Goal: Task Accomplishment & Management: Manage account settings

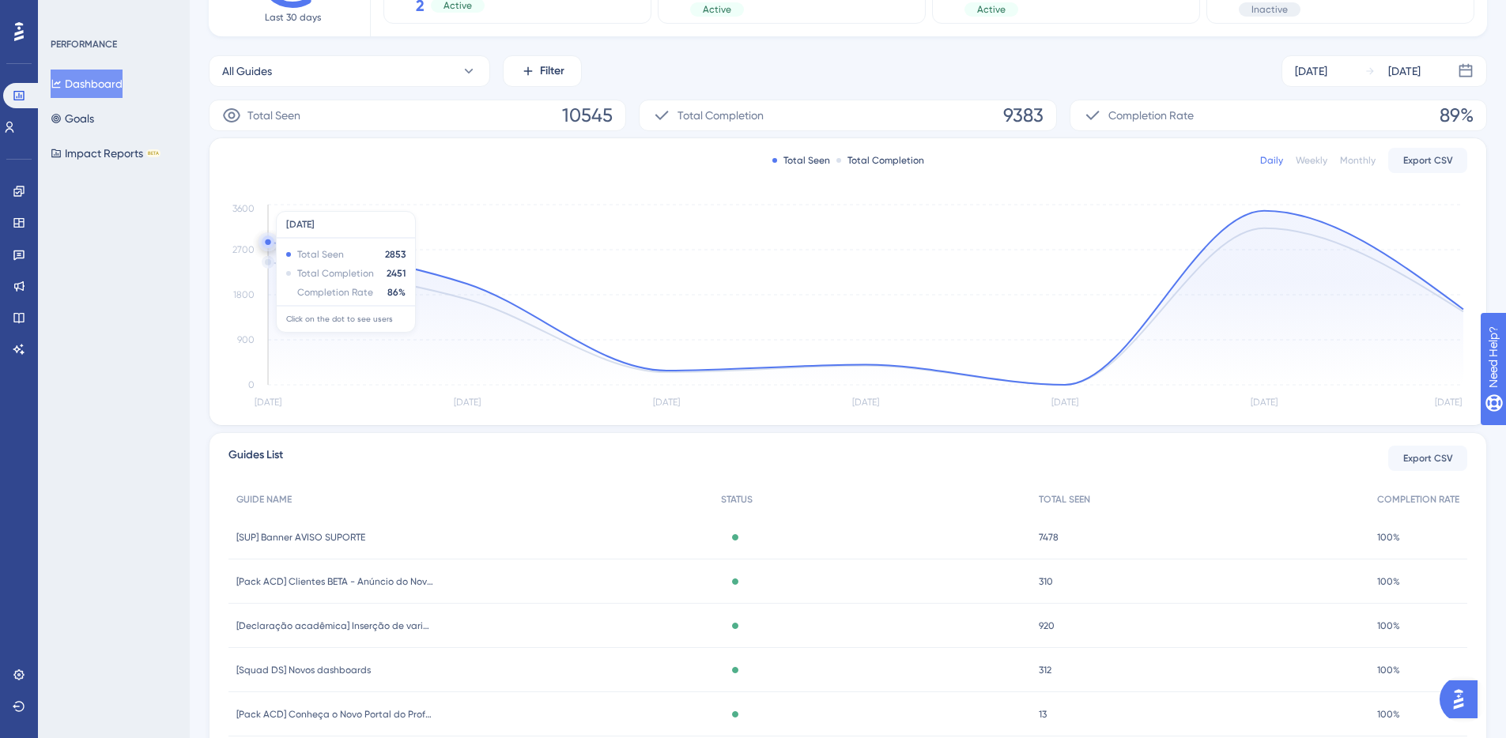
scroll to position [160, 0]
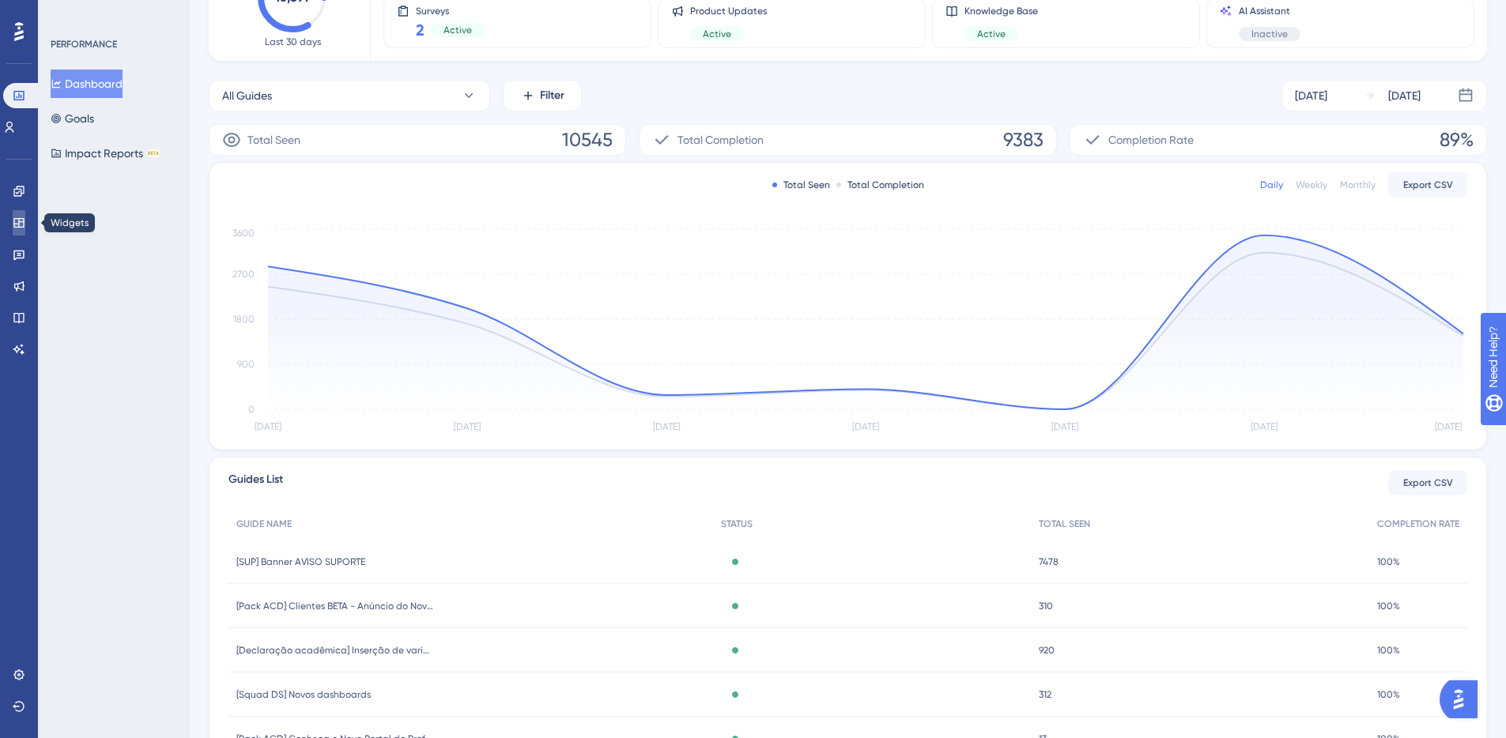
click at [20, 228] on icon at bounding box center [19, 223] width 13 height 13
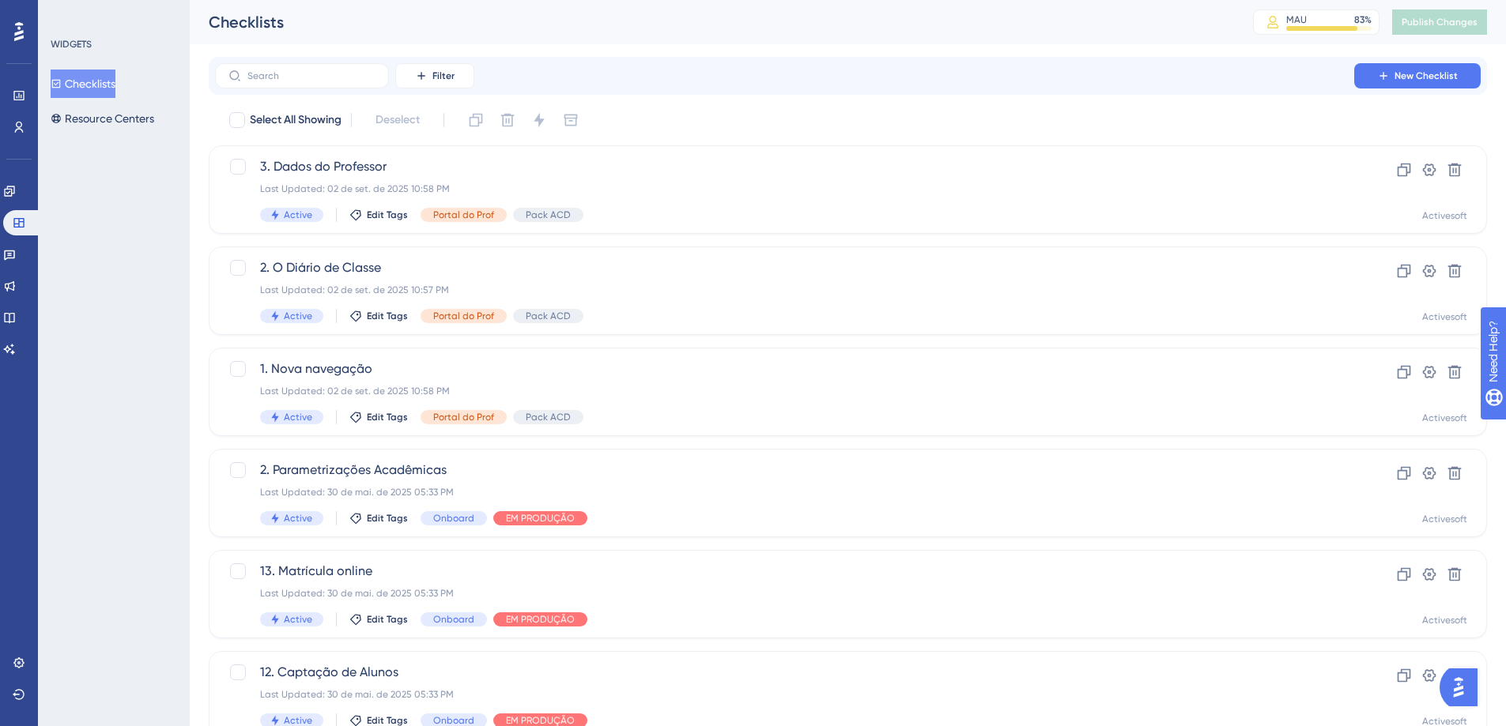
click at [134, 137] on div "WIDGETS Checklists Resource Centers" at bounding box center [114, 363] width 152 height 726
click at [134, 121] on button "Resource Centers" at bounding box center [103, 118] width 104 height 28
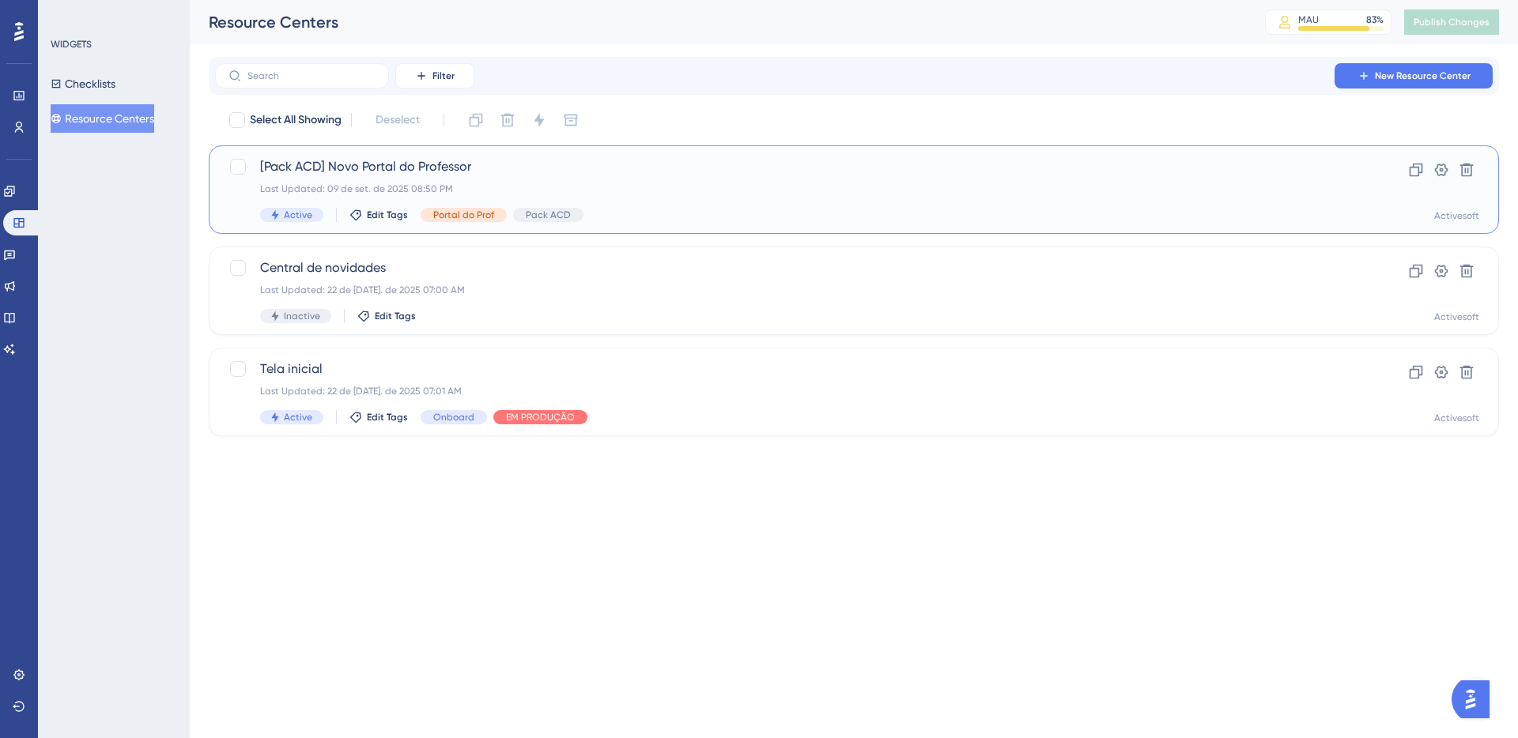
click at [422, 172] on span "[Pack ACD] Novo Portal do Professor" at bounding box center [790, 166] width 1061 height 19
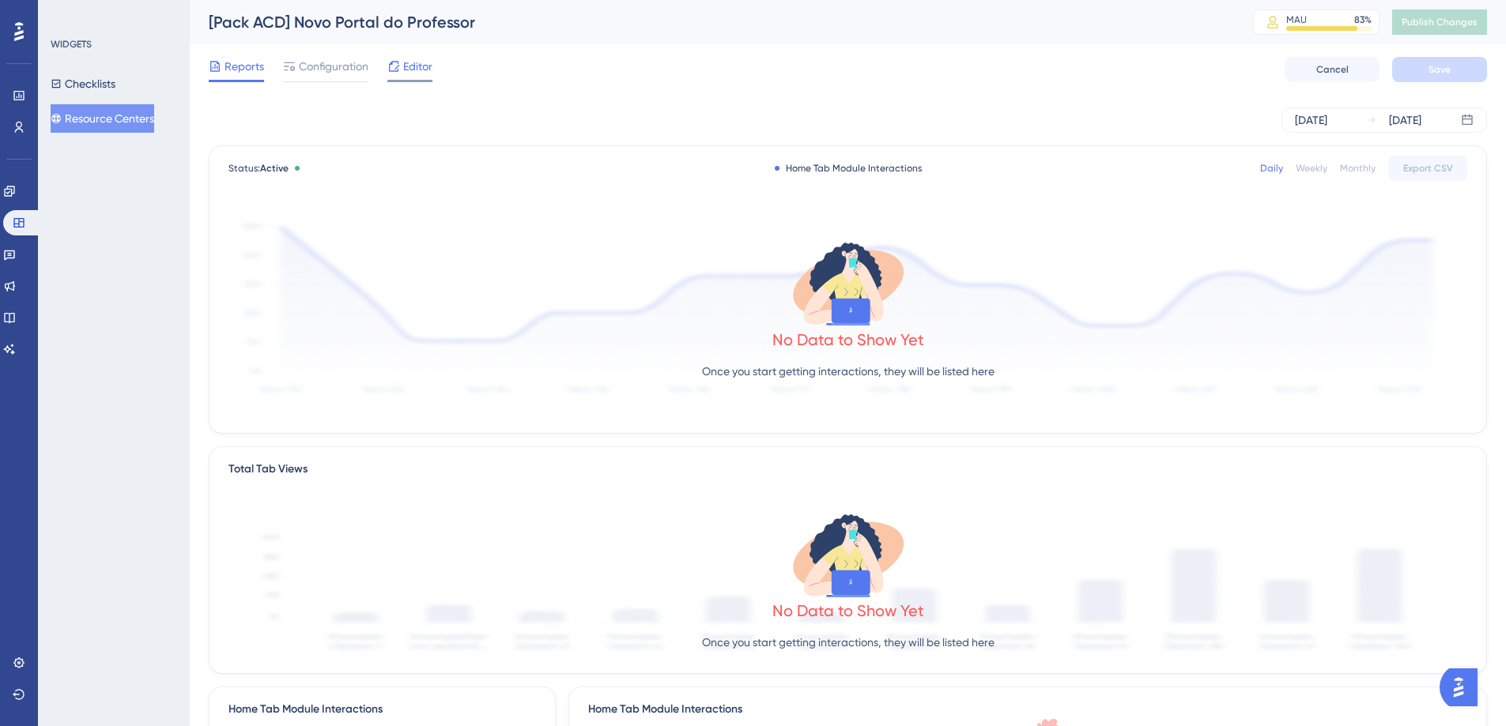
click at [413, 76] on div "Editor" at bounding box center [409, 69] width 45 height 25
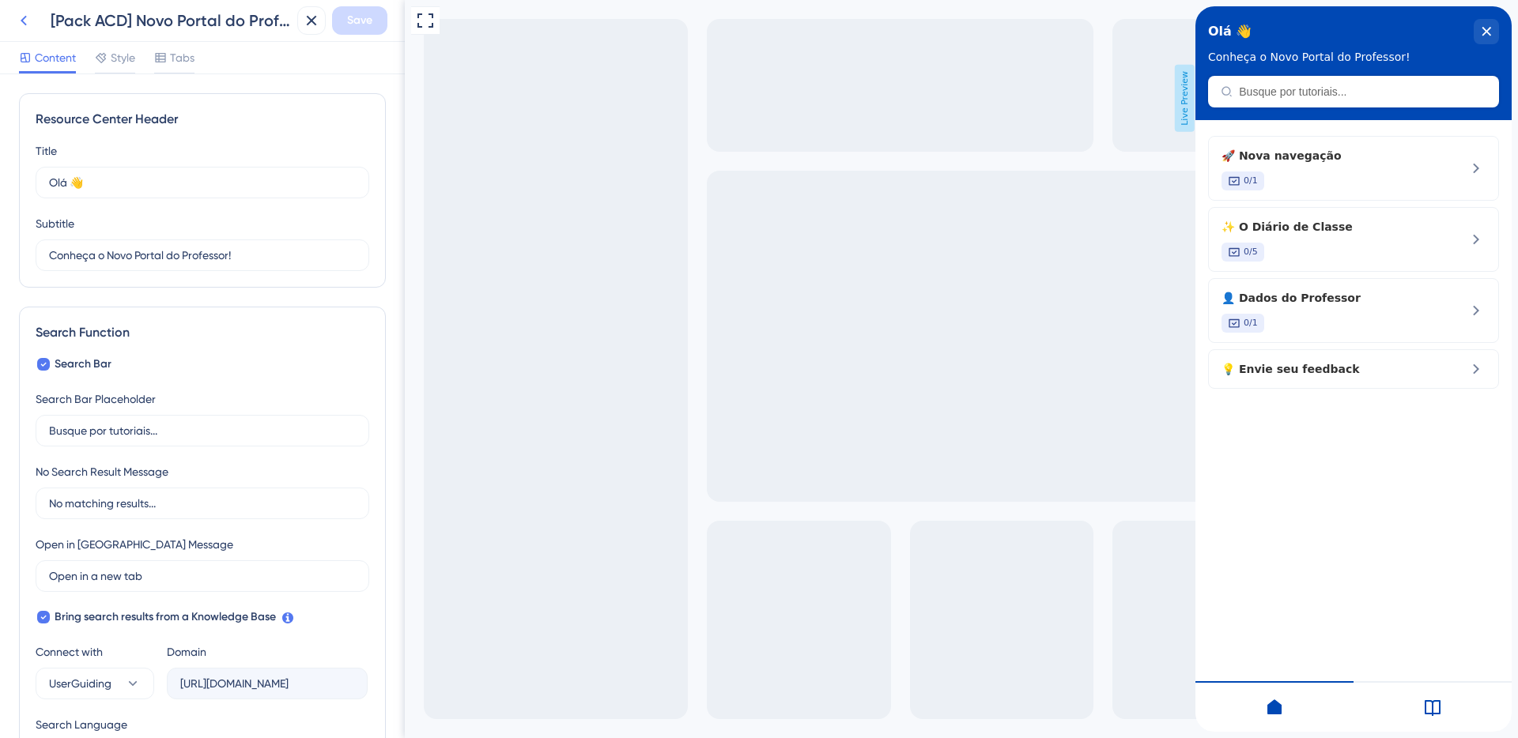
click at [34, 24] on button at bounding box center [23, 20] width 28 height 28
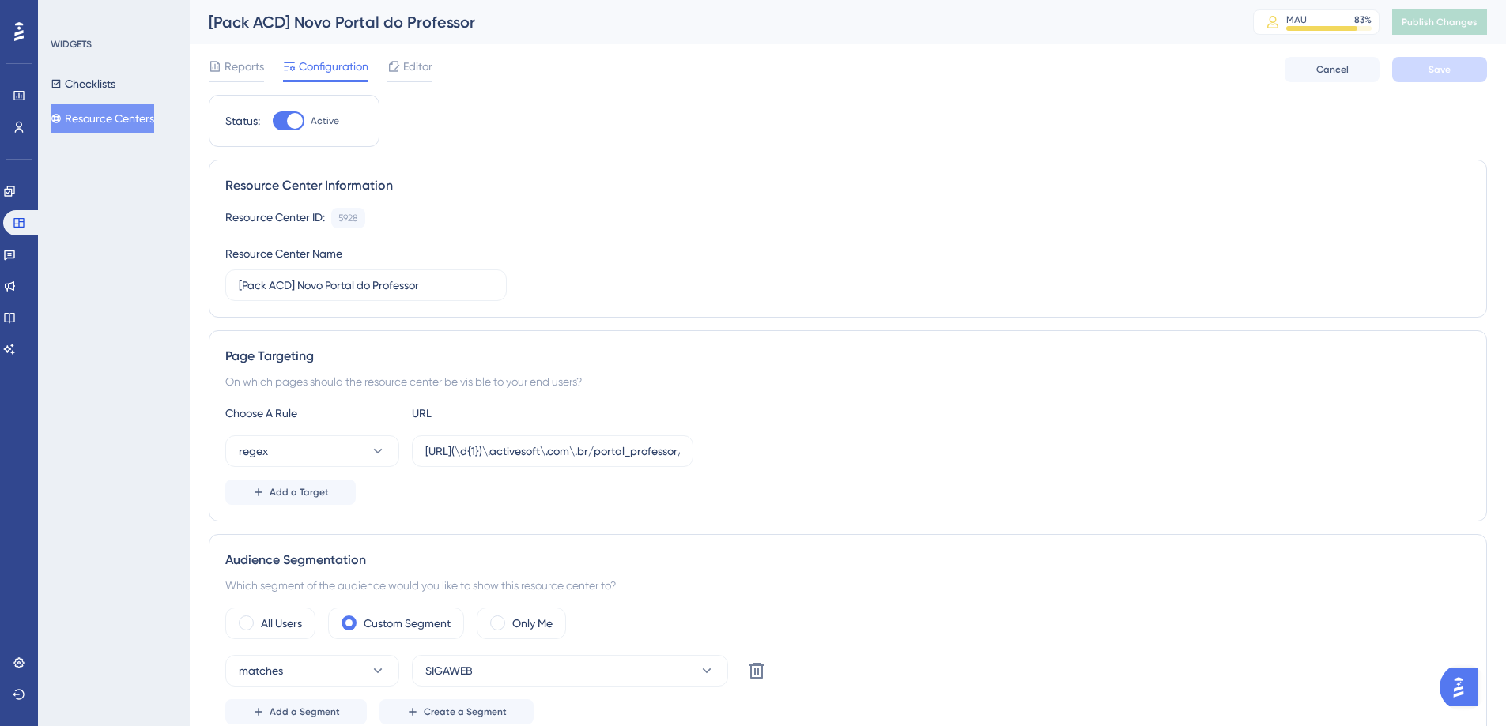
click at [89, 111] on button "Resource Centers" at bounding box center [103, 118] width 104 height 28
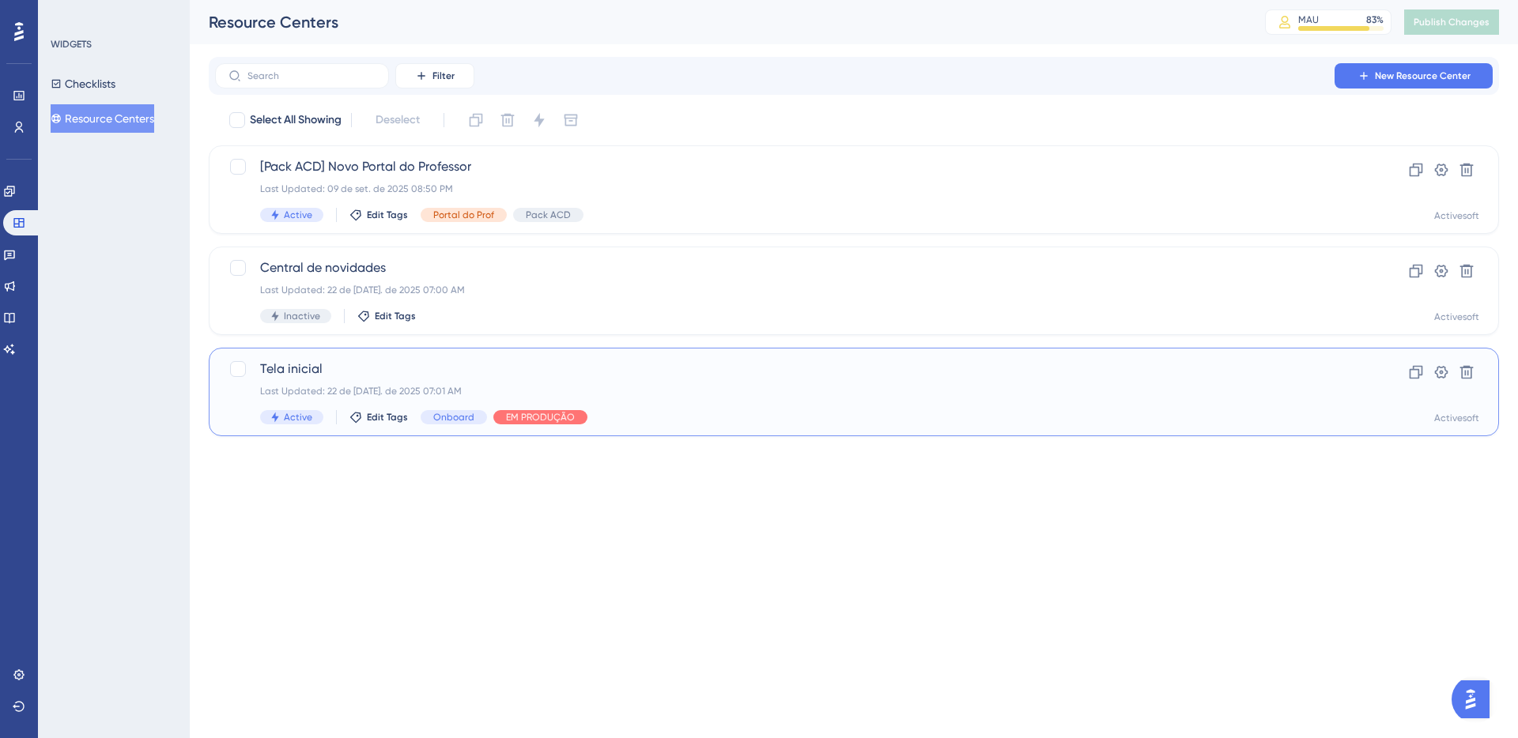
click at [386, 353] on div "Tela inicial Last Updated: 22 de [DATE]. de 2025 07:01 AM Active Edit Tags Onbo…" at bounding box center [854, 392] width 1290 height 89
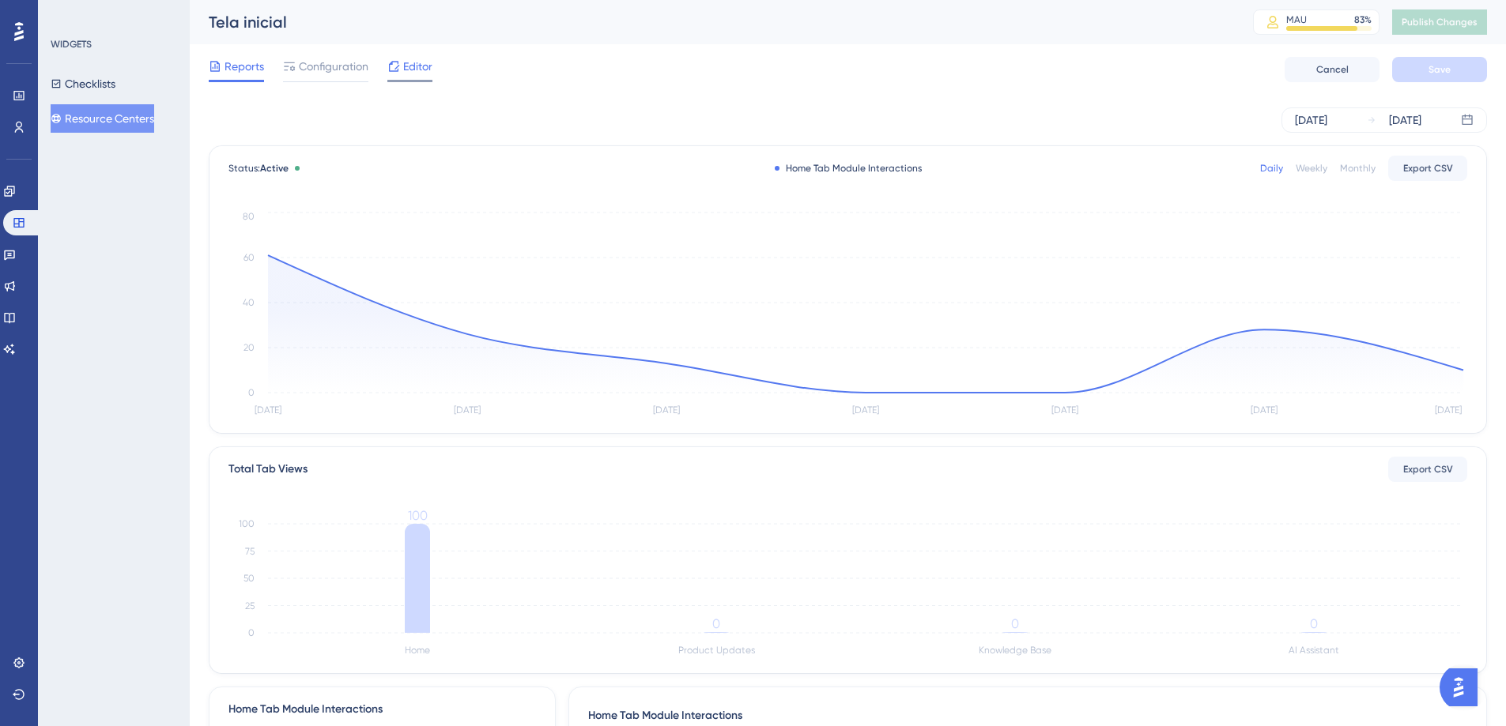
click at [409, 68] on span "Editor" at bounding box center [417, 66] width 29 height 19
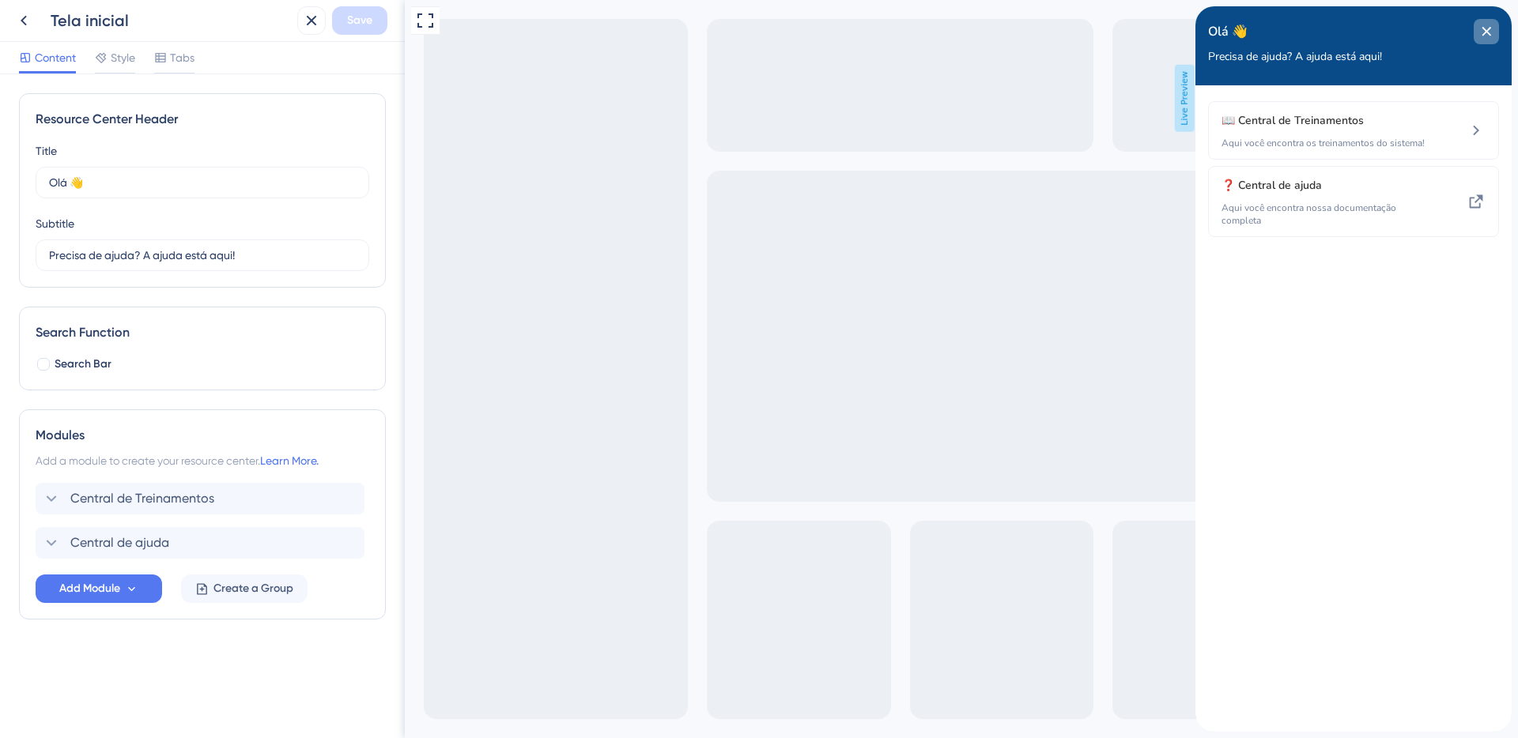
click at [1487, 33] on icon "close resource center" at bounding box center [1485, 31] width 9 height 9
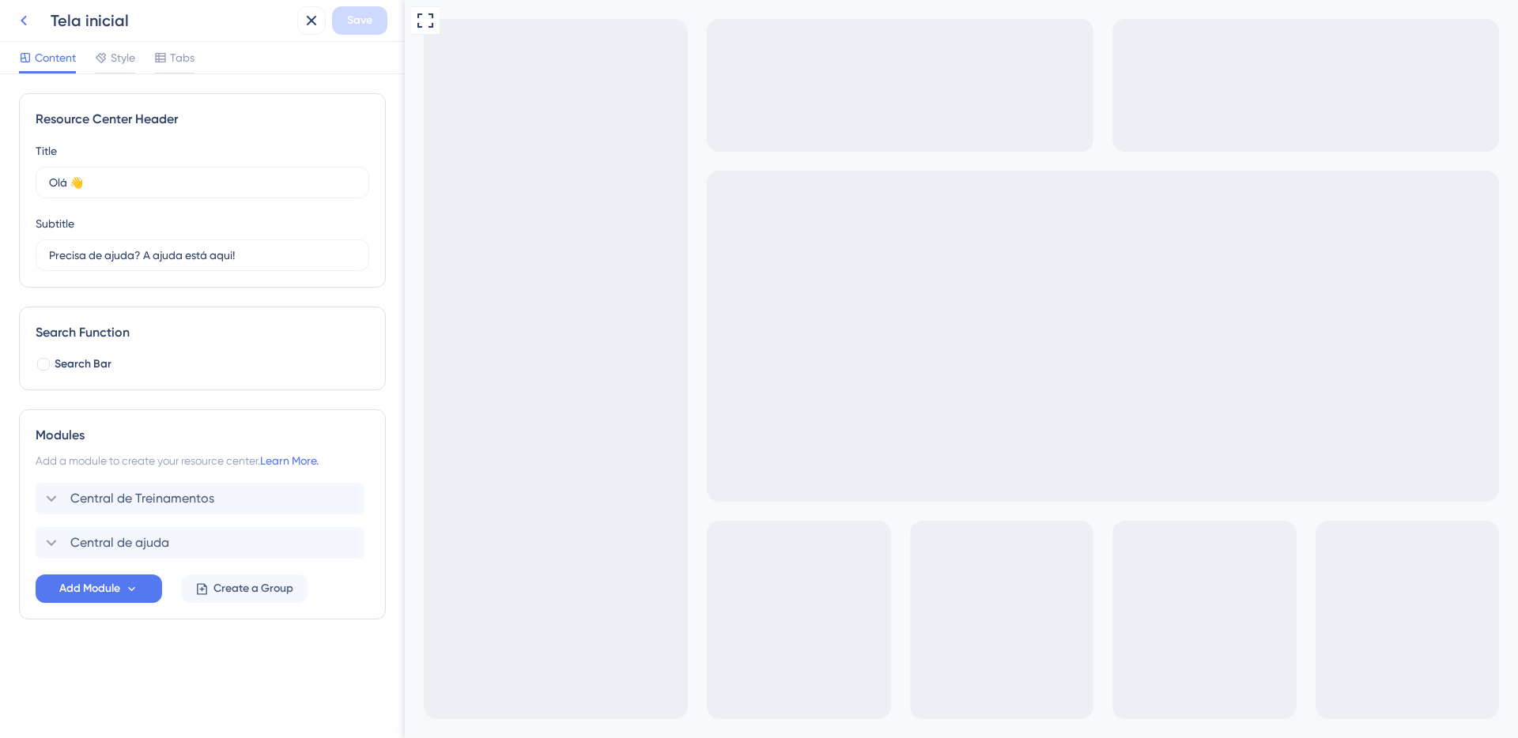
click at [22, 17] on icon at bounding box center [23, 20] width 19 height 19
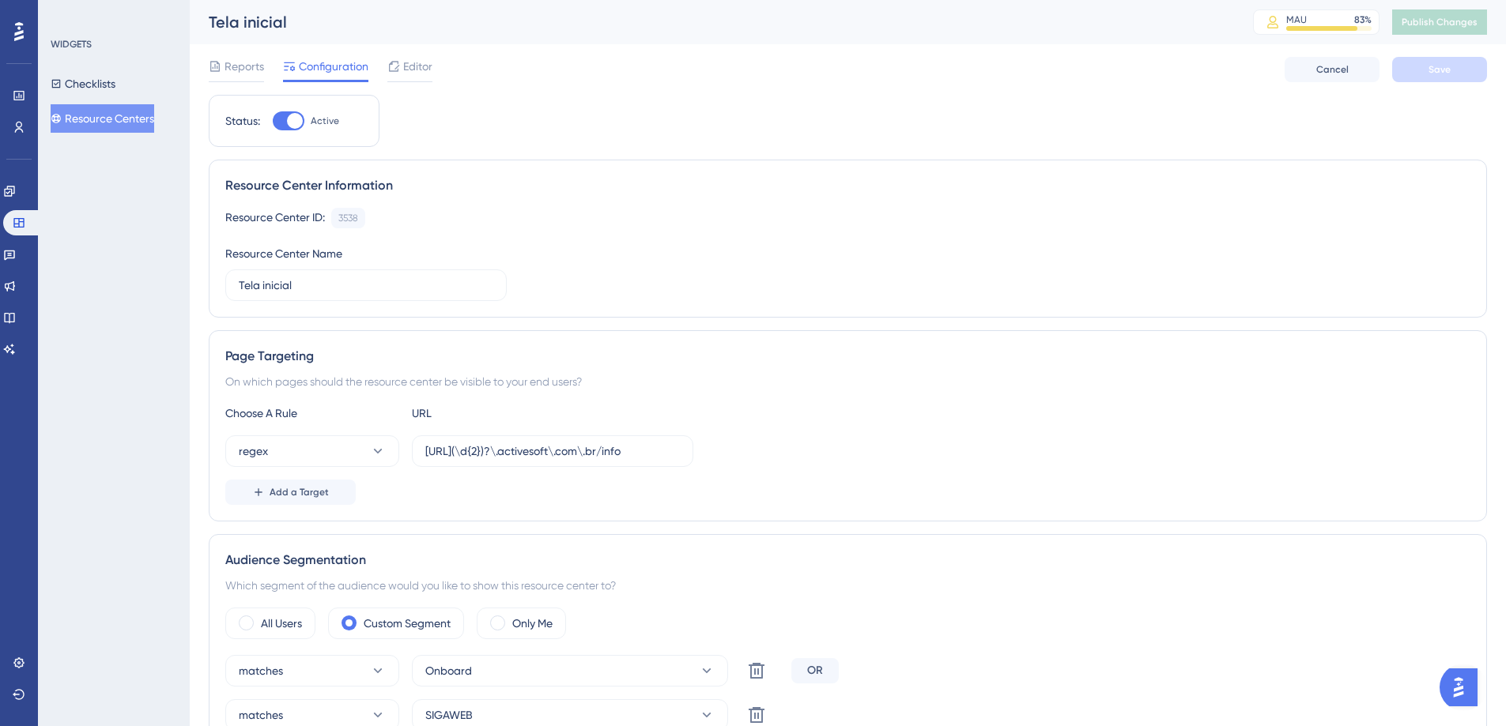
click at [105, 115] on button "Resource Centers" at bounding box center [103, 118] width 104 height 28
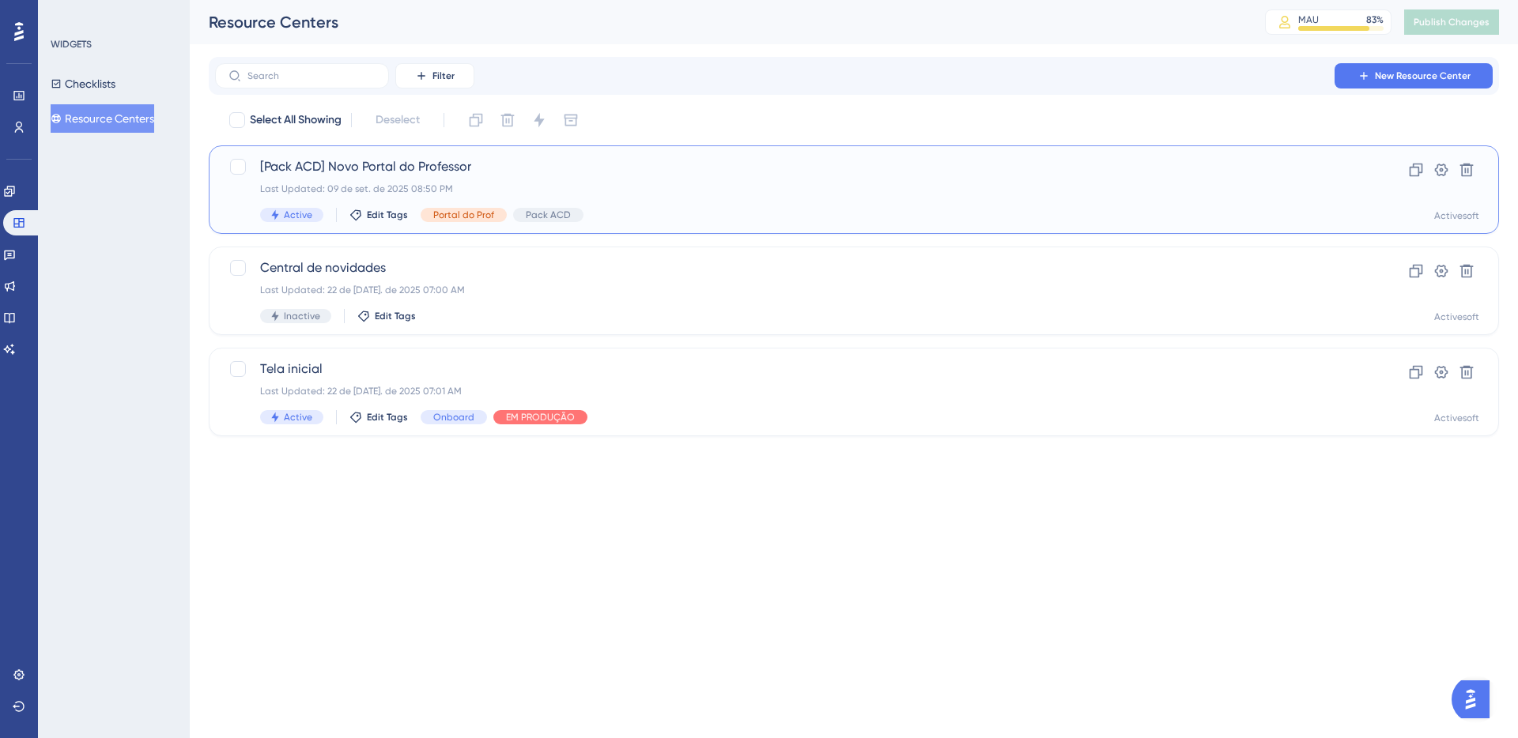
click at [315, 156] on div "[Pack ACD] Novo Portal do Professor Last Updated: 09 de set. de 2025 08:50 PM A…" at bounding box center [854, 189] width 1290 height 89
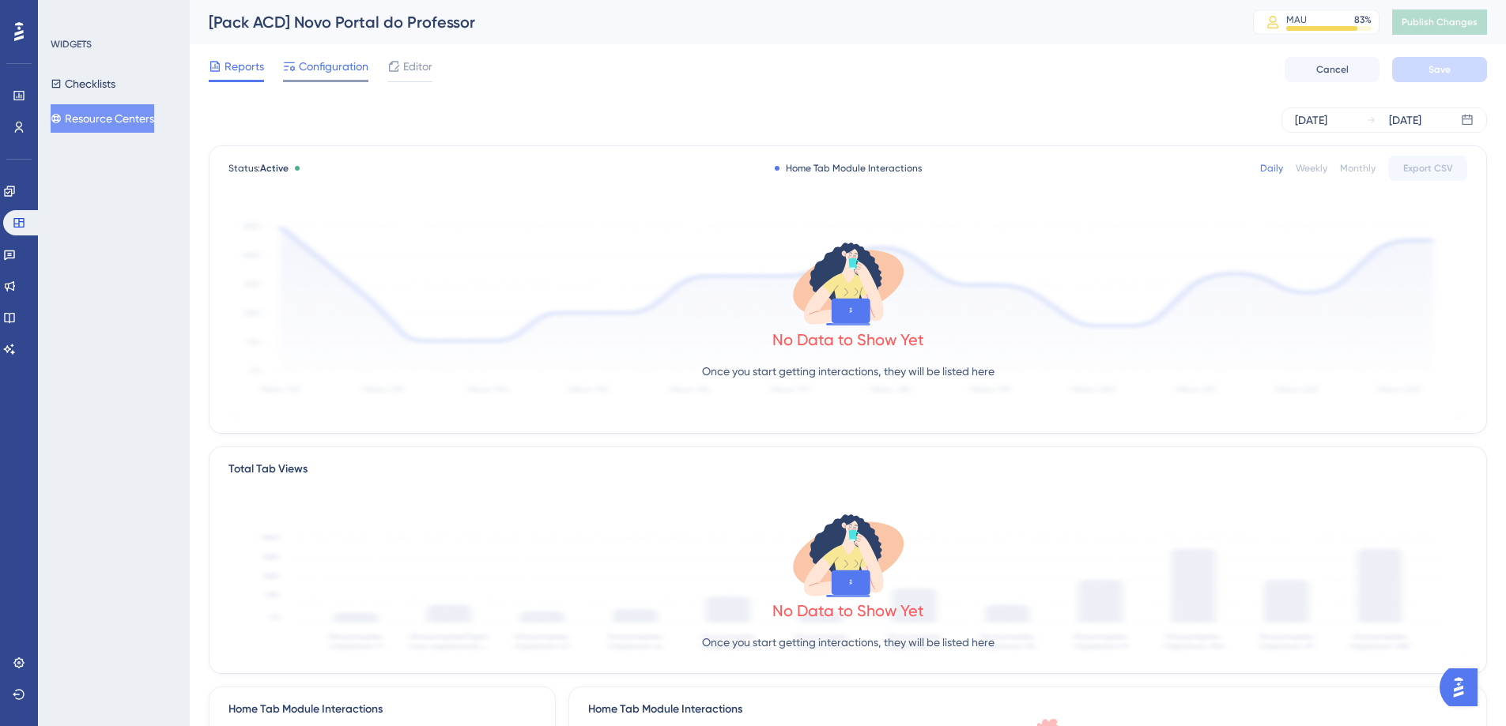
click at [333, 74] on span "Configuration" at bounding box center [334, 66] width 70 height 19
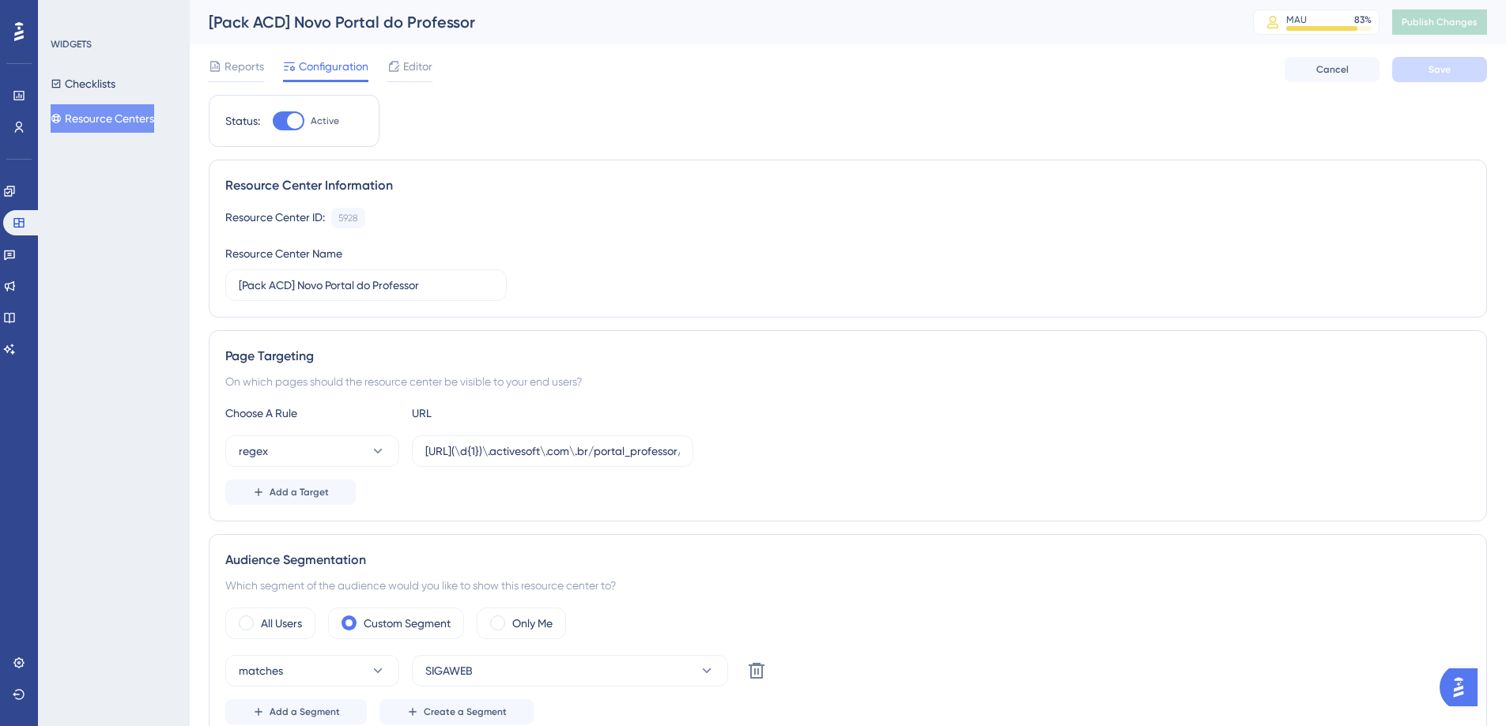
click at [292, 117] on div at bounding box center [295, 121] width 16 height 16
click at [273, 121] on input "Active" at bounding box center [272, 121] width 1 height 1
checkbox input "false"
click at [1435, 68] on span "Save" at bounding box center [1439, 69] width 22 height 13
click at [1436, 21] on span "Publish Changes" at bounding box center [1439, 22] width 76 height 13
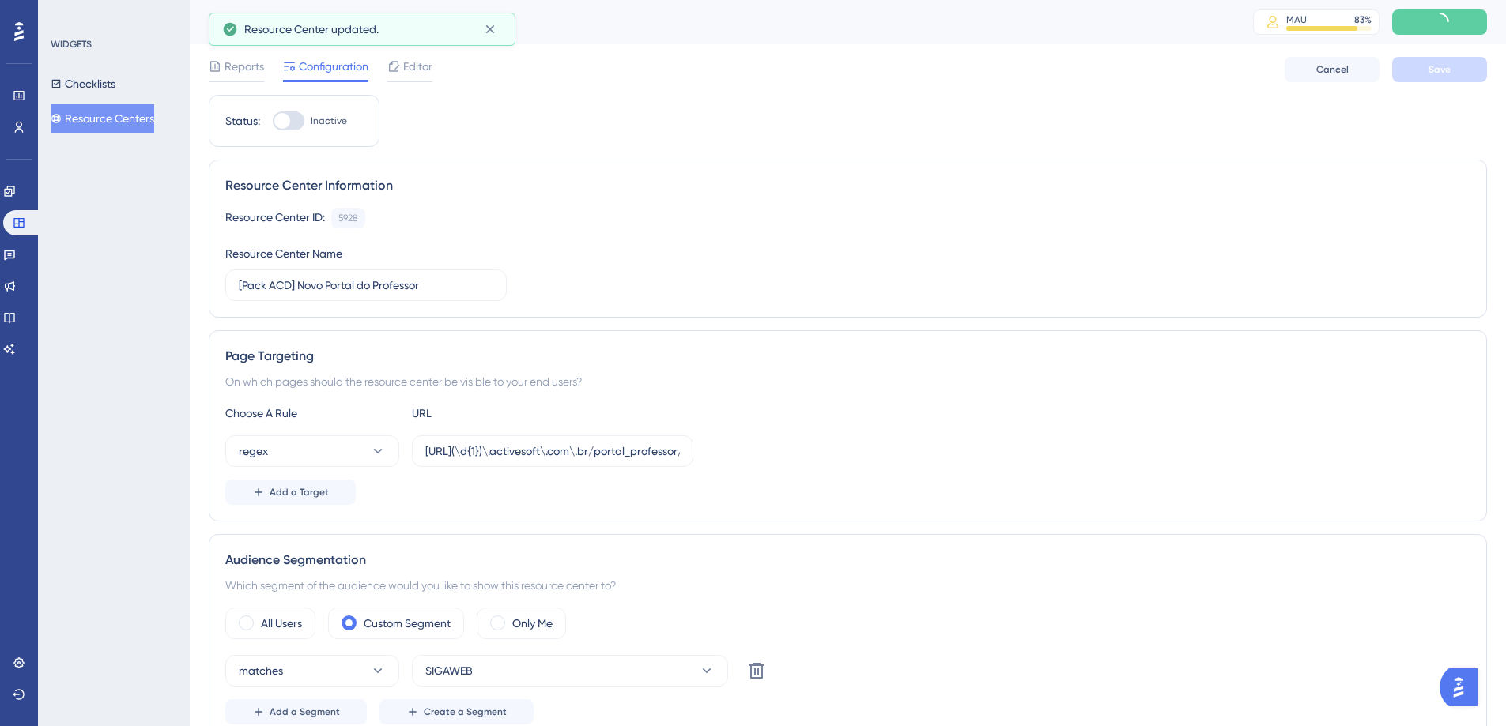
click at [149, 119] on button "Resource Centers" at bounding box center [103, 118] width 104 height 28
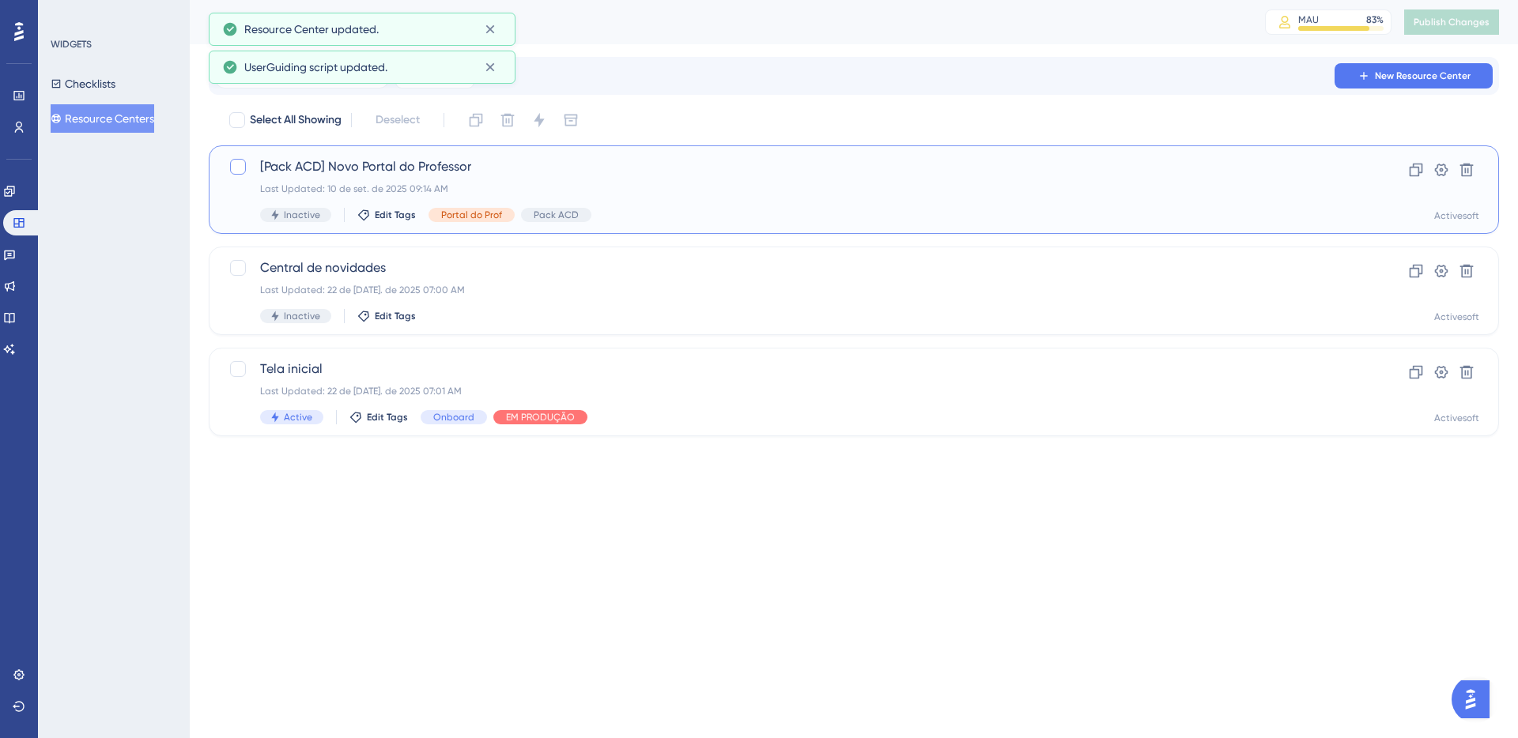
click at [232, 166] on div at bounding box center [238, 167] width 16 height 16
checkbox input "true"
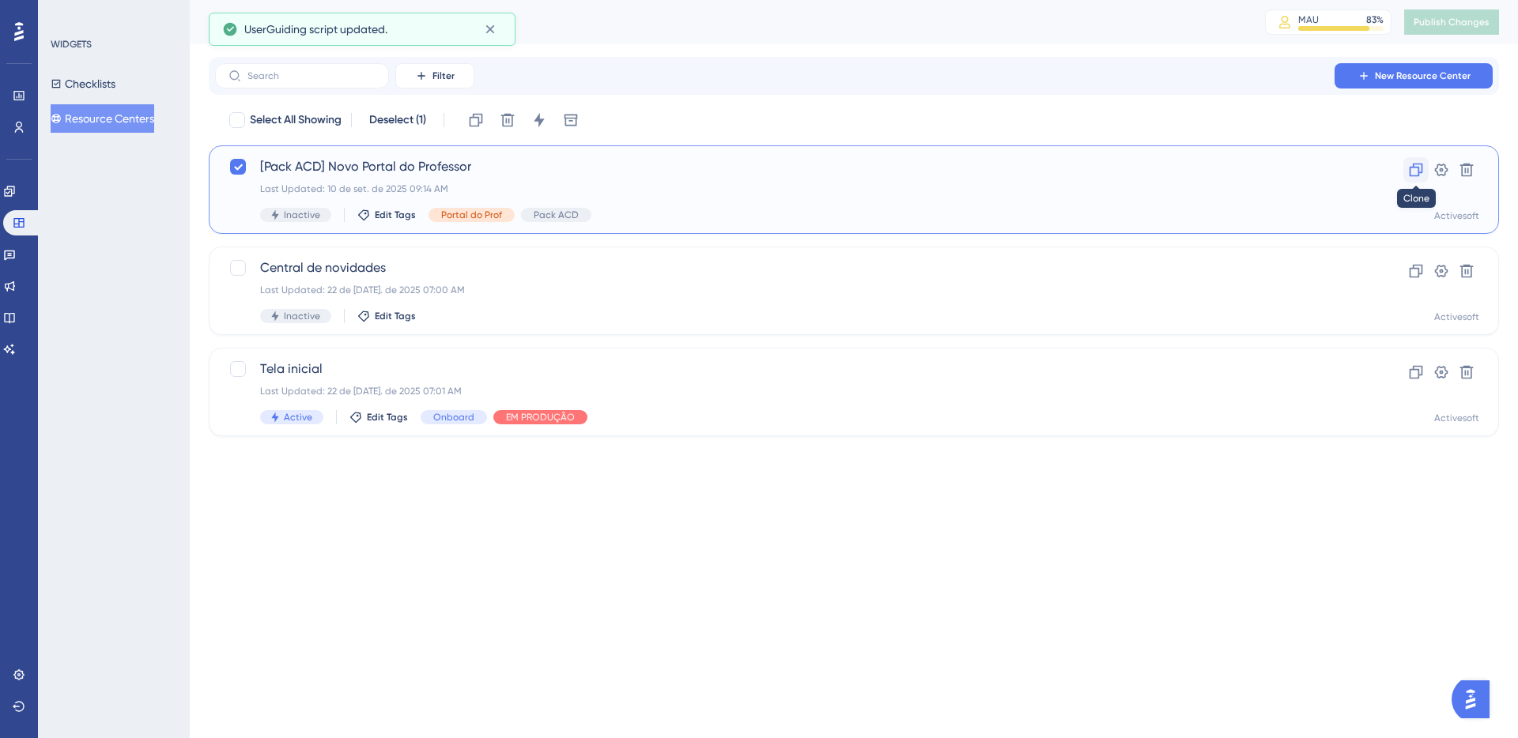
click at [1420, 172] on icon at bounding box center [1416, 170] width 16 height 16
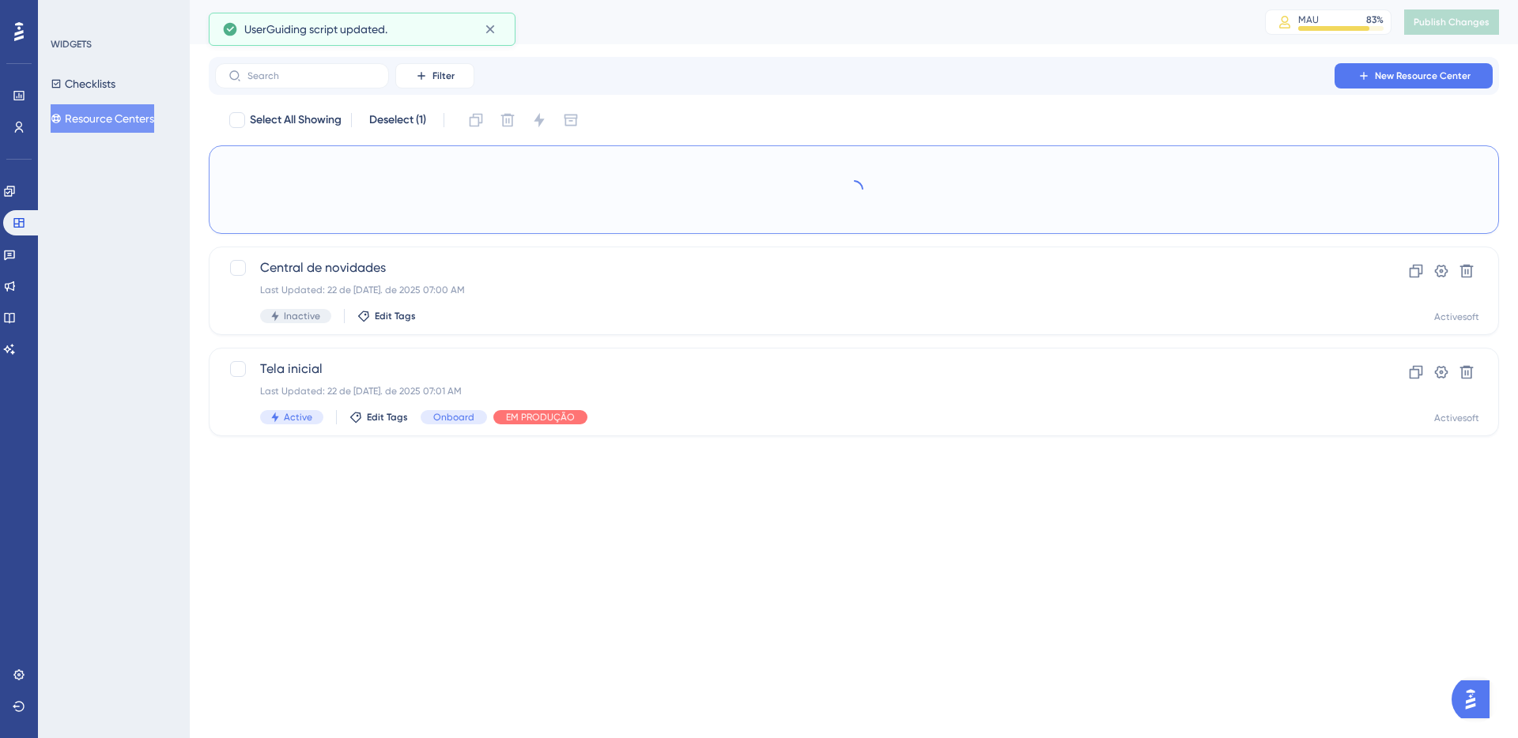
checkbox input "false"
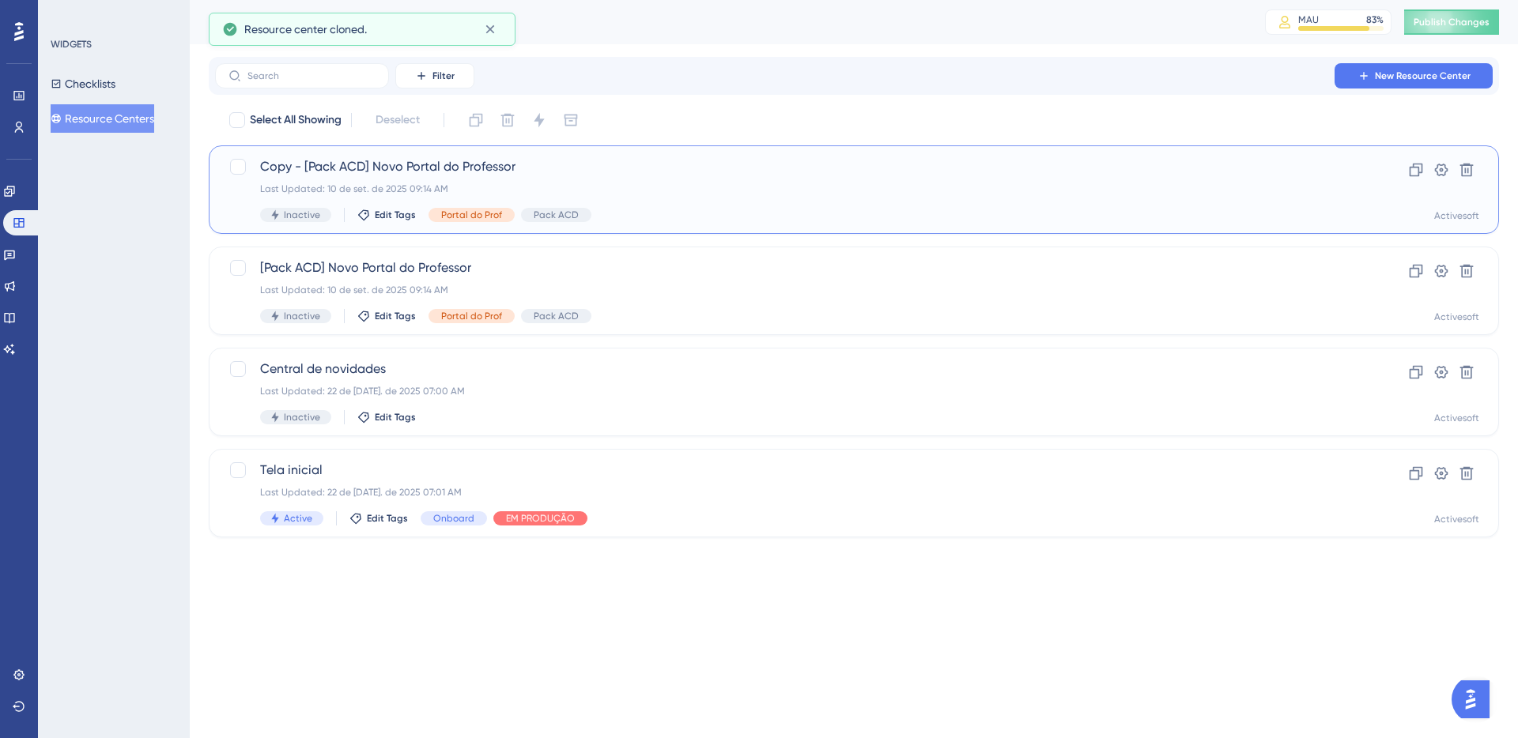
click at [462, 163] on span "Copy - [Pack ACD] Novo Portal do Professor" at bounding box center [790, 166] width 1061 height 19
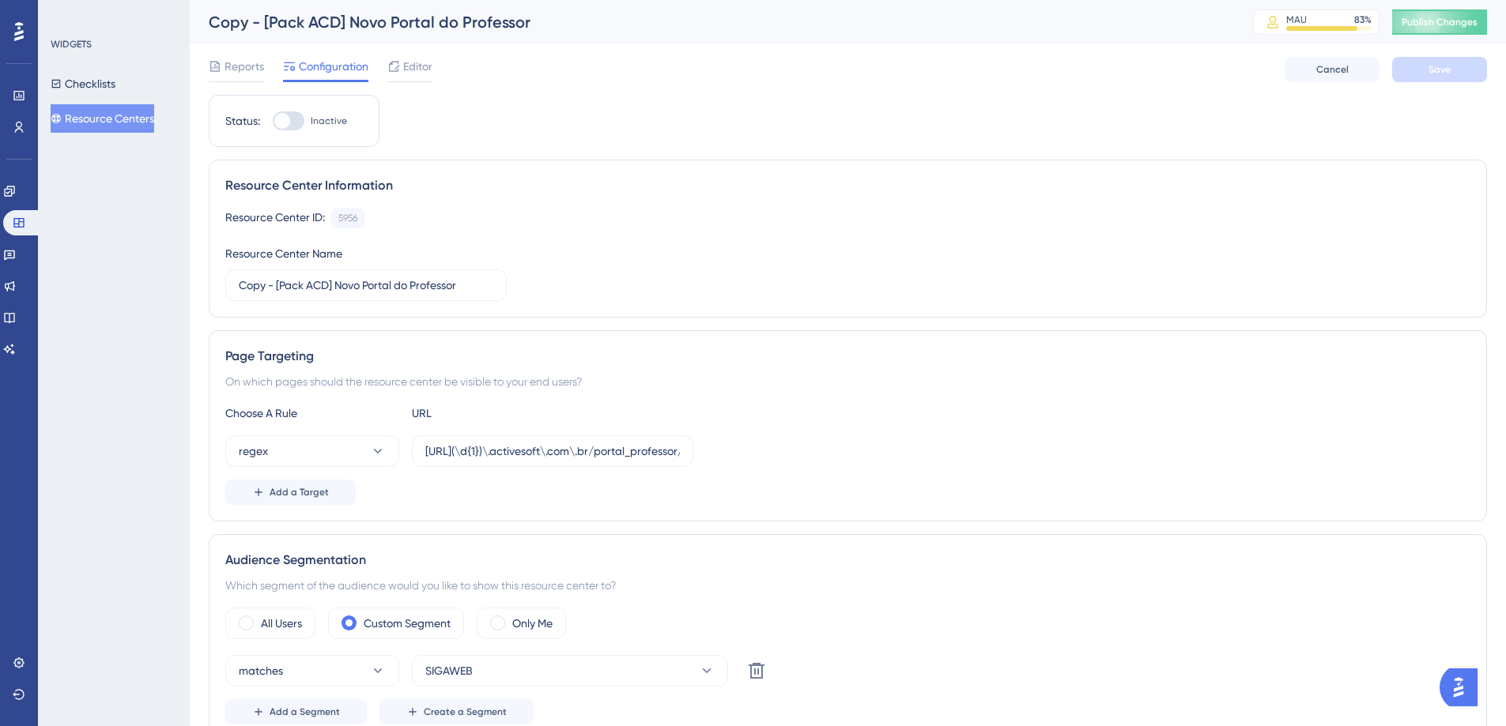
click at [291, 123] on div at bounding box center [289, 120] width 32 height 19
click at [273, 122] on input "Inactive" at bounding box center [272, 121] width 1 height 1
checkbox input "true"
click at [1413, 66] on button "Save" at bounding box center [1439, 69] width 95 height 25
click at [1435, 20] on span "Publish Changes" at bounding box center [1439, 22] width 76 height 13
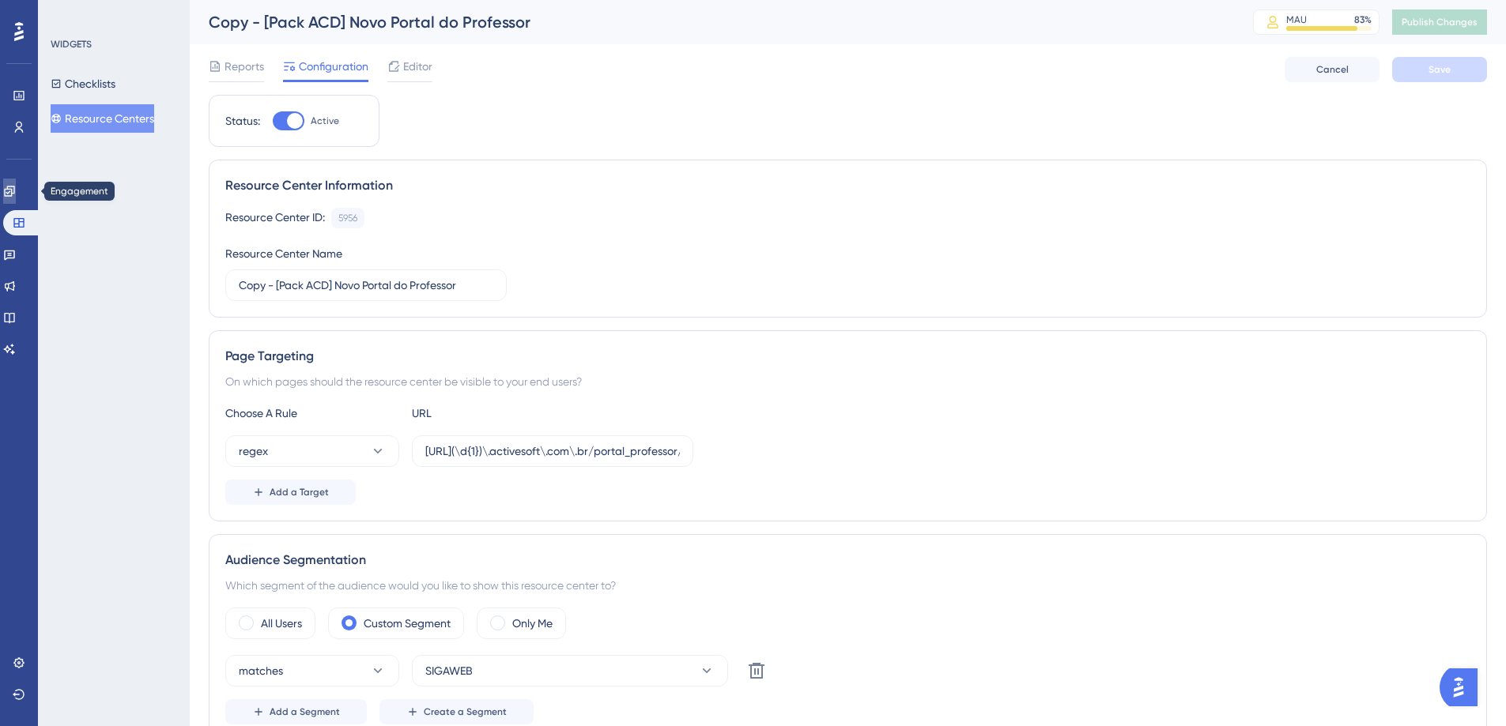
click at [16, 190] on link at bounding box center [9, 191] width 13 height 25
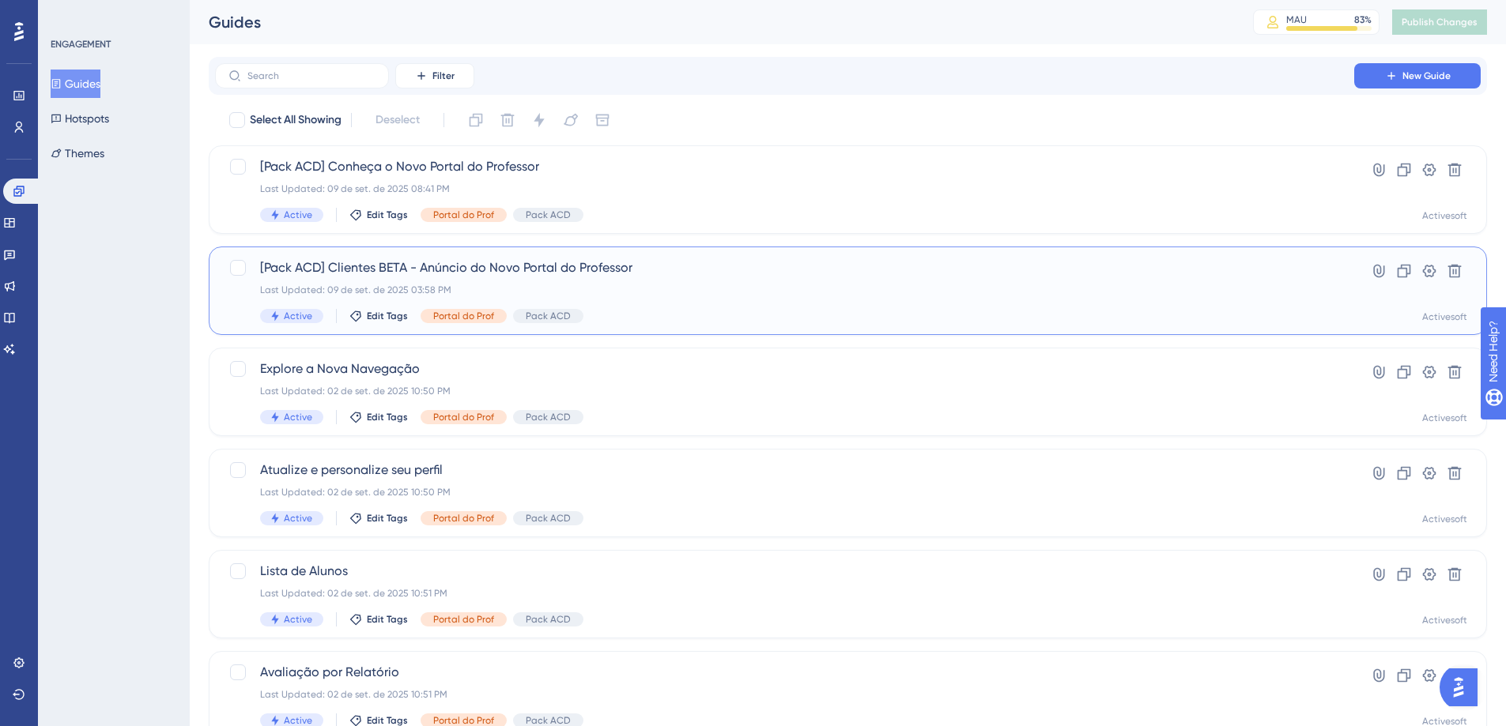
click at [431, 266] on span "[Pack ACD] Clientes BETA - Anúncio do Novo Portal do Professor" at bounding box center [784, 267] width 1049 height 19
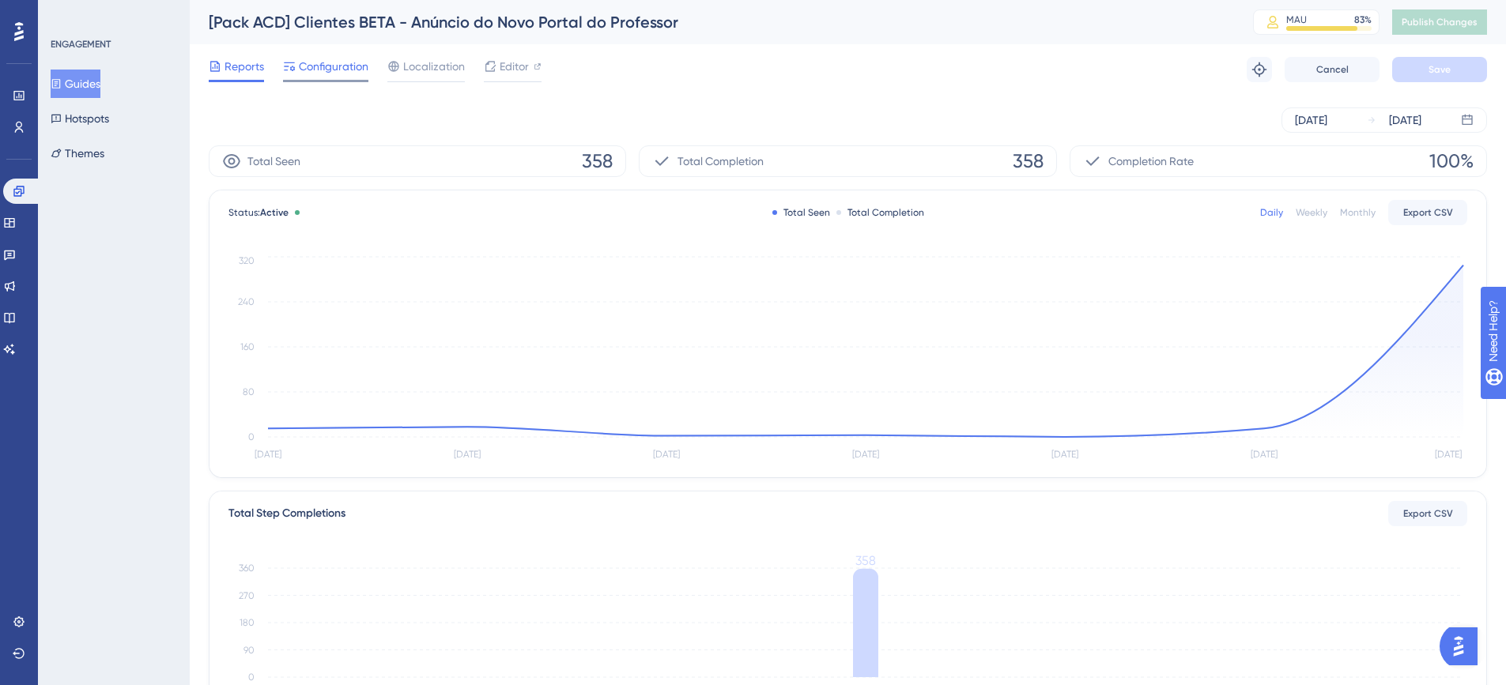
click at [321, 66] on span "Configuration" at bounding box center [334, 66] width 70 height 19
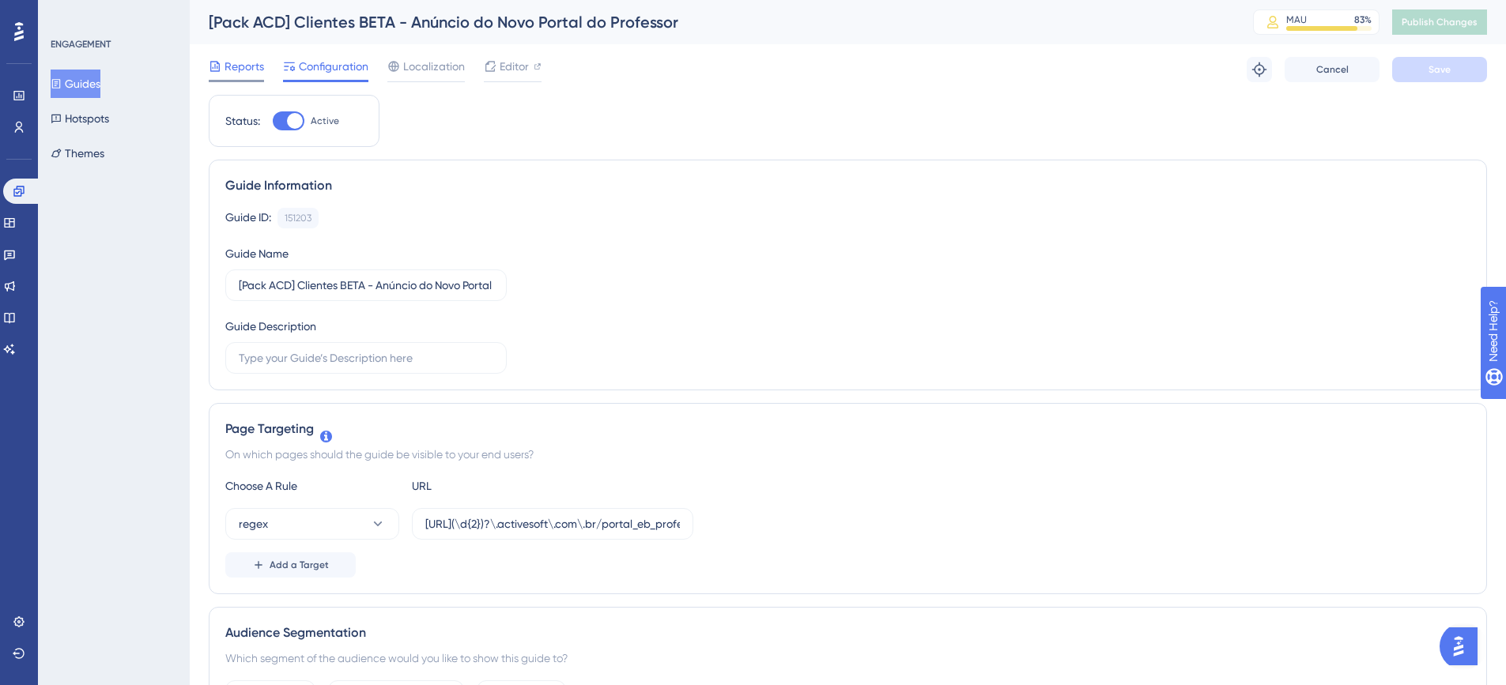
click at [241, 67] on span "Reports" at bounding box center [244, 66] width 40 height 19
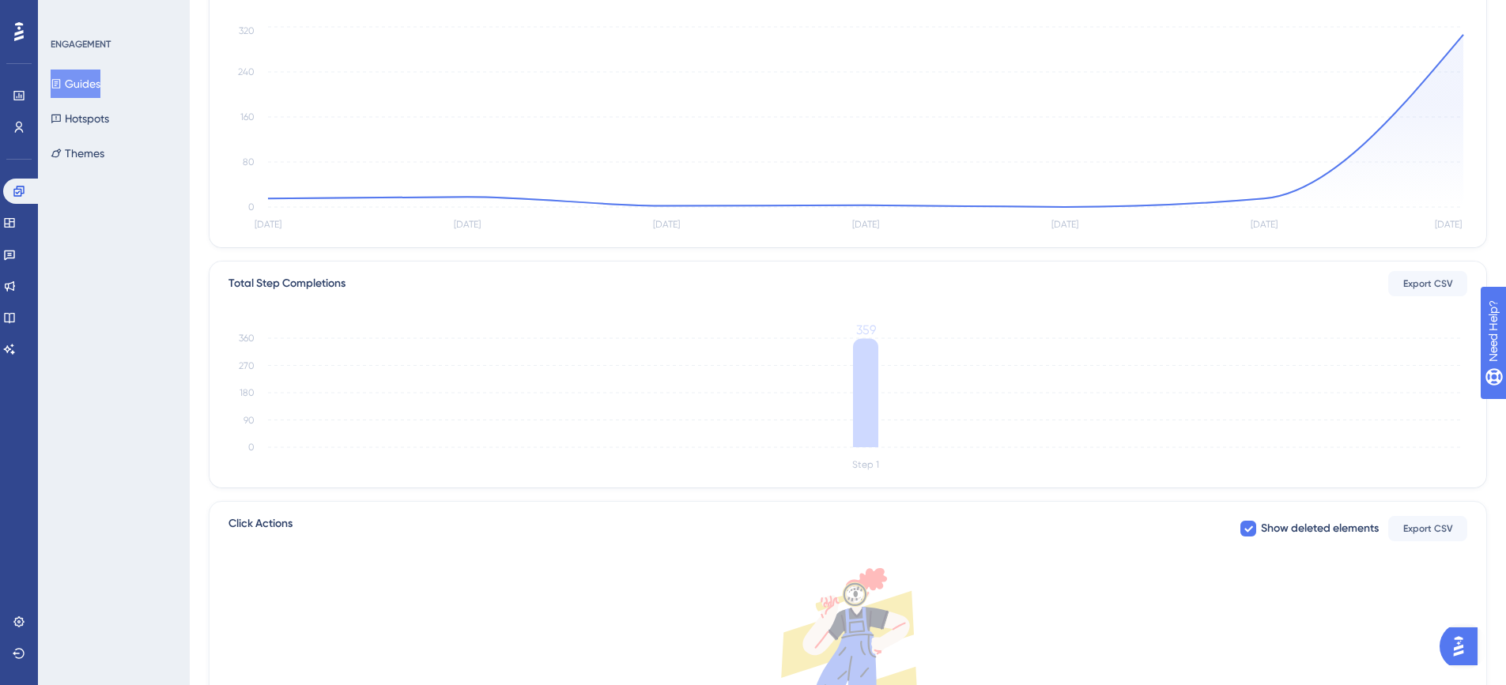
scroll to position [234, 0]
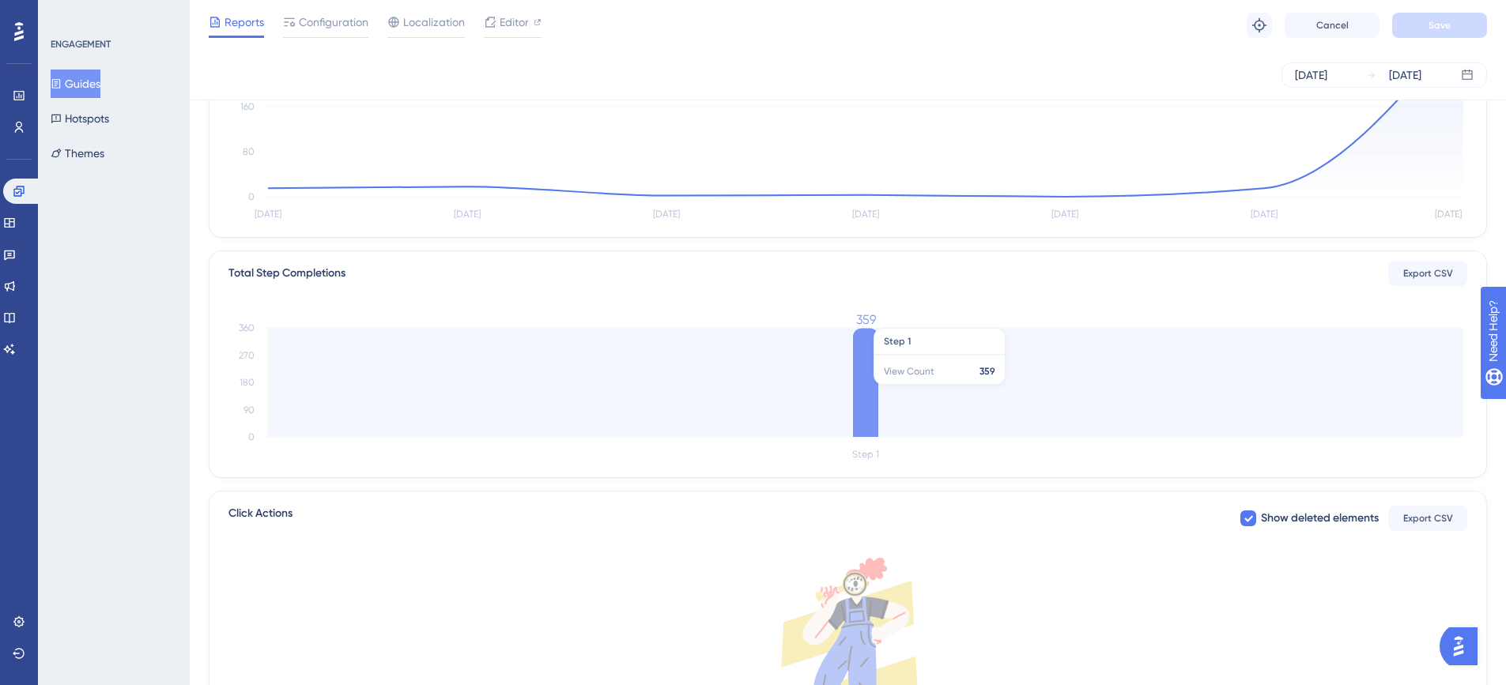
click at [876, 377] on icon at bounding box center [865, 382] width 25 height 109
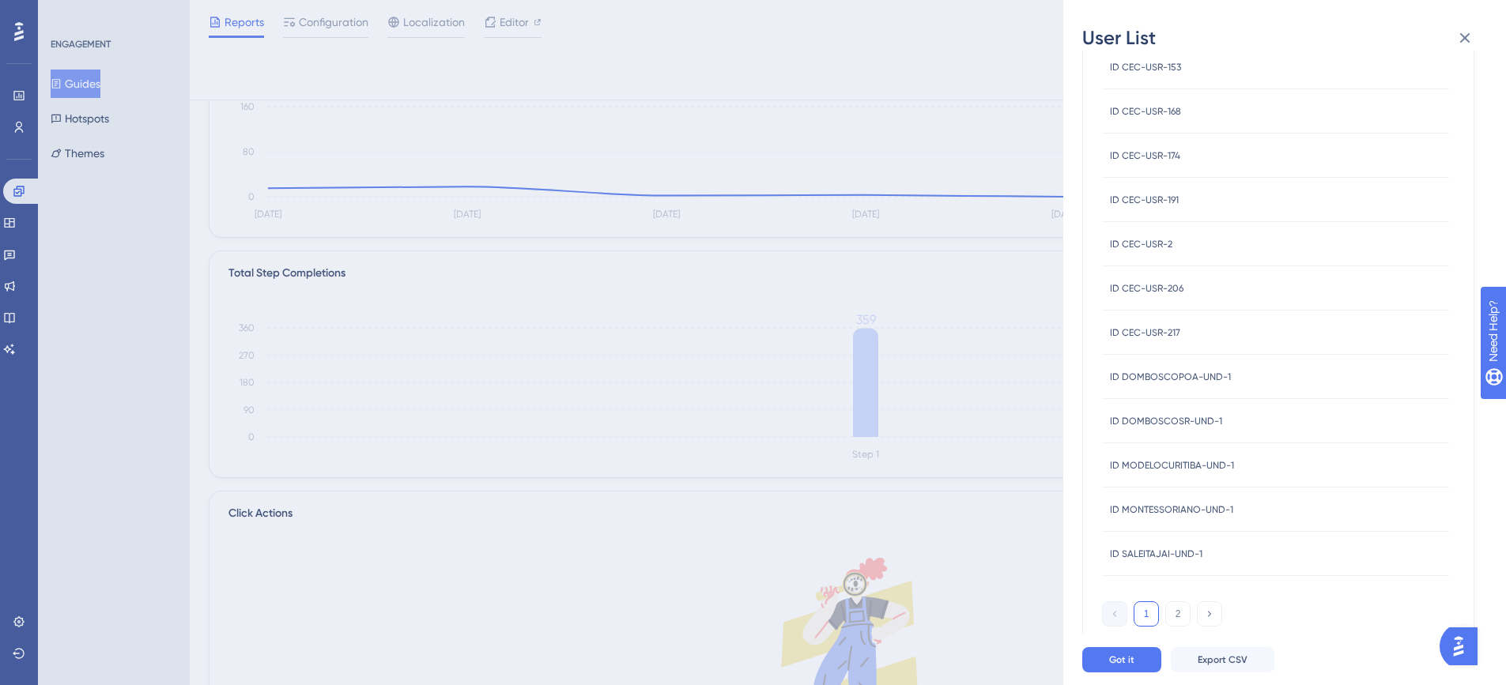
scroll to position [237, 0]
click at [1175, 613] on button "2" at bounding box center [1177, 613] width 25 height 25
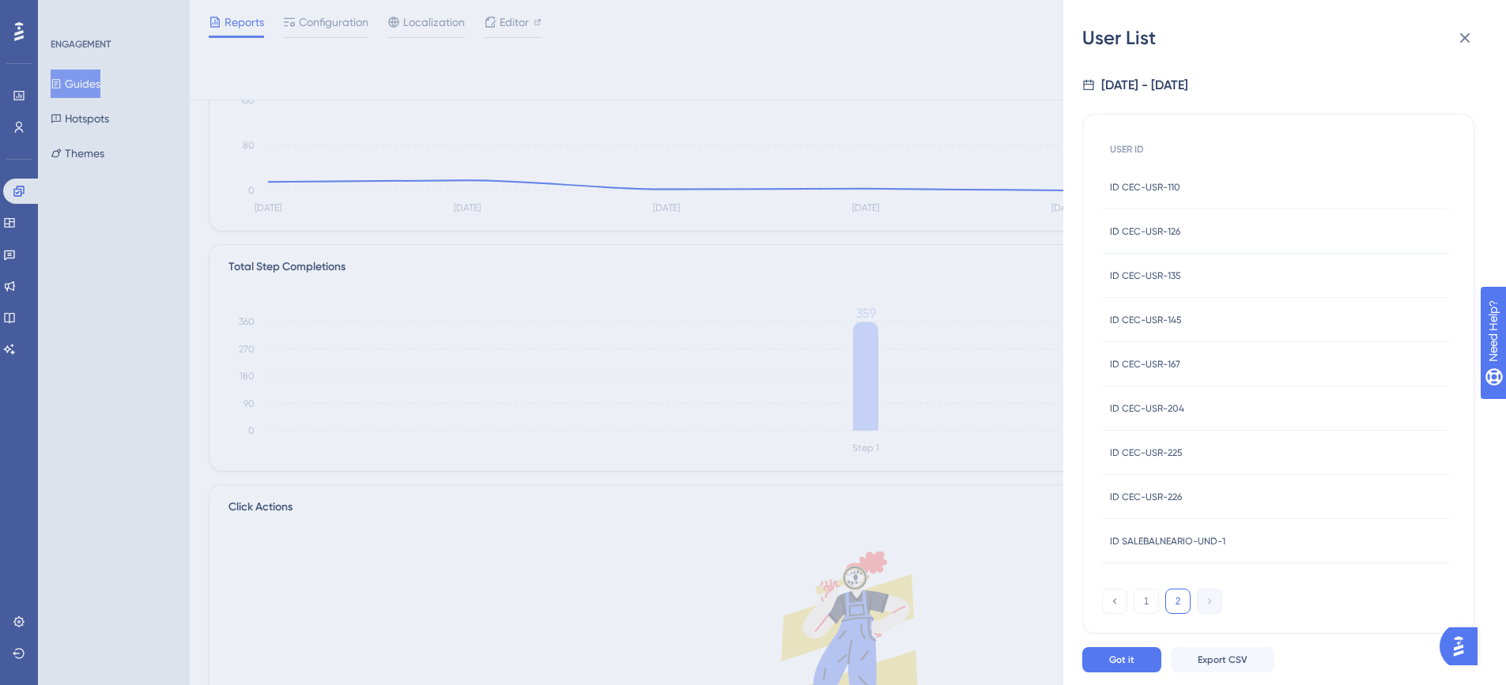
scroll to position [243, 0]
click at [867, 400] on div "User List [DATE] - [DATE] USER ID ID CEC-USR-110 ID CEC-USR-110 ID CEC-USR-126 …" at bounding box center [753, 342] width 1506 height 685
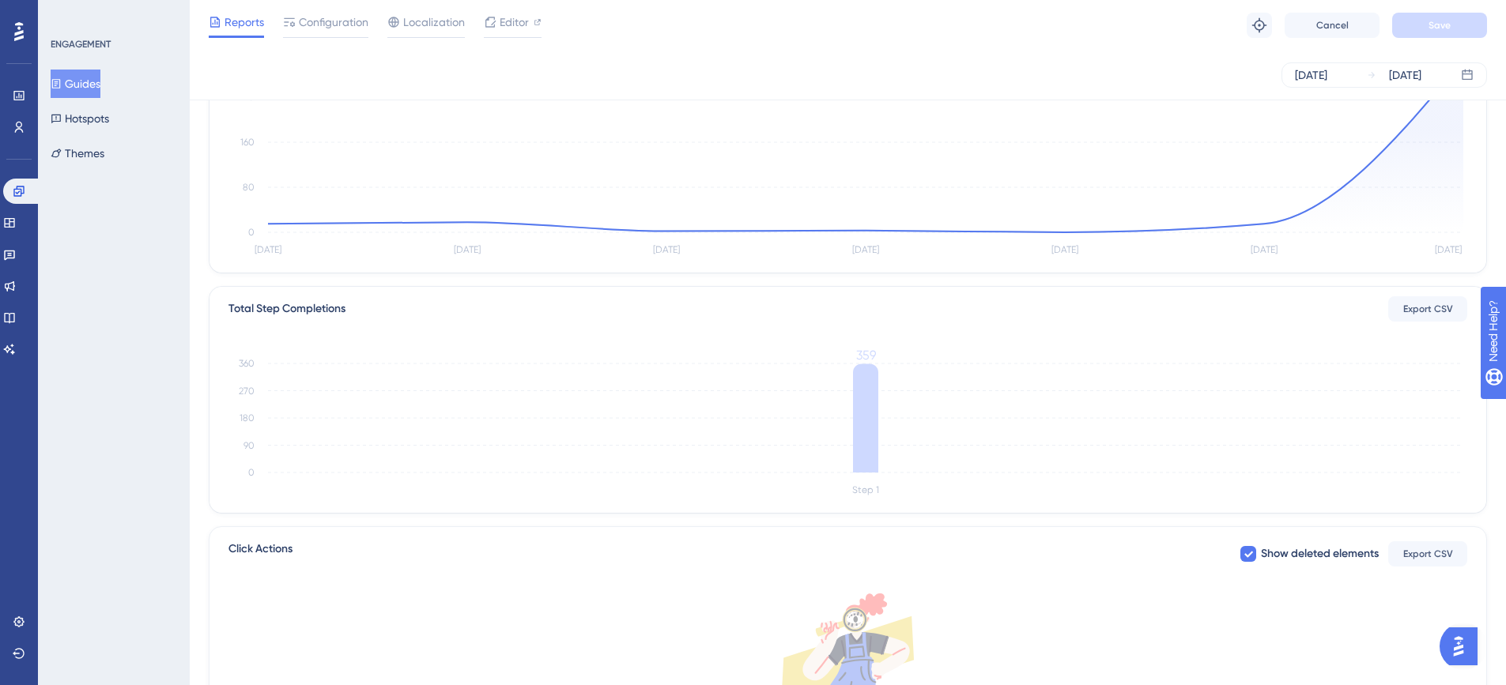
scroll to position [51, 0]
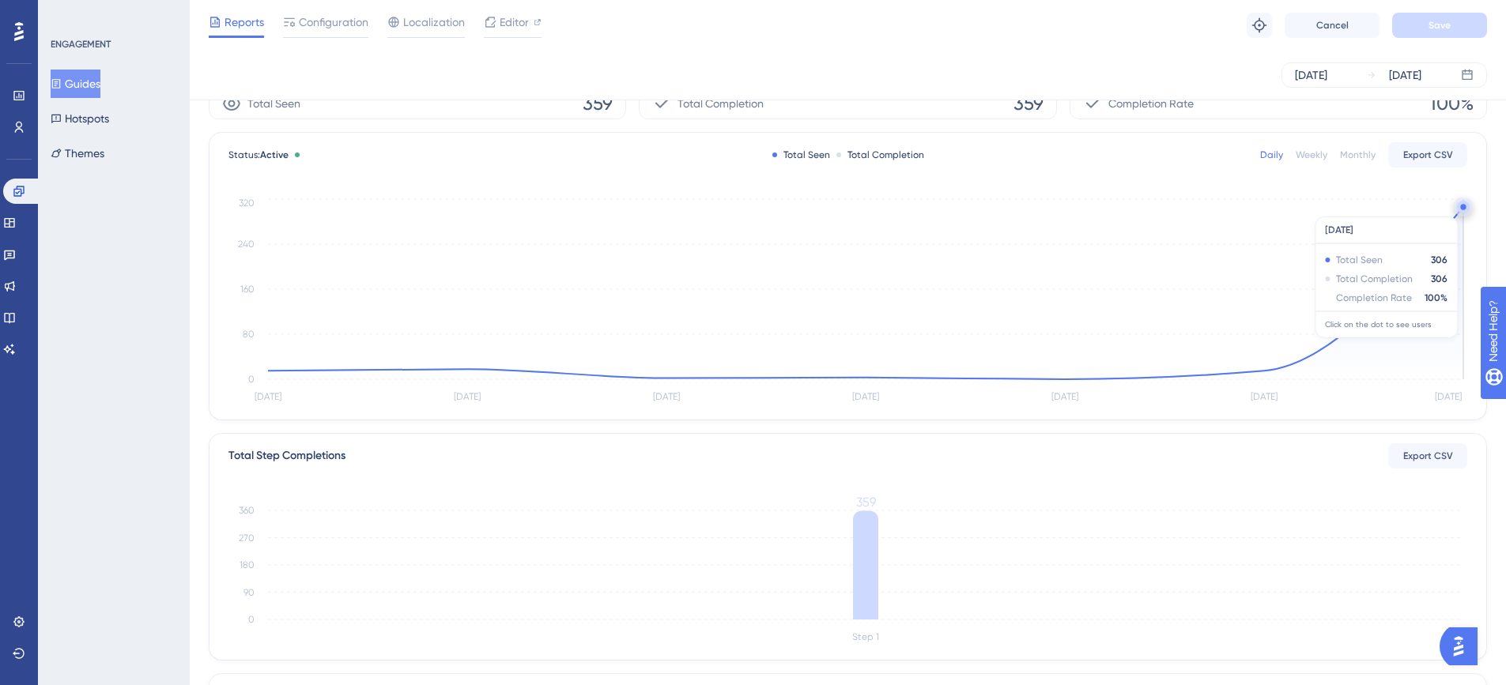
click at [1461, 209] on circle at bounding box center [1463, 207] width 13 height 13
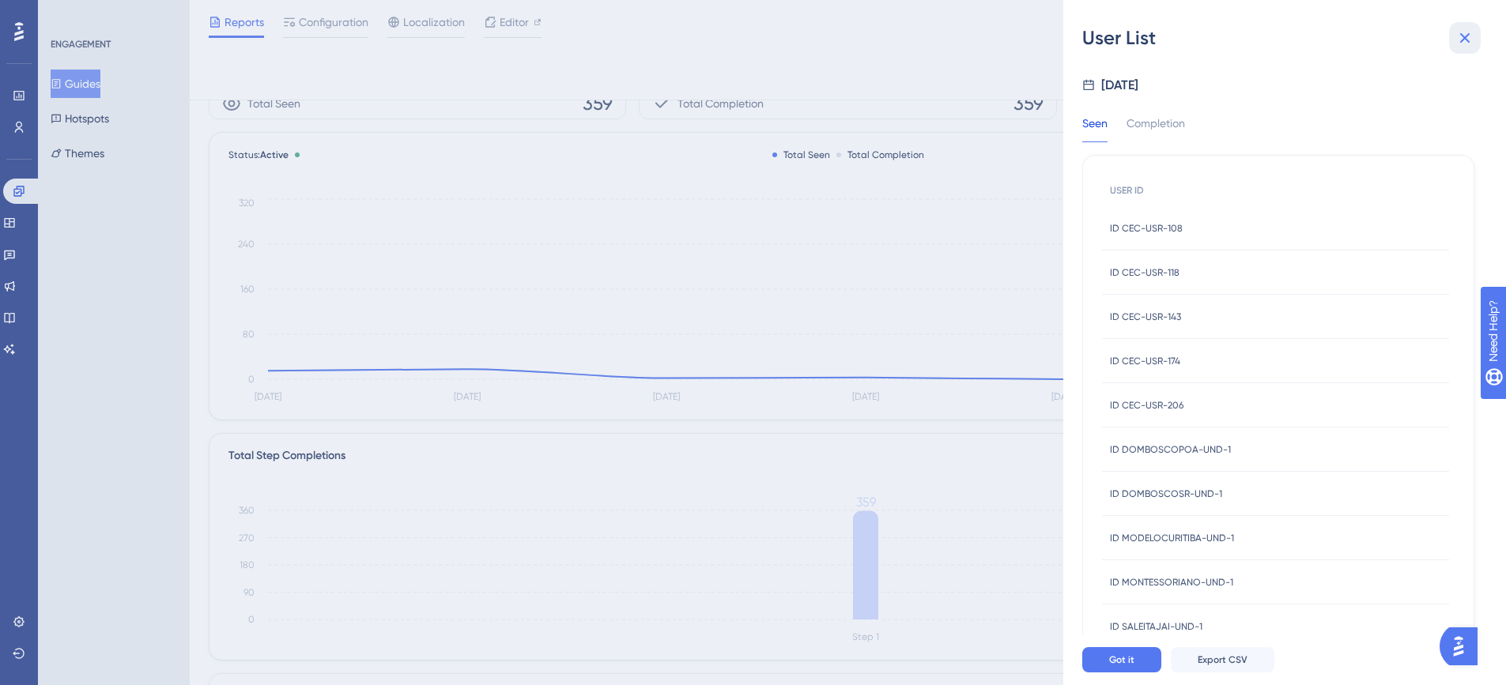
click at [1464, 41] on icon at bounding box center [1464, 37] width 19 height 19
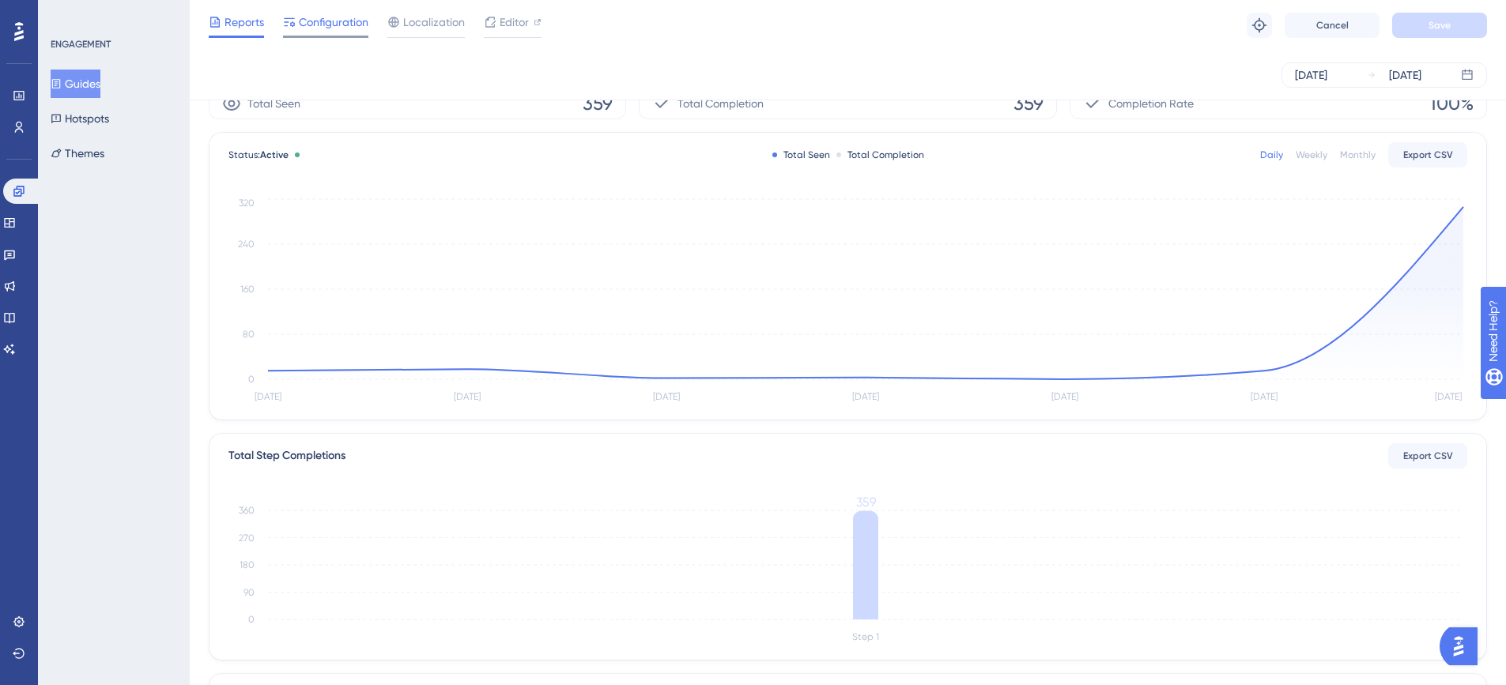
click at [322, 26] on span "Configuration" at bounding box center [334, 22] width 70 height 19
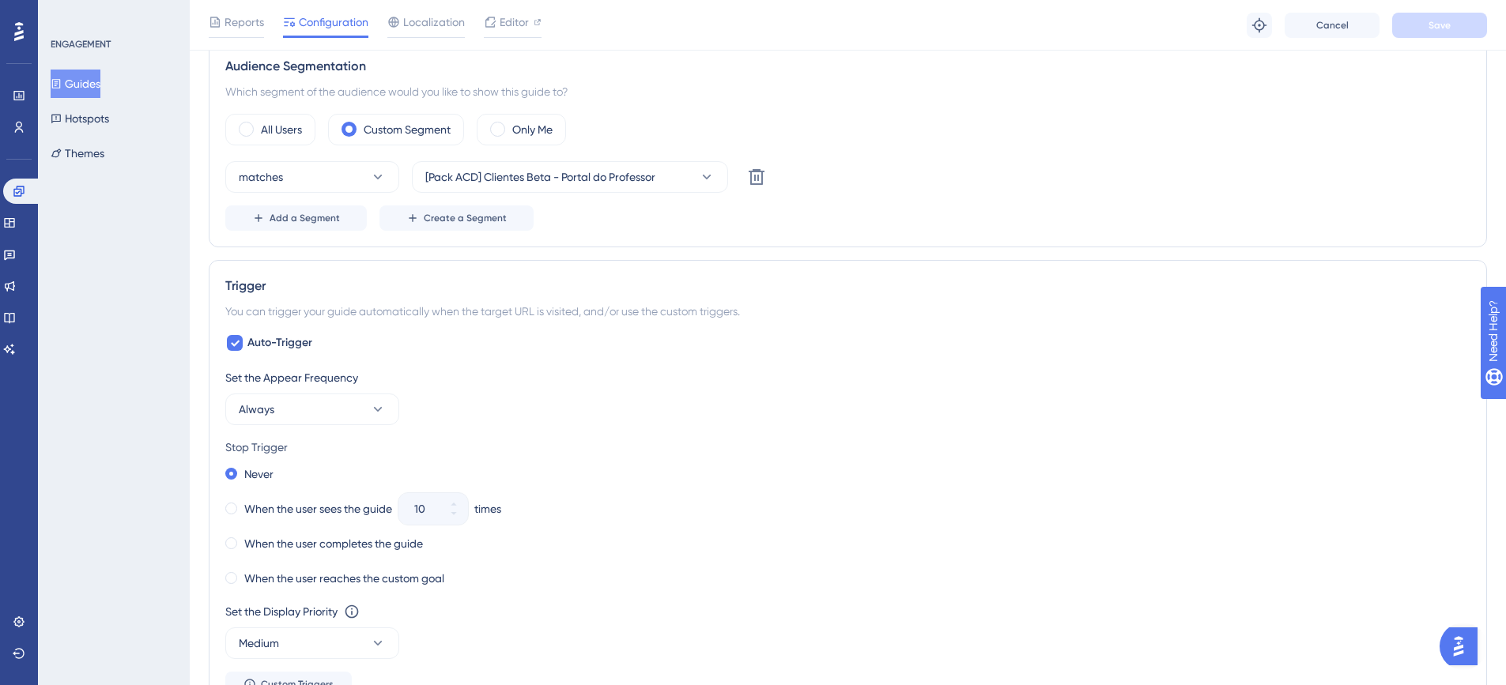
scroll to position [675, 0]
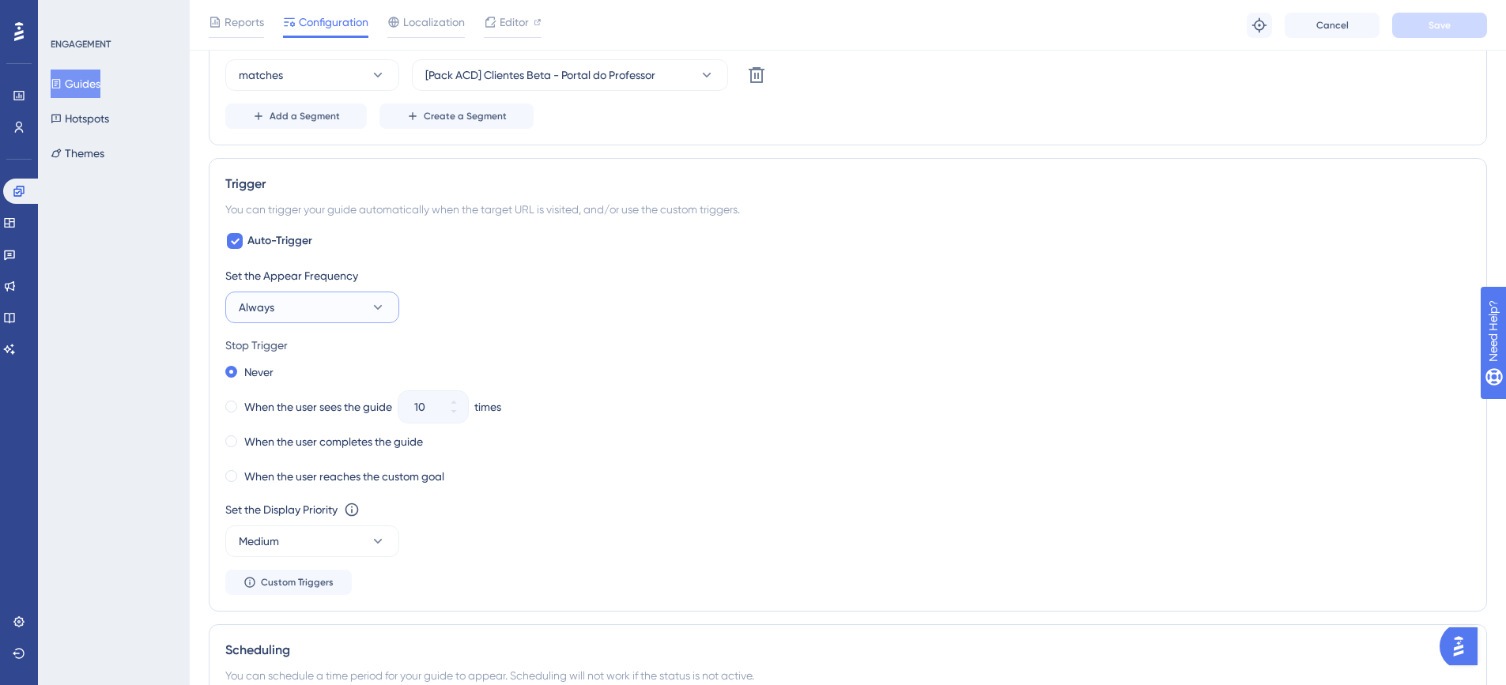
click at [372, 305] on icon at bounding box center [378, 308] width 16 height 16
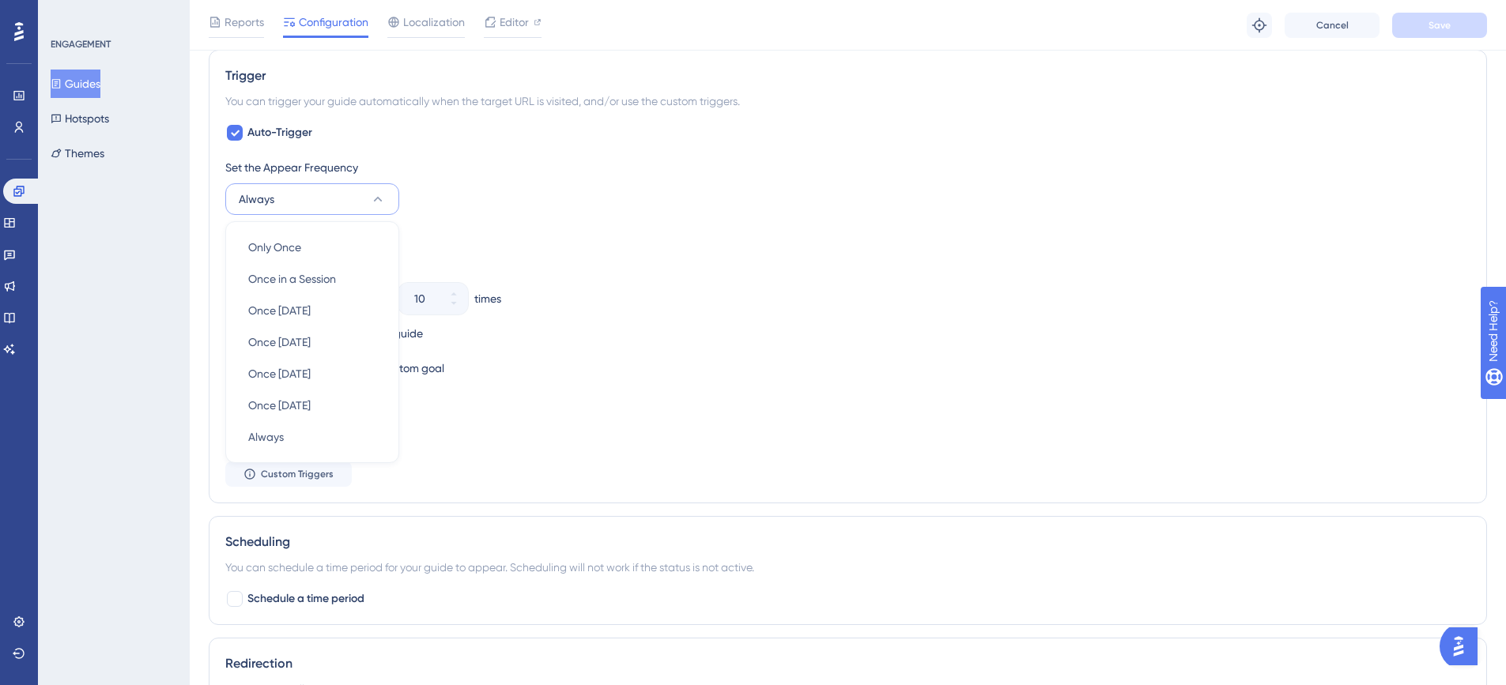
click at [579, 196] on div "Set the Appear Frequency Always Only Once Only Once Once in a Session Once in a…" at bounding box center [847, 186] width 1245 height 57
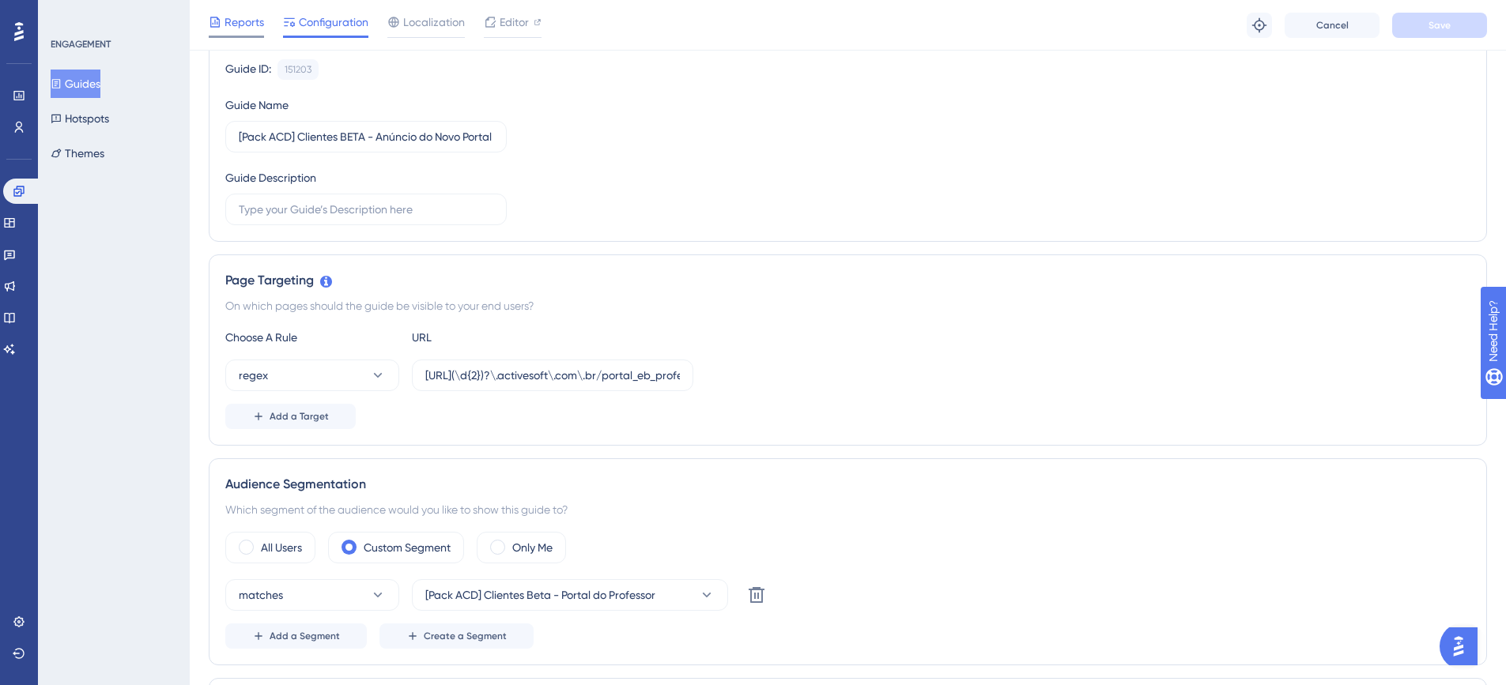
click at [236, 17] on span "Reports" at bounding box center [244, 22] width 40 height 19
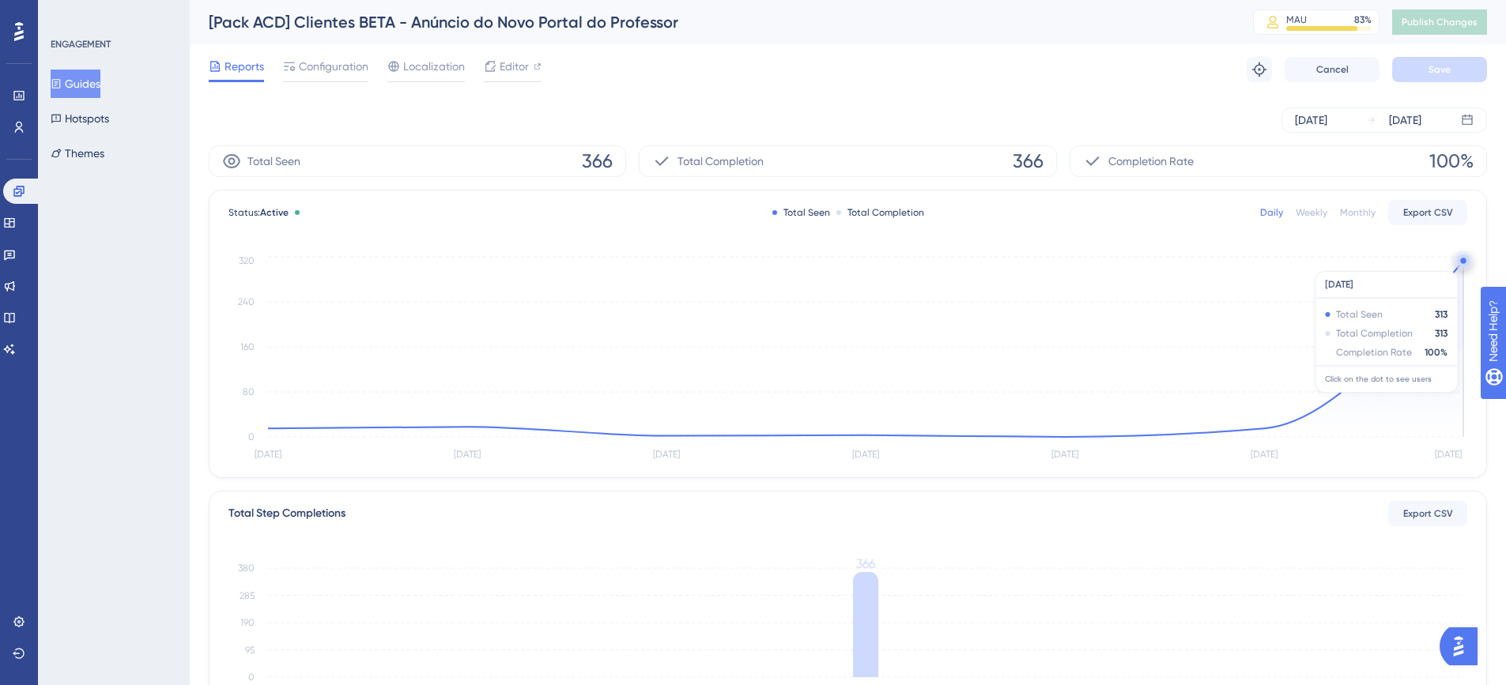
click at [1461, 263] on circle at bounding box center [1463, 261] width 13 height 13
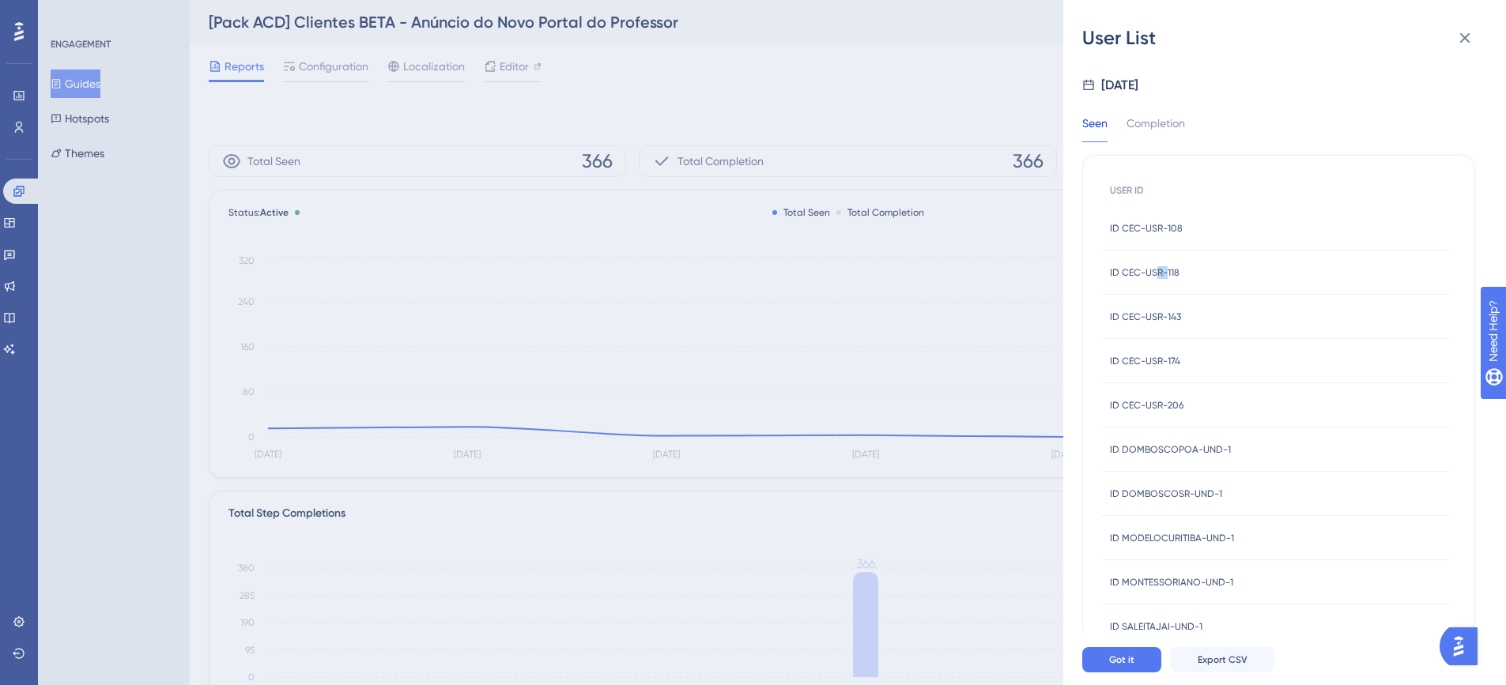
click at [1163, 276] on span "ID CEC-USR-118" at bounding box center [1145, 272] width 70 height 13
drag, startPoint x: 1148, startPoint y: 278, endPoint x: 1190, endPoint y: 277, distance: 42.7
click at [1190, 277] on div "ID CEC-USR-118 ID CEC-USR-118" at bounding box center [1275, 273] width 347 height 44
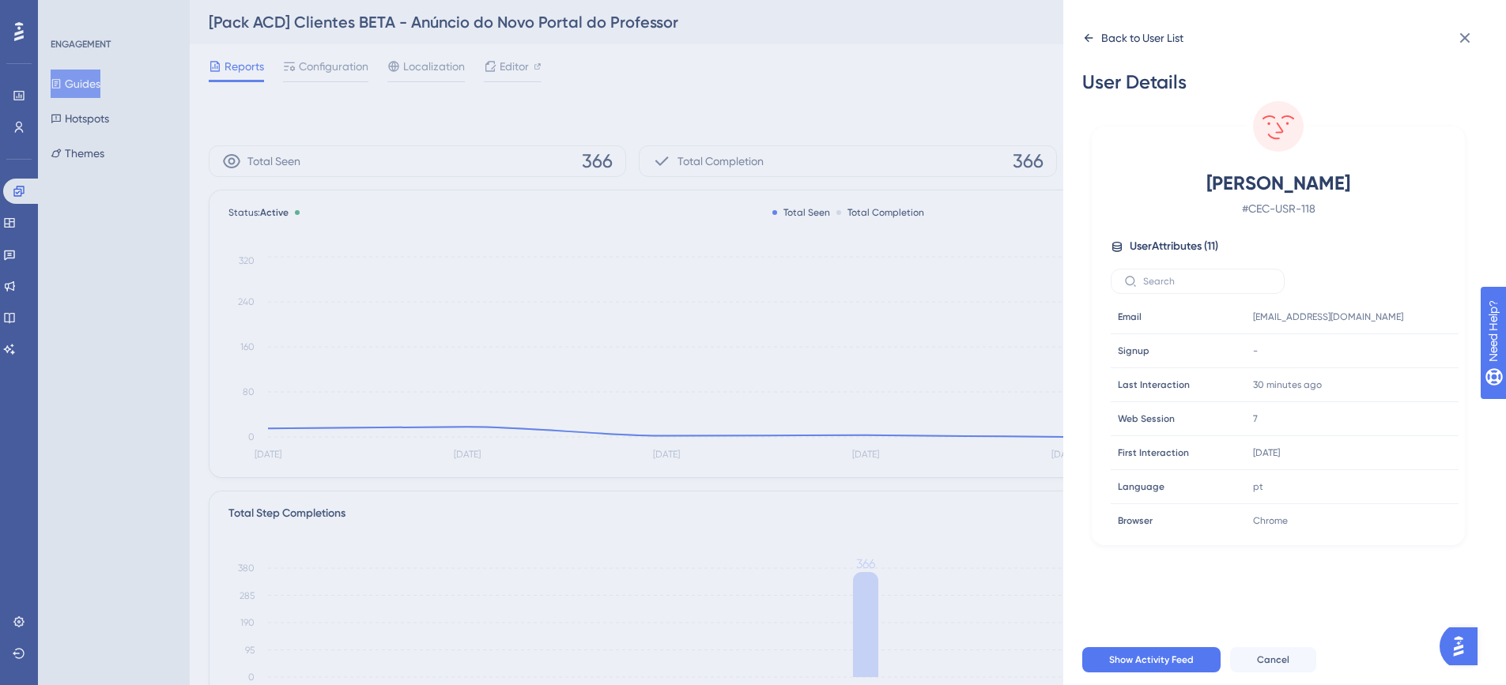
click at [1143, 32] on div "Back to User List" at bounding box center [1142, 37] width 82 height 19
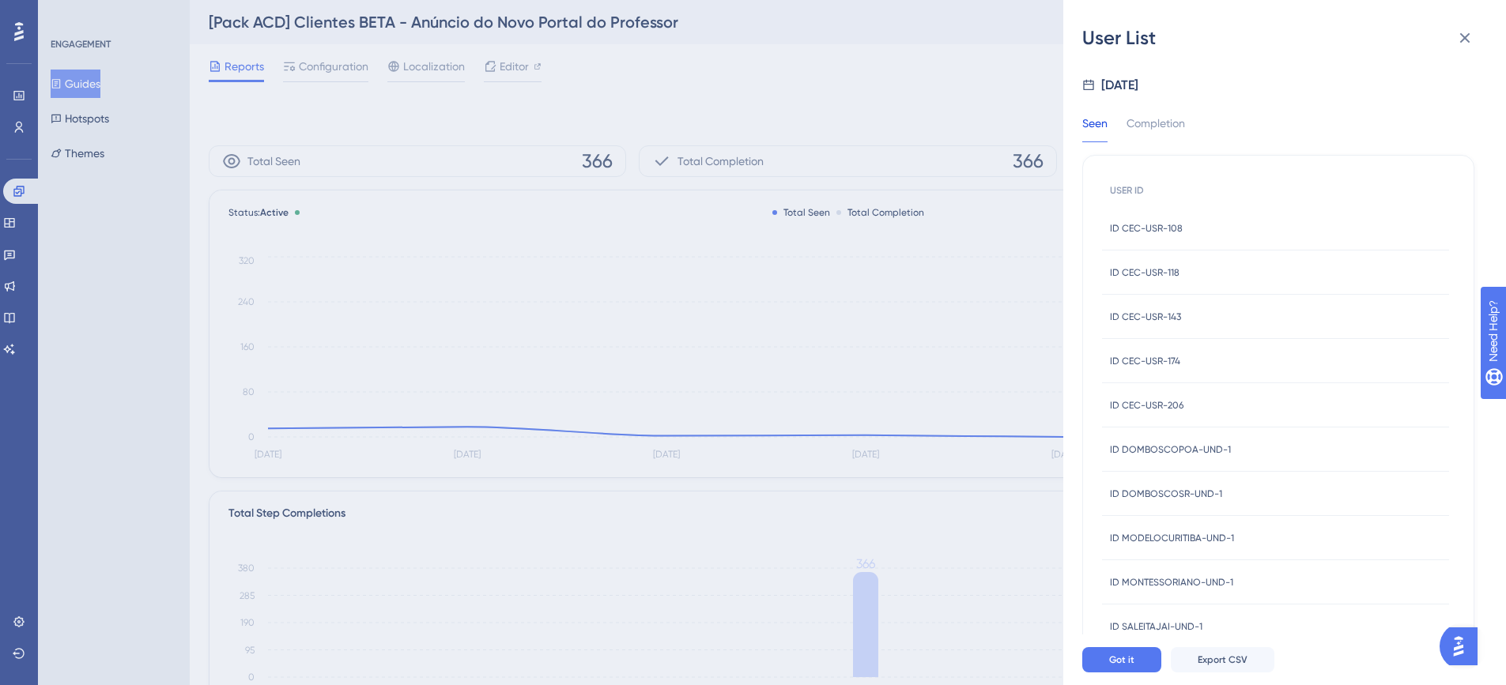
click at [1181, 454] on span "ID DOMBOSCOPOA-UND-1" at bounding box center [1170, 449] width 121 height 13
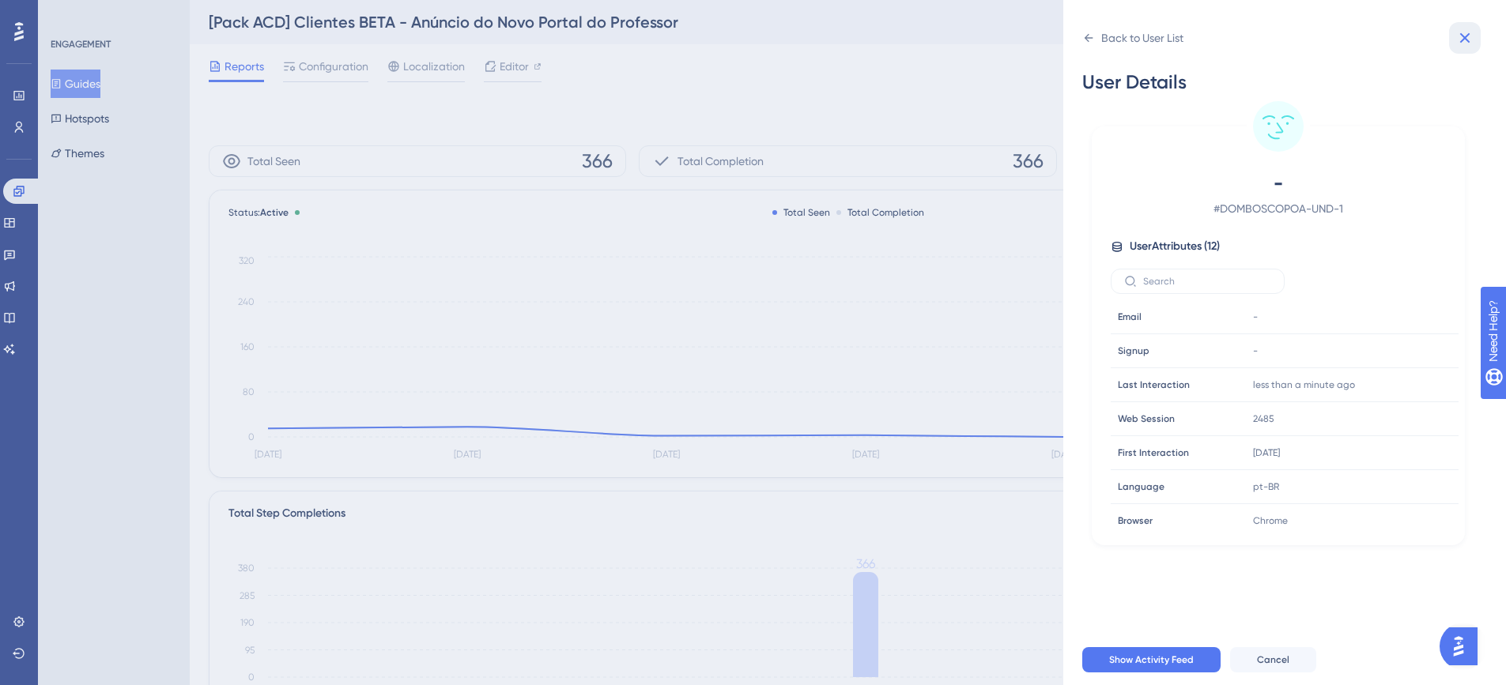
click at [1458, 42] on icon at bounding box center [1464, 37] width 19 height 19
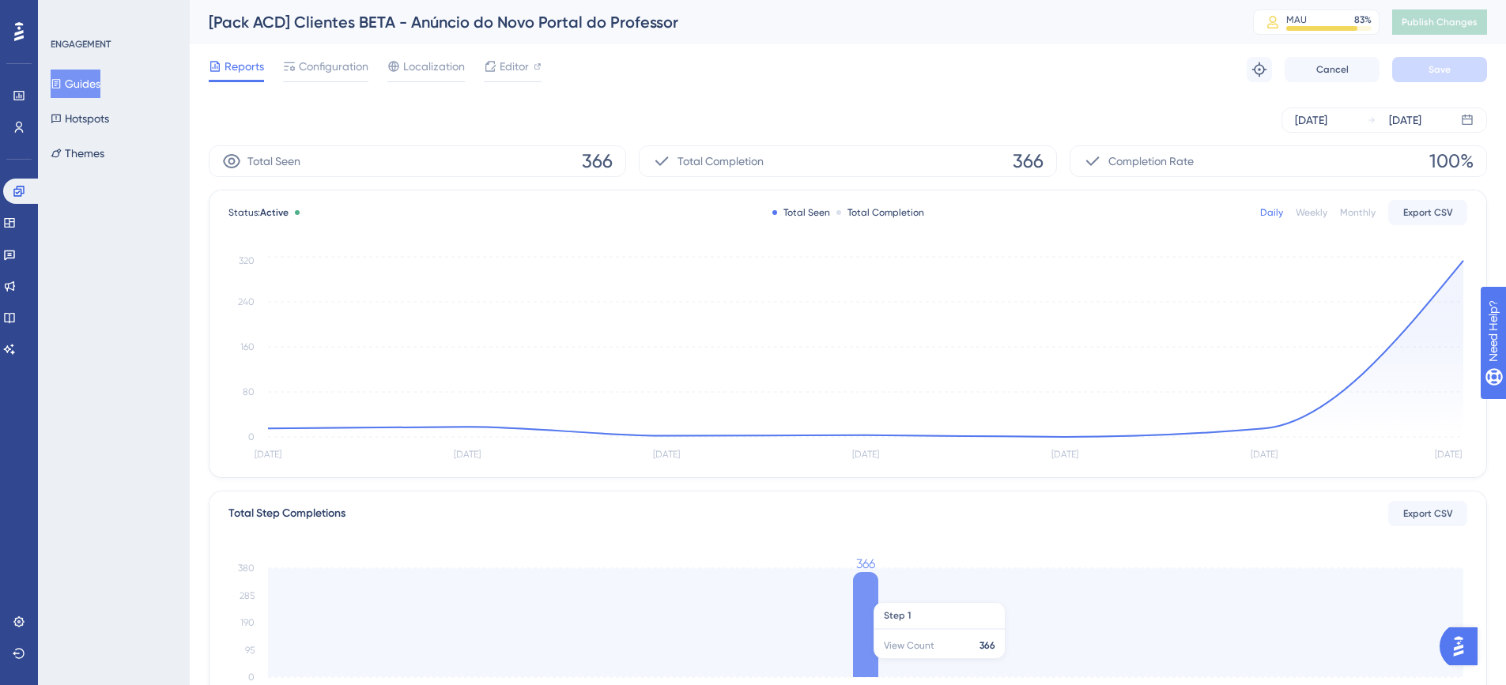
click at [858, 594] on icon at bounding box center [865, 624] width 25 height 105
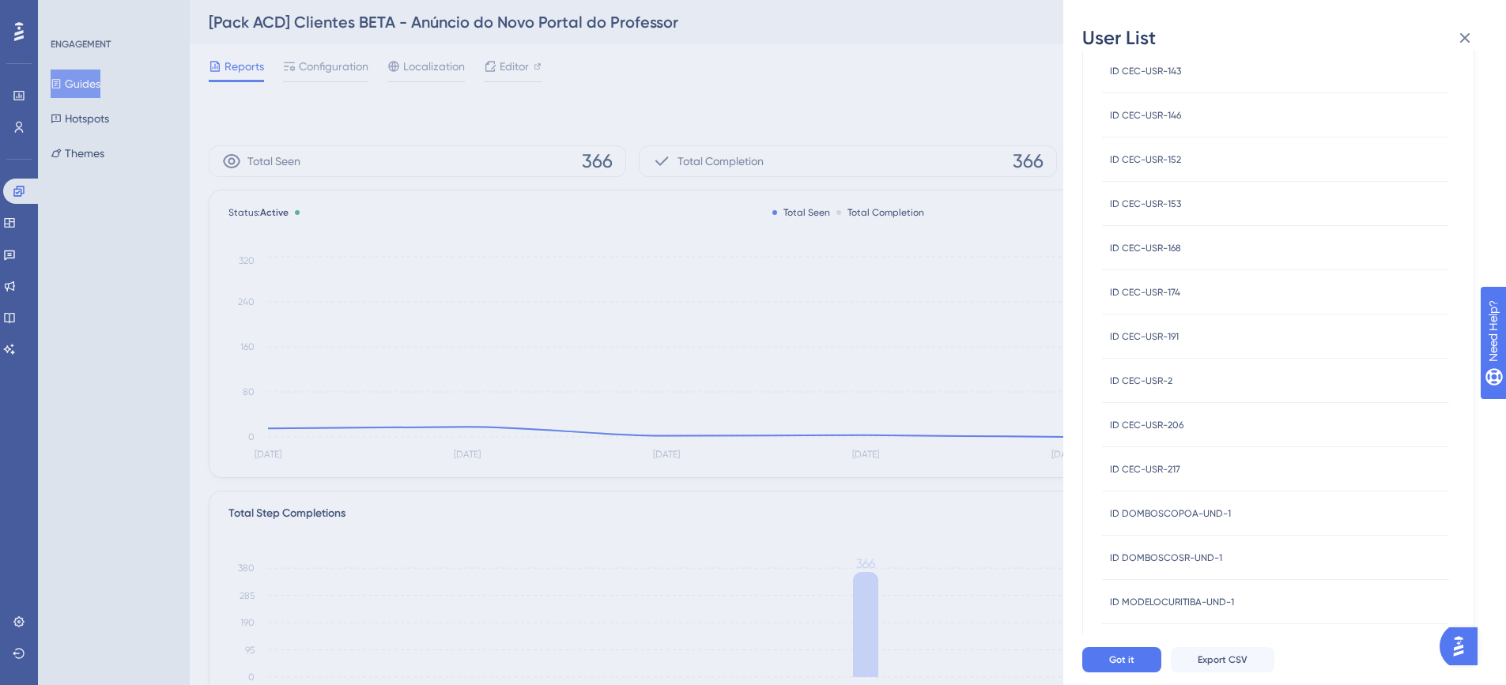
scroll to position [474, 0]
click at [1181, 613] on button "2" at bounding box center [1177, 613] width 25 height 25
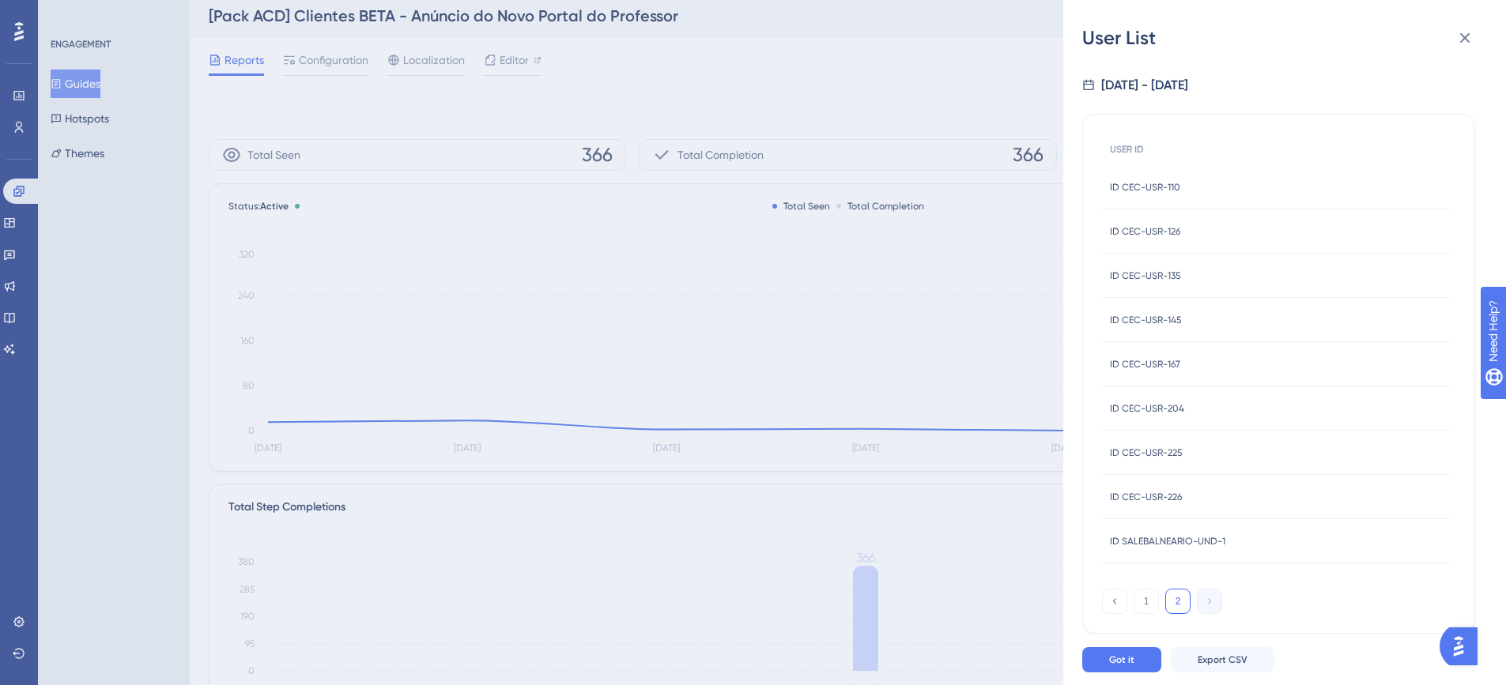
scroll to position [9, 0]
click at [1467, 41] on icon at bounding box center [1464, 37] width 19 height 19
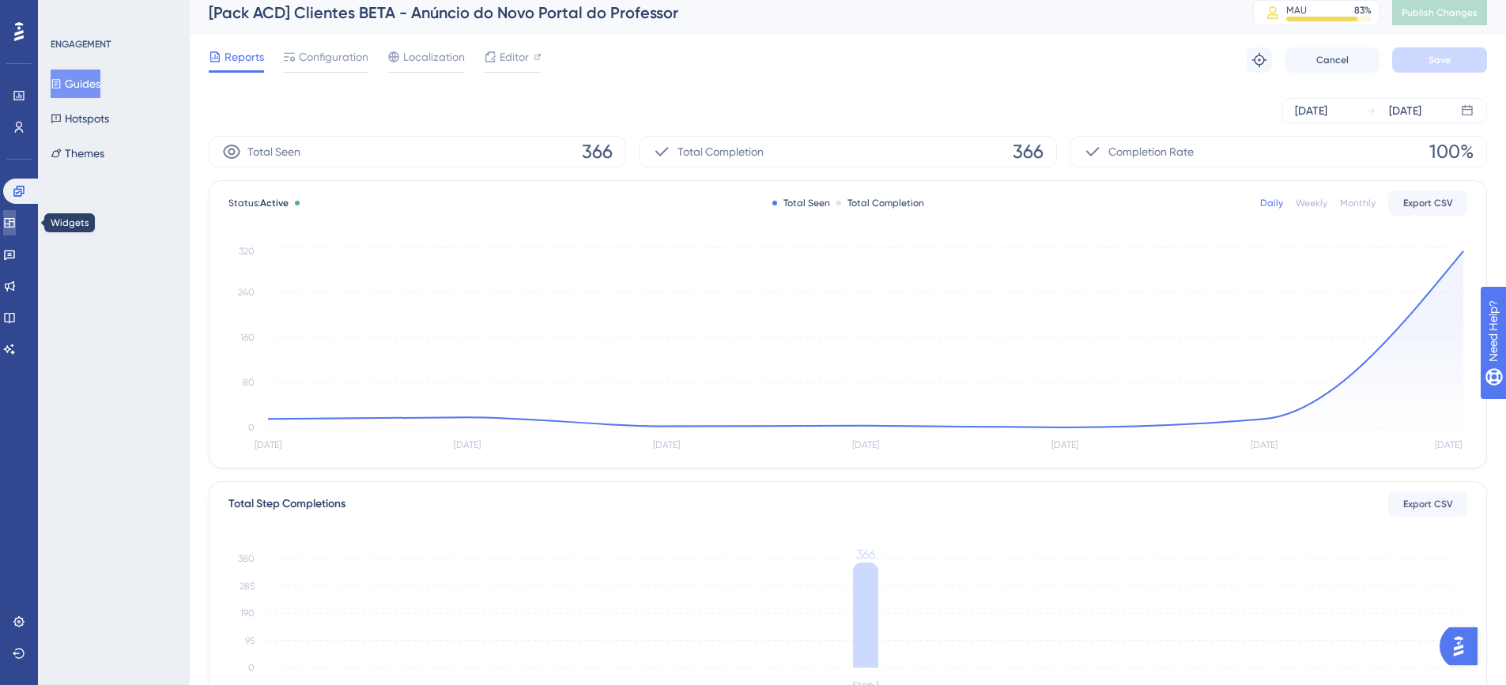
click at [16, 222] on icon at bounding box center [9, 223] width 13 height 13
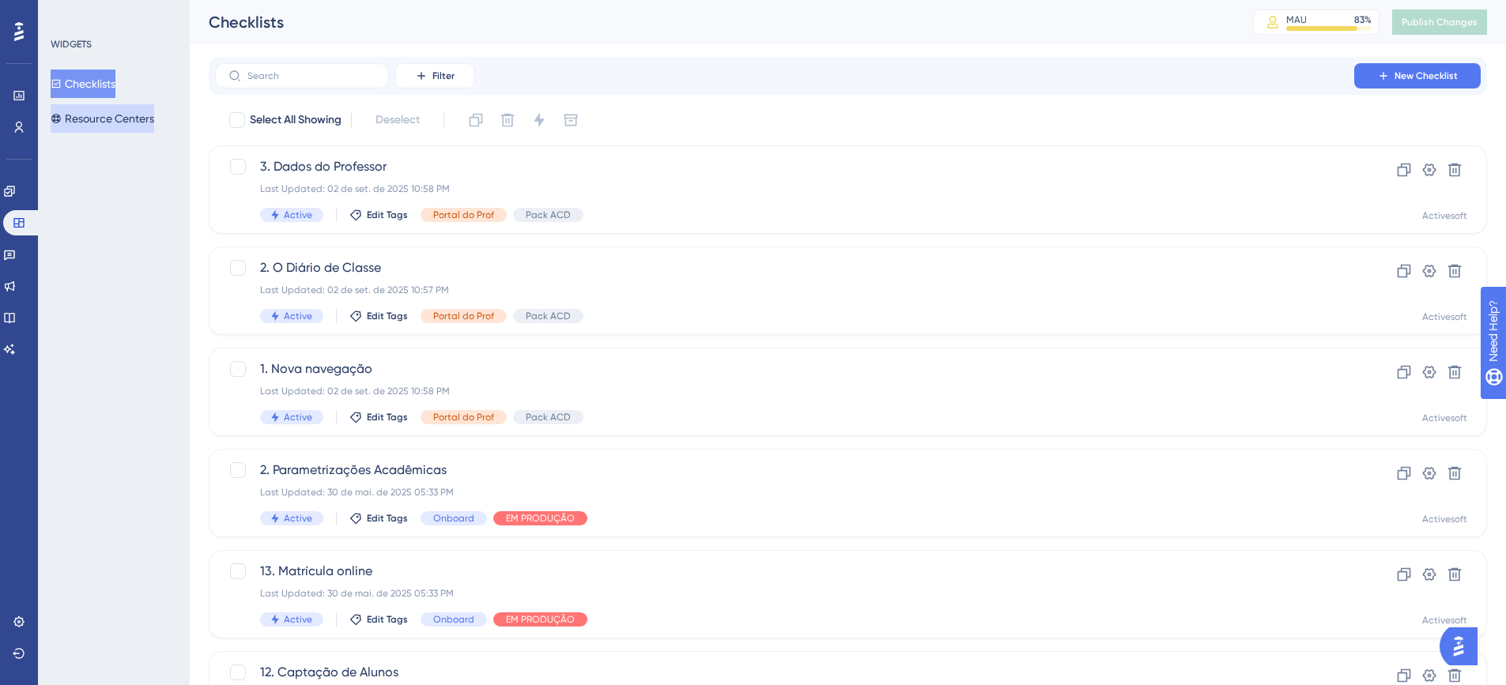
click at [95, 124] on button "Resource Centers" at bounding box center [103, 118] width 104 height 28
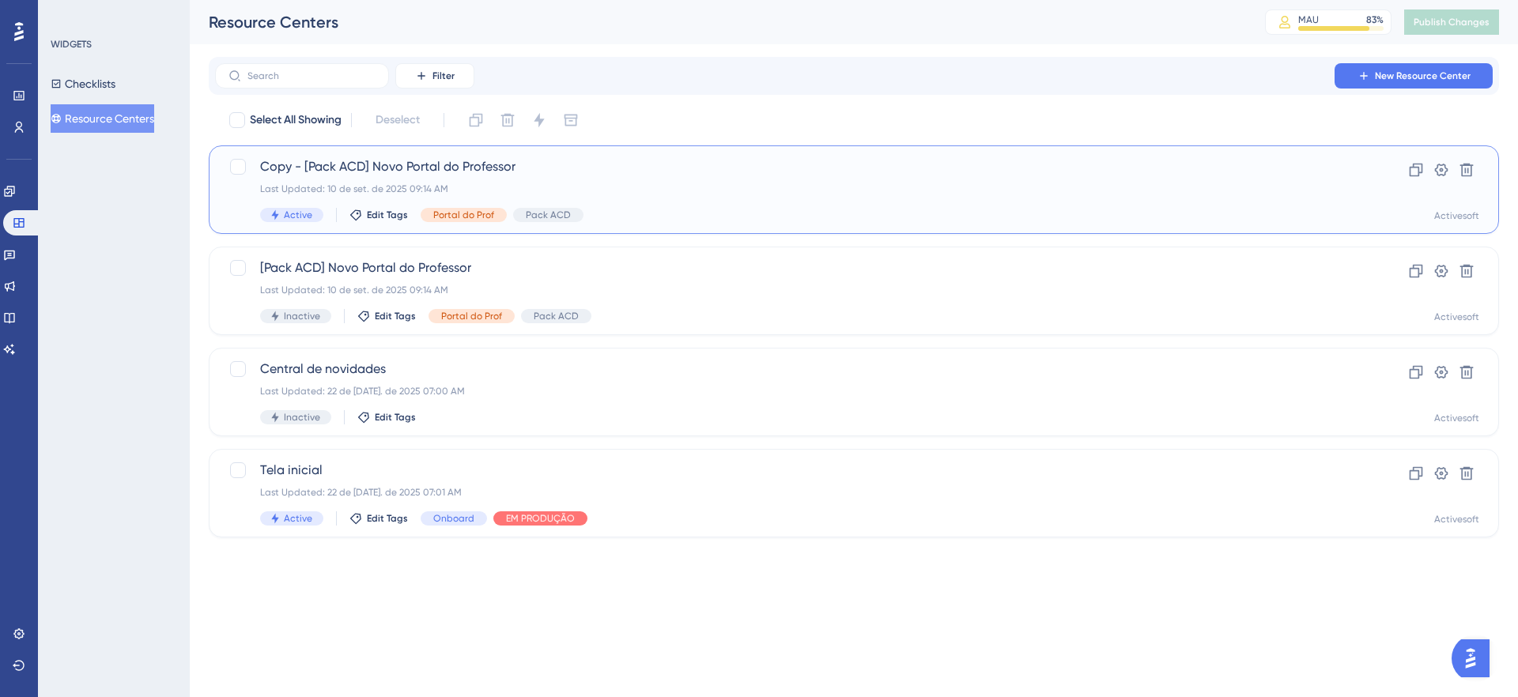
click at [374, 168] on span "Copy - [Pack ACD] Novo Portal do Professor" at bounding box center [790, 166] width 1061 height 19
click at [387, 264] on span "[Pack ACD] Novo Portal do Professor" at bounding box center [790, 267] width 1061 height 19
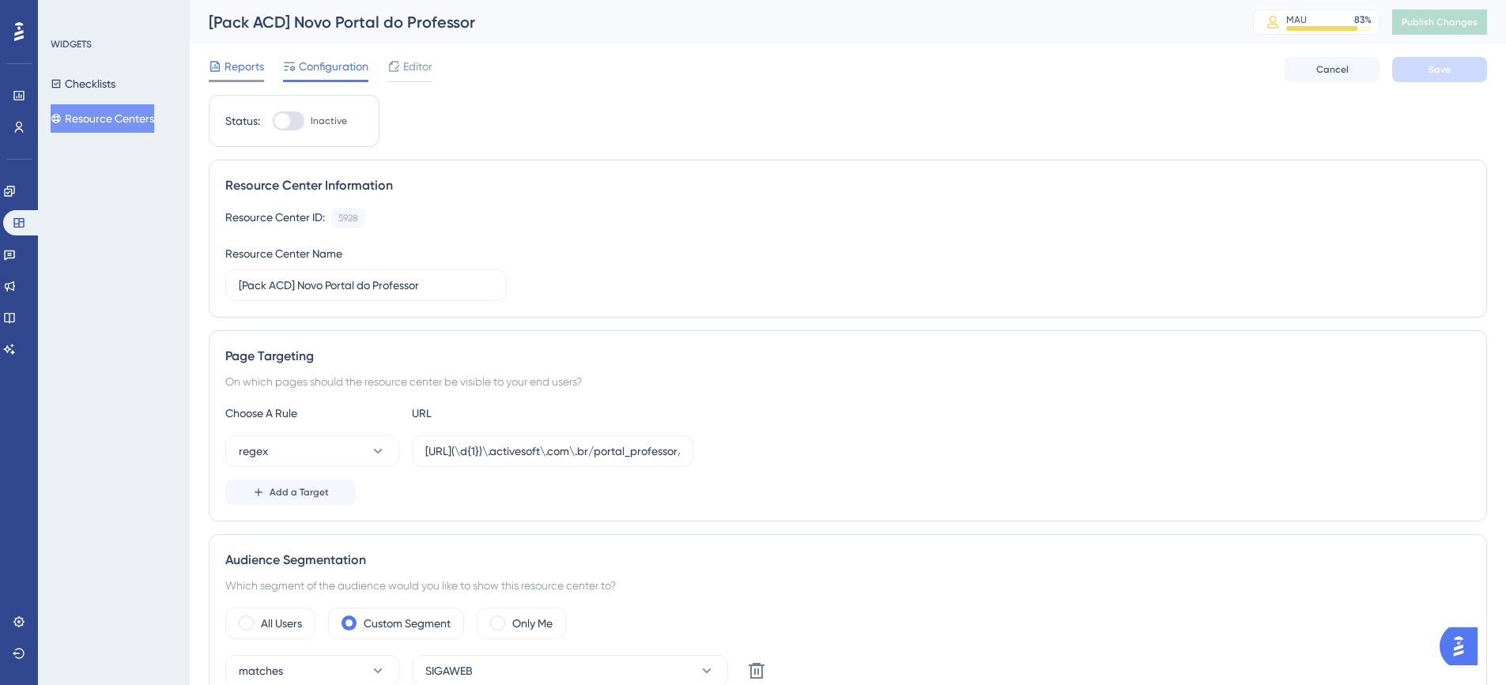
click at [224, 64] on div "Reports" at bounding box center [236, 66] width 55 height 19
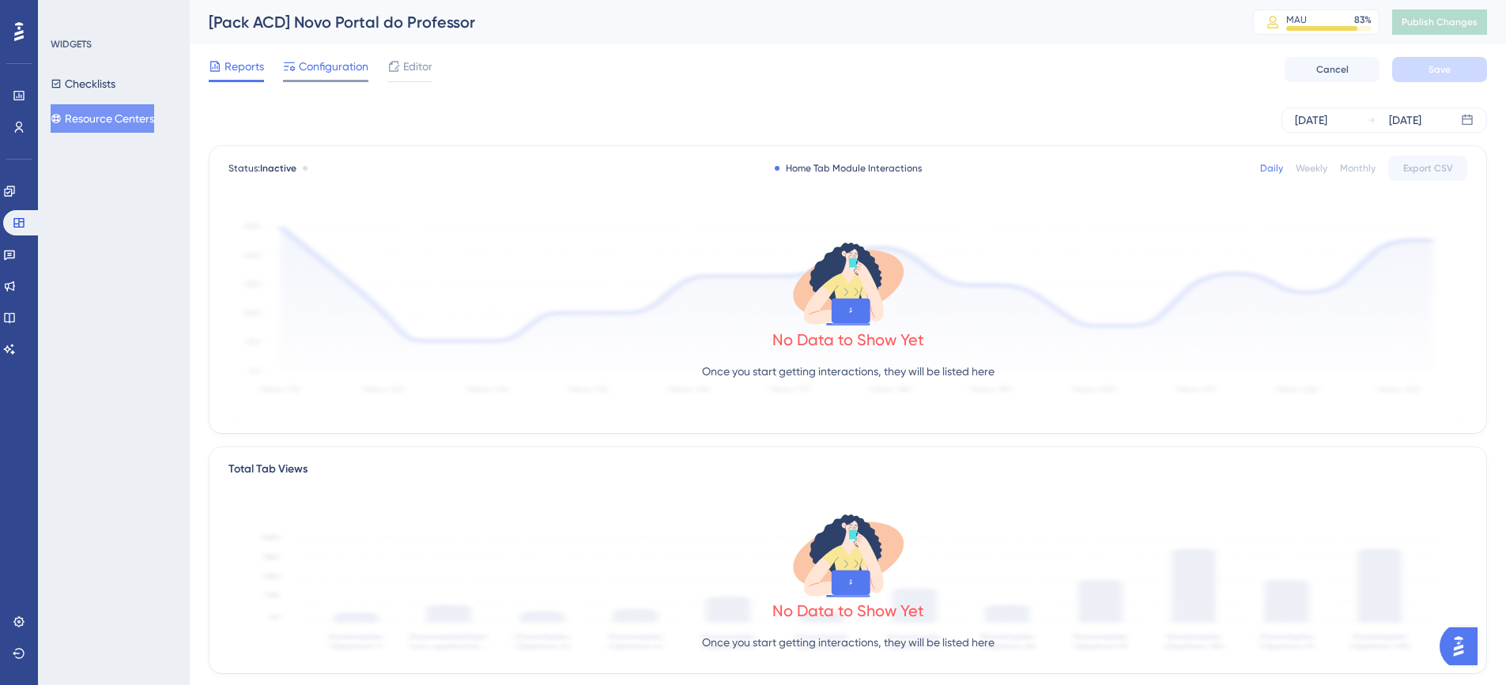
click at [311, 66] on span "Configuration" at bounding box center [334, 66] width 70 height 19
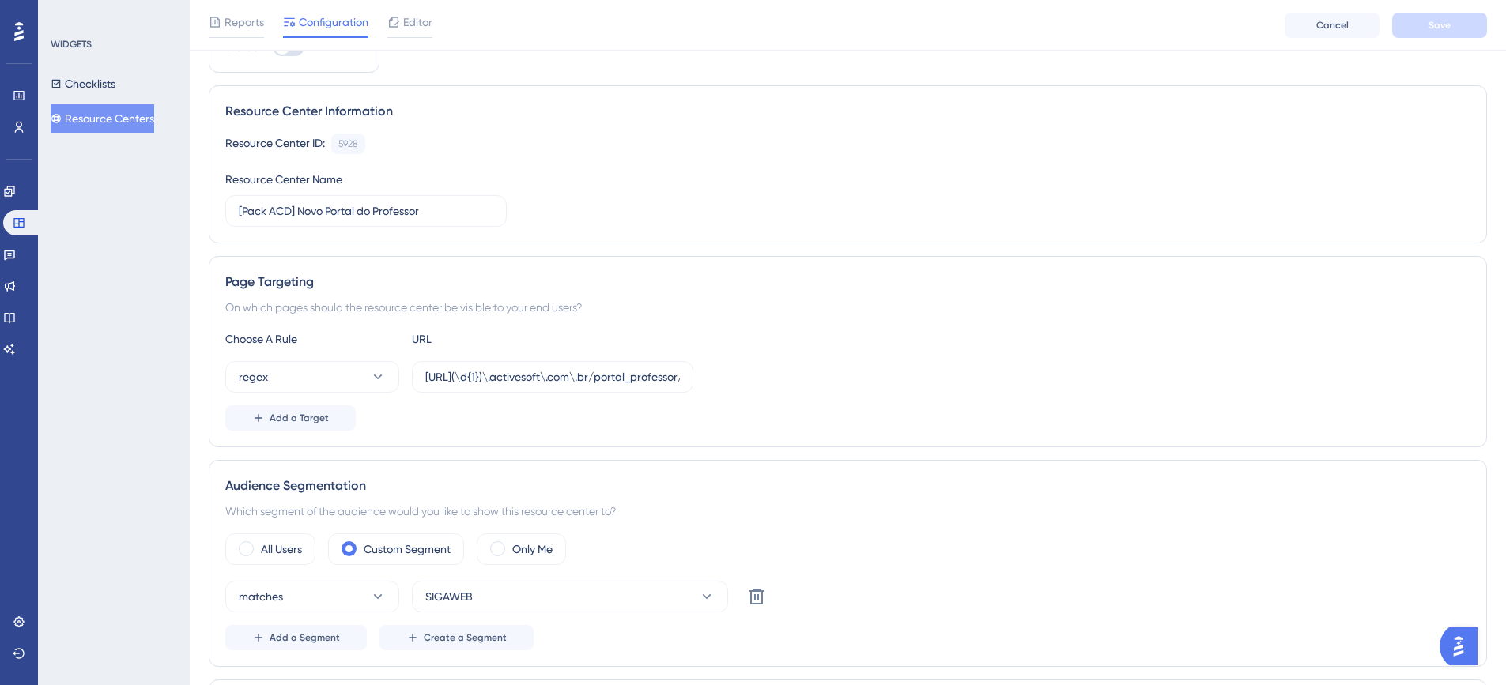
scroll to position [320, 0]
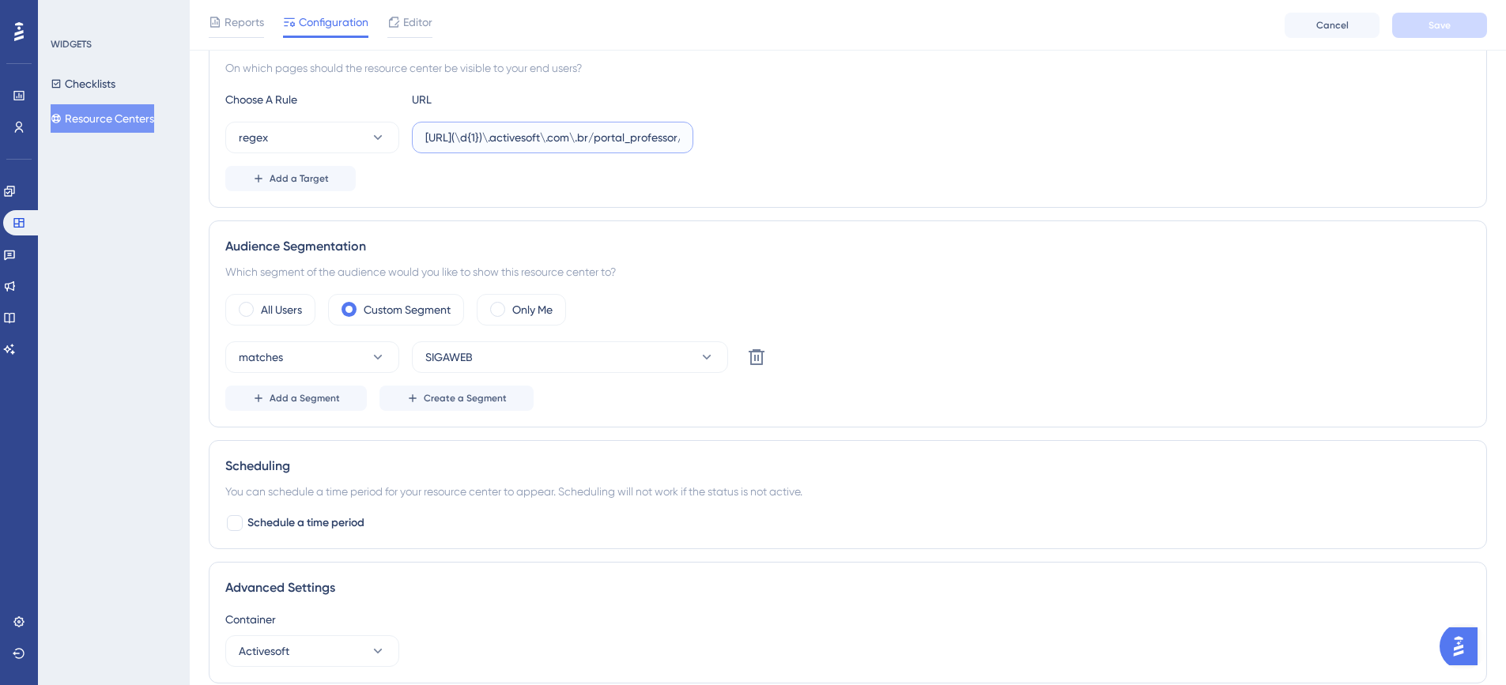
click at [656, 141] on input "[URL](\d{1})\.activesoft\.com\.br/portal_professor/" at bounding box center [552, 137] width 255 height 17
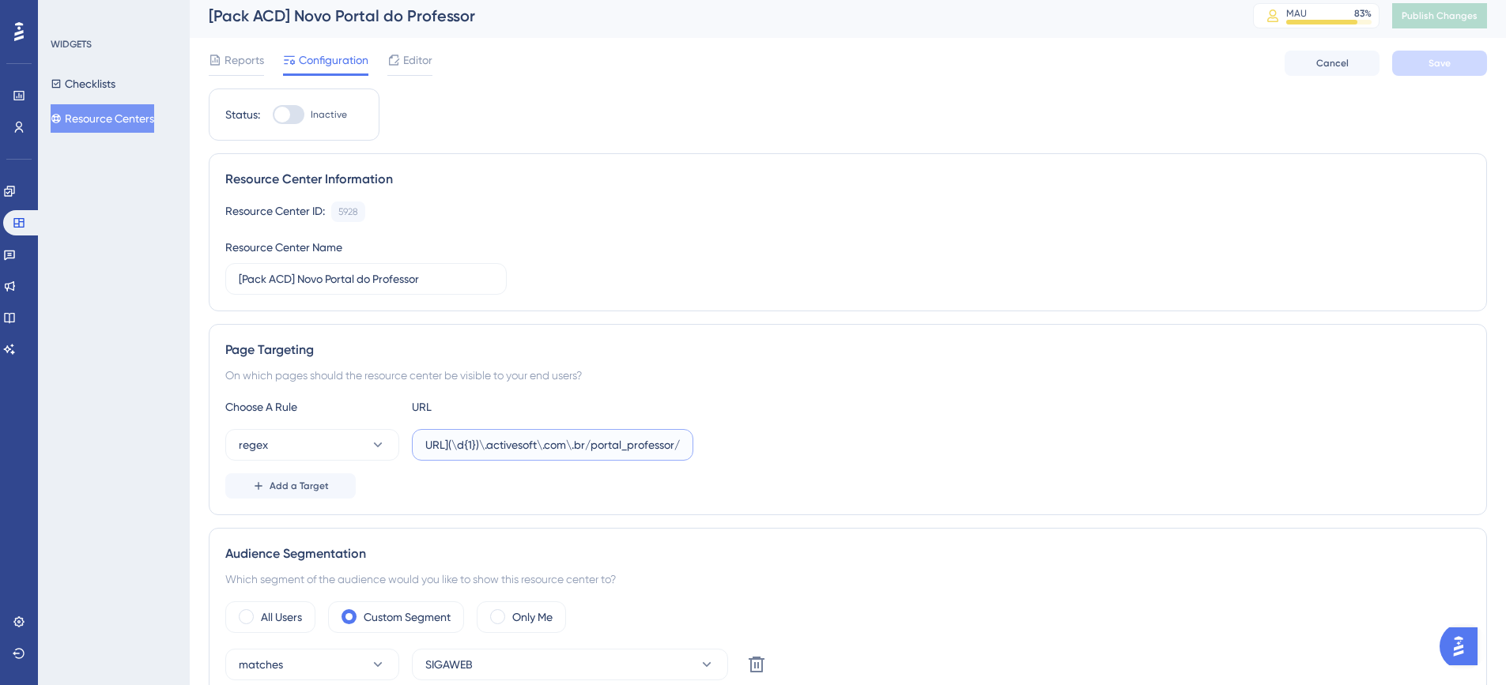
scroll to position [6, 0]
click at [292, 115] on div at bounding box center [289, 115] width 32 height 19
click at [273, 115] on input "Inactive" at bounding box center [272, 115] width 1 height 1
checkbox input "true"
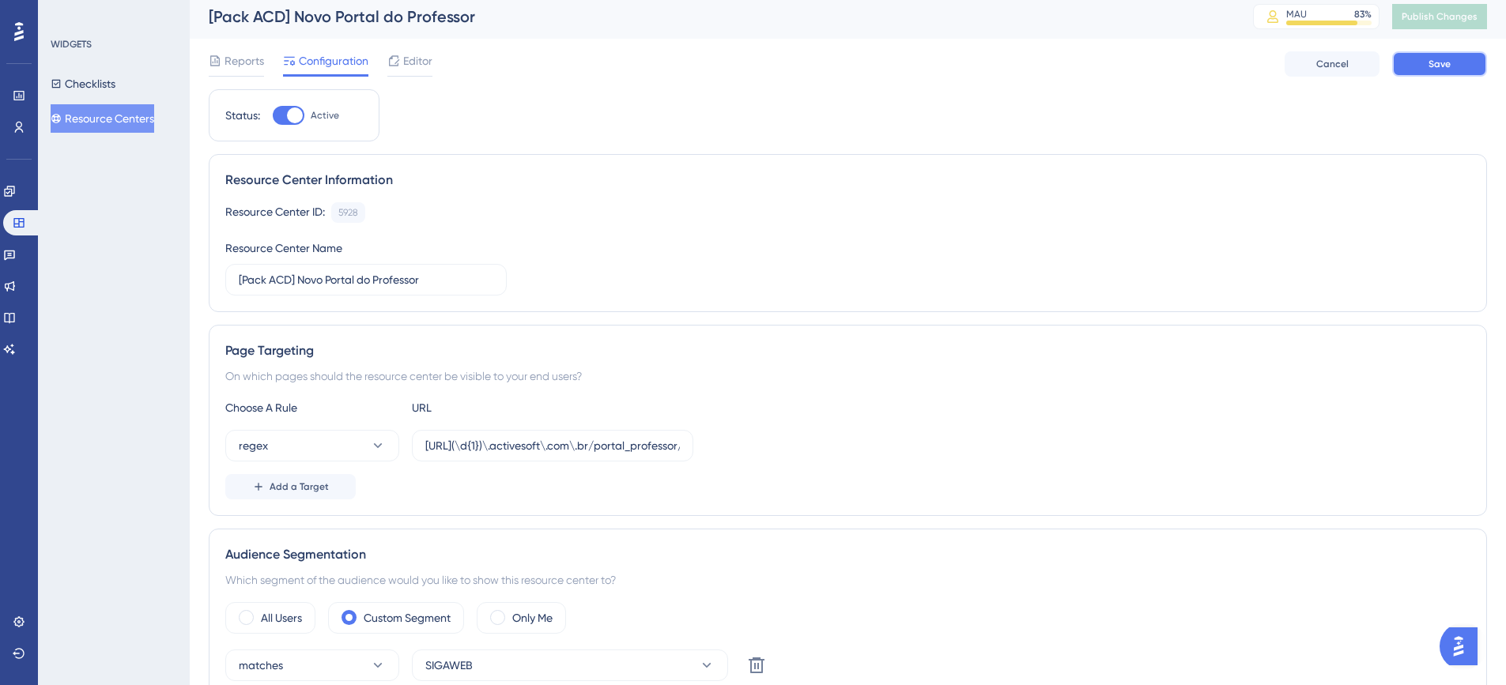
click at [1442, 68] on span "Save" at bounding box center [1439, 64] width 22 height 13
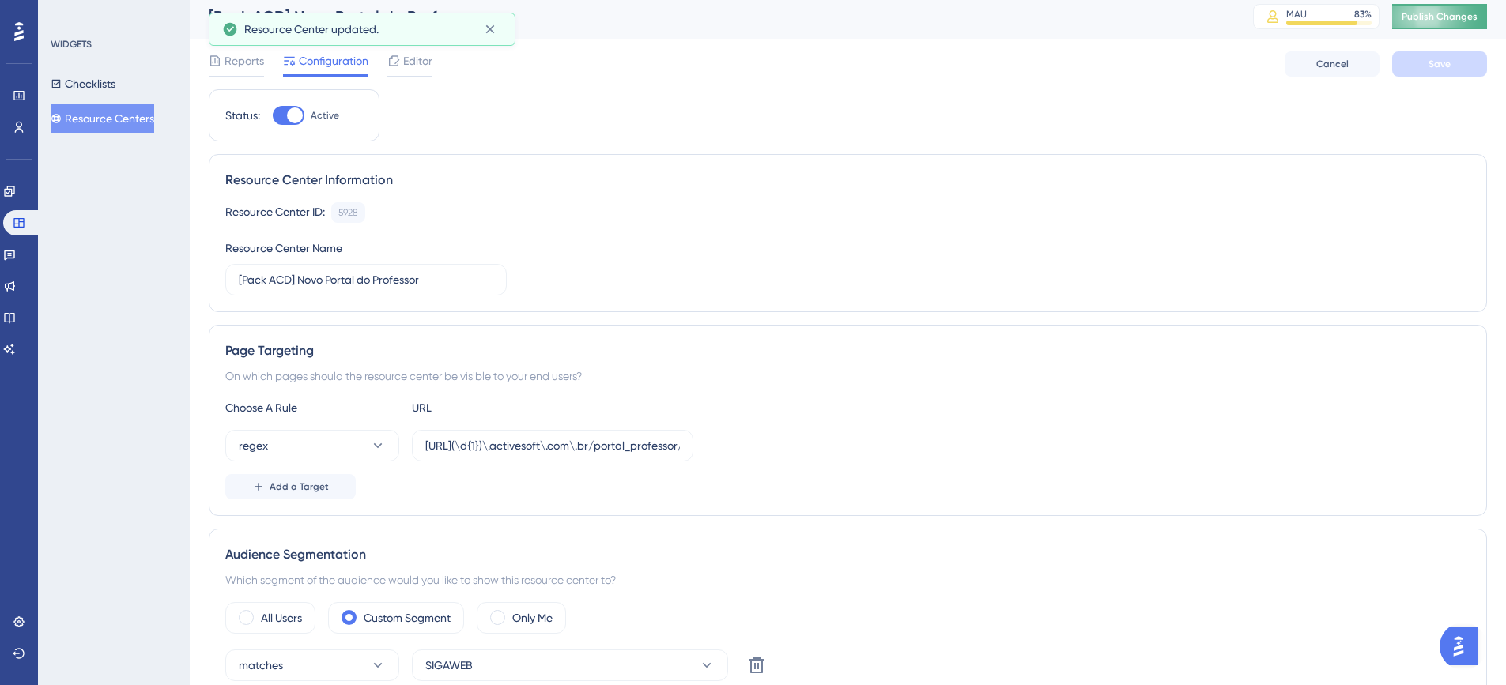
click at [1447, 20] on span "Publish Changes" at bounding box center [1439, 16] width 76 height 13
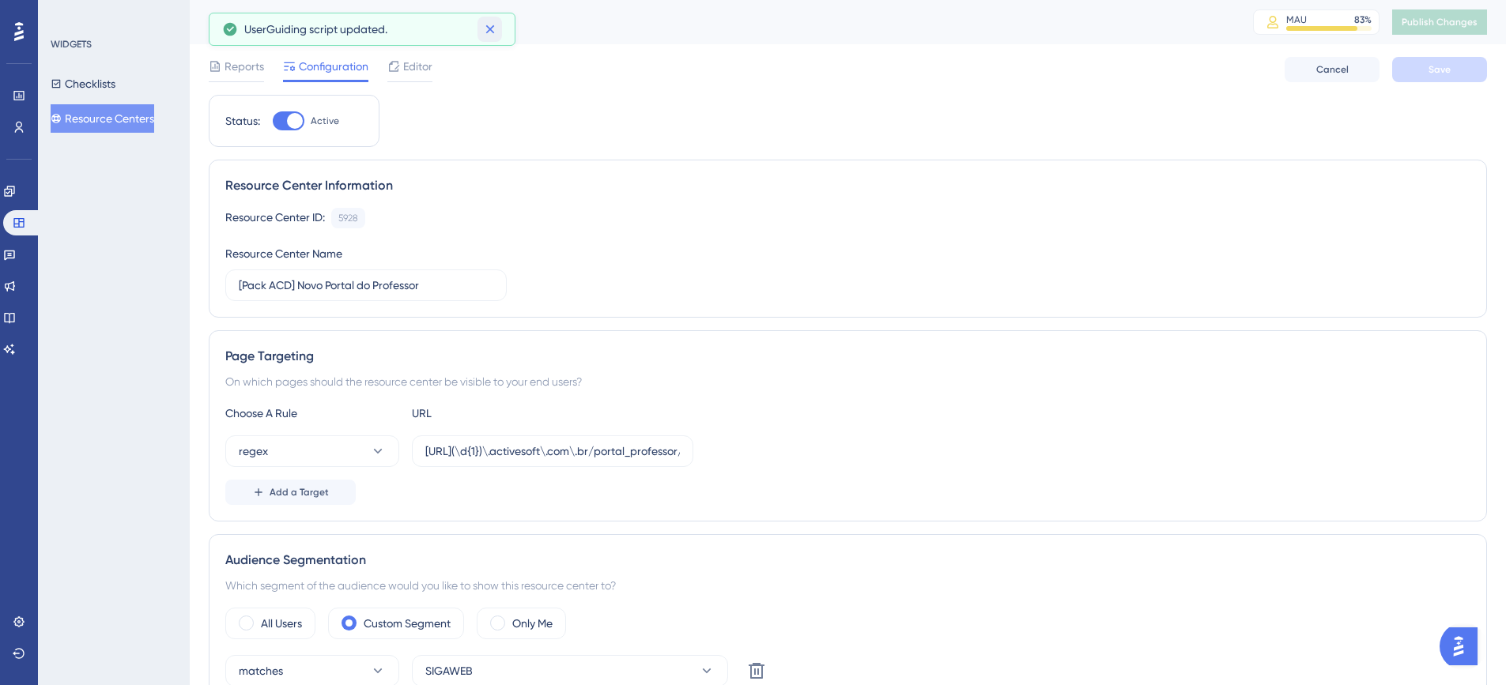
click at [486, 28] on icon at bounding box center [490, 29] width 16 height 16
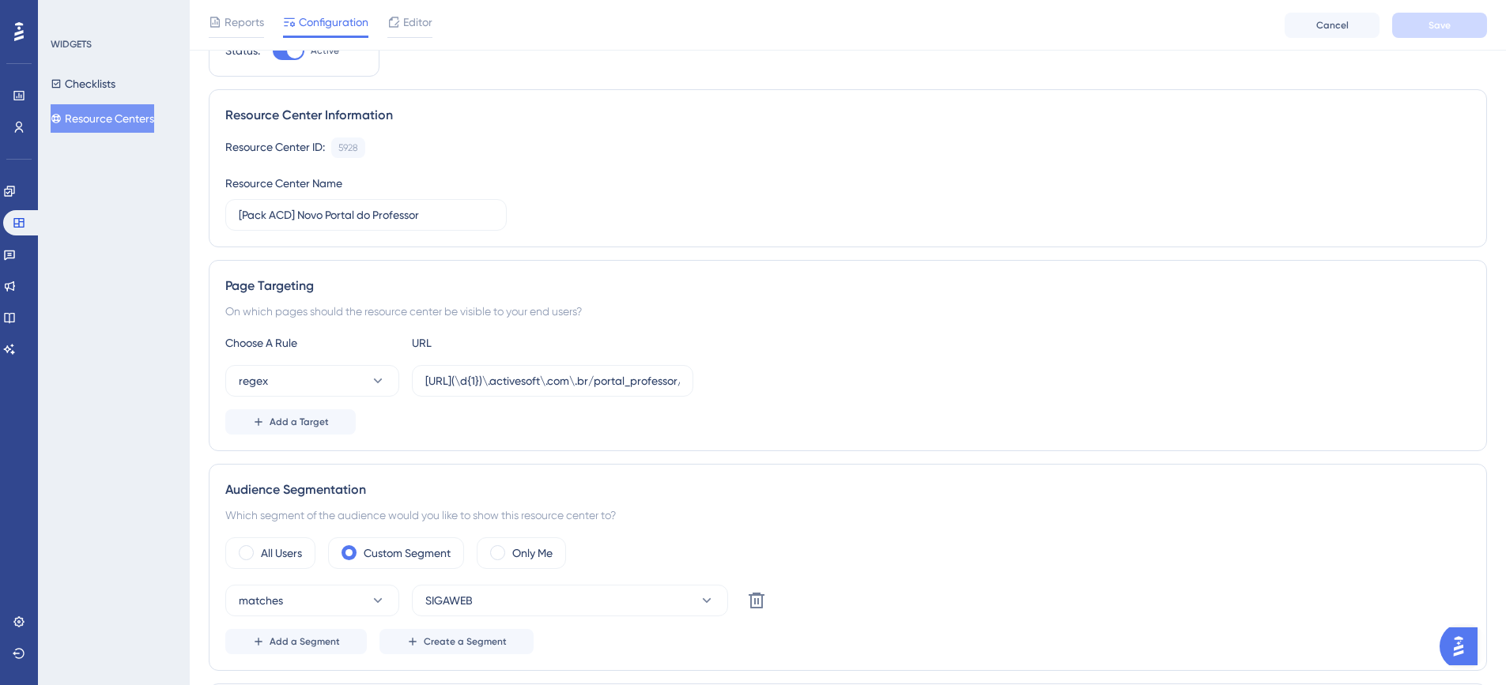
scroll to position [96, 0]
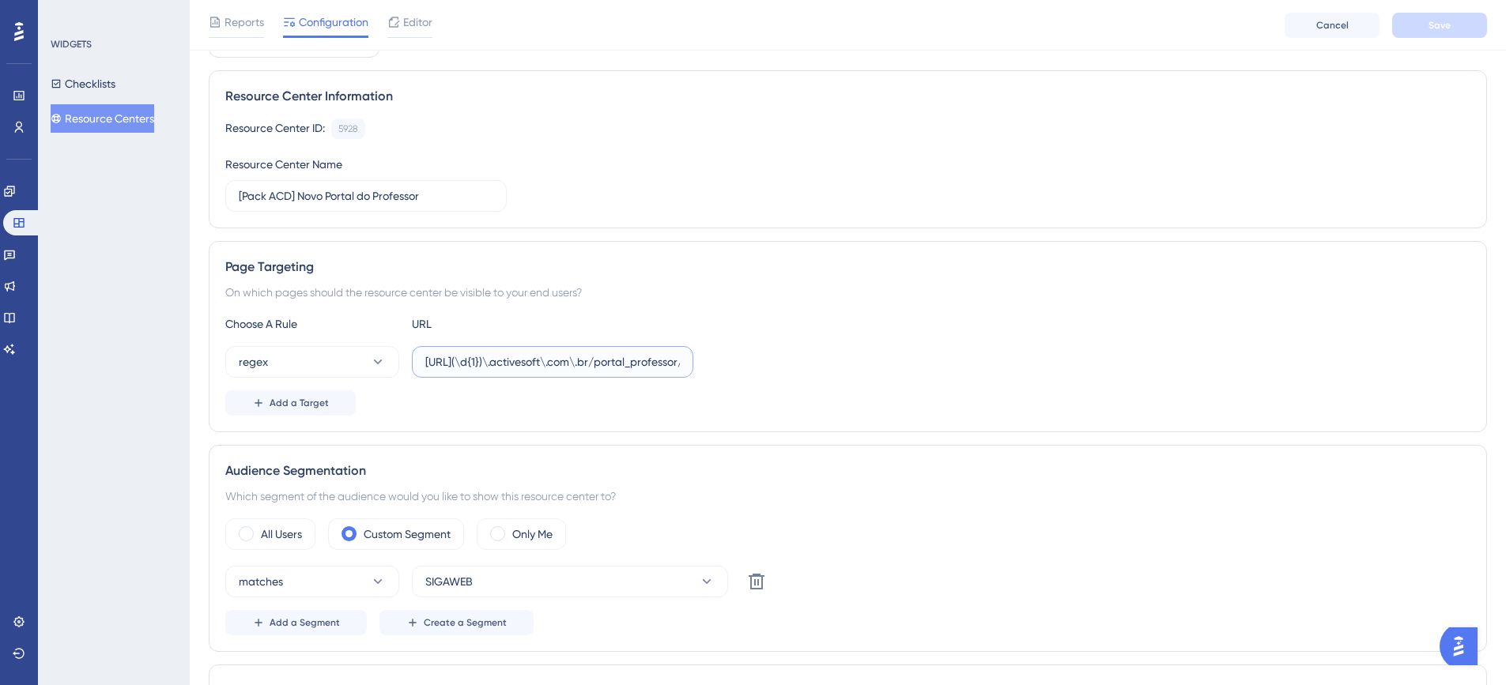
click at [663, 361] on input "[URL](\d{1})\.activesoft\.com\.br/portal_professor/" at bounding box center [552, 361] width 255 height 17
click at [510, 360] on input "[URL](\d{1})\.activesoft\.com\.br/portal_professor/" at bounding box center [552, 361] width 255 height 17
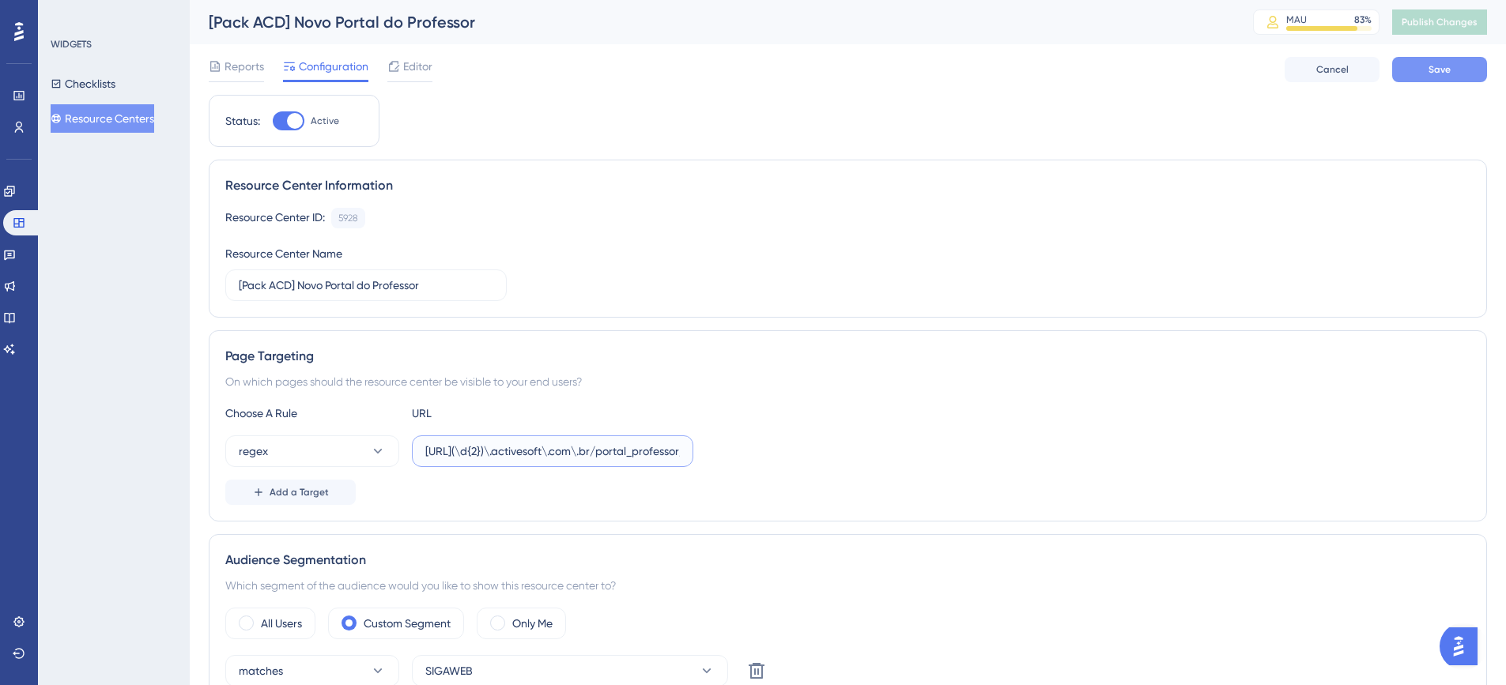
type input "[URL](\d{2})\.activesoft\.com\.br/portal_professor/"
click at [1415, 74] on button "Save" at bounding box center [1439, 69] width 95 height 25
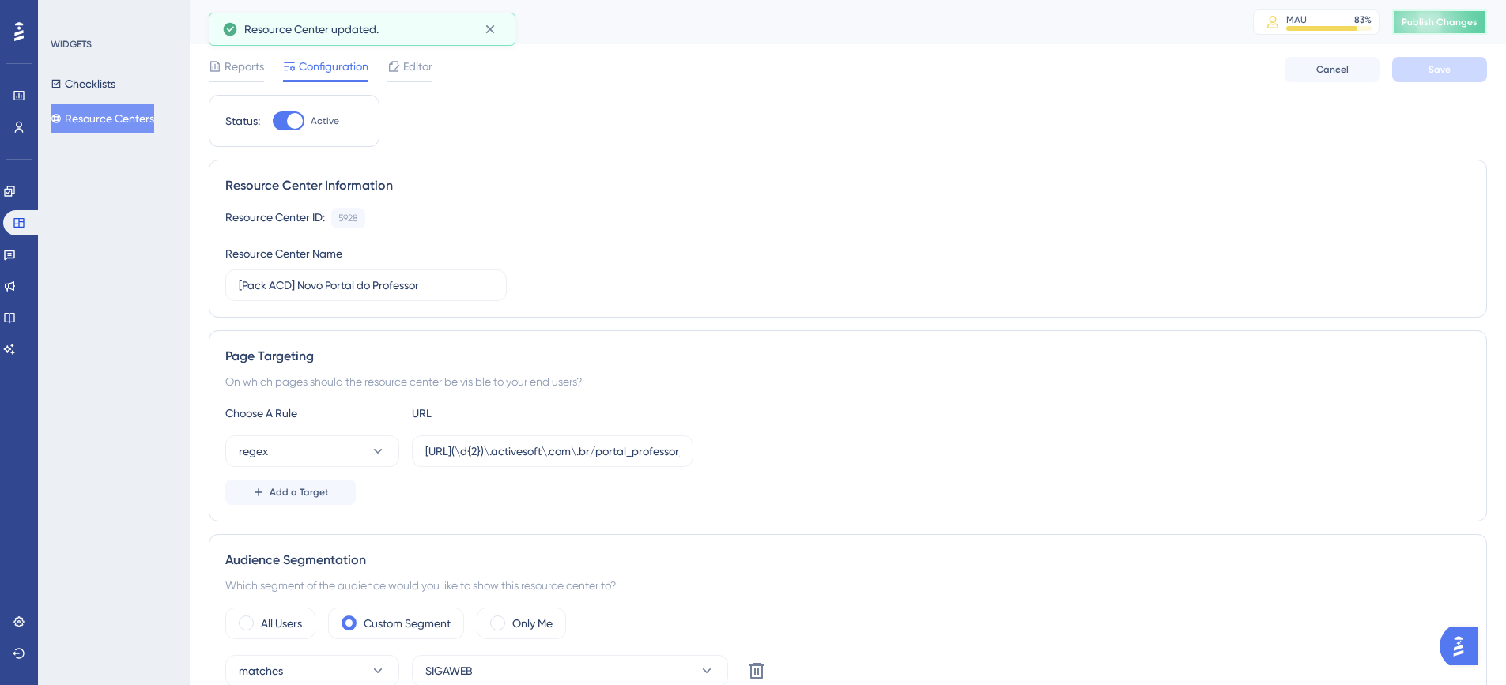
click at [1425, 25] on span "Publish Changes" at bounding box center [1439, 22] width 76 height 13
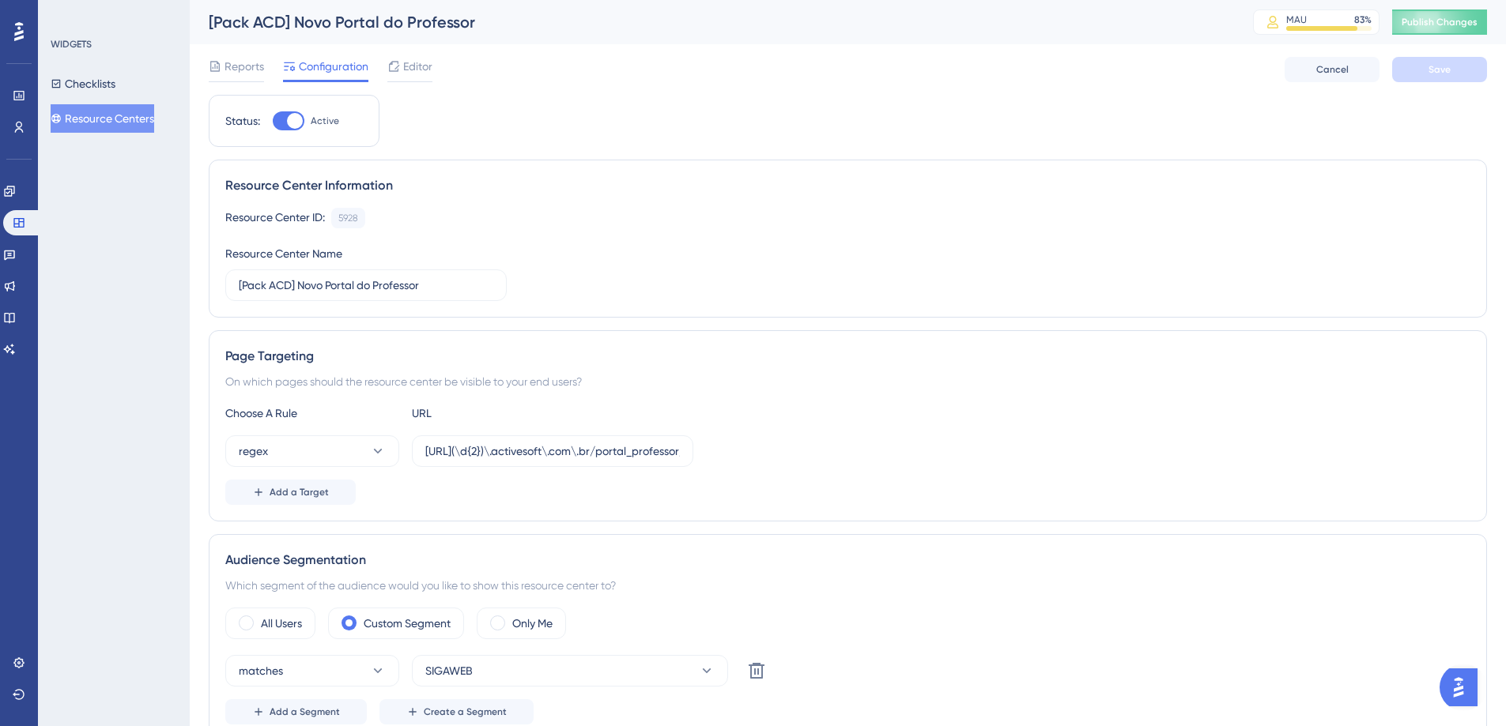
click at [139, 125] on button "Resource Centers" at bounding box center [103, 118] width 104 height 28
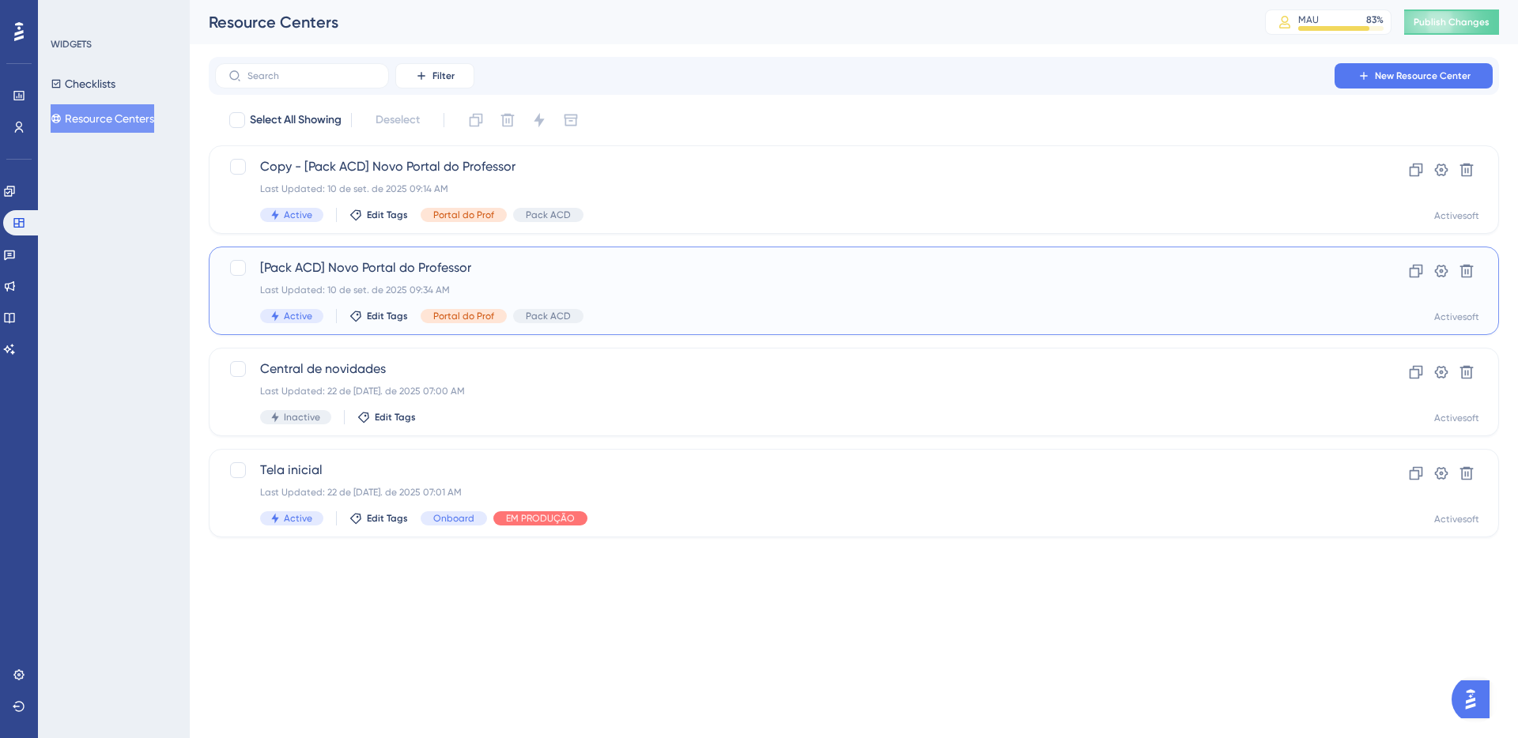
click at [396, 274] on span "[Pack ACD] Novo Portal do Professor" at bounding box center [790, 267] width 1061 height 19
click at [428, 267] on span "[Pack ACD] Novo Portal do Professor" at bounding box center [790, 267] width 1061 height 19
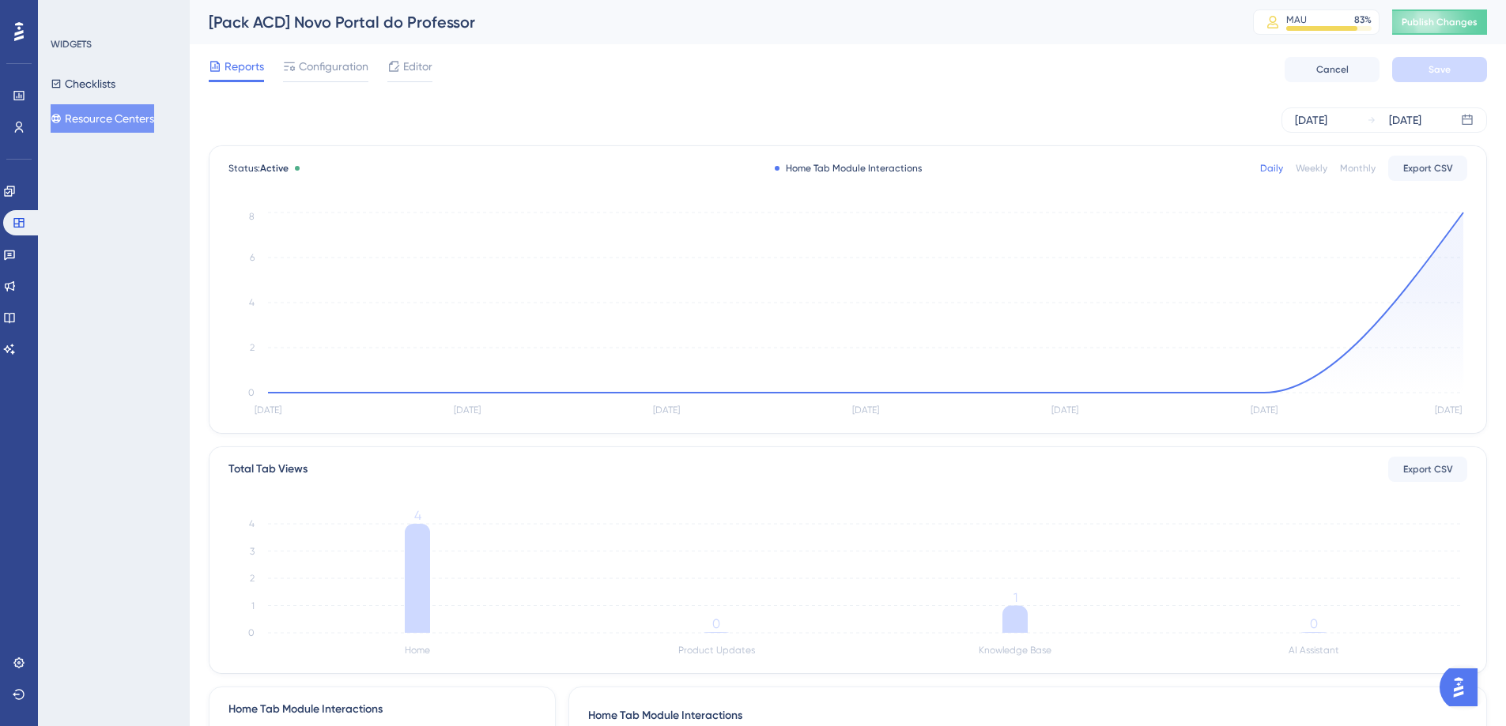
click at [135, 124] on button "Resource Centers" at bounding box center [103, 118] width 104 height 28
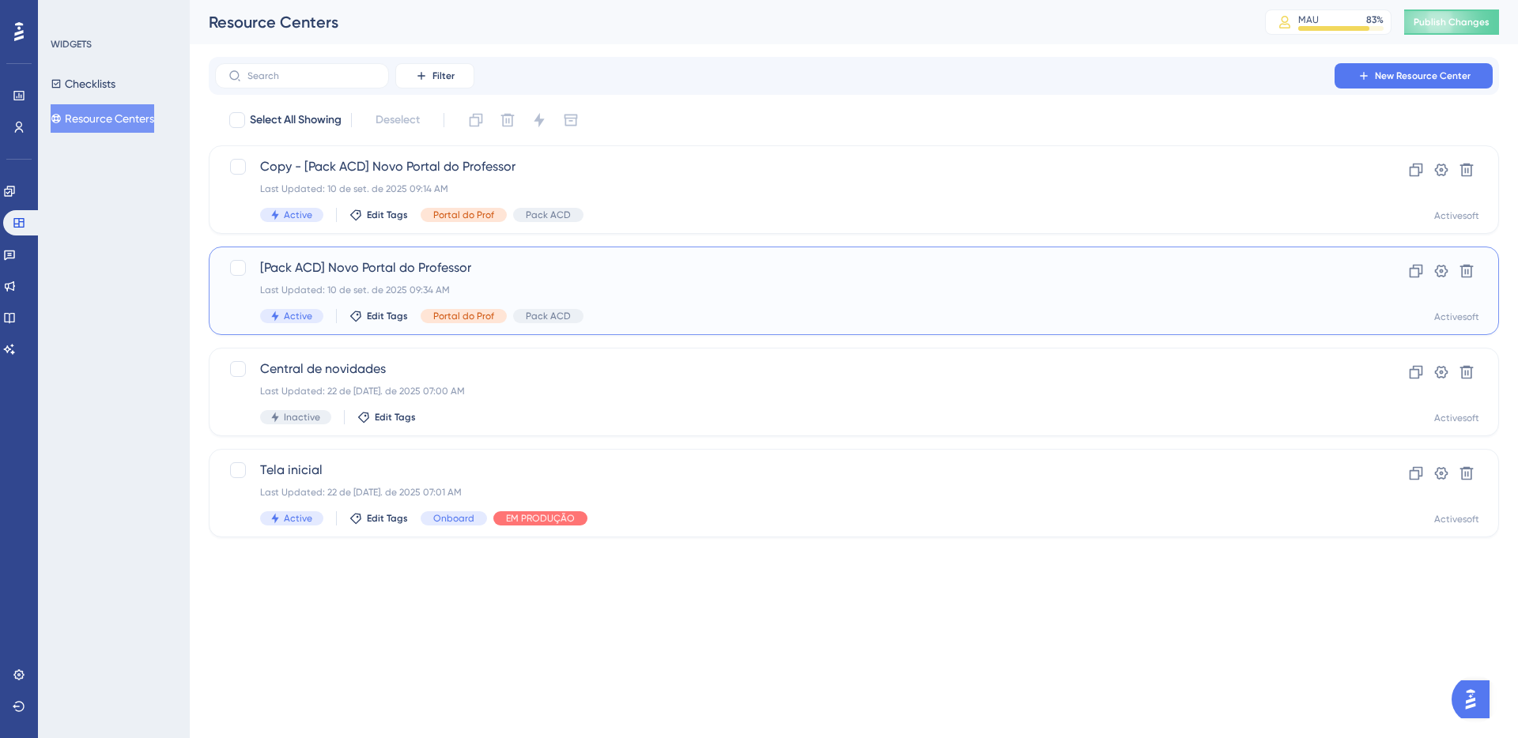
click at [330, 273] on span "[Pack ACD] Novo Portal do Professor" at bounding box center [790, 267] width 1061 height 19
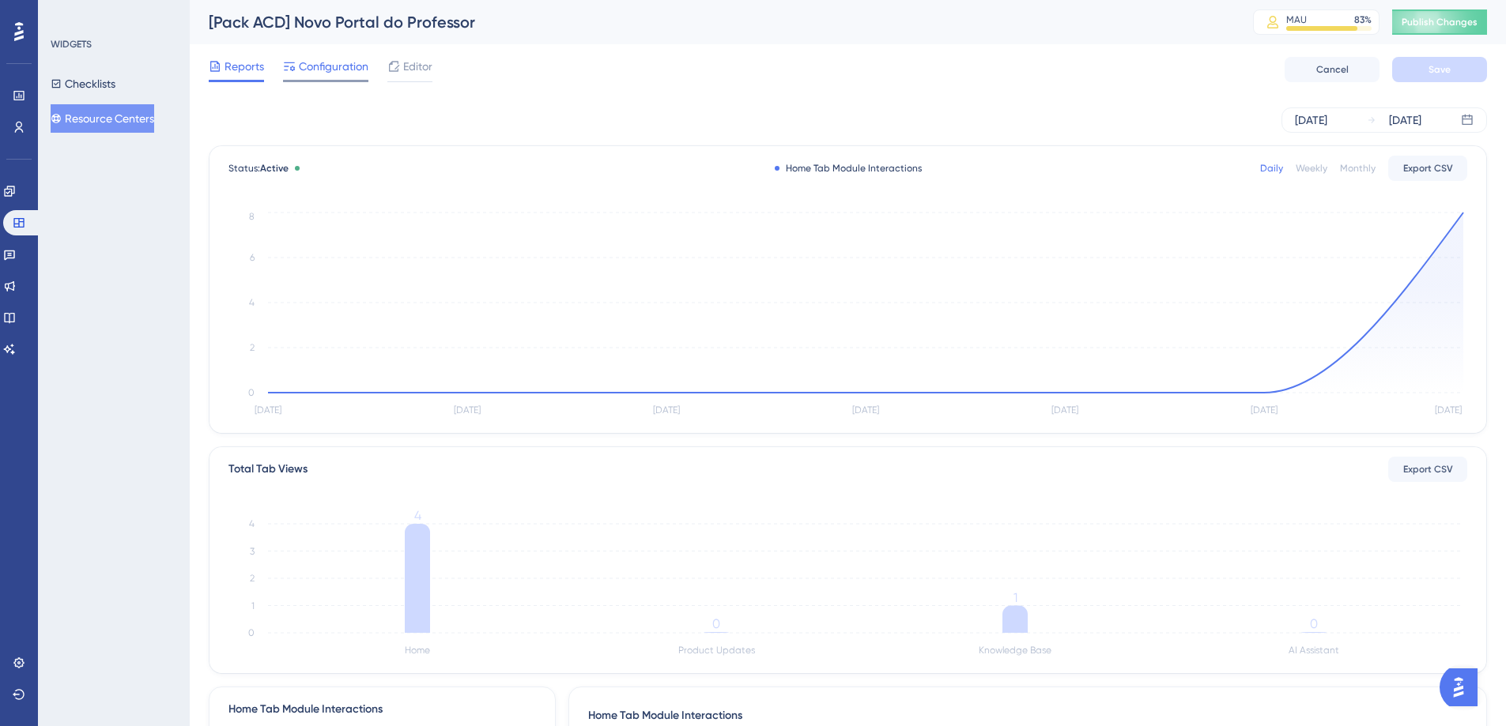
click at [310, 75] on span "Configuration" at bounding box center [334, 66] width 70 height 19
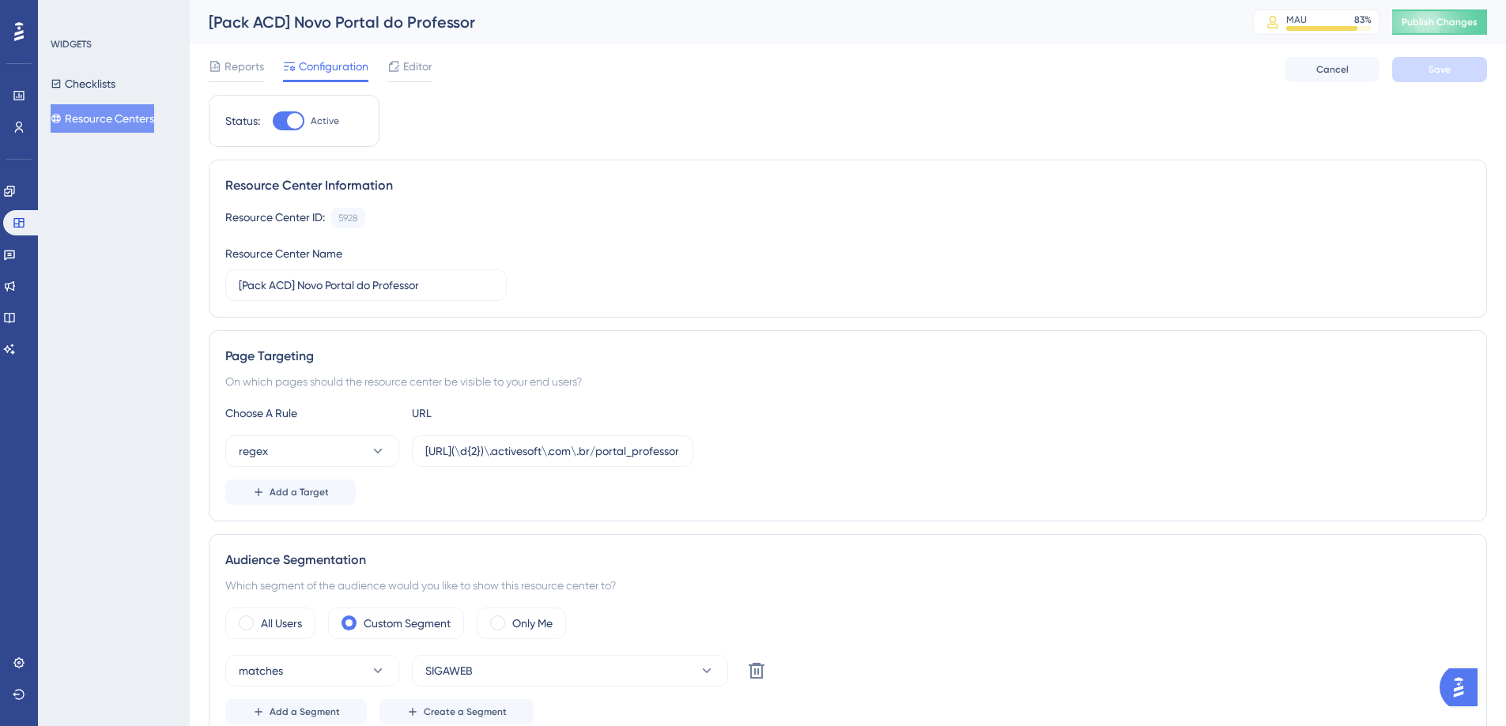
click at [111, 126] on button "Resource Centers" at bounding box center [103, 118] width 104 height 28
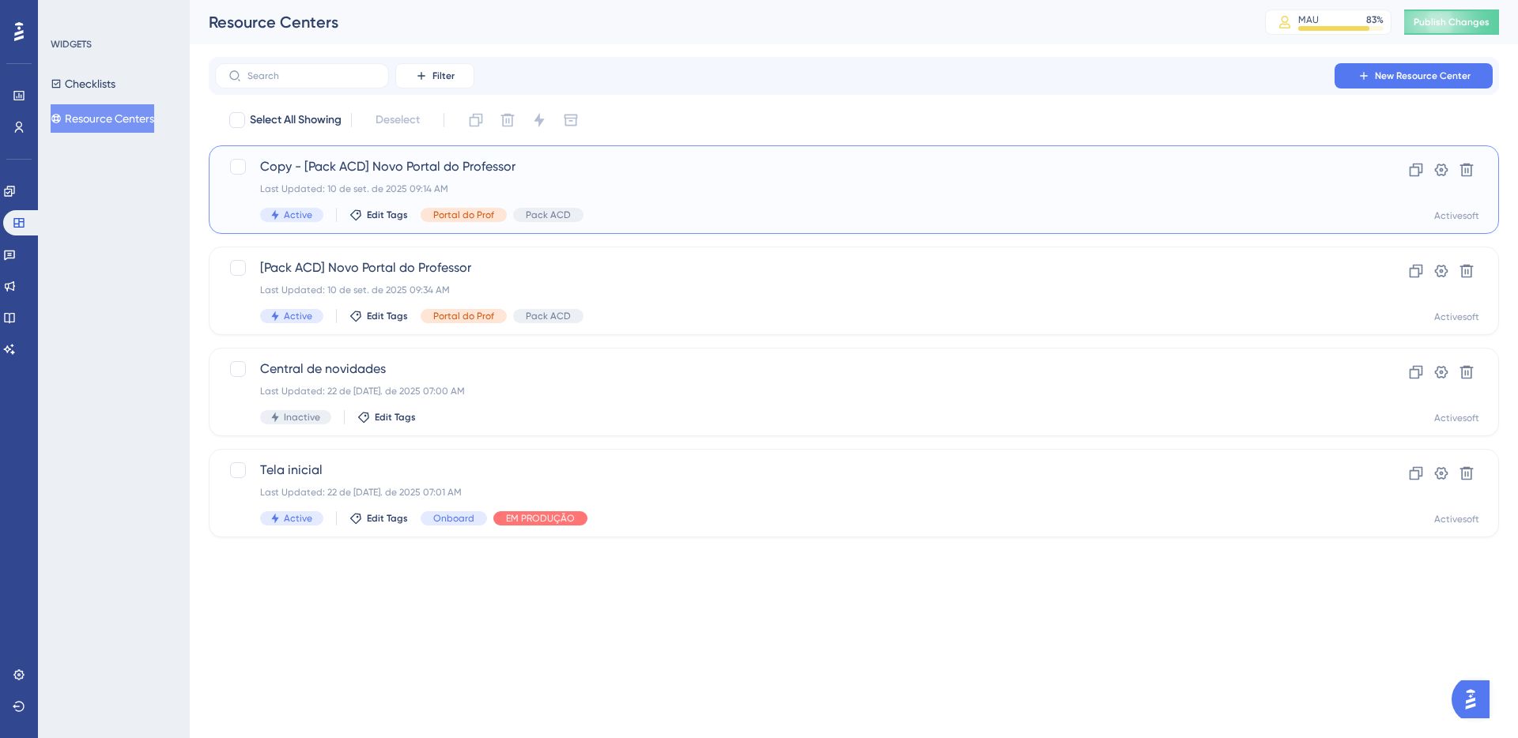
click at [364, 171] on span "Copy - [Pack ACD] Novo Portal do Professor" at bounding box center [790, 166] width 1061 height 19
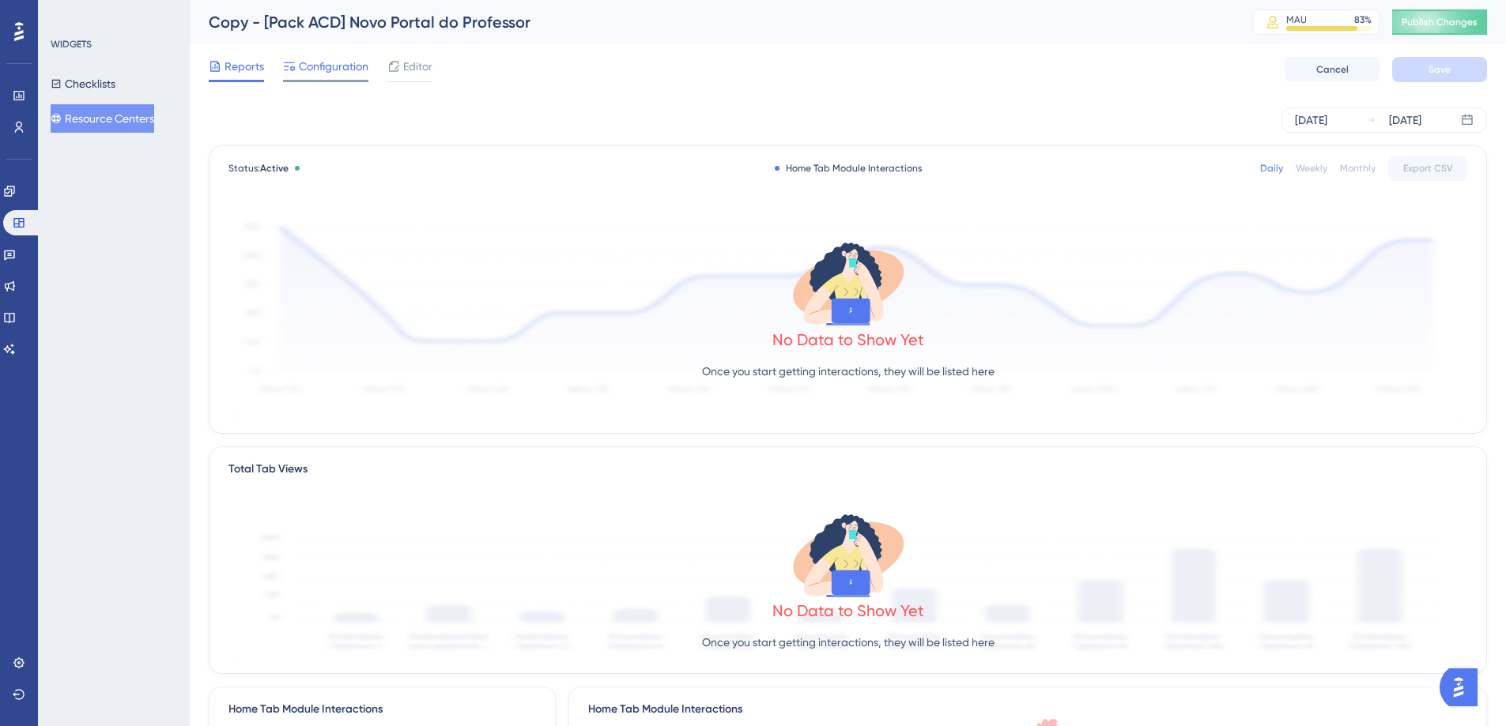
click at [313, 70] on span "Configuration" at bounding box center [334, 66] width 70 height 19
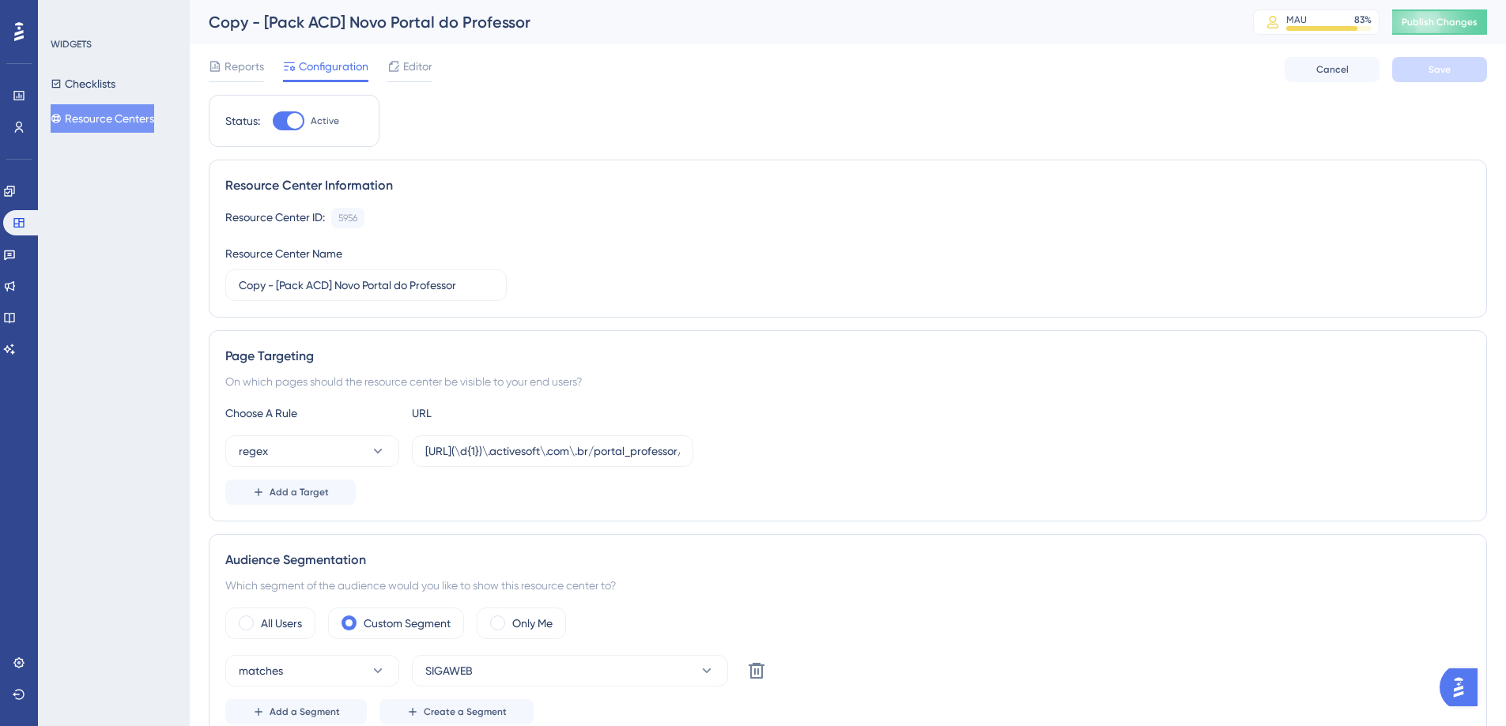
click at [117, 118] on button "Resource Centers" at bounding box center [103, 118] width 104 height 28
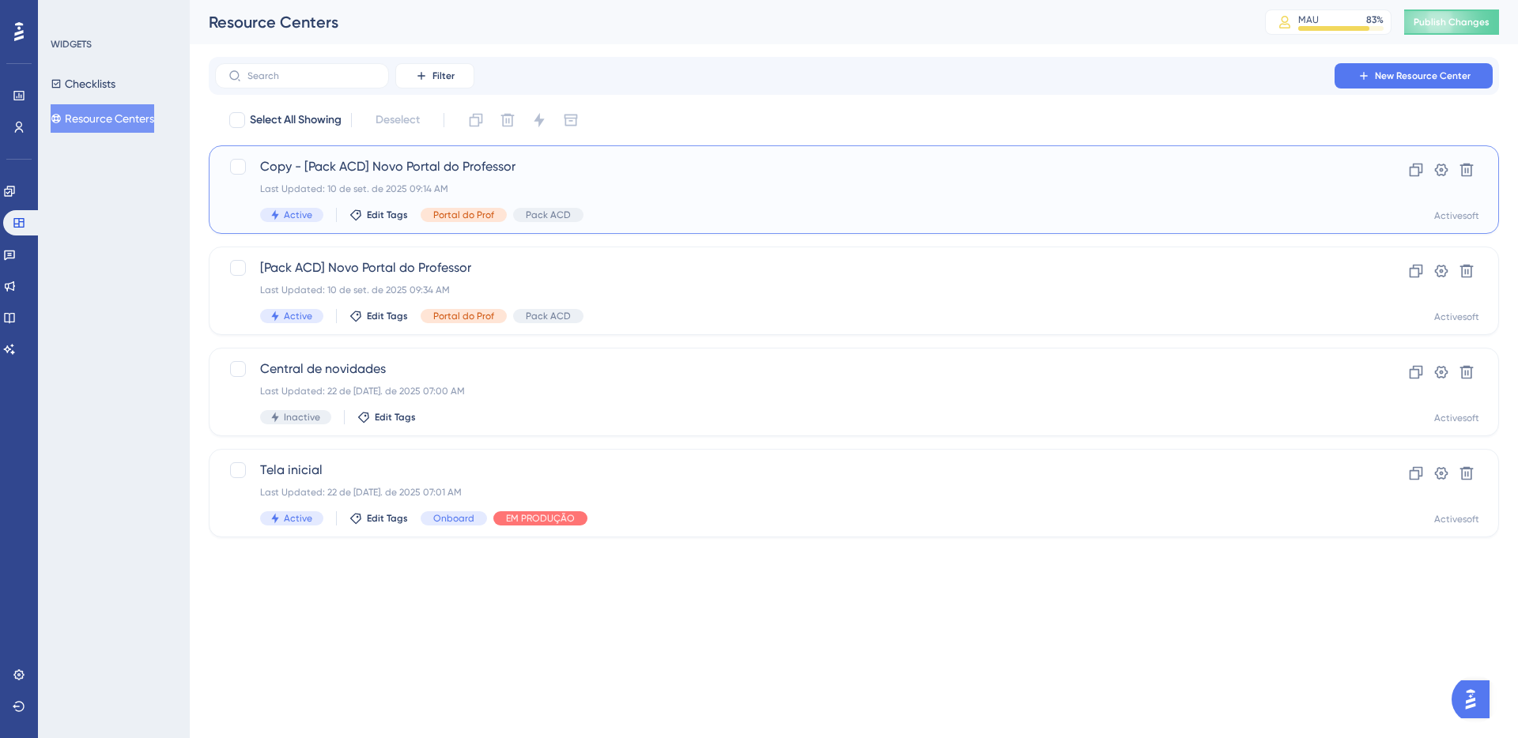
click at [339, 174] on span "Copy - [Pack ACD] Novo Portal do Professor" at bounding box center [790, 166] width 1061 height 19
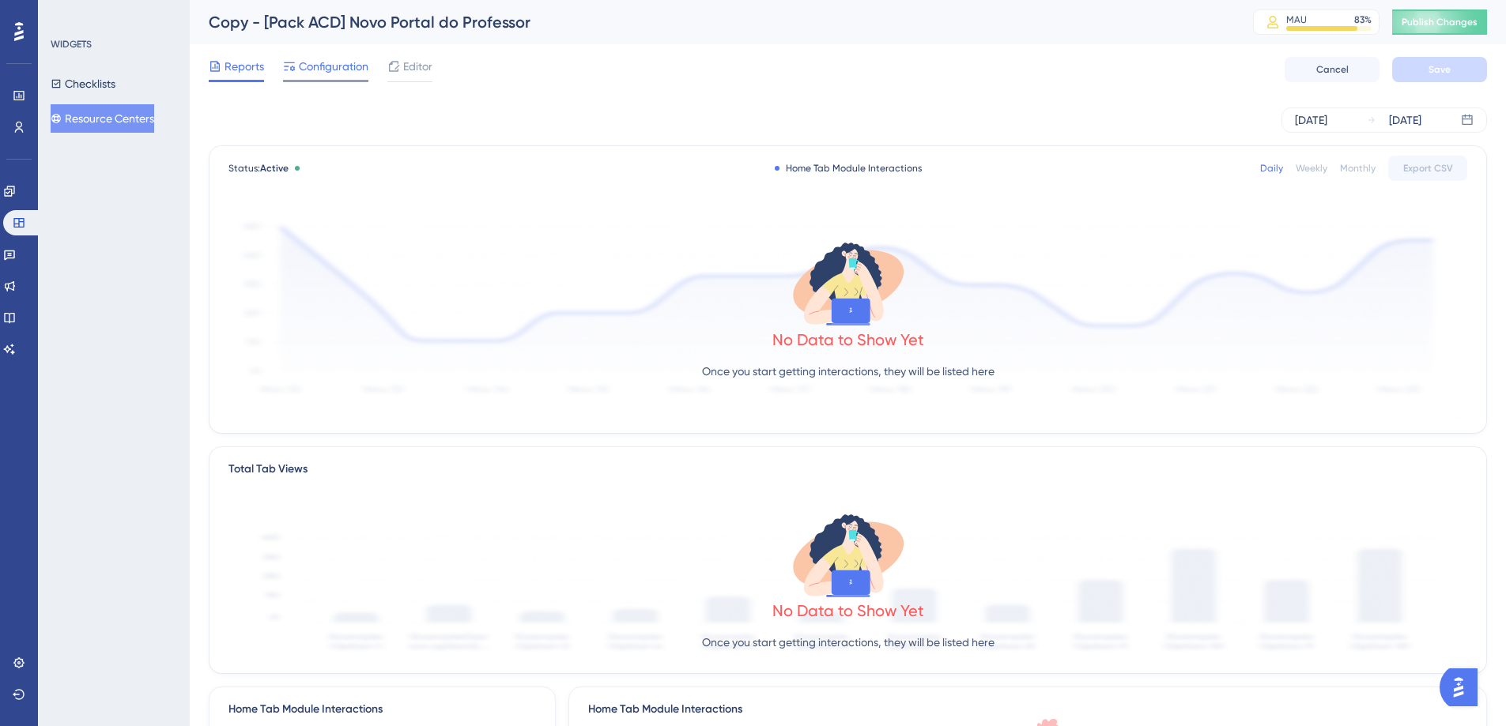
click at [338, 66] on span "Configuration" at bounding box center [334, 66] width 70 height 19
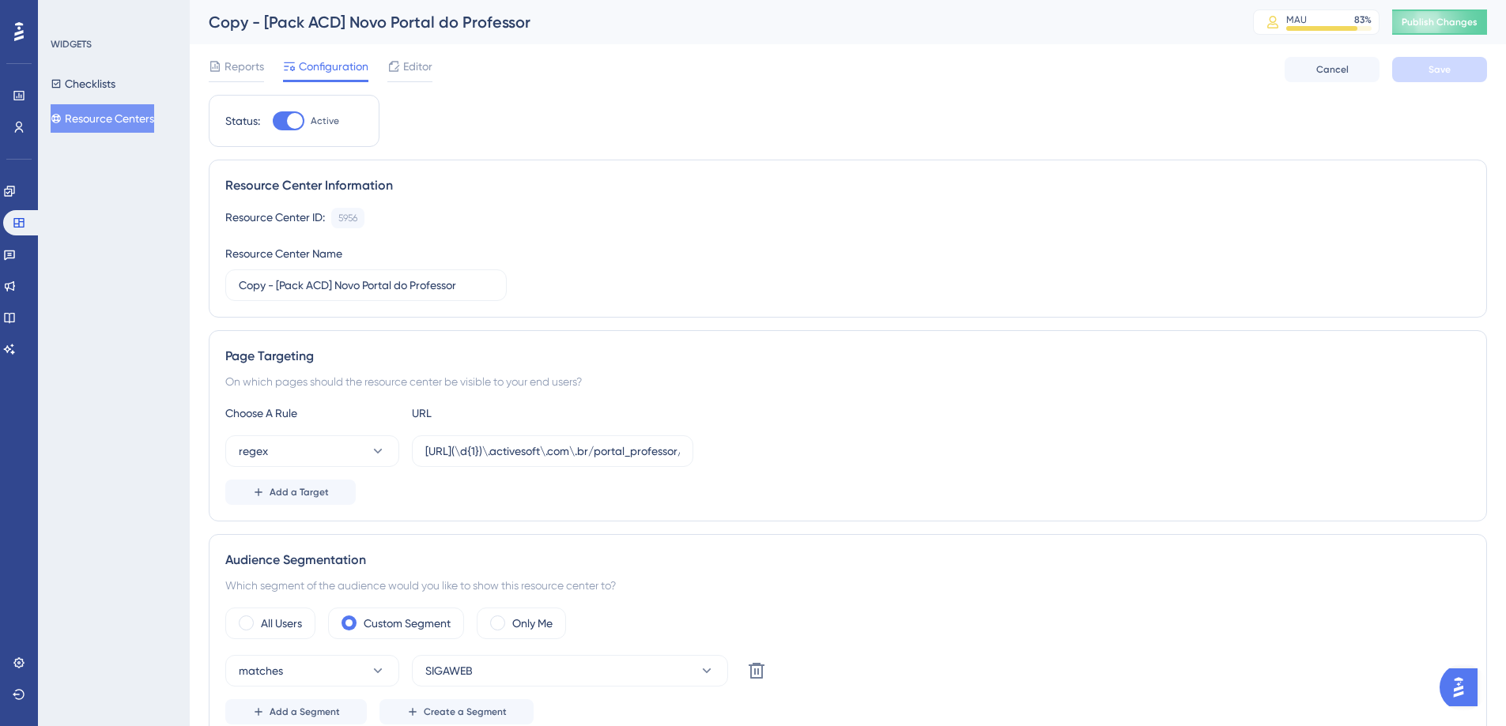
click at [288, 130] on div at bounding box center [289, 120] width 32 height 19
click at [273, 122] on input "Active" at bounding box center [272, 121] width 1 height 1
checkbox input "false"
click at [1450, 69] on button "Save" at bounding box center [1439, 69] width 95 height 25
click at [124, 125] on button "Resource Centers" at bounding box center [103, 118] width 104 height 28
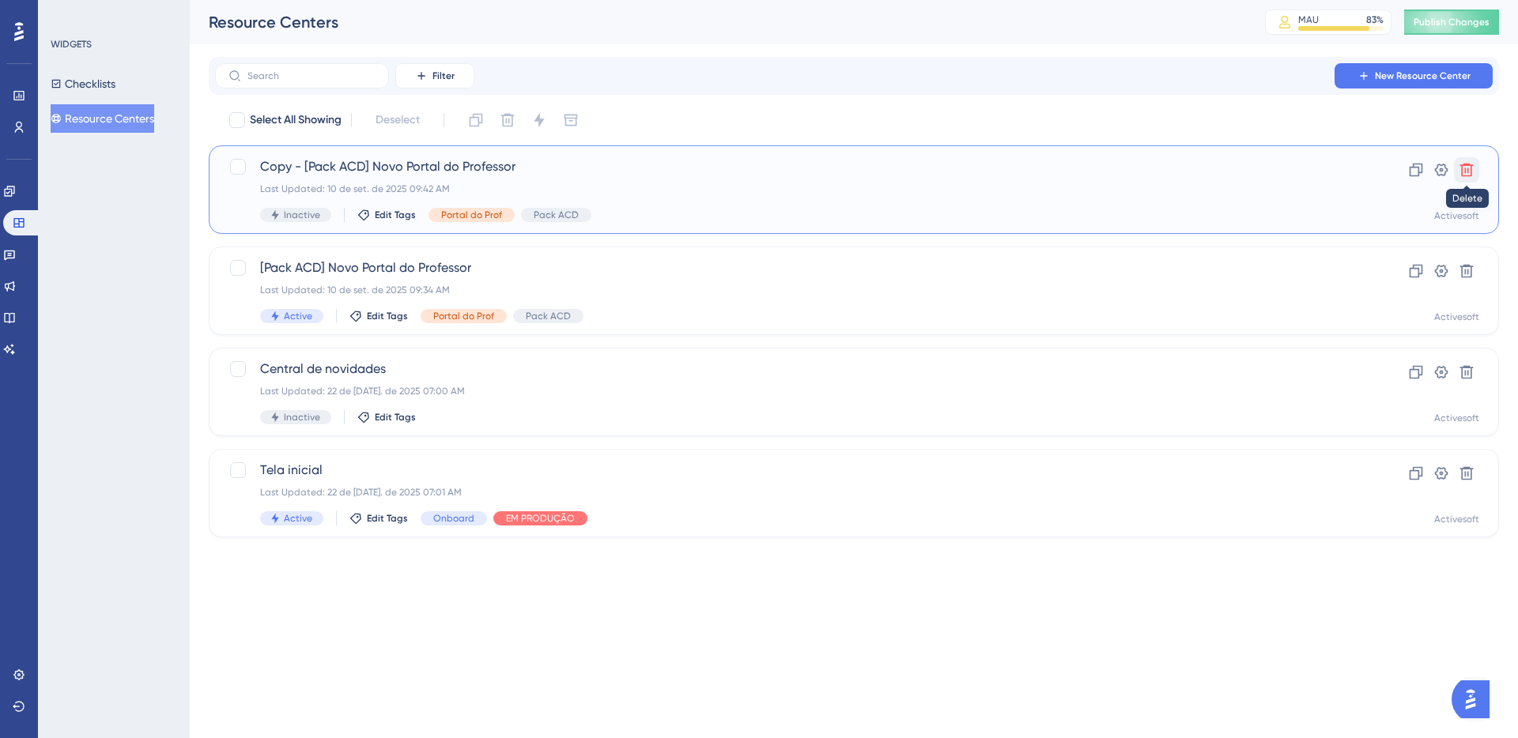
click at [1469, 168] on icon at bounding box center [1466, 170] width 16 height 16
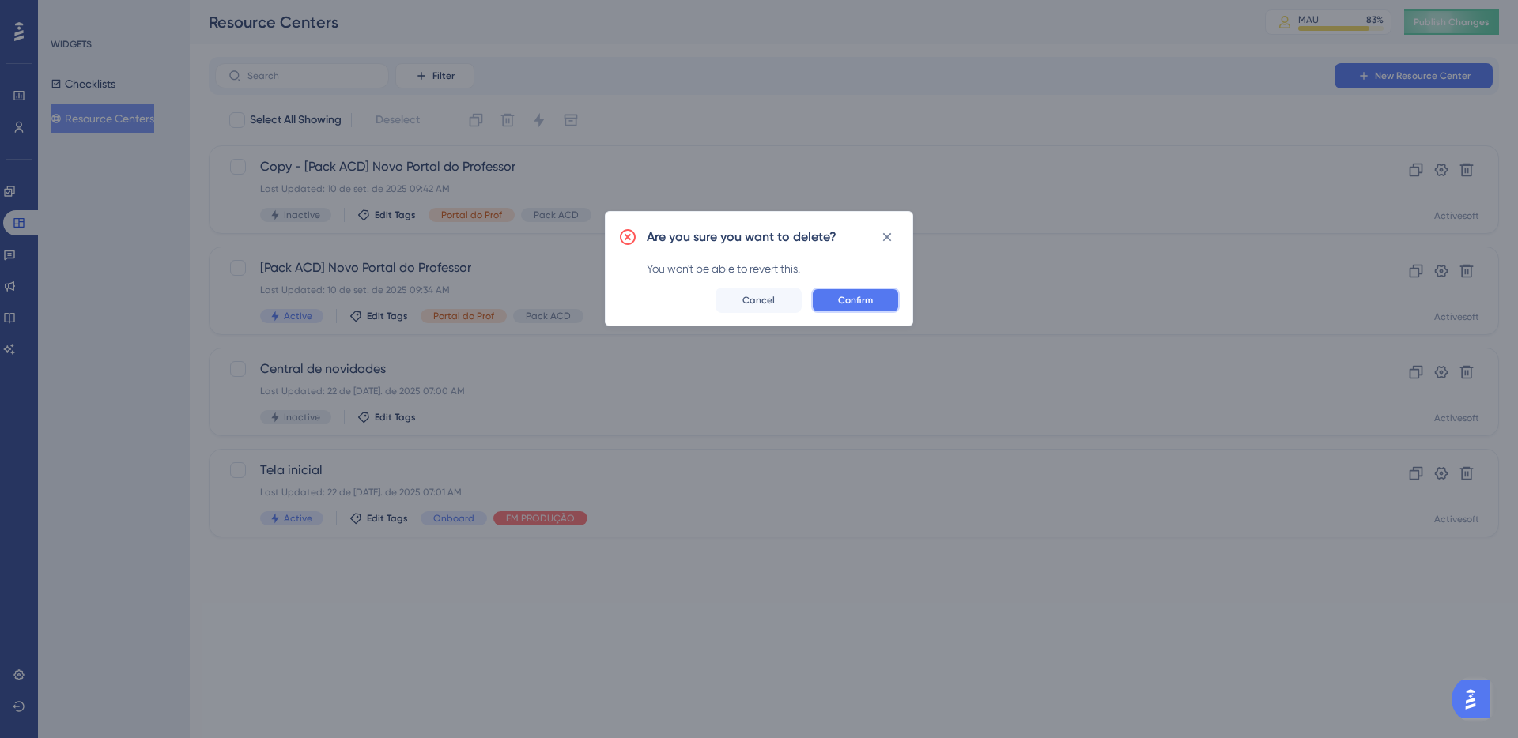
click at [856, 301] on span "Confirm" at bounding box center [855, 300] width 35 height 13
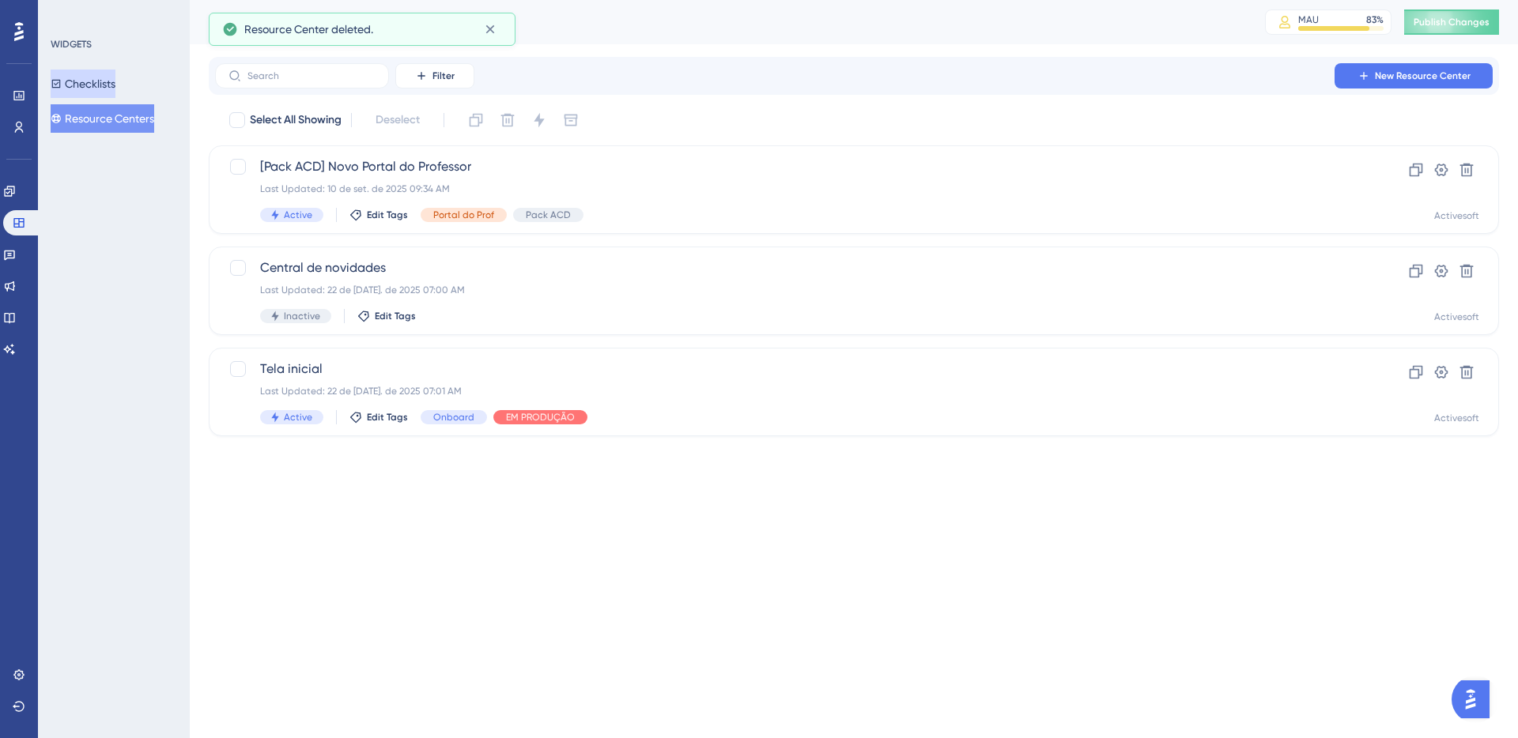
click at [82, 79] on button "Checklists" at bounding box center [83, 84] width 65 height 28
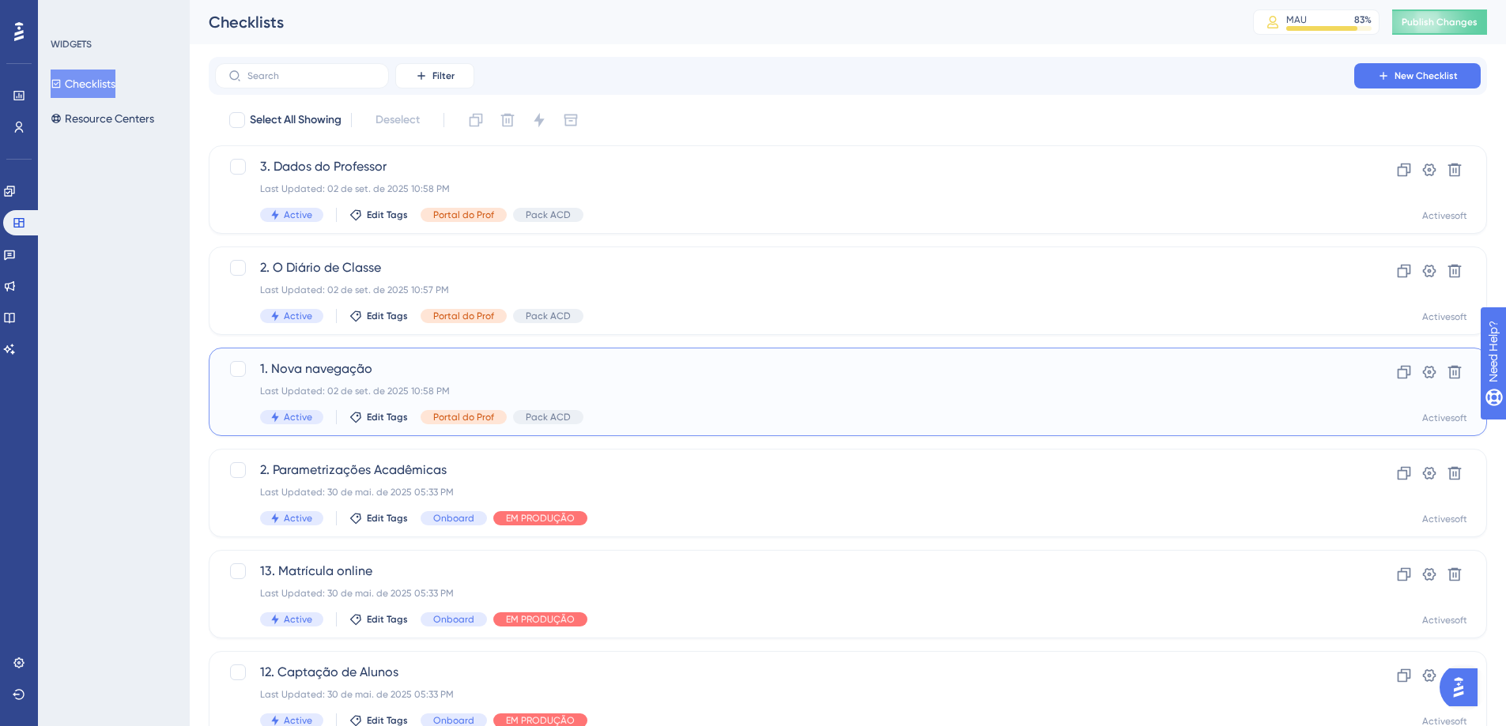
click at [338, 356] on div "1. Nova navegação Last Updated: 02 de set. de 2025 10:58 PM Active Edit Tags Po…" at bounding box center [848, 392] width 1278 height 89
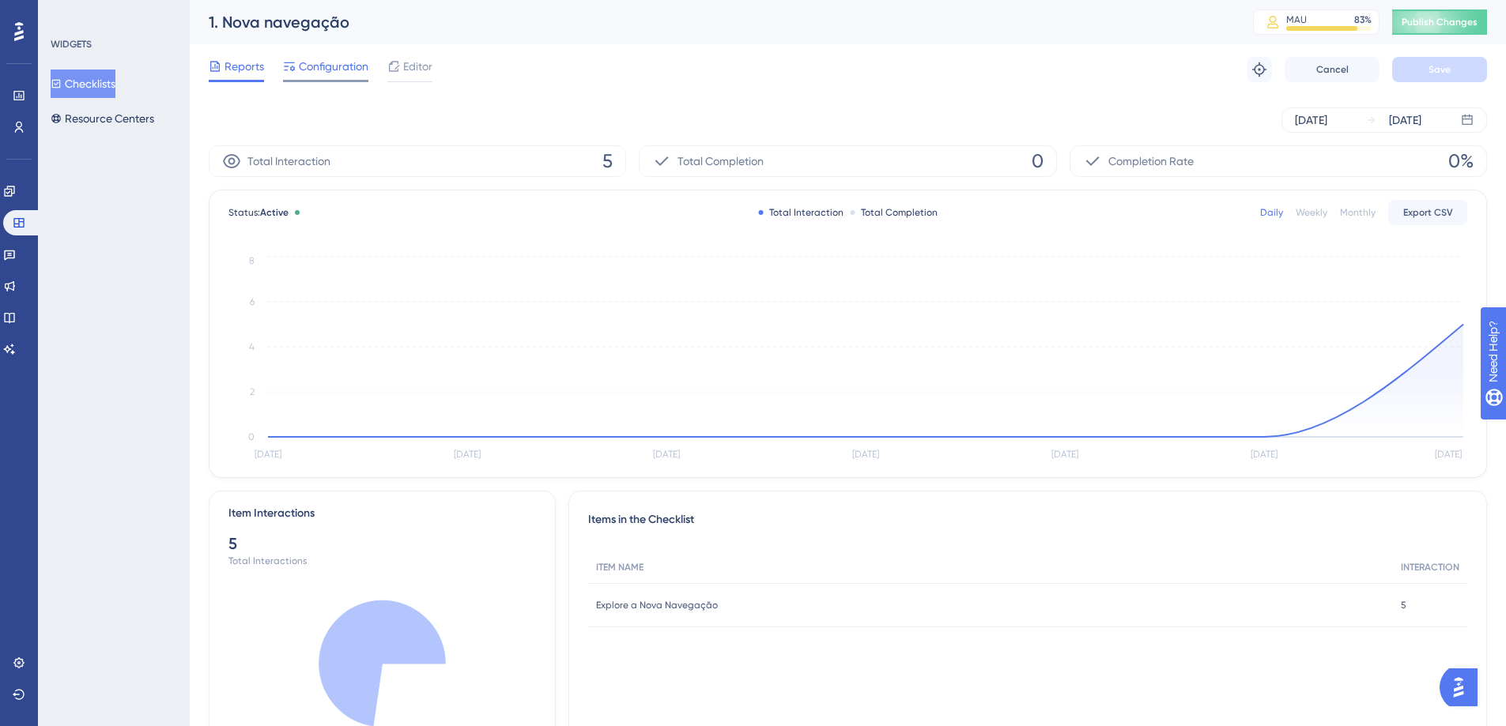
click at [344, 72] on span "Configuration" at bounding box center [334, 66] width 70 height 19
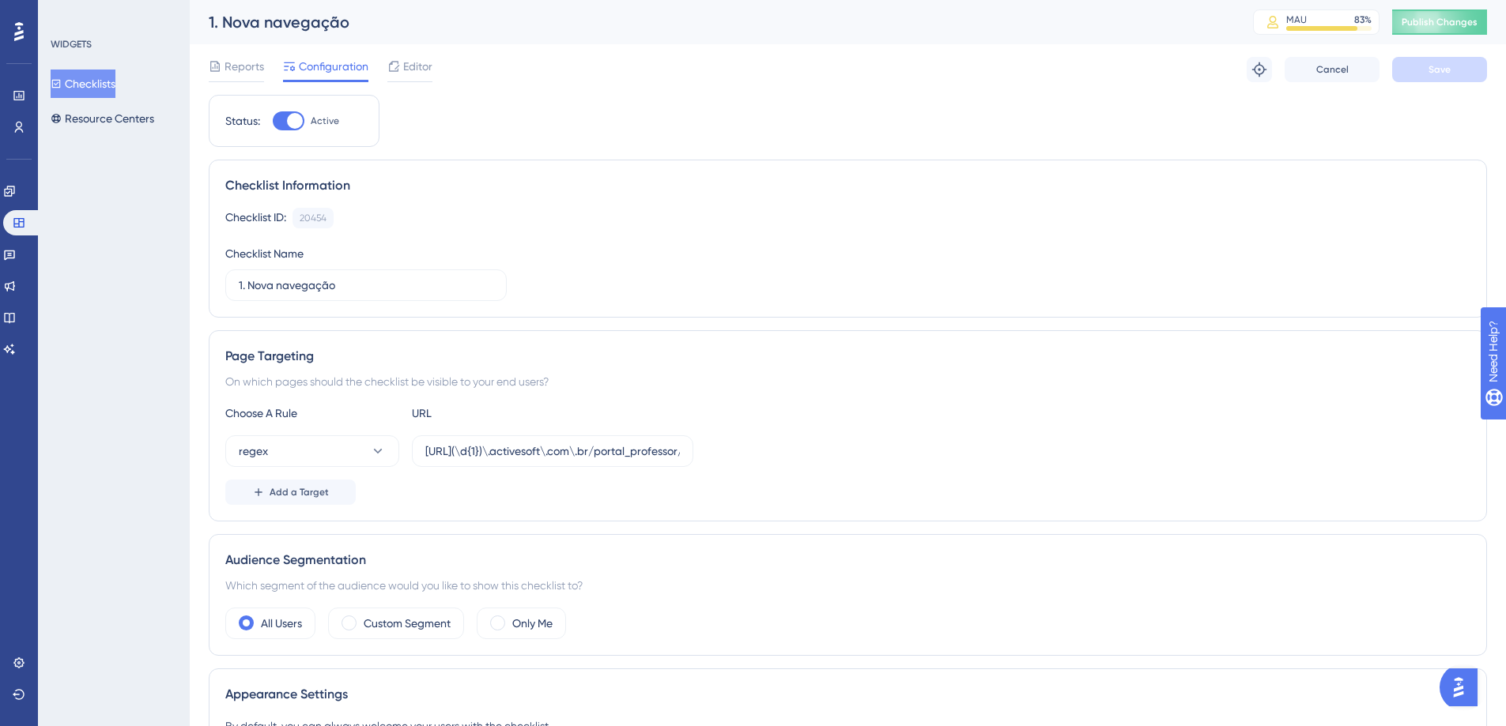
click at [416, 54] on div "Reports Configuration Editor Troubleshoot Cancel Save" at bounding box center [848, 69] width 1278 height 51
click at [413, 61] on span "Editor" at bounding box center [417, 66] width 29 height 19
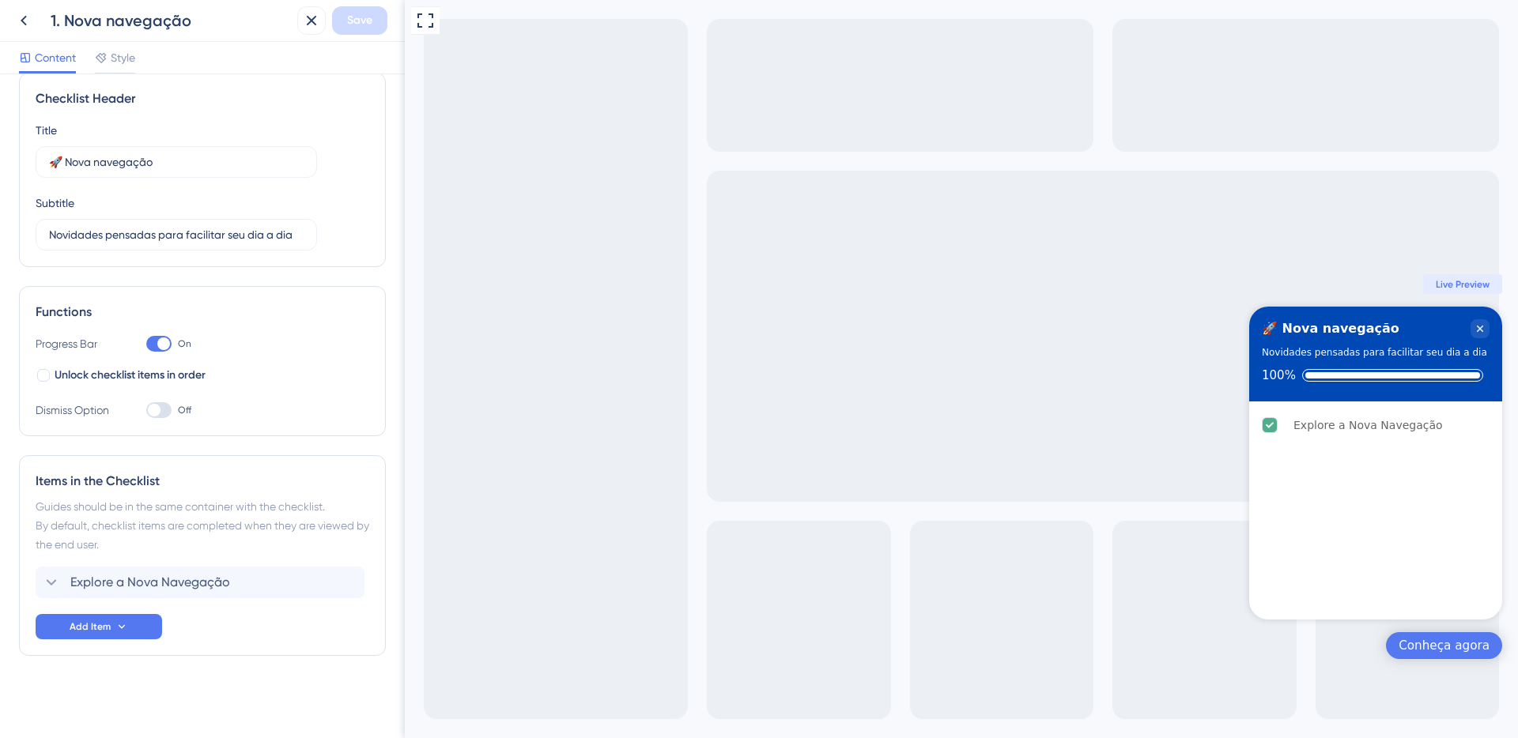
click at [160, 345] on div at bounding box center [163, 344] width 13 height 13
click at [146, 345] on input "On" at bounding box center [145, 344] width 1 height 1
checkbox input "false"
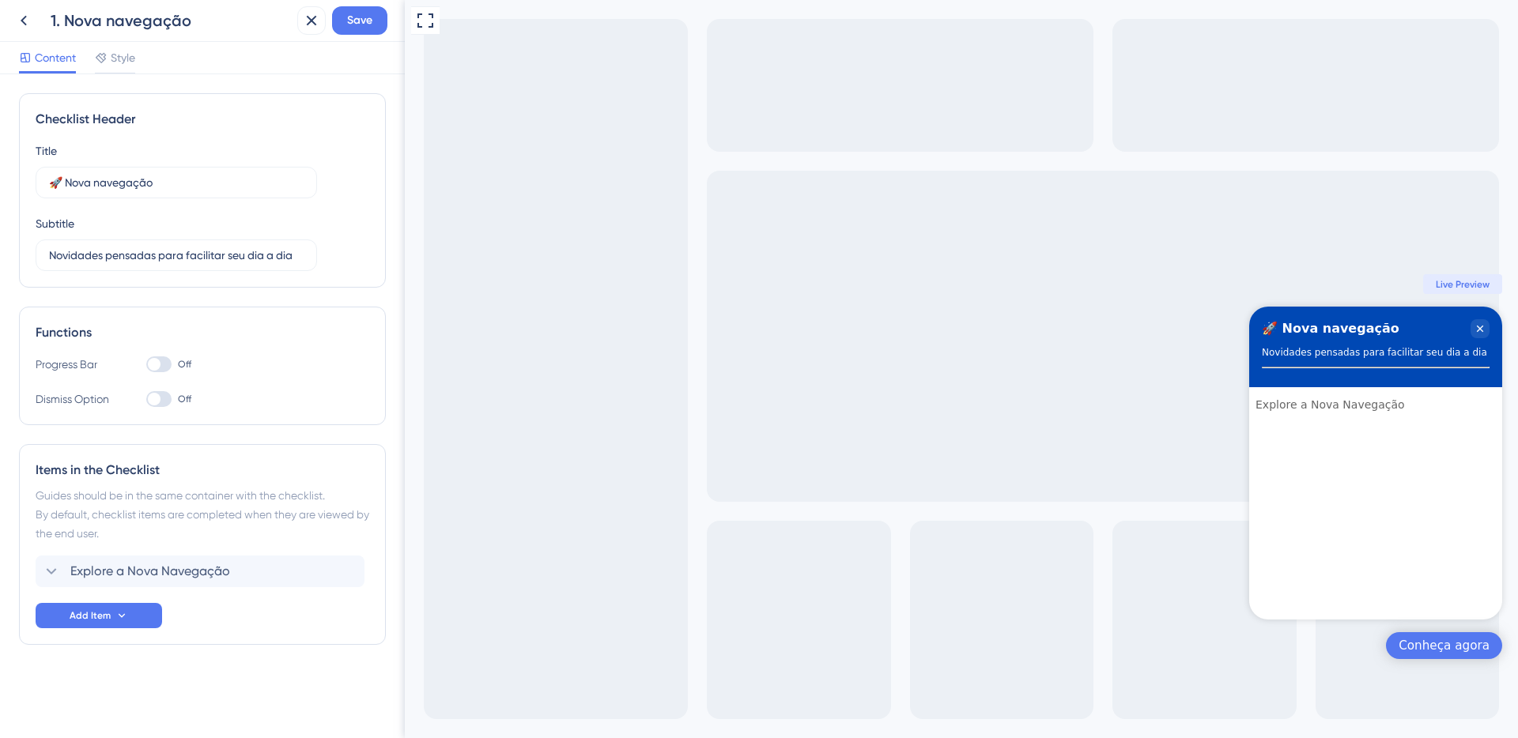
click at [164, 403] on div at bounding box center [158, 399] width 25 height 16
click at [146, 400] on input "Off" at bounding box center [145, 399] width 1 height 1
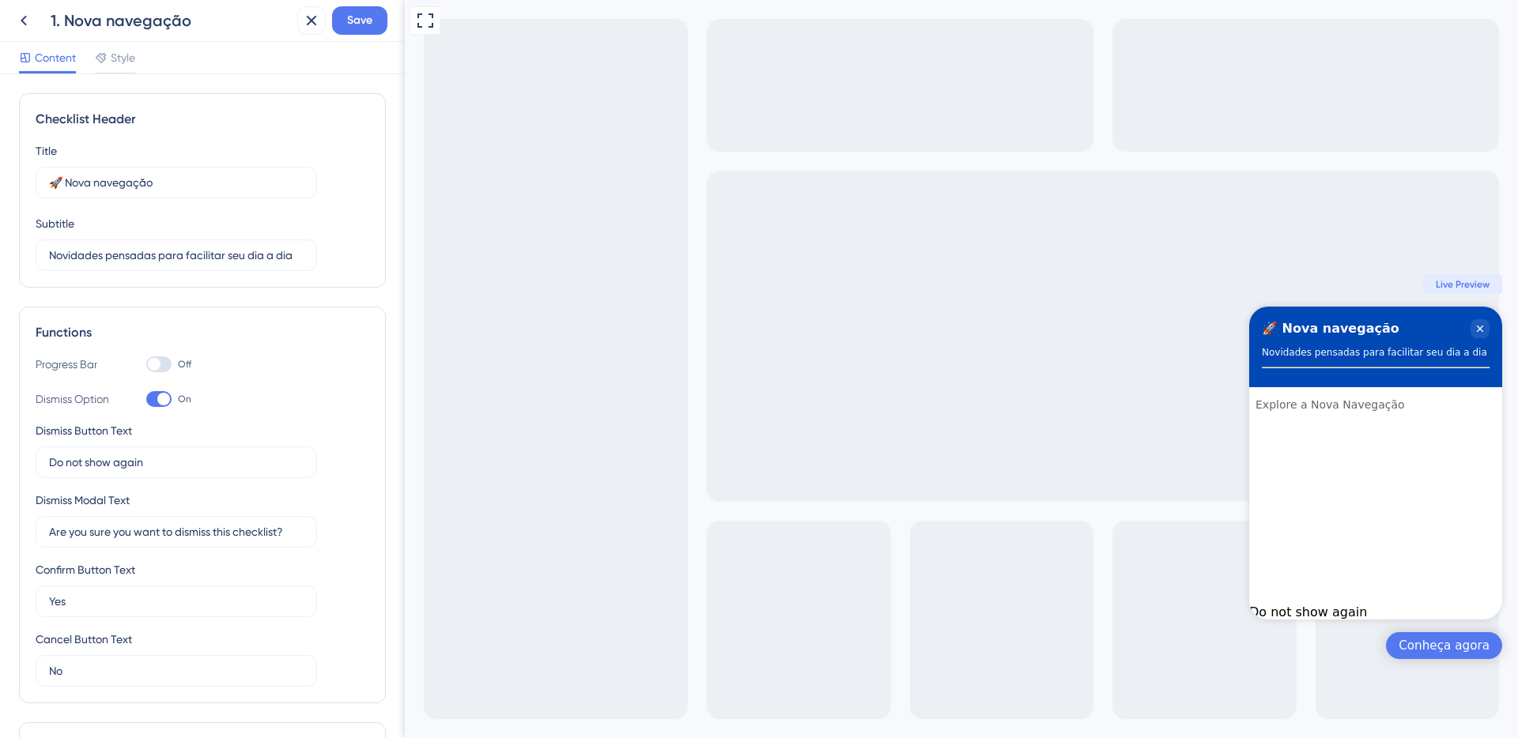
click at [164, 403] on div at bounding box center [163, 399] width 13 height 13
click at [146, 400] on input "On" at bounding box center [145, 399] width 1 height 1
checkbox input "false"
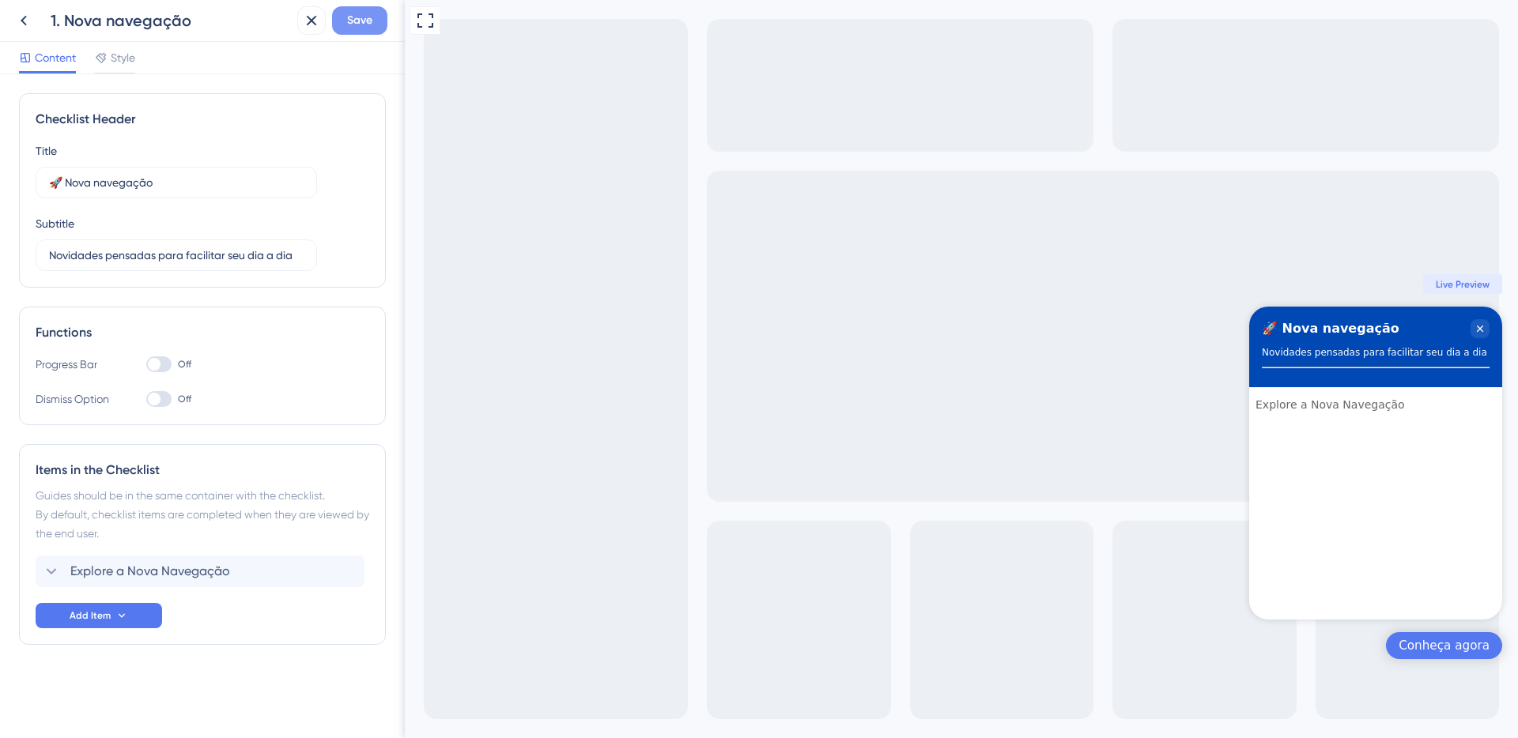
click at [364, 18] on span "Save" at bounding box center [359, 20] width 25 height 19
drag, startPoint x: 298, startPoint y: 28, endPoint x: 266, endPoint y: 29, distance: 31.6
click at [298, 28] on icon at bounding box center [300, 29] width 9 height 9
click at [21, 21] on icon at bounding box center [23, 20] width 19 height 19
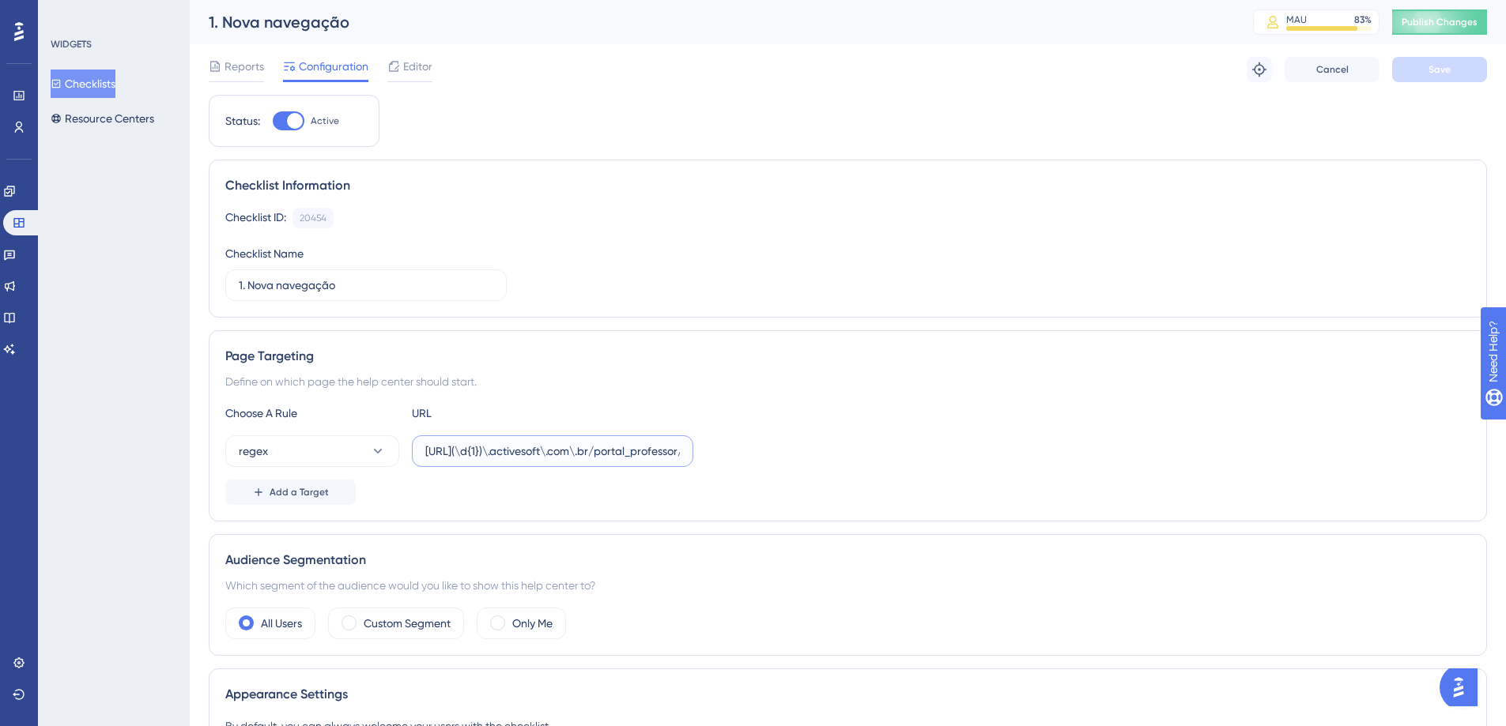
drag, startPoint x: 492, startPoint y: 450, endPoint x: 467, endPoint y: 452, distance: 24.6
click at [467, 452] on input "[URL](\d{1})\.activesoft\.com\.br/portal_professor/" at bounding box center [552, 451] width 255 height 17
click at [511, 450] on input "[URL](\d{1})\.activesoft\.com\.br/portal_professor/" at bounding box center [552, 451] width 255 height 17
type input "[URL](\d{2})\.activesoft\.com\.br/portal_professor/"
click at [1448, 74] on span "Save" at bounding box center [1439, 69] width 22 height 13
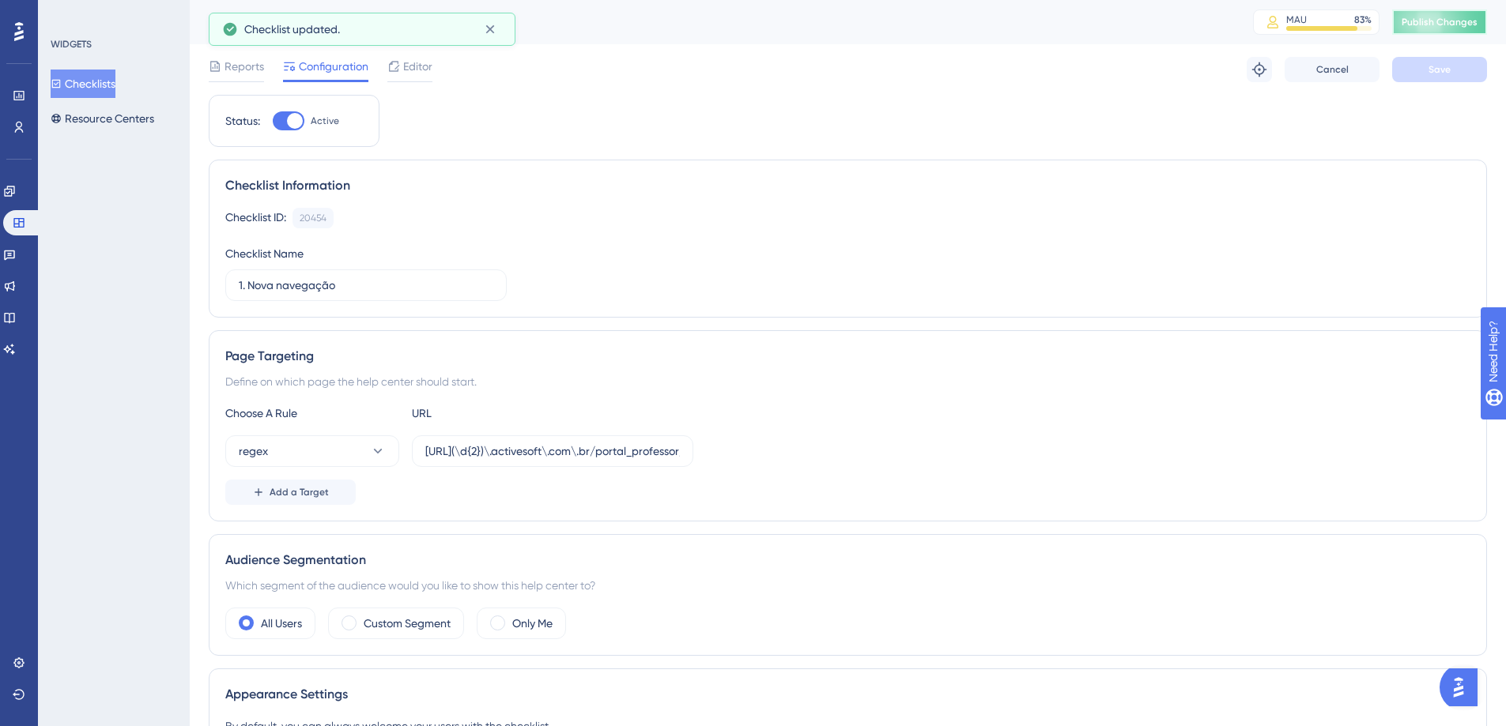
click at [1461, 22] on span "Publish Changes" at bounding box center [1439, 22] width 76 height 13
click at [123, 124] on button "Resource Centers" at bounding box center [103, 118] width 104 height 28
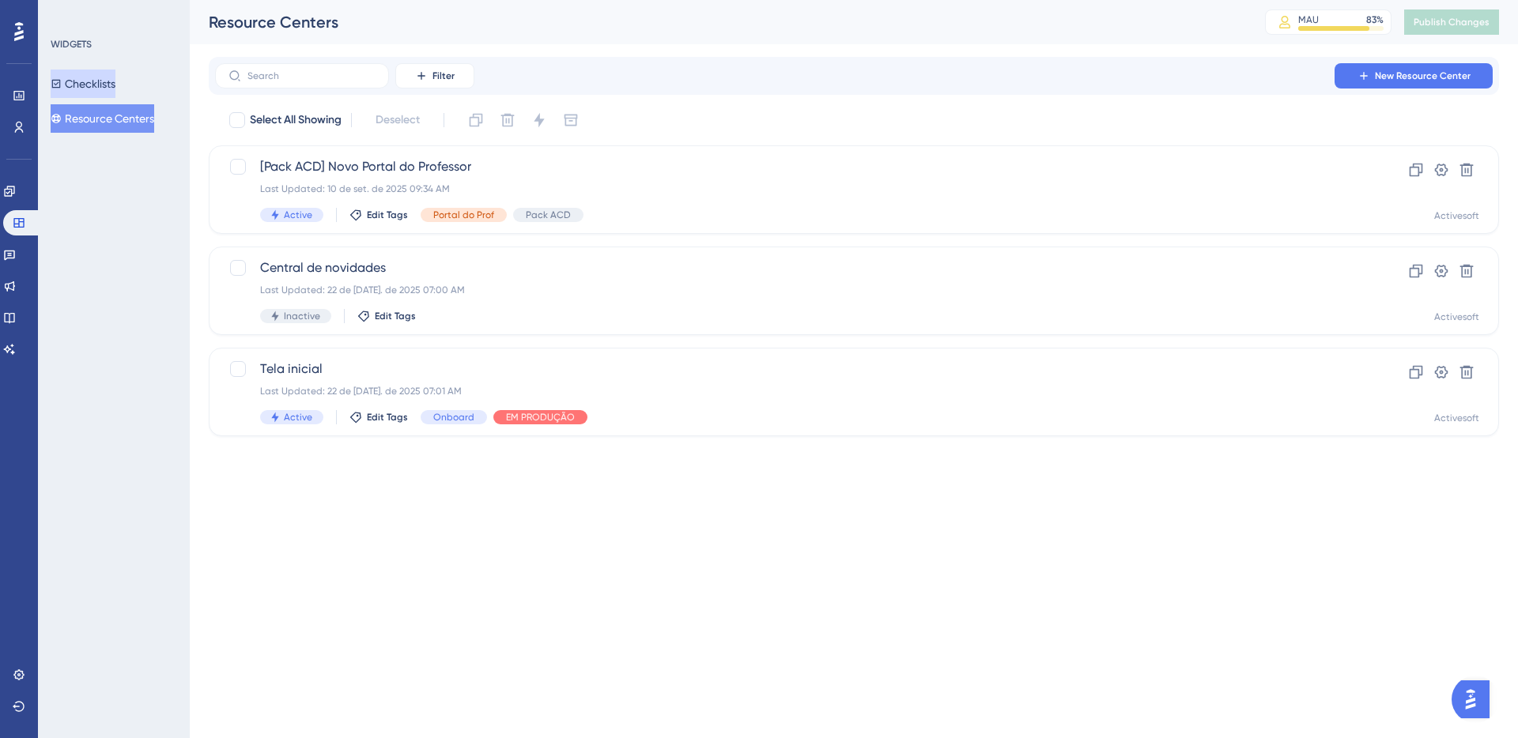
click at [98, 82] on button "Checklists" at bounding box center [83, 84] width 65 height 28
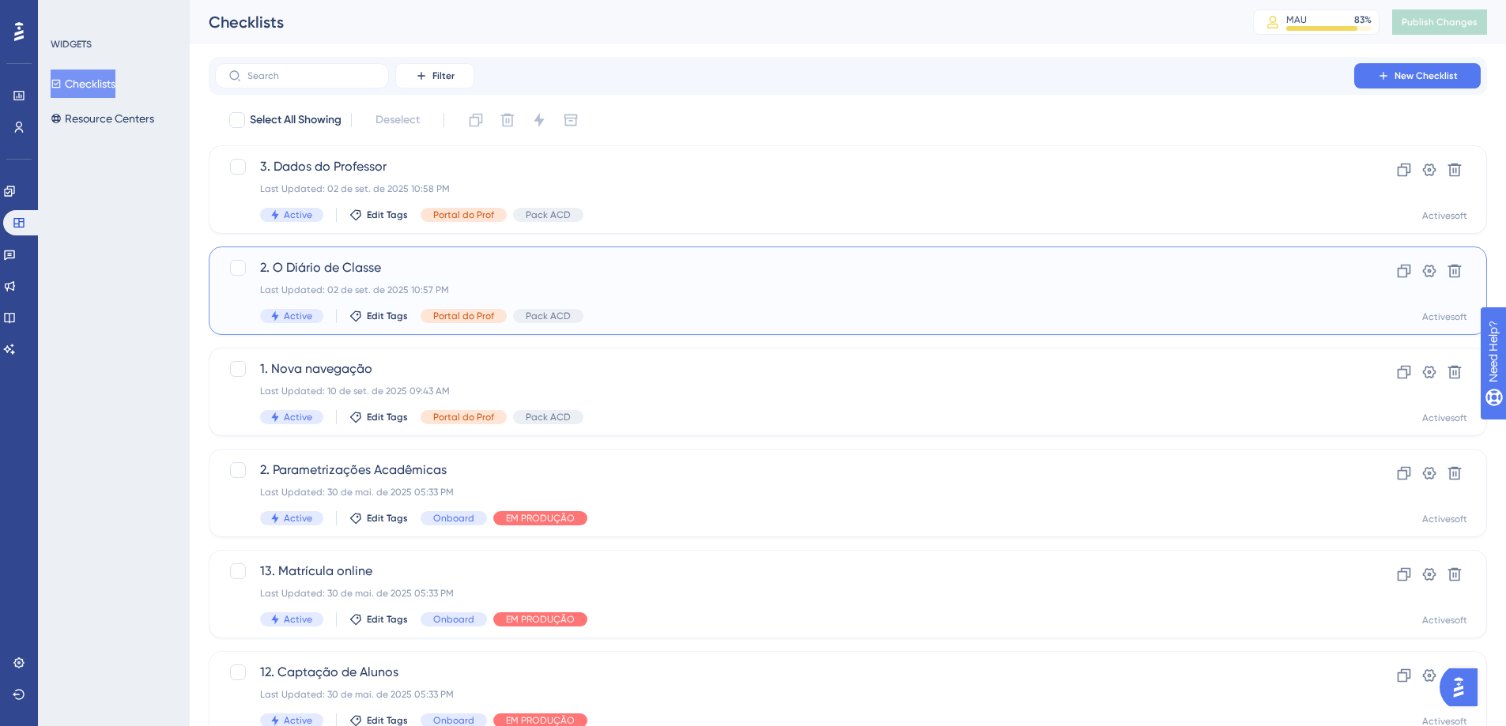
click at [345, 261] on span "2. O Diário de Classe" at bounding box center [784, 267] width 1049 height 19
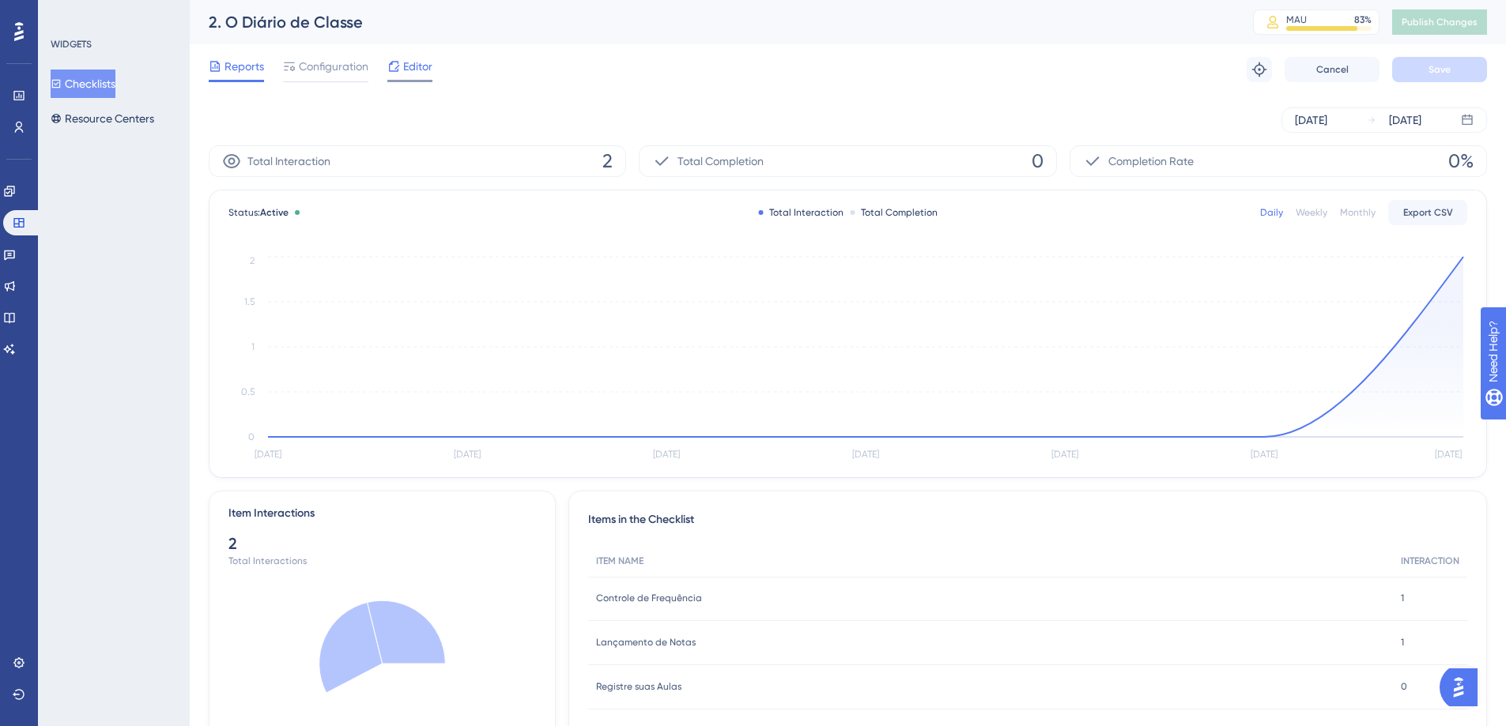
click at [404, 68] on span "Editor" at bounding box center [417, 66] width 29 height 19
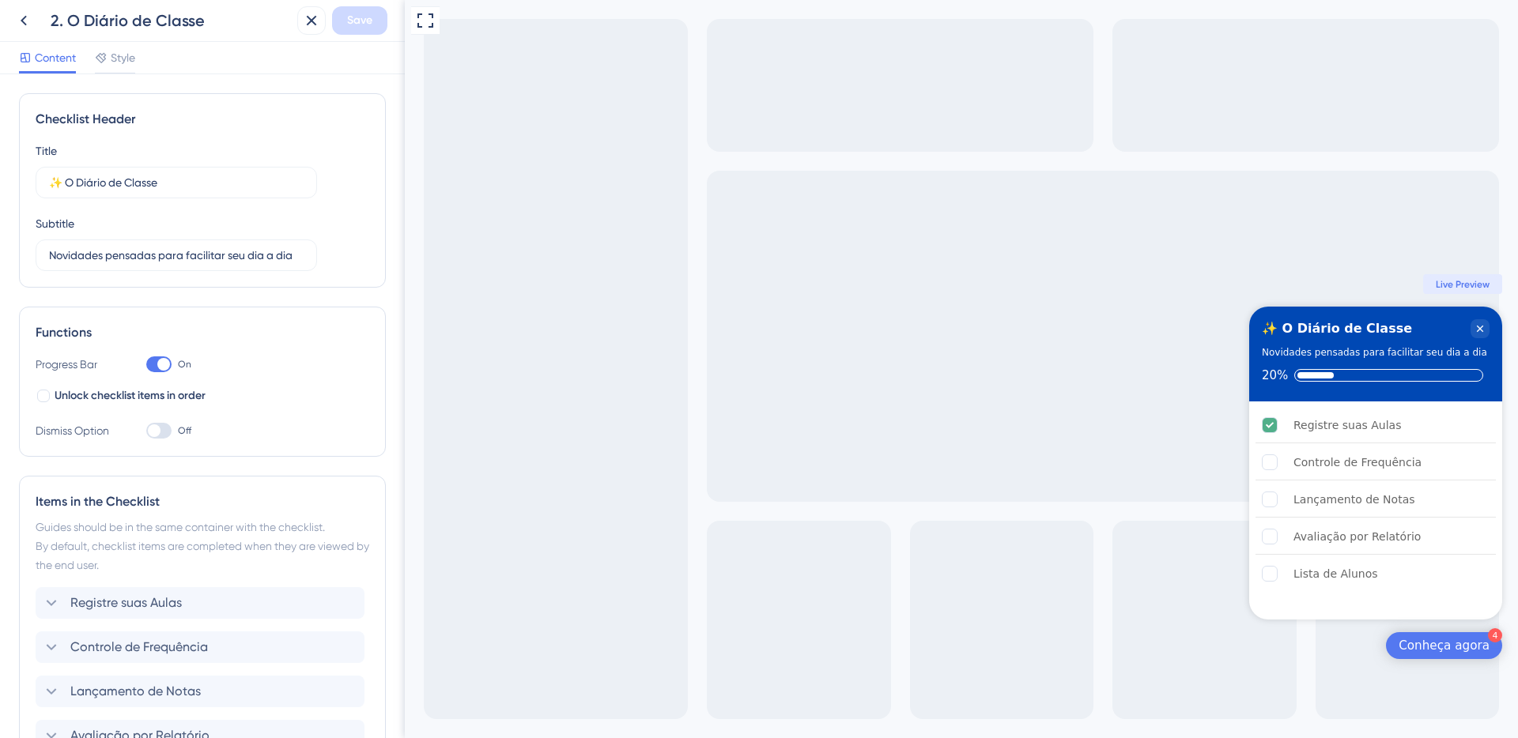
click at [153, 356] on label "On" at bounding box center [168, 364] width 45 height 19
click at [146, 364] on input "On" at bounding box center [145, 364] width 1 height 1
checkbox input "false"
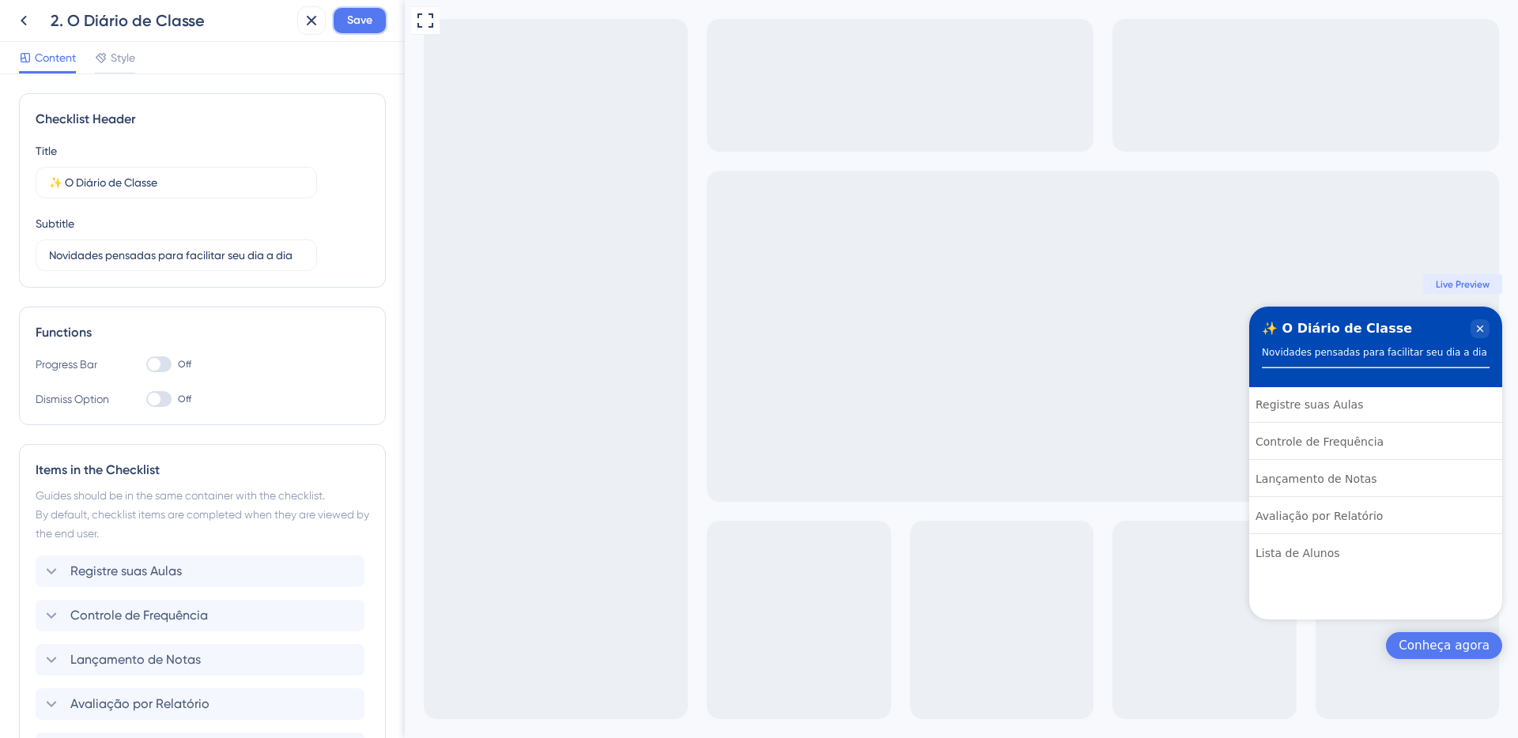
click at [359, 21] on span "Save" at bounding box center [359, 20] width 25 height 19
click at [297, 26] on icon at bounding box center [300, 29] width 16 height 16
click at [17, 13] on icon at bounding box center [23, 20] width 19 height 19
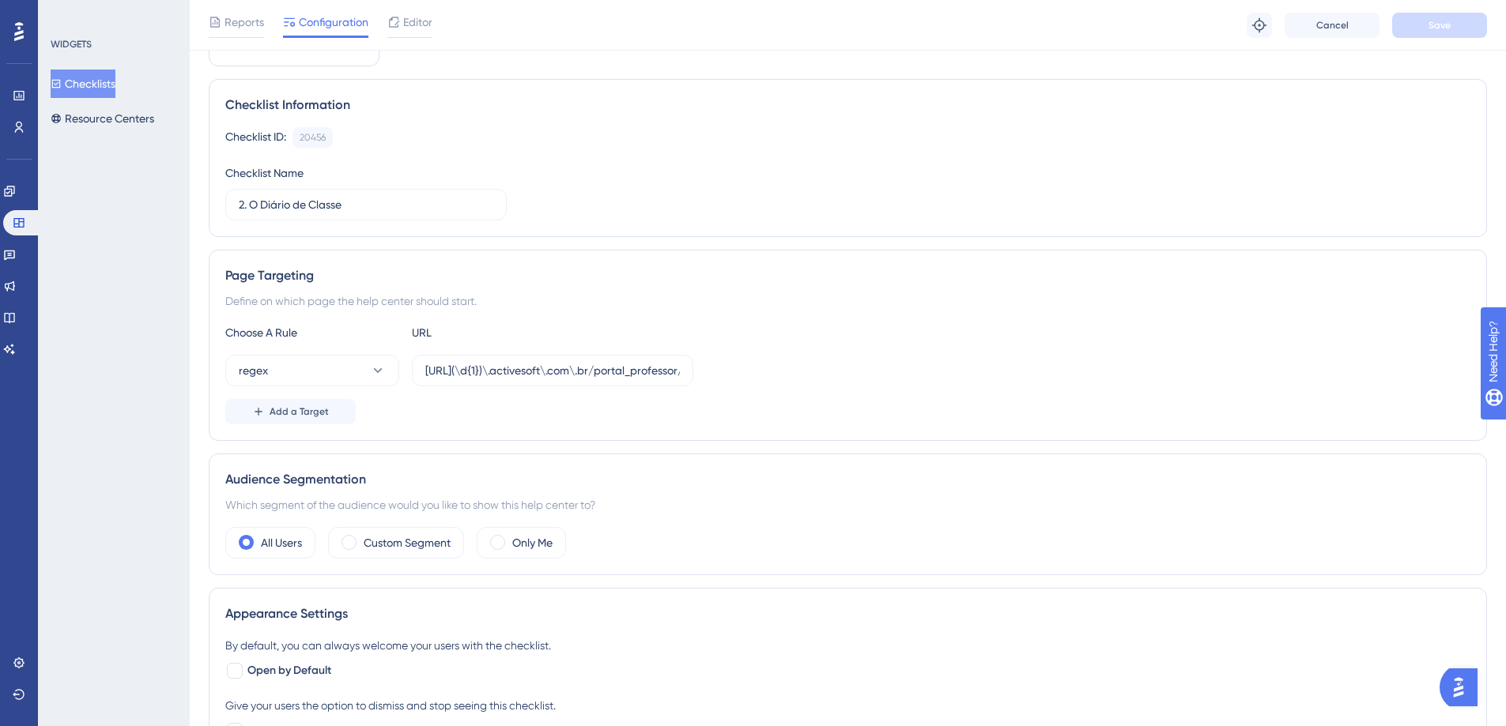
scroll to position [211, 0]
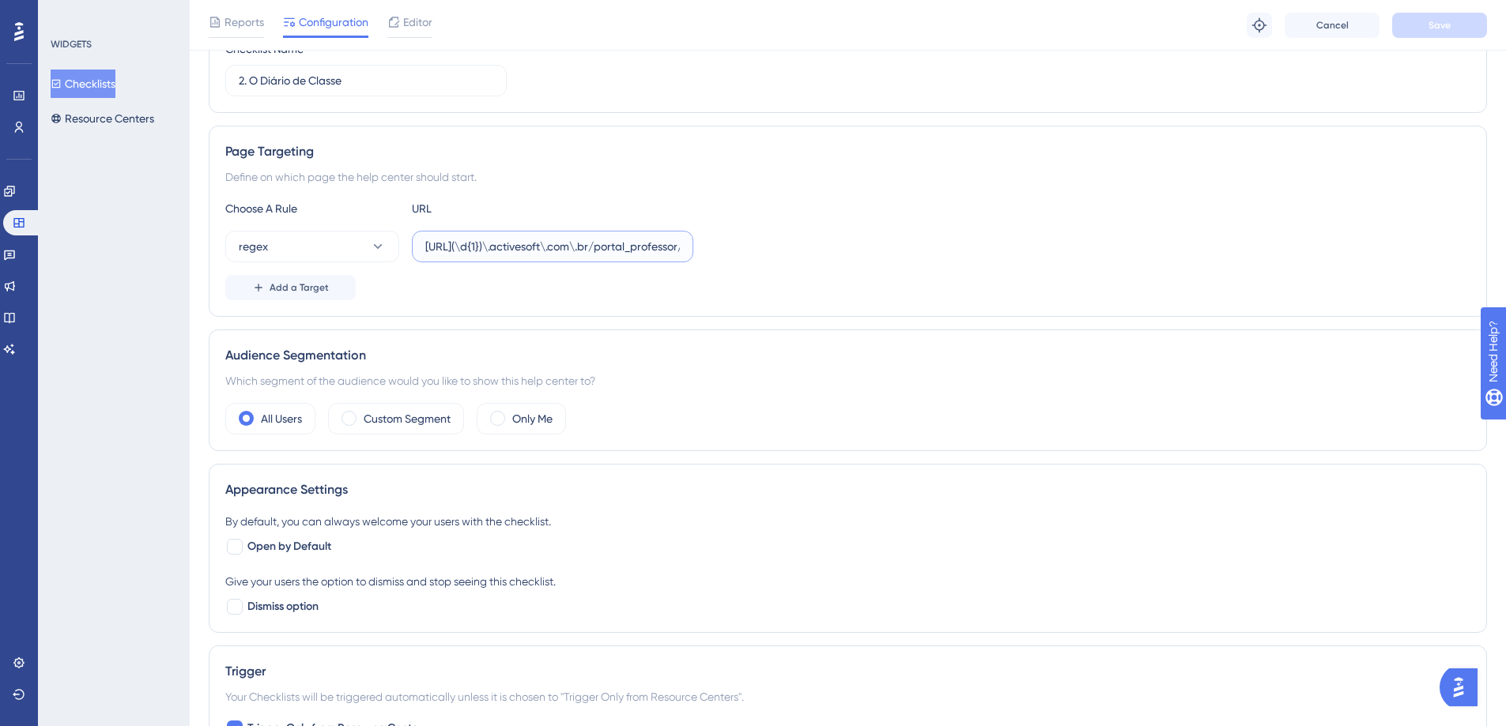
click at [481, 250] on input "[URL](\d{1})\.activesoft\.com\.br/portal_professor/" at bounding box center [552, 246] width 255 height 17
click at [510, 243] on input "[URL](\d{1})\.activesoft\.com\.br/portal_professor/" at bounding box center [552, 246] width 255 height 17
type input "[URL](\d{2})\.activesoft\.com\.br/portal_professor/"
click at [1476, 30] on button "Save" at bounding box center [1439, 25] width 95 height 25
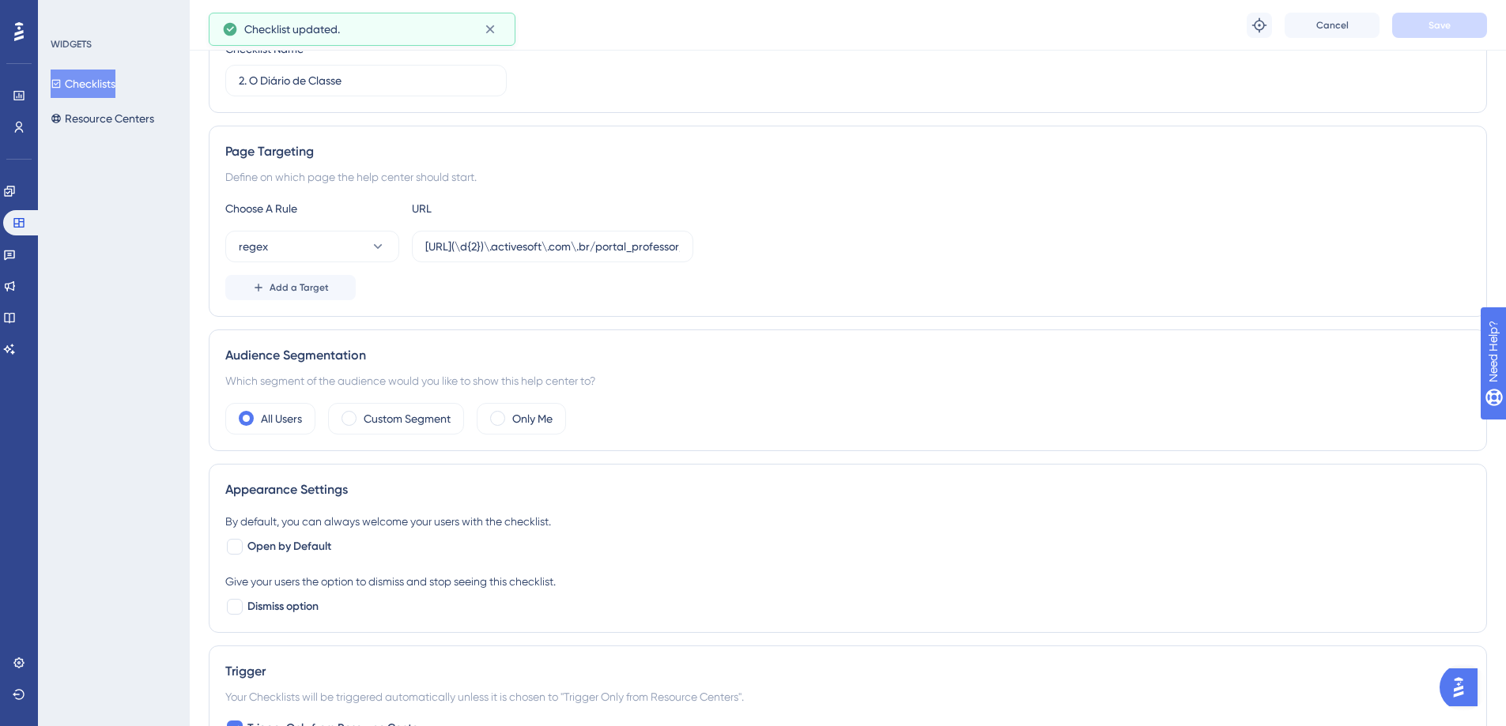
scroll to position [0, 0]
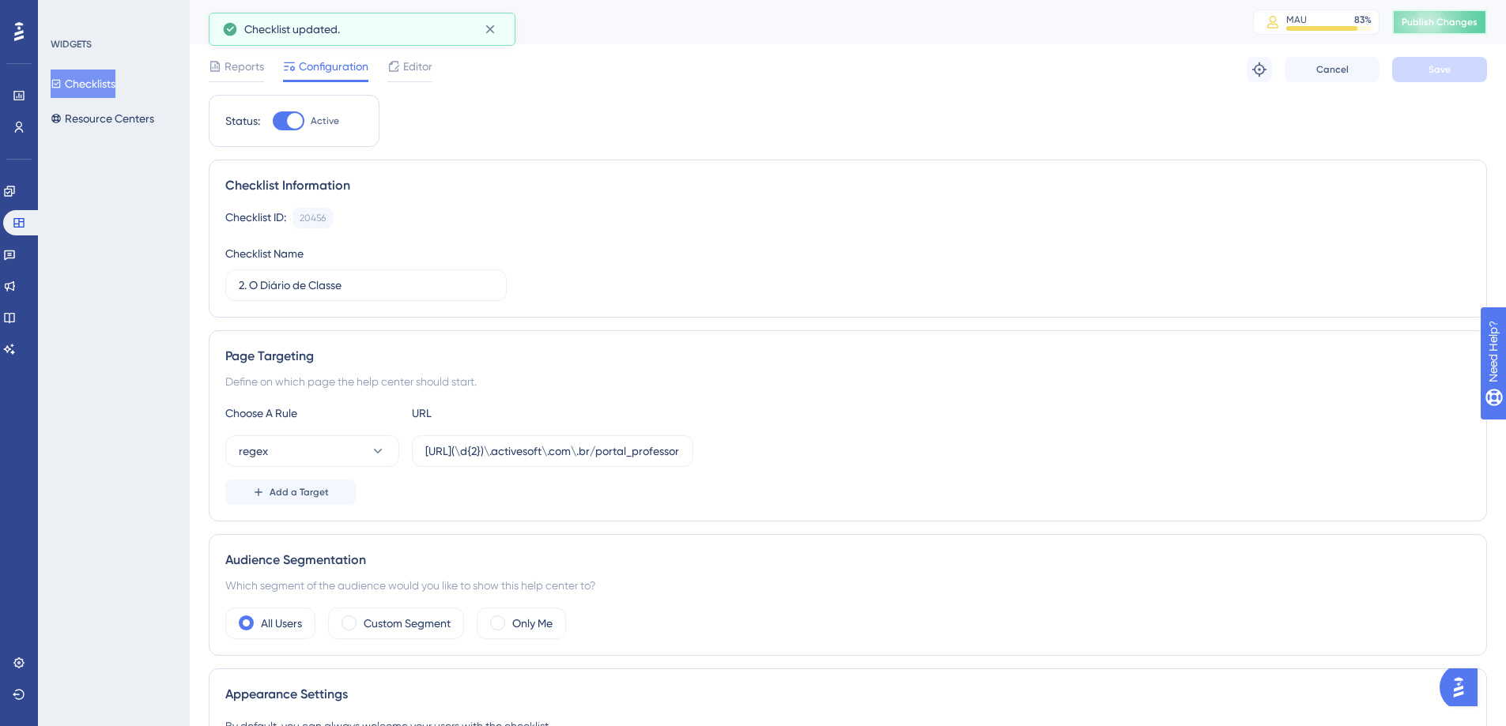
click at [1428, 25] on span "Publish Changes" at bounding box center [1439, 22] width 76 height 13
click at [120, 119] on button "Resource Centers" at bounding box center [103, 118] width 104 height 28
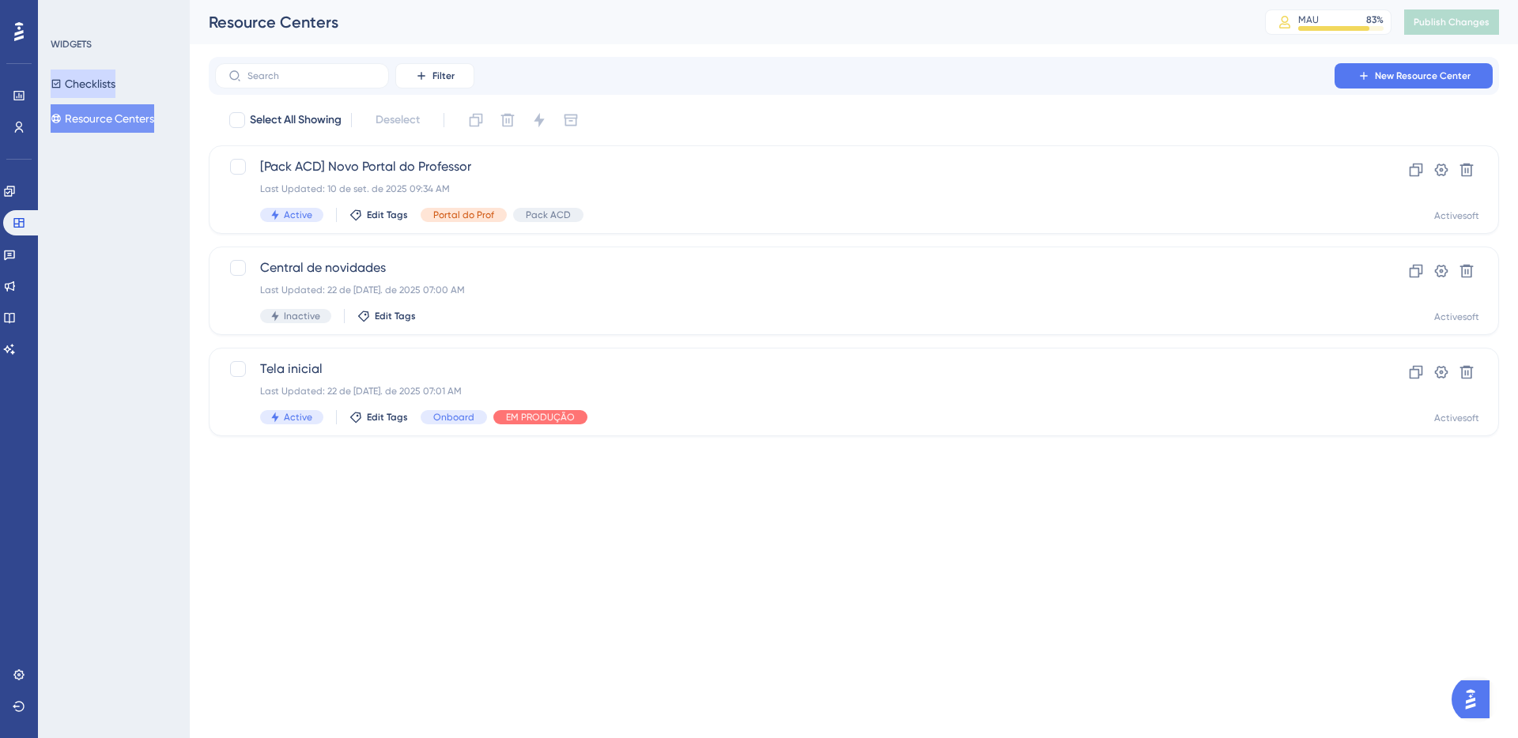
click at [115, 86] on button "Checklists" at bounding box center [83, 84] width 65 height 28
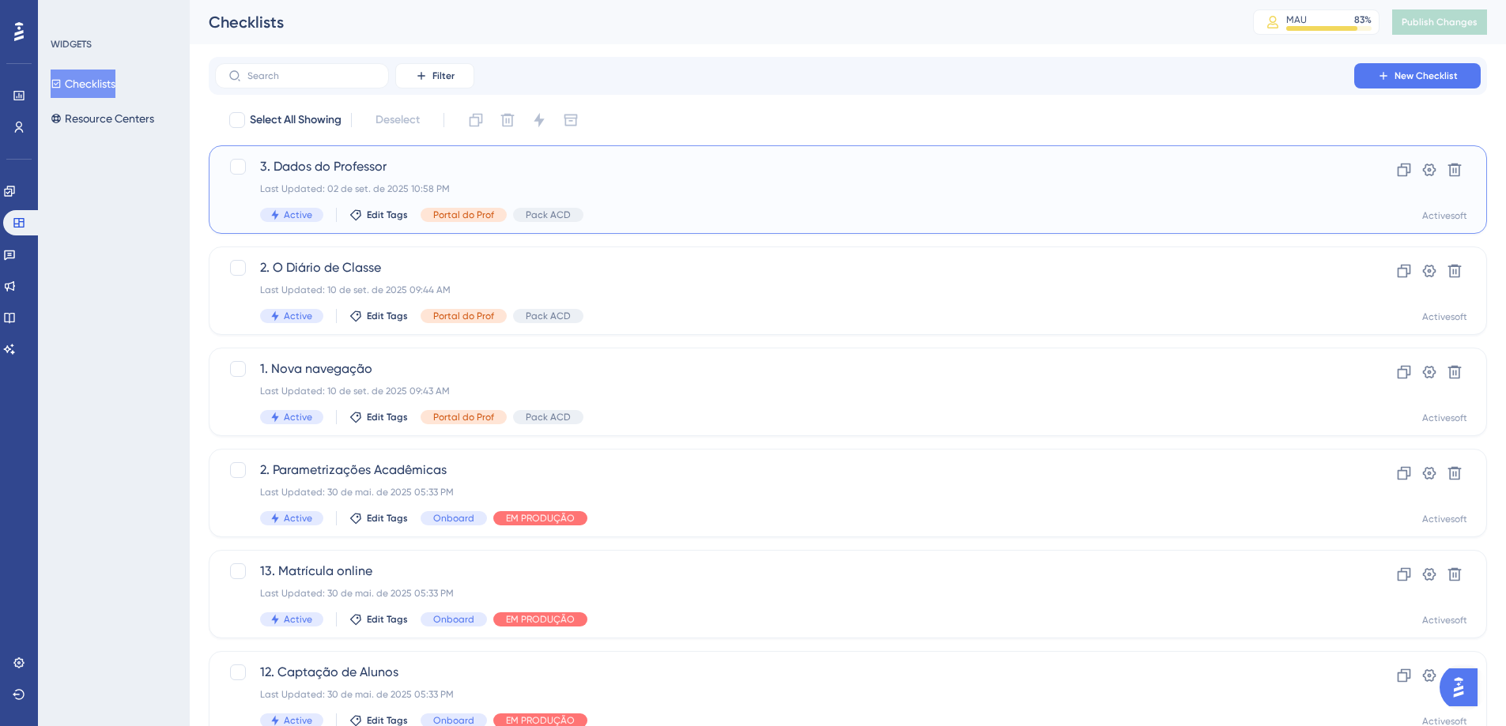
click at [341, 164] on span "3. Dados do Professor" at bounding box center [784, 166] width 1049 height 19
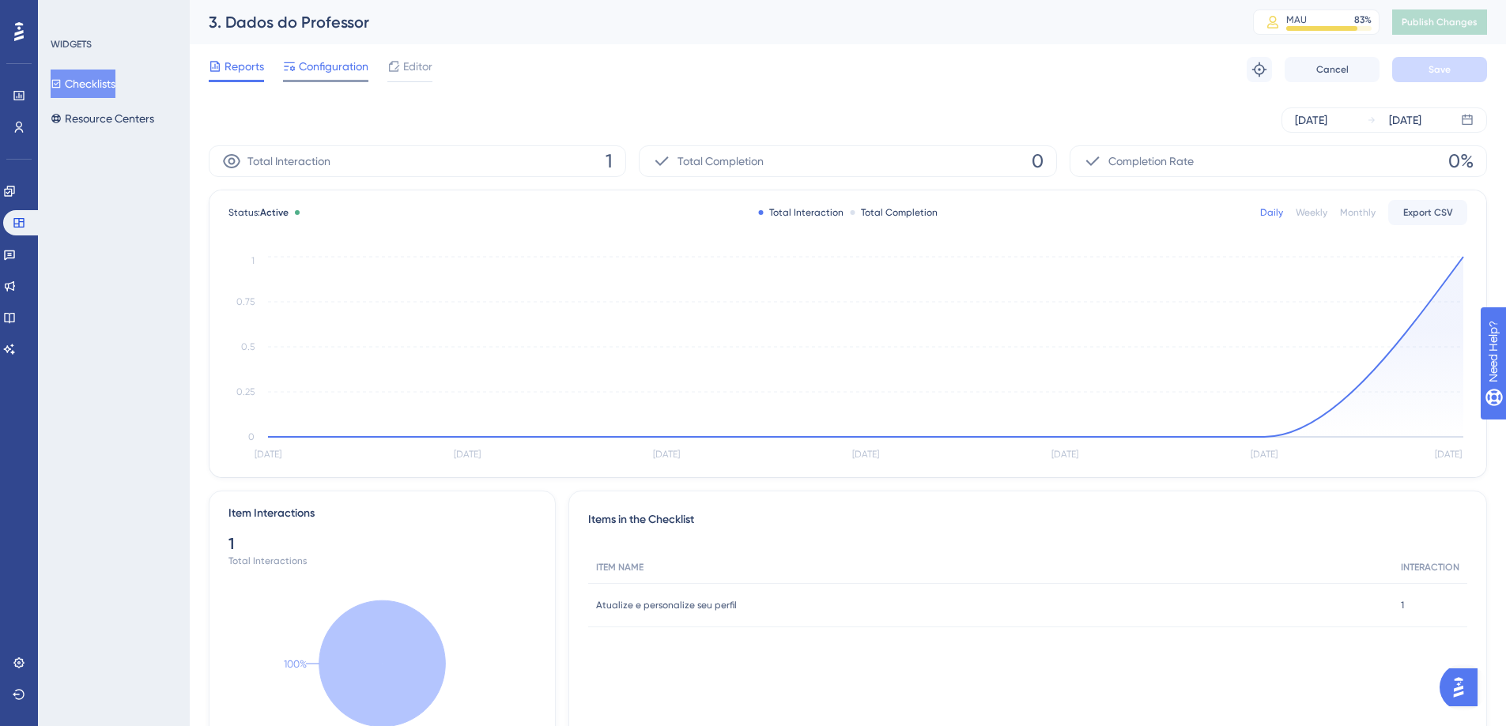
click at [316, 66] on span "Configuration" at bounding box center [334, 66] width 70 height 19
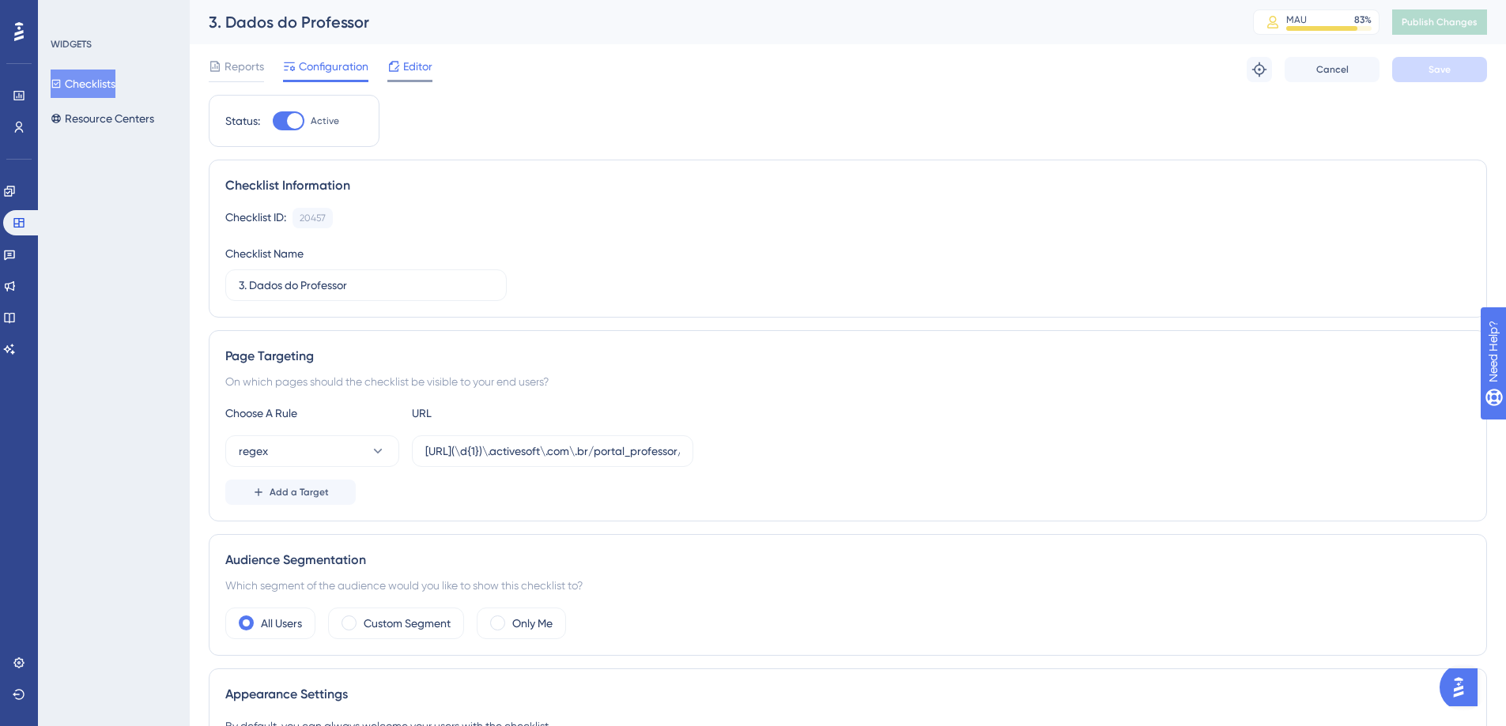
click at [409, 63] on span "Editor" at bounding box center [417, 66] width 29 height 19
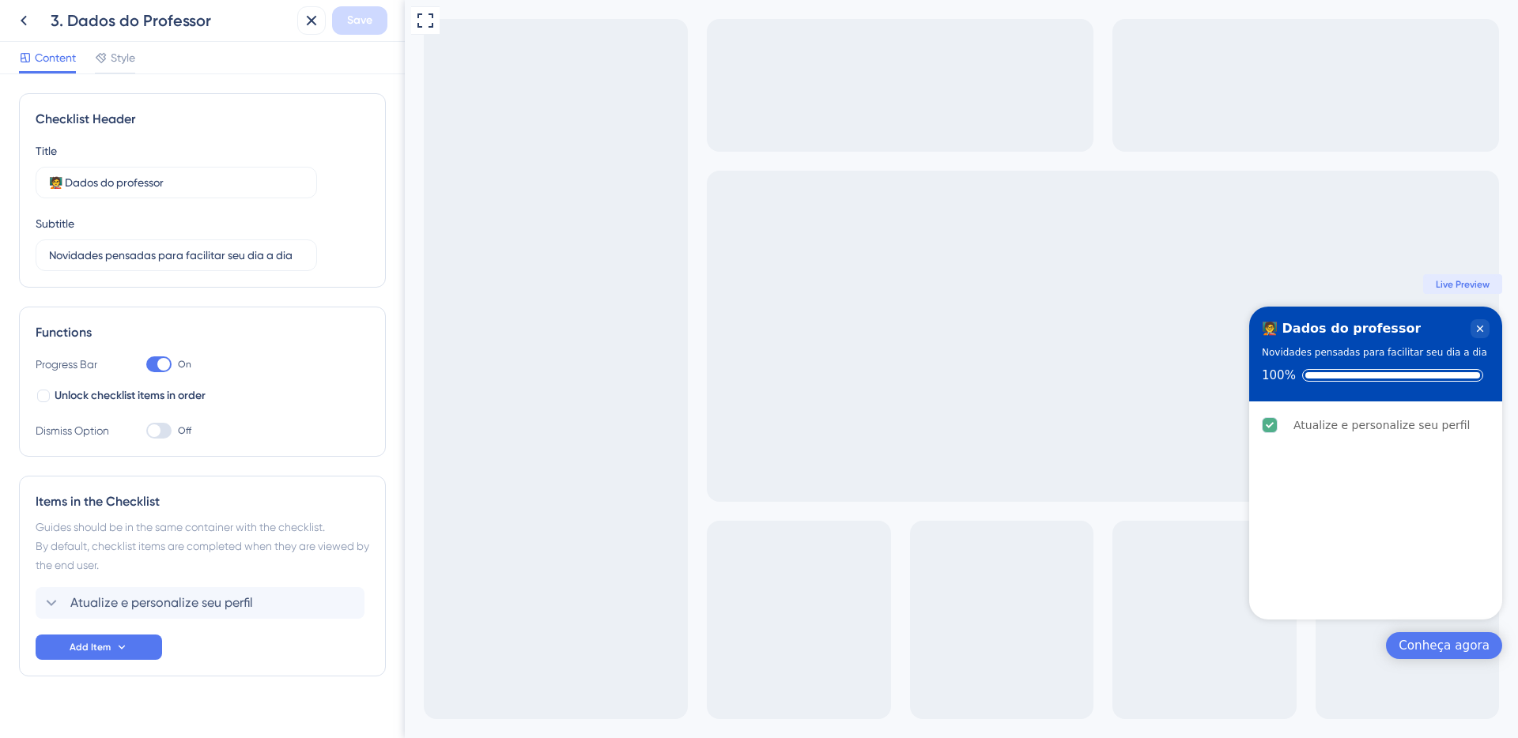
click at [156, 371] on div at bounding box center [158, 364] width 25 height 16
click at [146, 365] on input "On" at bounding box center [145, 364] width 1 height 1
checkbox input "false"
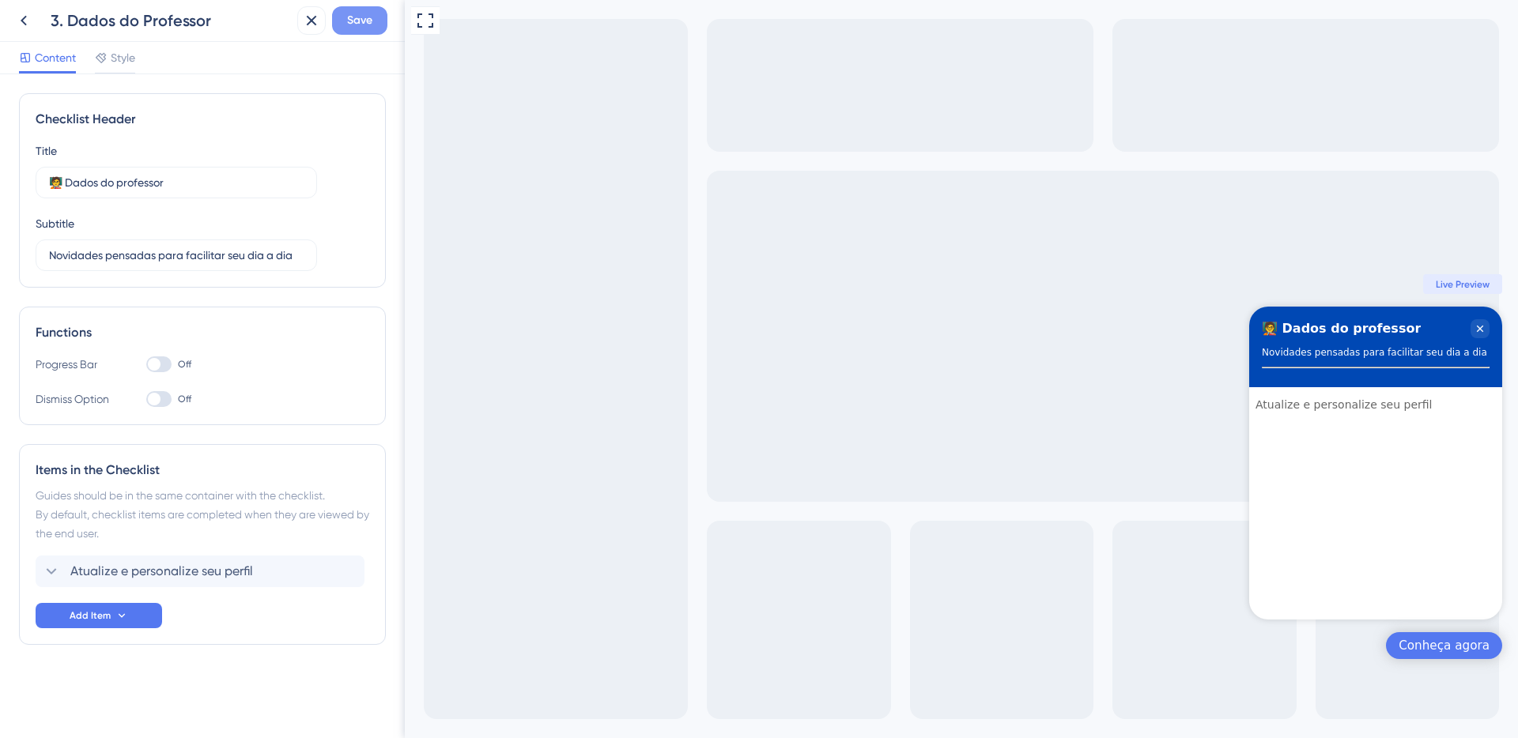
click at [359, 25] on span "Save" at bounding box center [359, 20] width 25 height 19
click at [306, 30] on icon at bounding box center [300, 29] width 16 height 16
click at [24, 26] on icon at bounding box center [23, 20] width 19 height 19
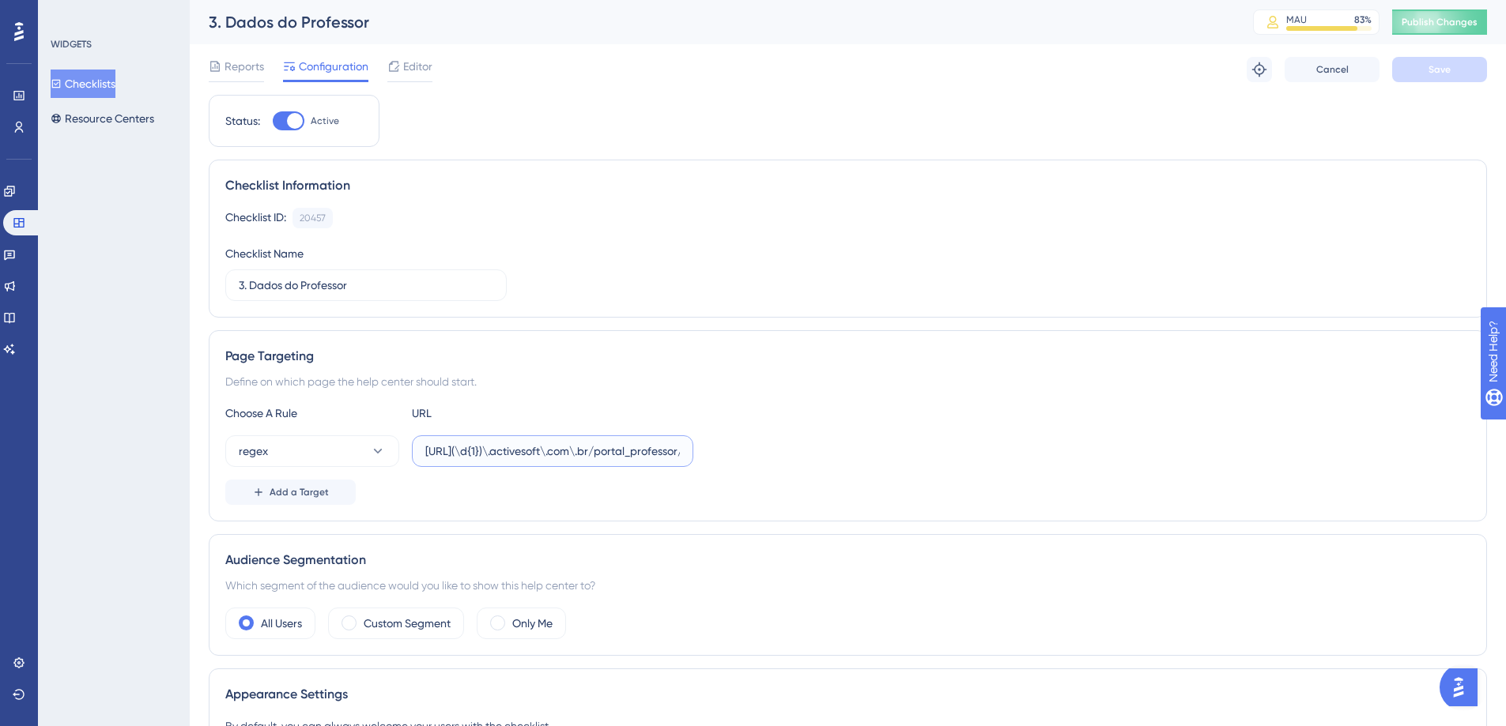
click at [472, 452] on input "[URL](\d{1})\.activesoft\.com\.br/portal_professor/" at bounding box center [552, 451] width 255 height 17
click at [511, 451] on input "[URL](\d{1})\.activesoft\.com\.br/portal_professor/" at bounding box center [552, 451] width 255 height 17
type input "[URL](\d{2})\.activesoft\.com\.br/portal_professor/"
click at [1433, 73] on span "Save" at bounding box center [1439, 69] width 22 height 13
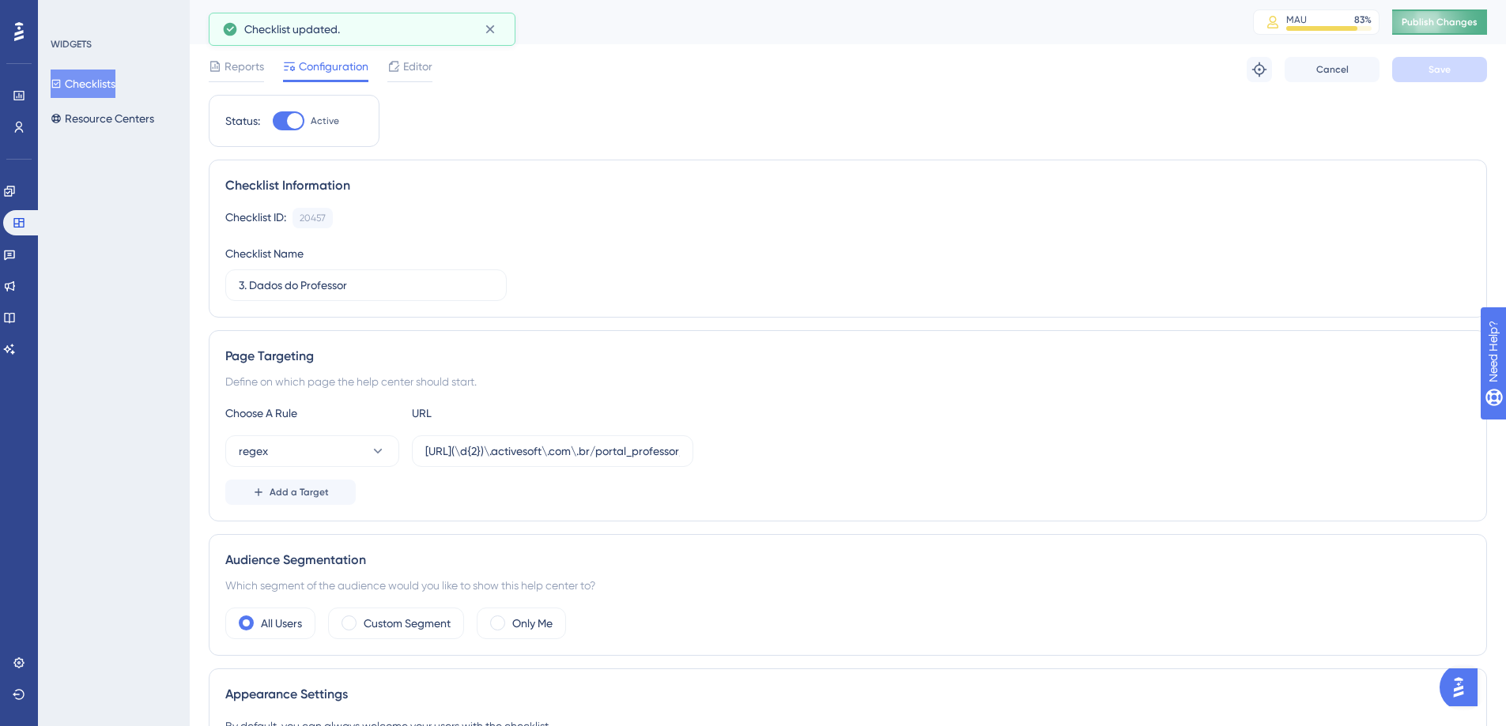
click at [1438, 15] on button "Publish Changes" at bounding box center [1439, 21] width 95 height 25
click at [94, 125] on button "Resource Centers" at bounding box center [103, 118] width 104 height 28
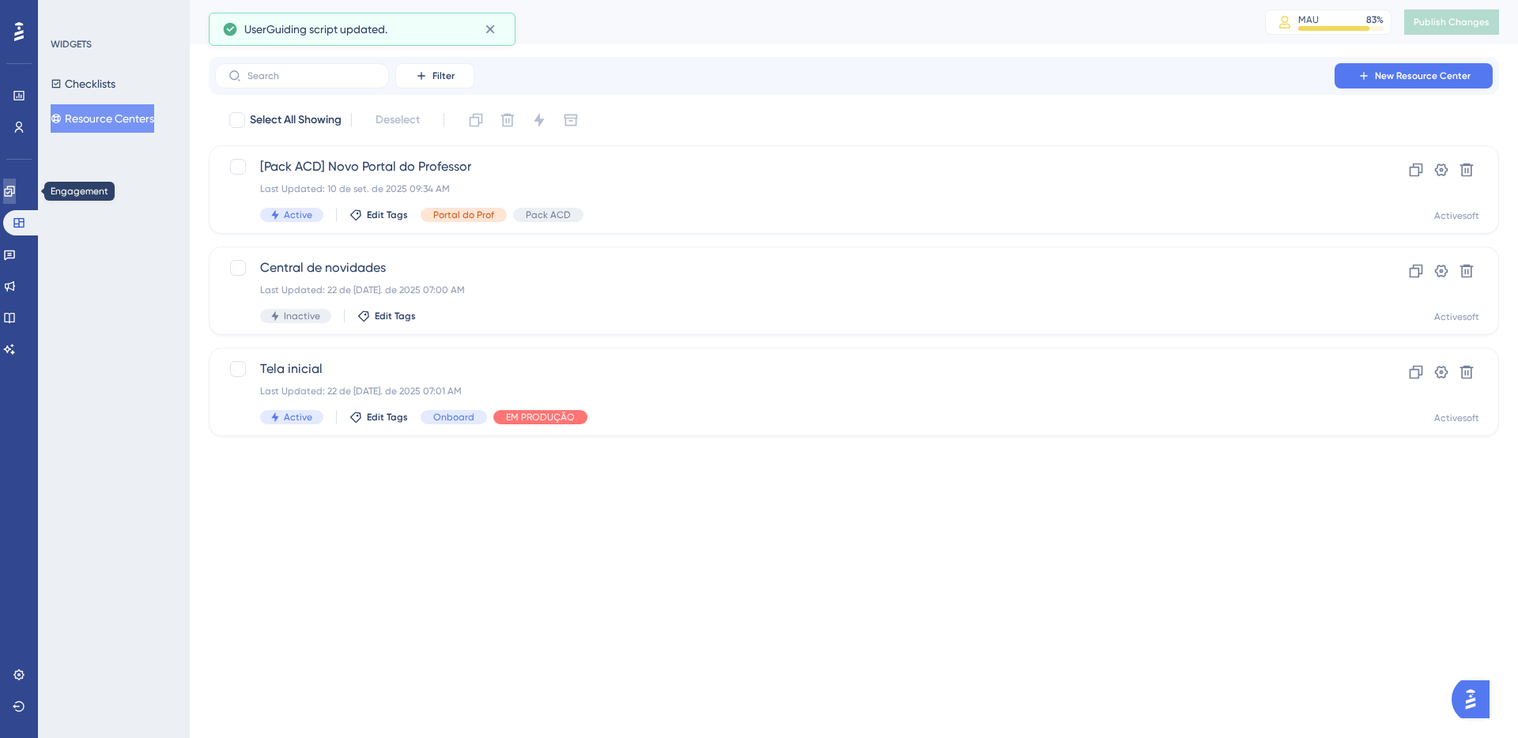
click at [16, 198] on link at bounding box center [9, 191] width 13 height 25
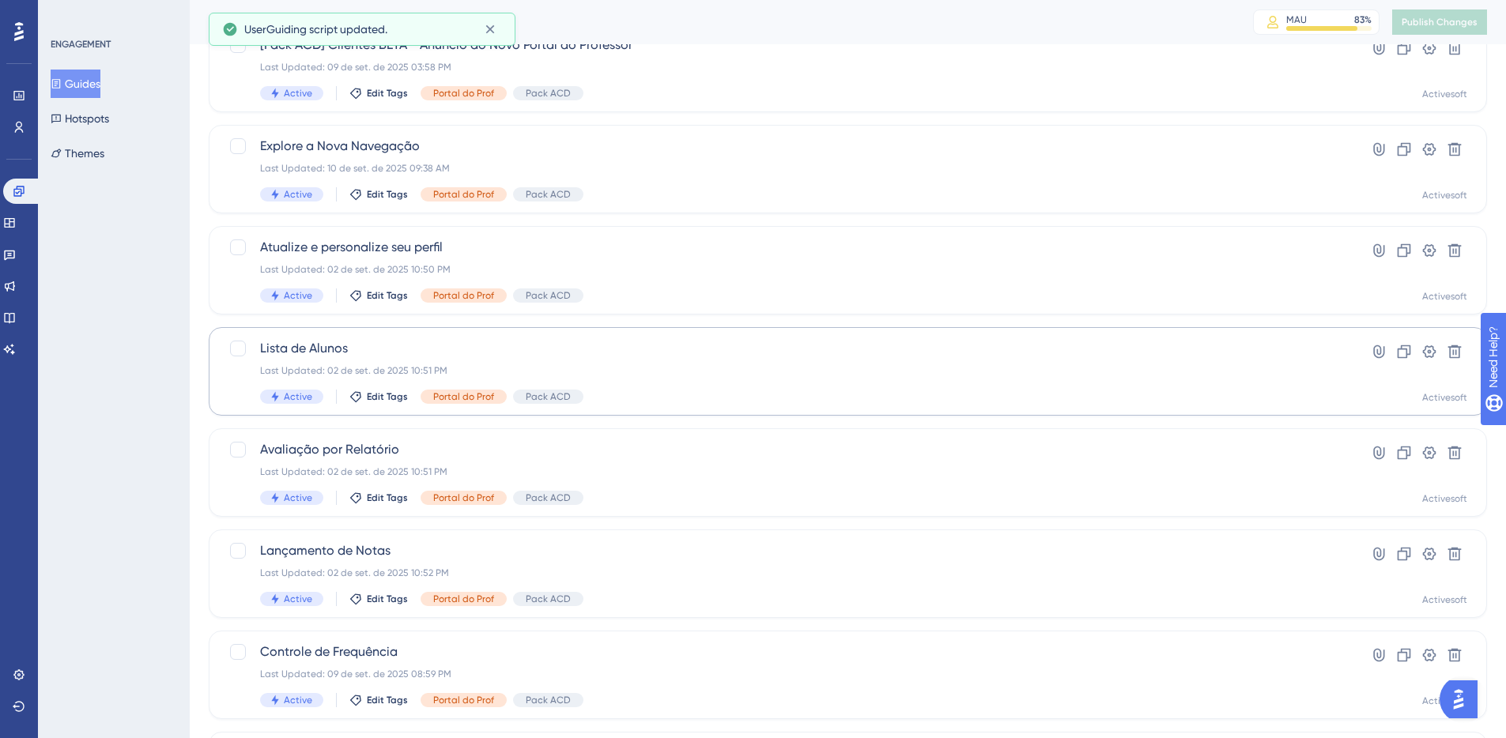
scroll to position [220, 0]
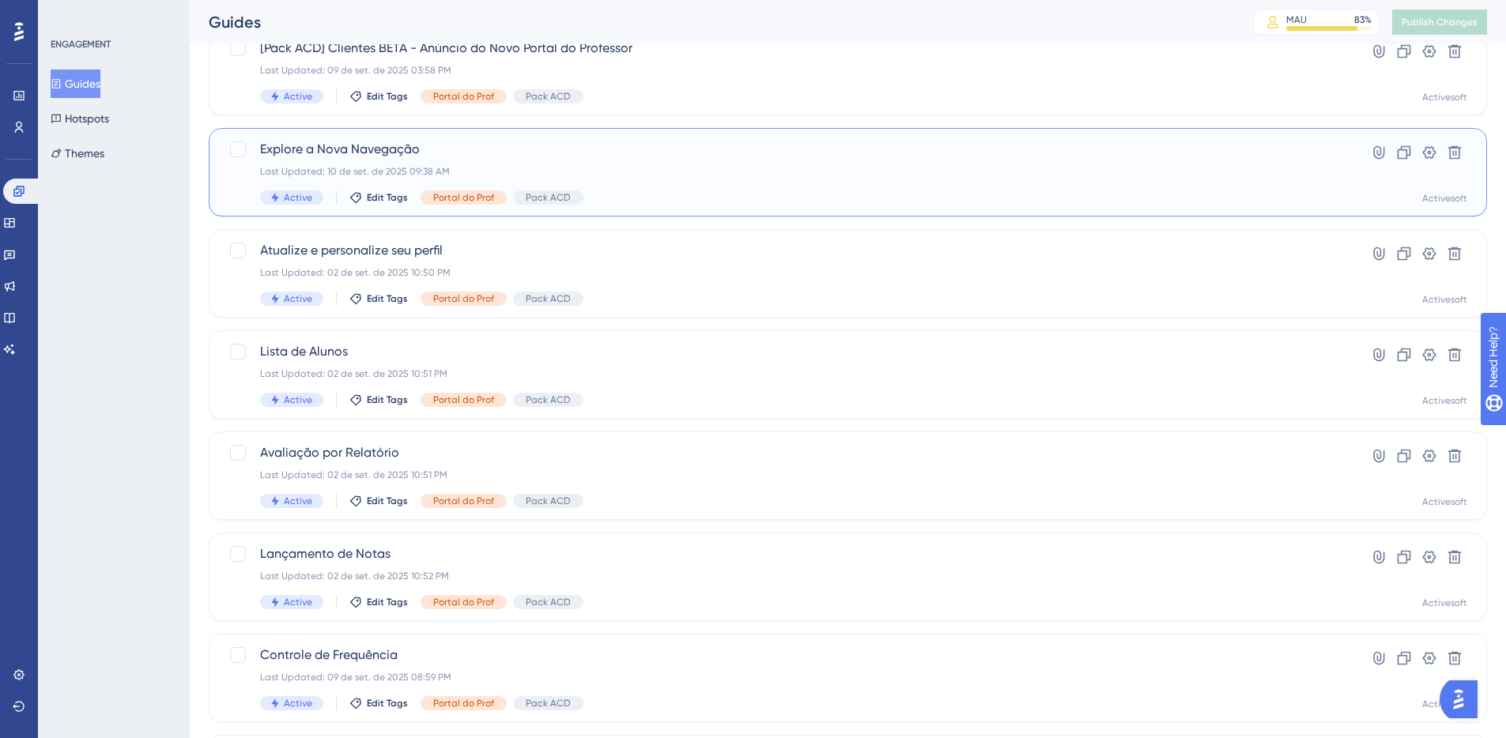
click at [492, 168] on div "Last Updated: 10 de set. de 2025 09:38 AM" at bounding box center [784, 171] width 1049 height 13
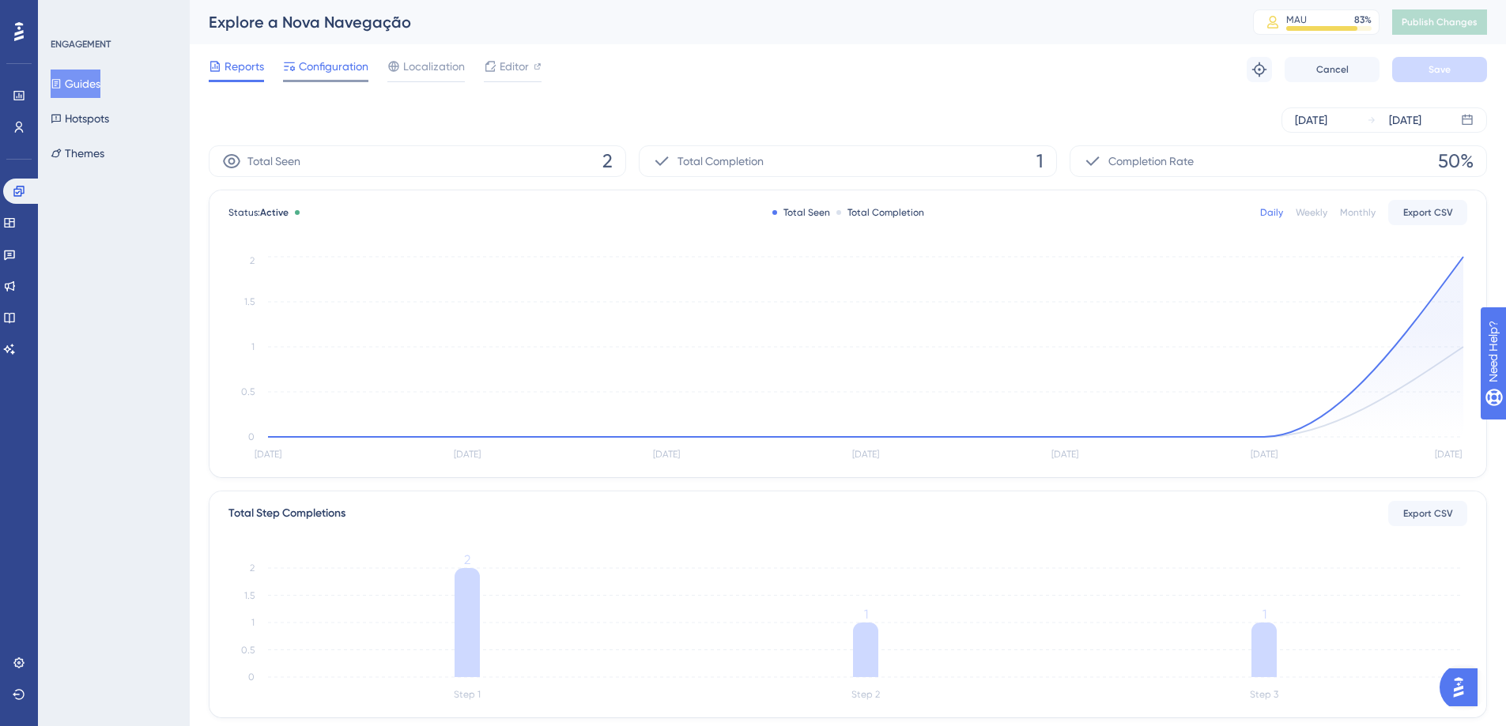
click at [343, 73] on span "Configuration" at bounding box center [334, 66] width 70 height 19
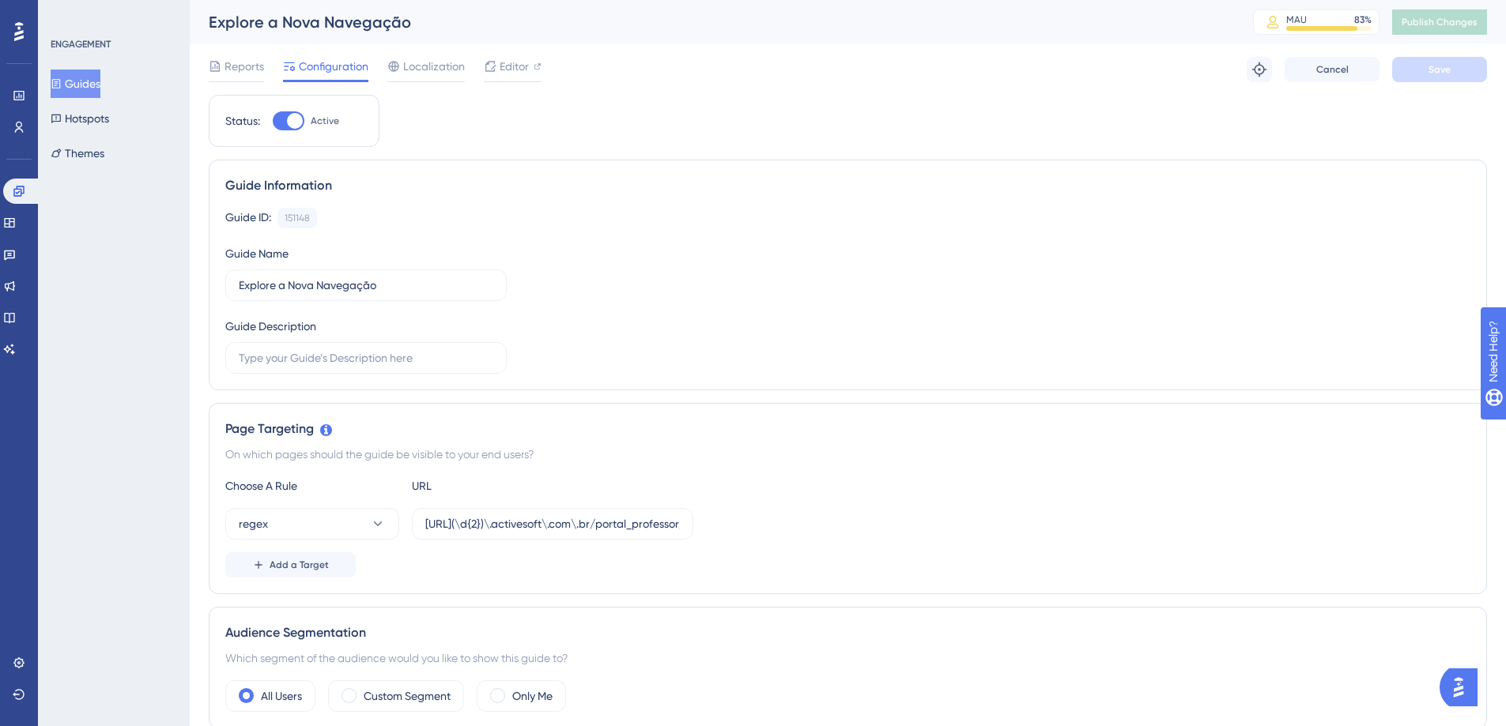
click at [90, 74] on button "Guides" at bounding box center [76, 84] width 50 height 28
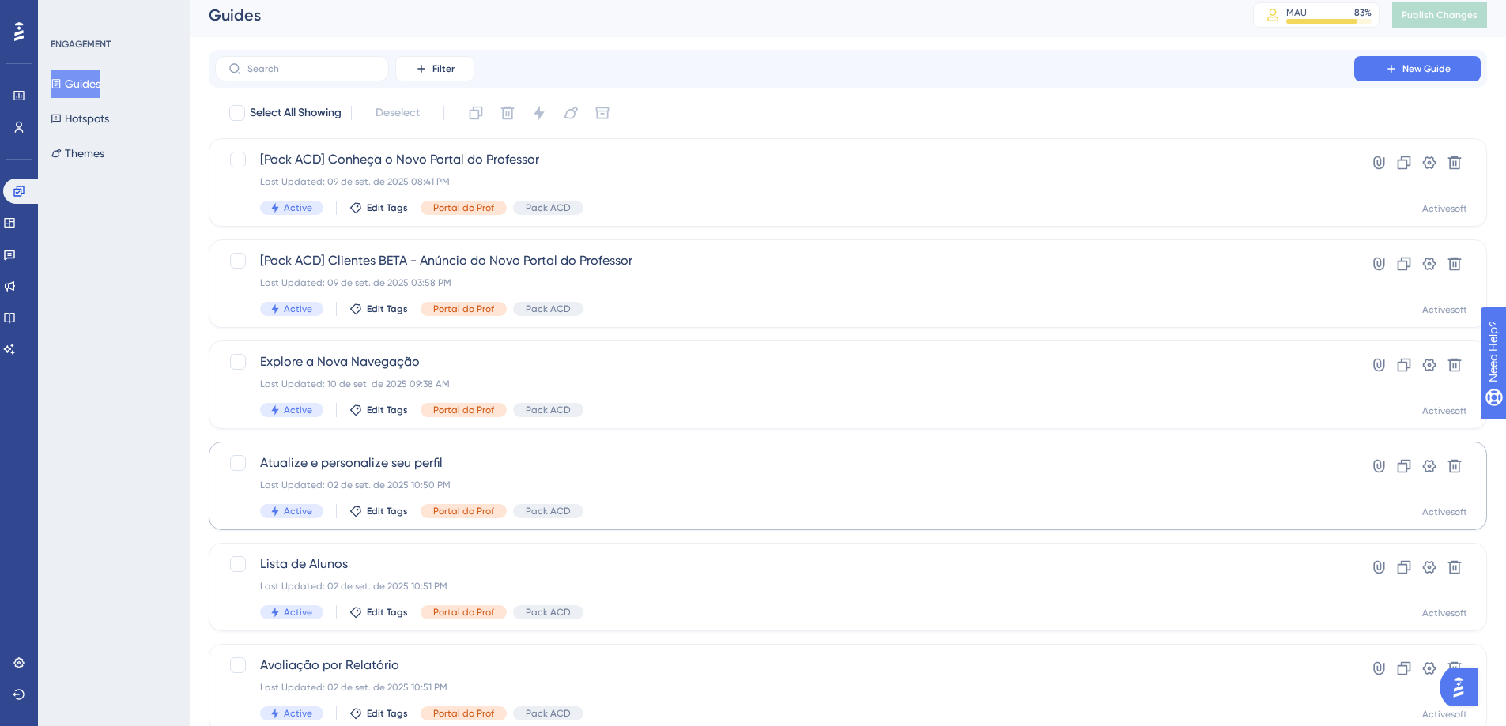
scroll to position [9, 0]
click at [404, 463] on span "Atualize e personalize seu perfil" at bounding box center [784, 461] width 1049 height 19
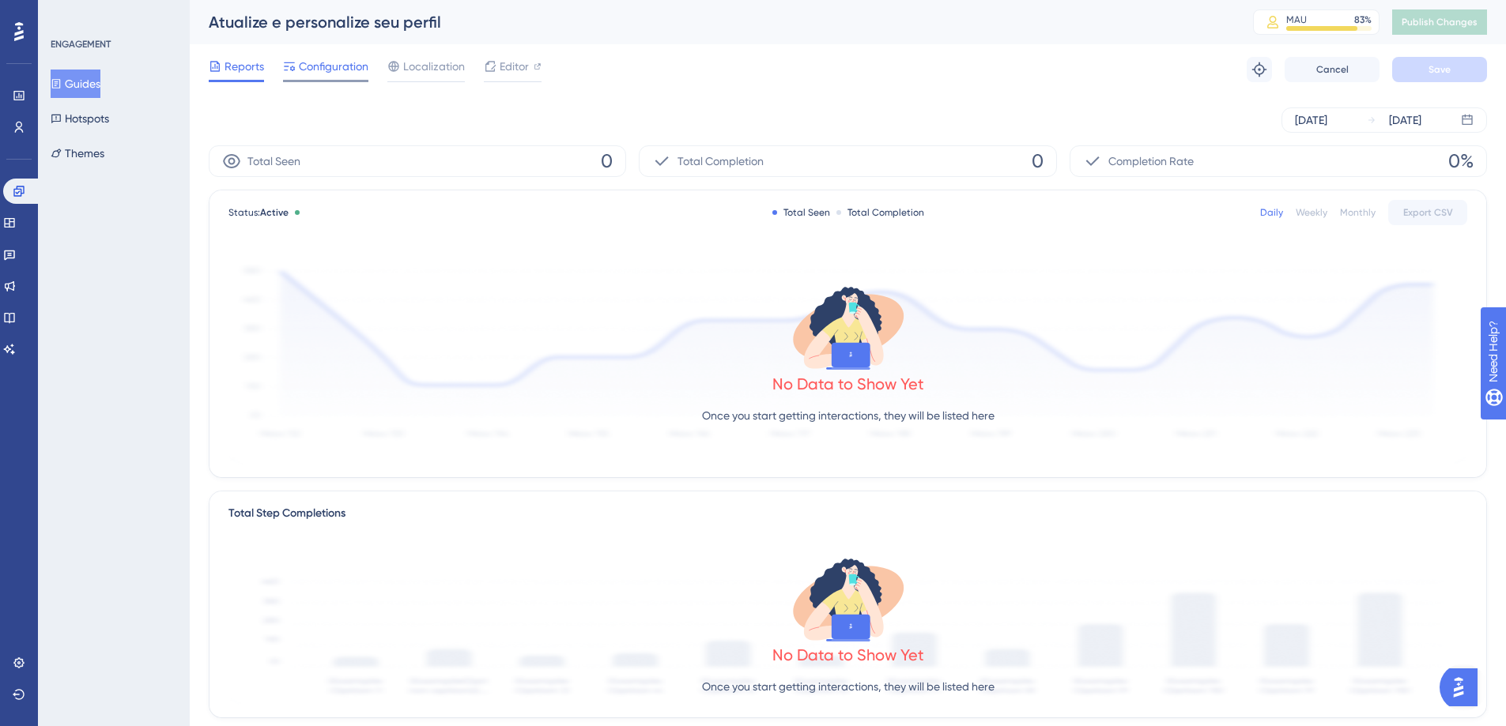
click at [357, 67] on span "Configuration" at bounding box center [334, 66] width 70 height 19
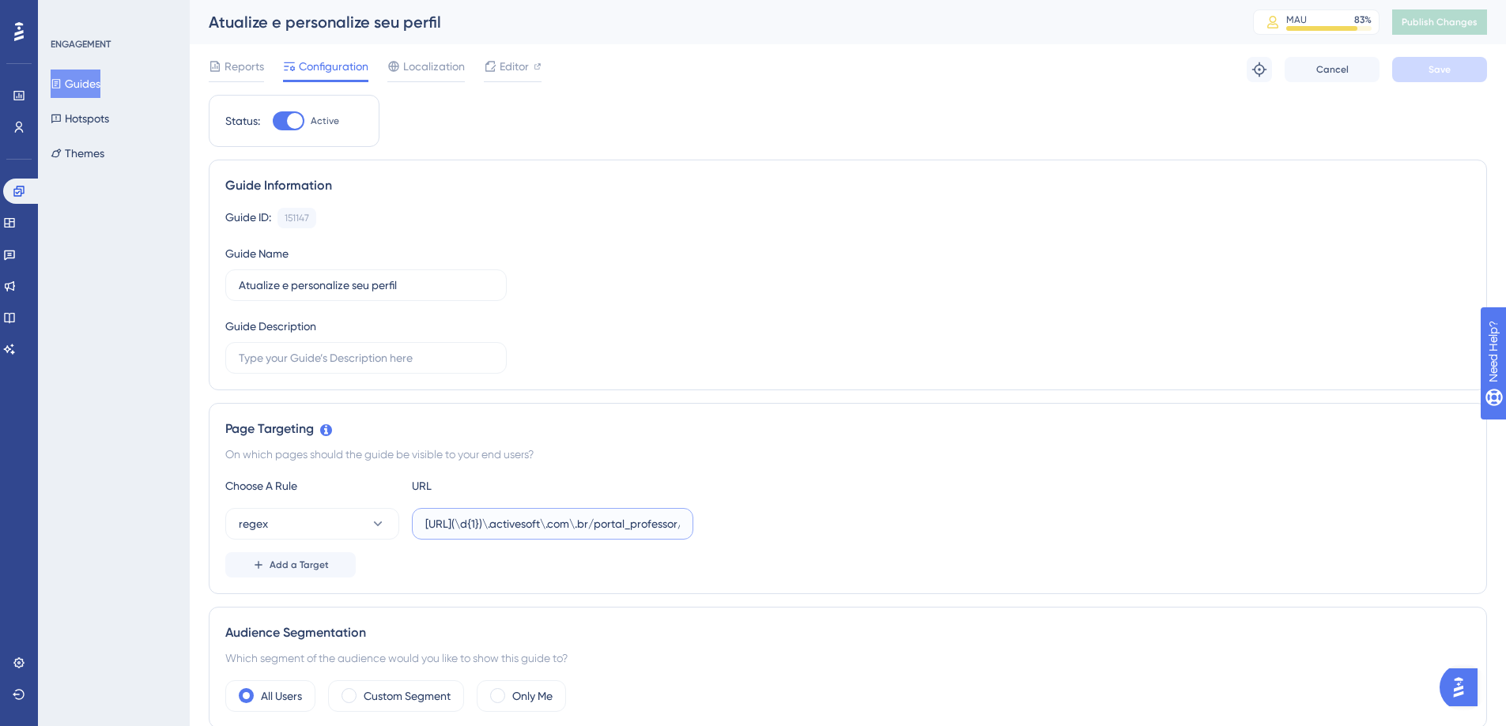
click at [471, 529] on input "[URL](\d{1})\.activesoft\.com\.br/portal_professor/" at bounding box center [552, 523] width 255 height 17
drag, startPoint x: 511, startPoint y: 520, endPoint x: 529, endPoint y: 514, distance: 19.2
click at [511, 519] on input "[URL](\d{1})\.activesoft\.com\.br/portal_professor/" at bounding box center [552, 523] width 255 height 17
type input "[URL](\d{2})\.activesoft\.com\.br/portal_professor/"
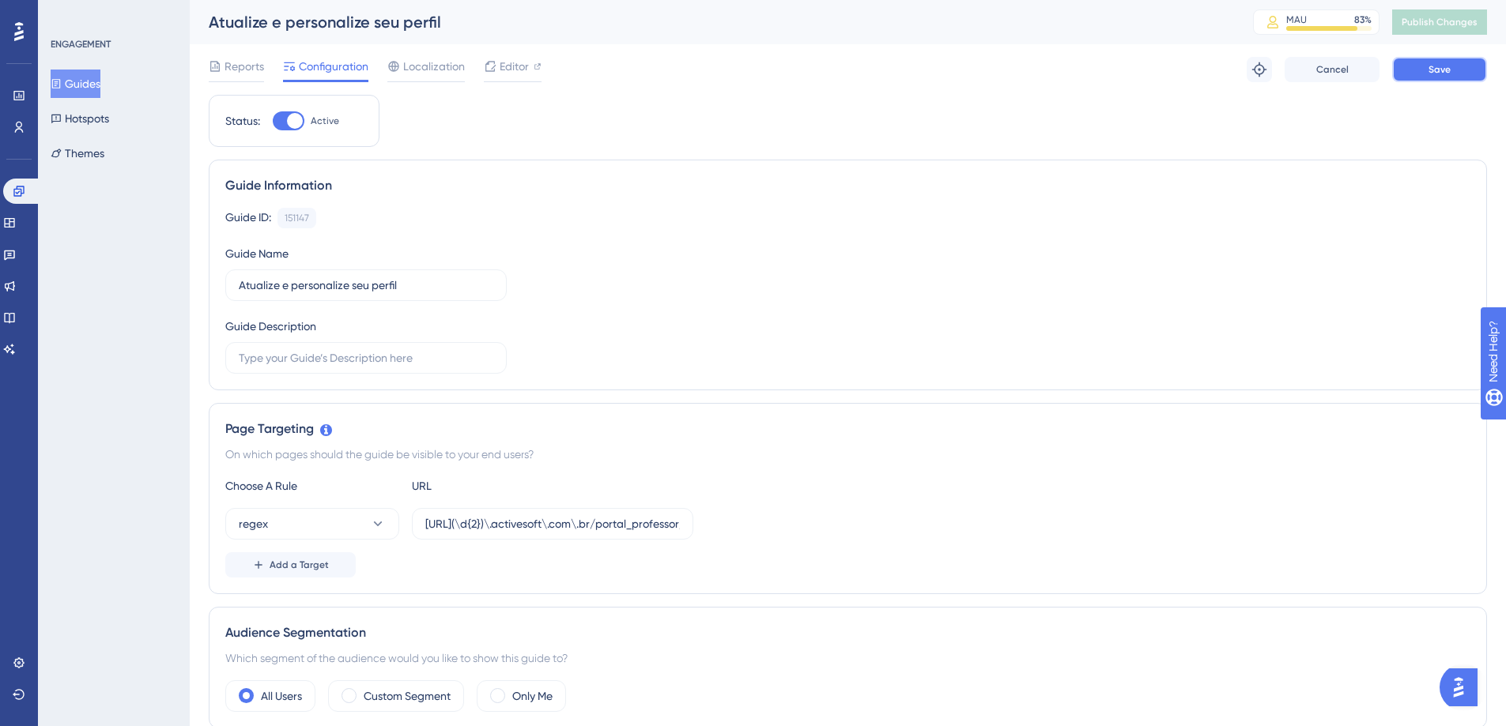
click at [1405, 74] on button "Save" at bounding box center [1439, 69] width 95 height 25
click at [1449, 30] on button "Publish Changes" at bounding box center [1439, 21] width 95 height 25
click at [84, 82] on button "Guides" at bounding box center [76, 84] width 50 height 28
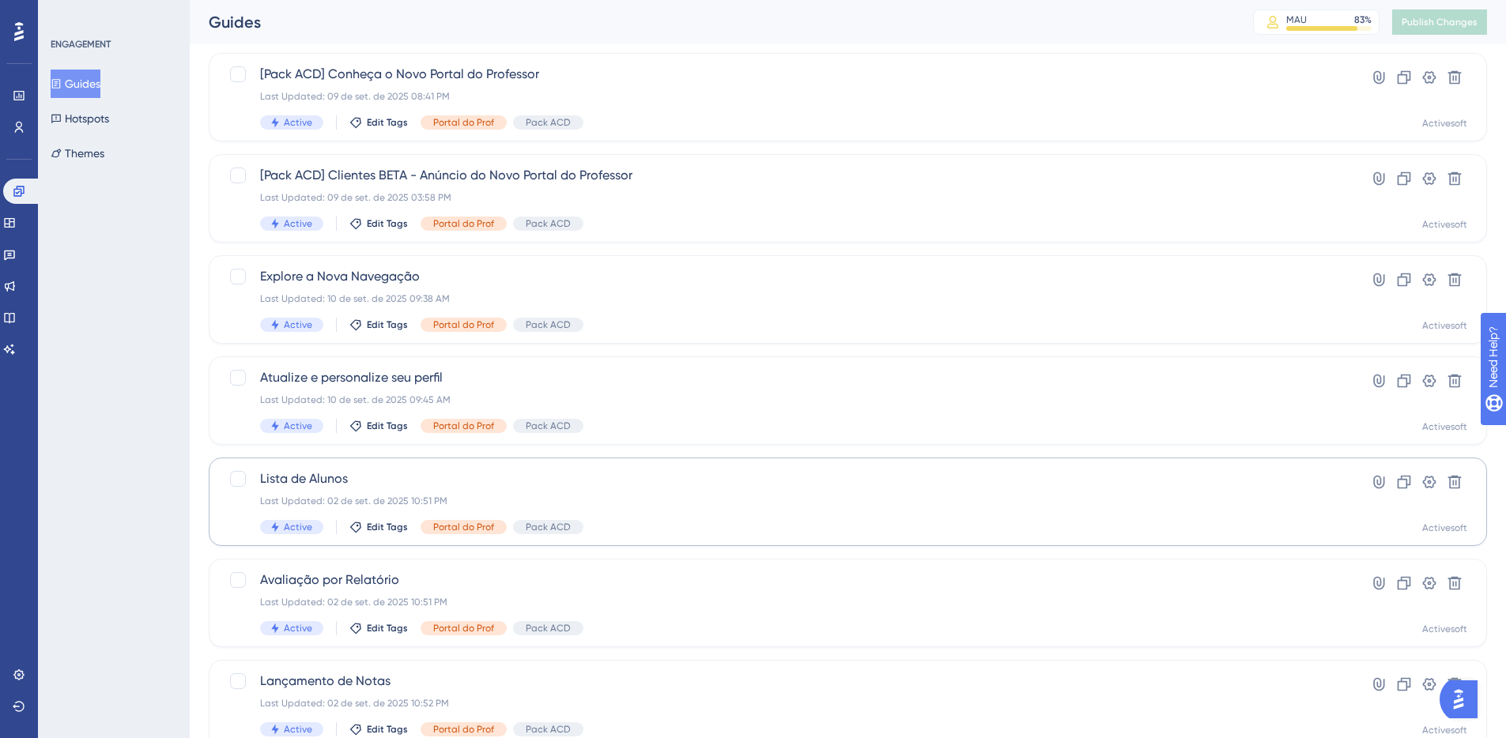
scroll to position [93, 0]
click at [419, 489] on div "Lista de Alunos Last Updated: 02 de set. de 2025 10:51 PM Active Edit Tags Port…" at bounding box center [784, 501] width 1049 height 65
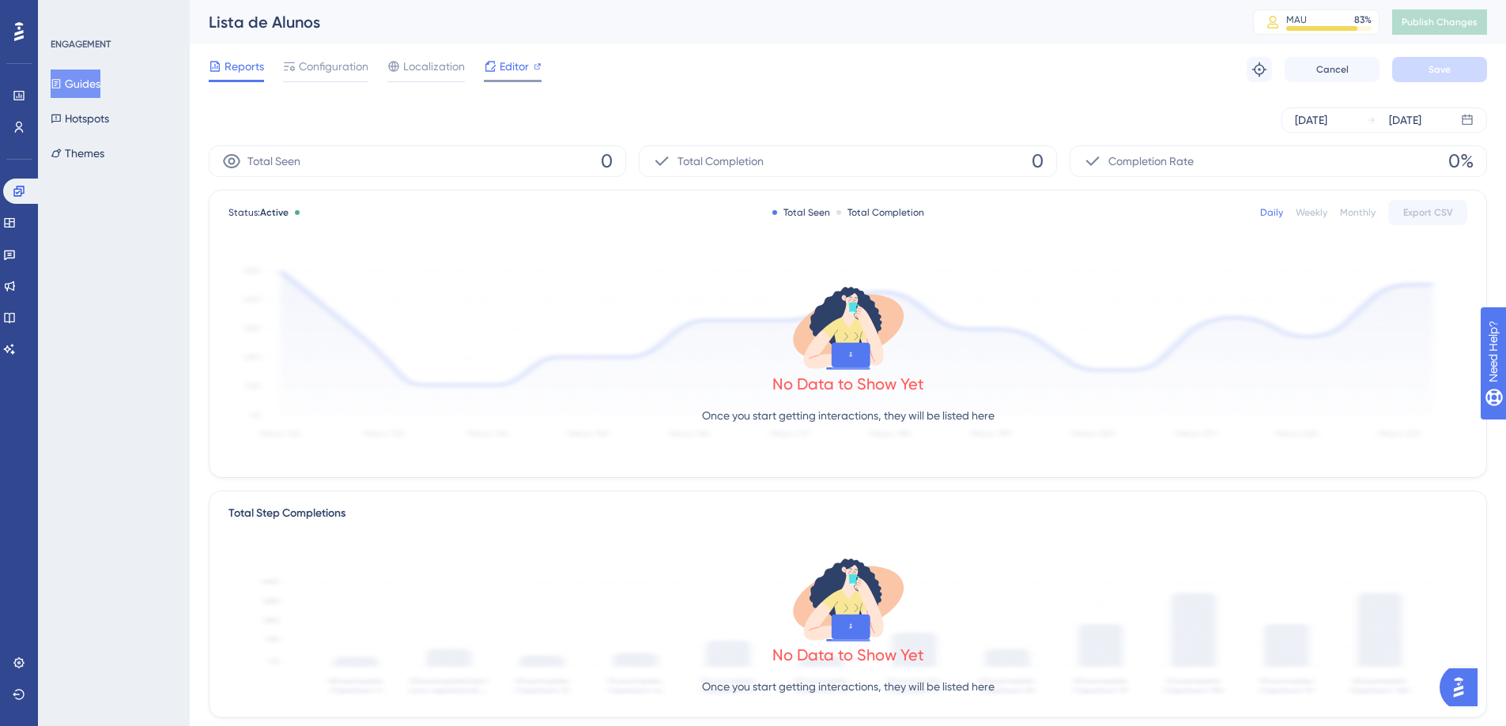
click at [507, 75] on span "Editor" at bounding box center [514, 66] width 29 height 19
click at [331, 70] on span "Configuration" at bounding box center [334, 66] width 70 height 19
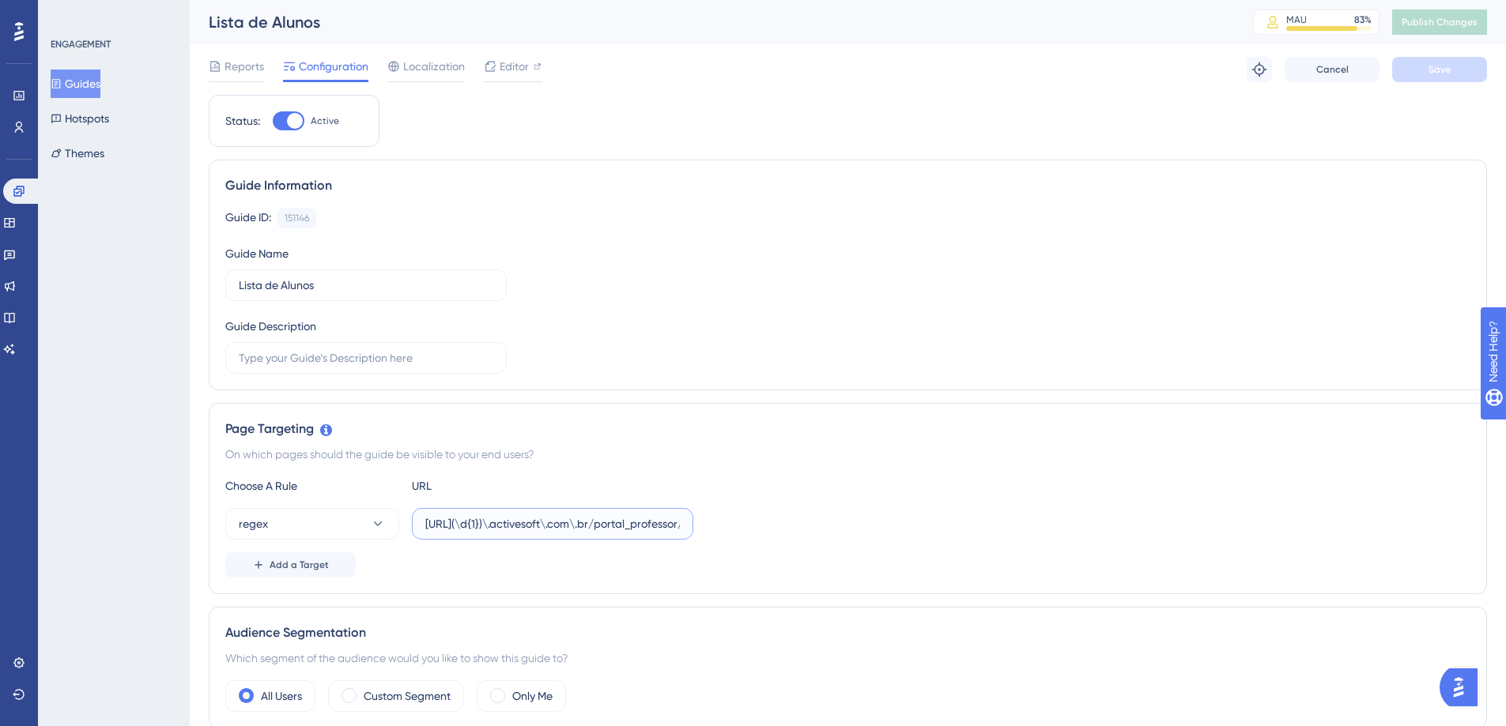
click at [488, 519] on input "[URL](\d{1})\.activesoft\.com\.br/portal_professor/" at bounding box center [552, 523] width 255 height 17
click at [511, 522] on input "[URL](\d{1})\.activesoft\.com\.br/portal_professor/" at bounding box center [552, 523] width 255 height 17
type input "[URL](\d{2})\.activesoft\.com\.br/portal_professor/"
click at [1457, 74] on button "Save" at bounding box center [1439, 69] width 95 height 25
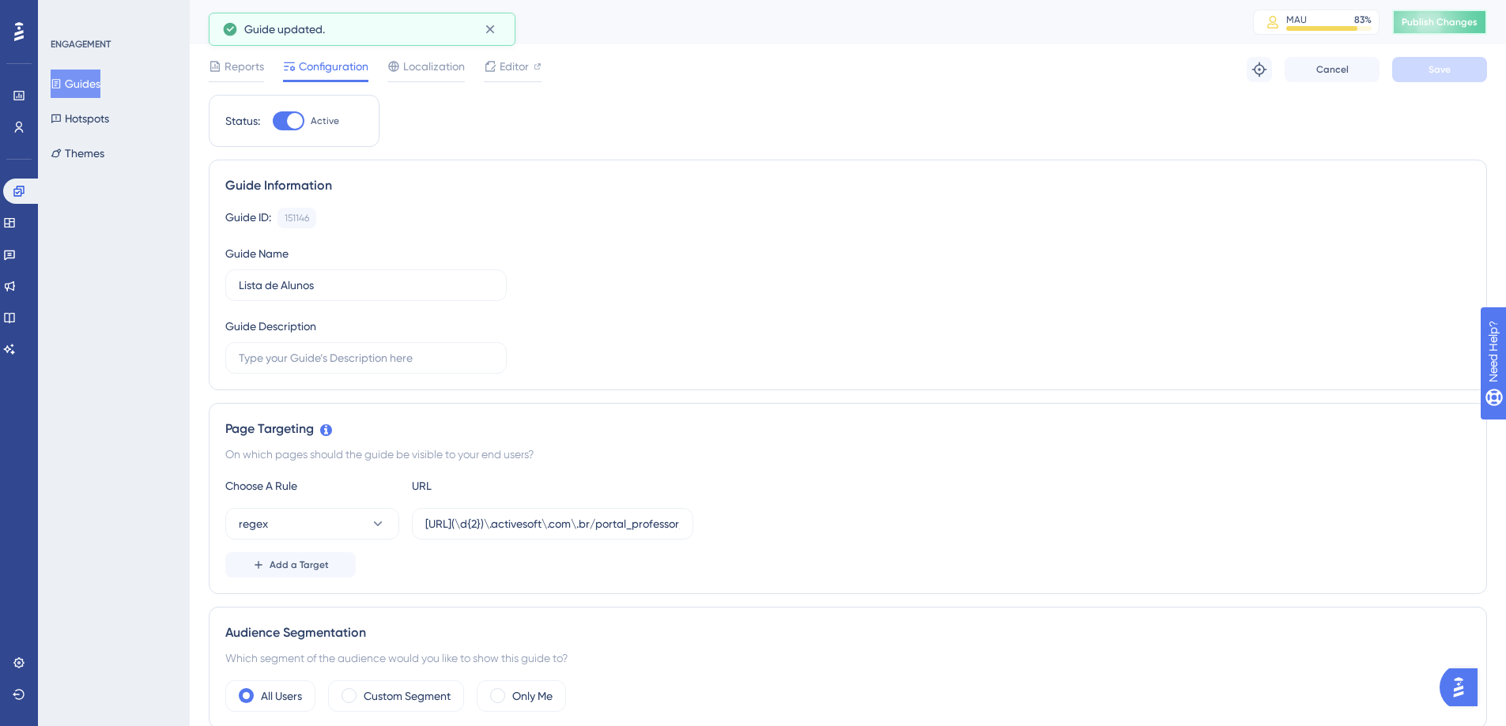
click at [1444, 27] on span "Publish Changes" at bounding box center [1439, 22] width 76 height 13
click at [89, 85] on button "Guides" at bounding box center [76, 84] width 50 height 28
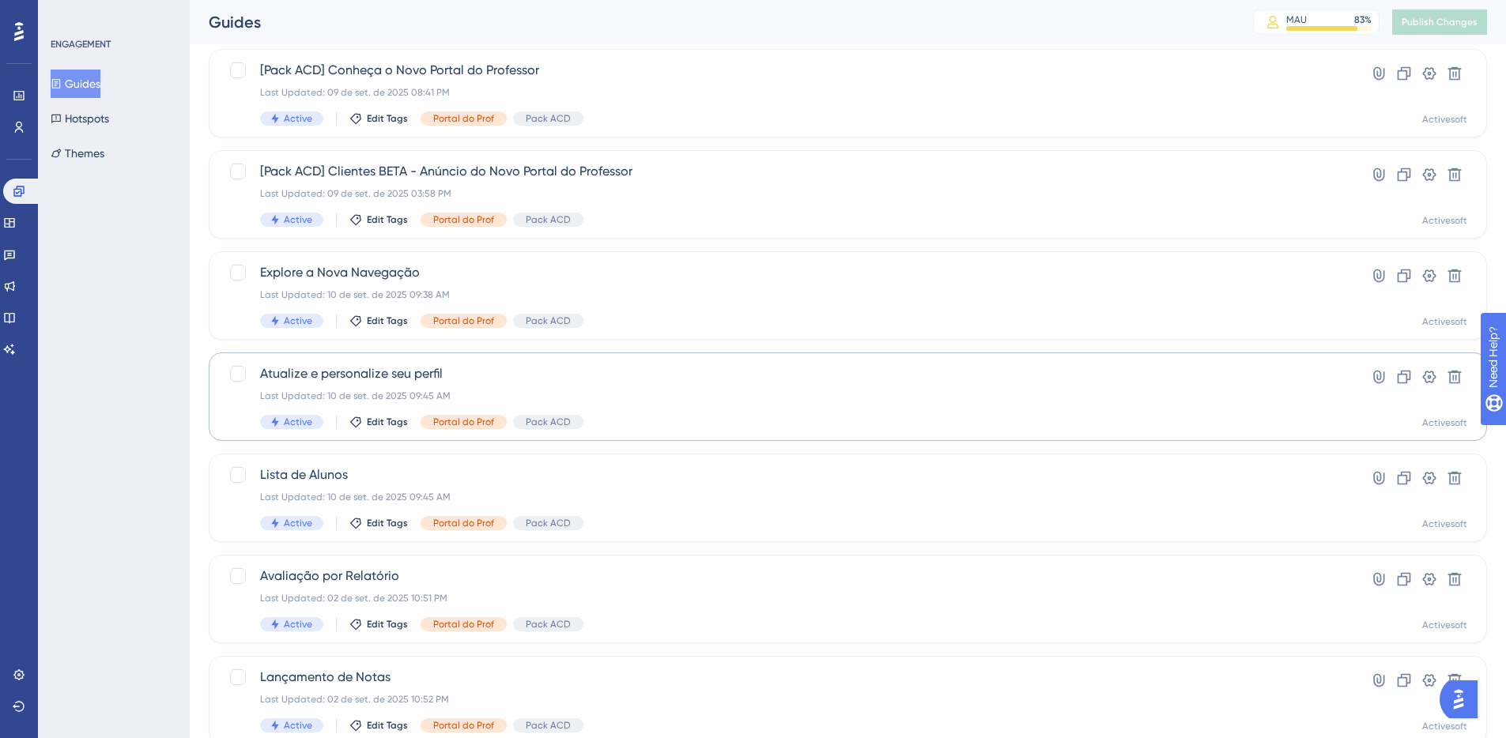
scroll to position [118, 0]
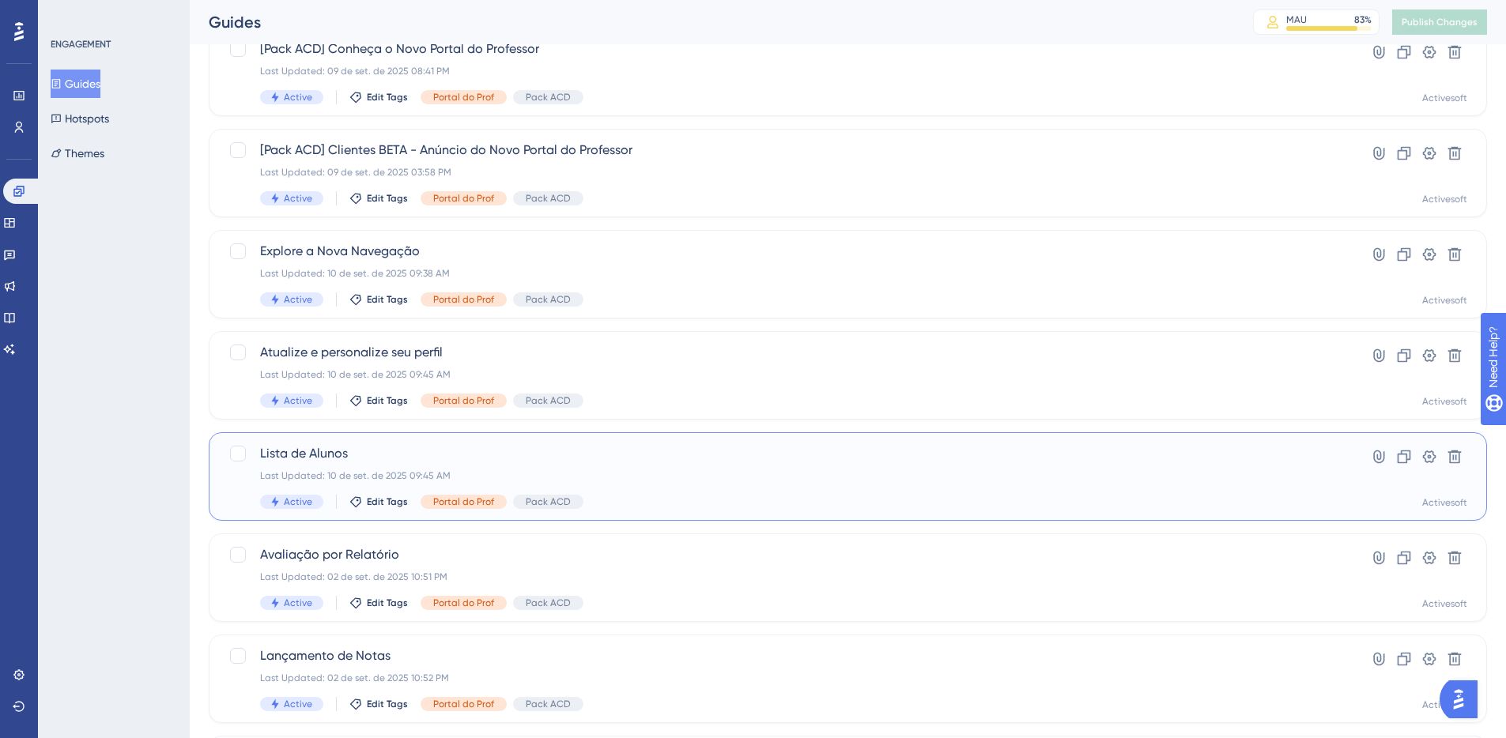
click at [322, 452] on span "Lista de Alunos" at bounding box center [784, 453] width 1049 height 19
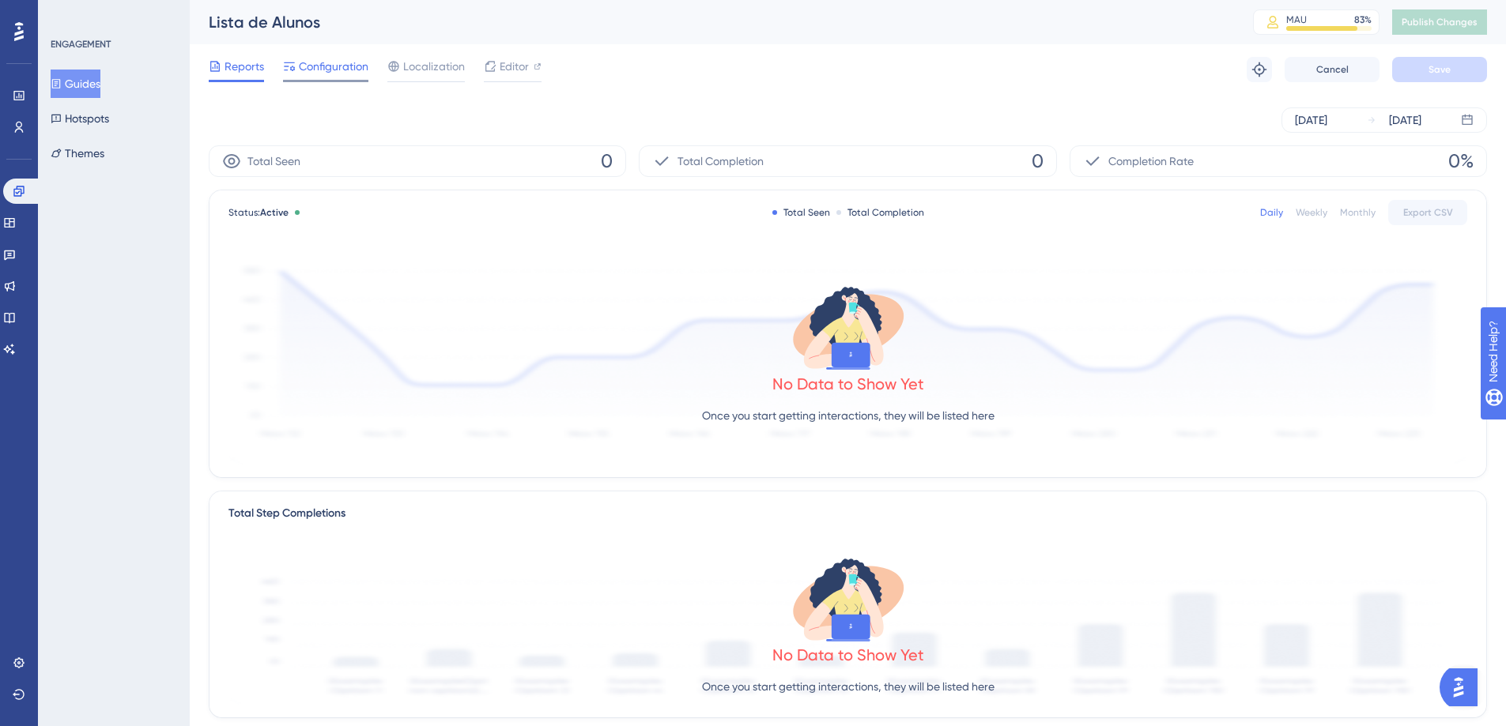
click at [331, 68] on span "Configuration" at bounding box center [334, 66] width 70 height 19
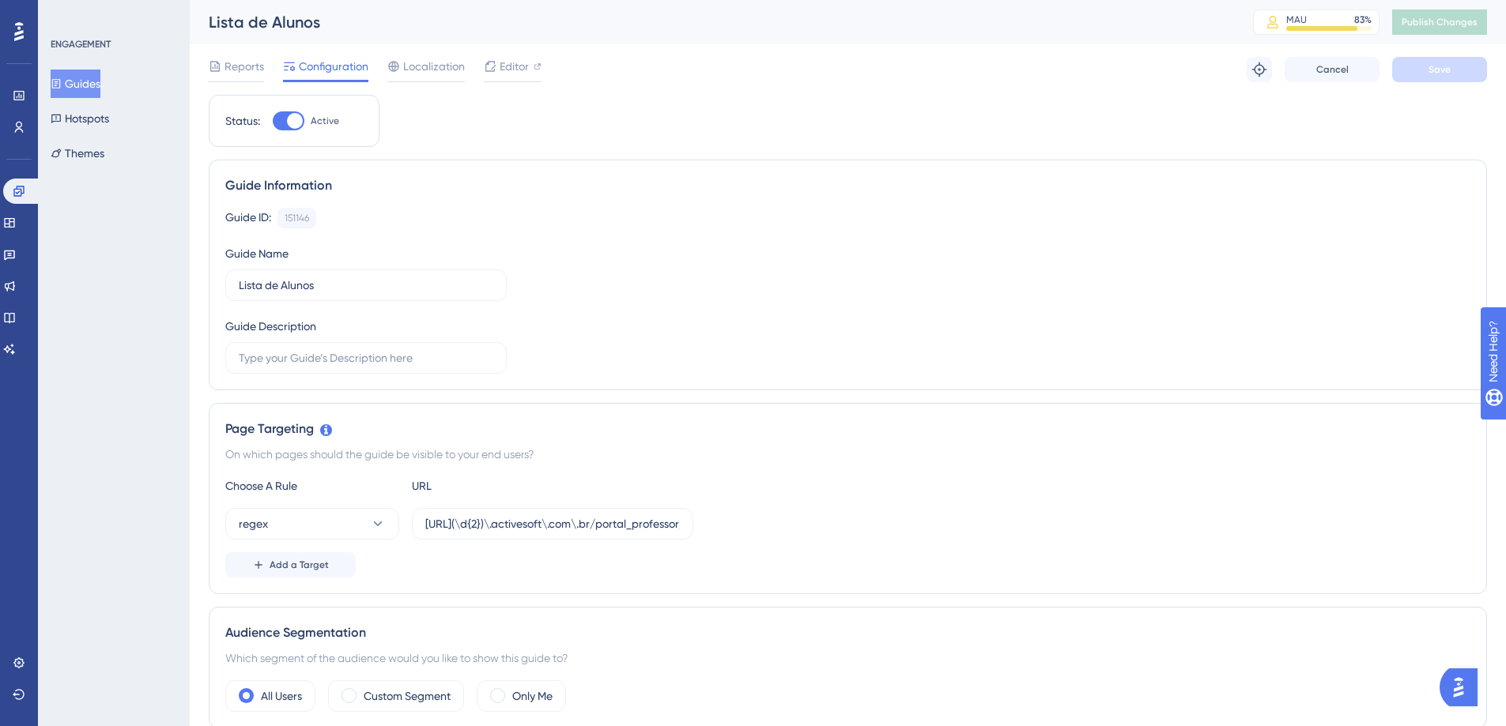
click at [77, 89] on button "Guides" at bounding box center [76, 84] width 50 height 28
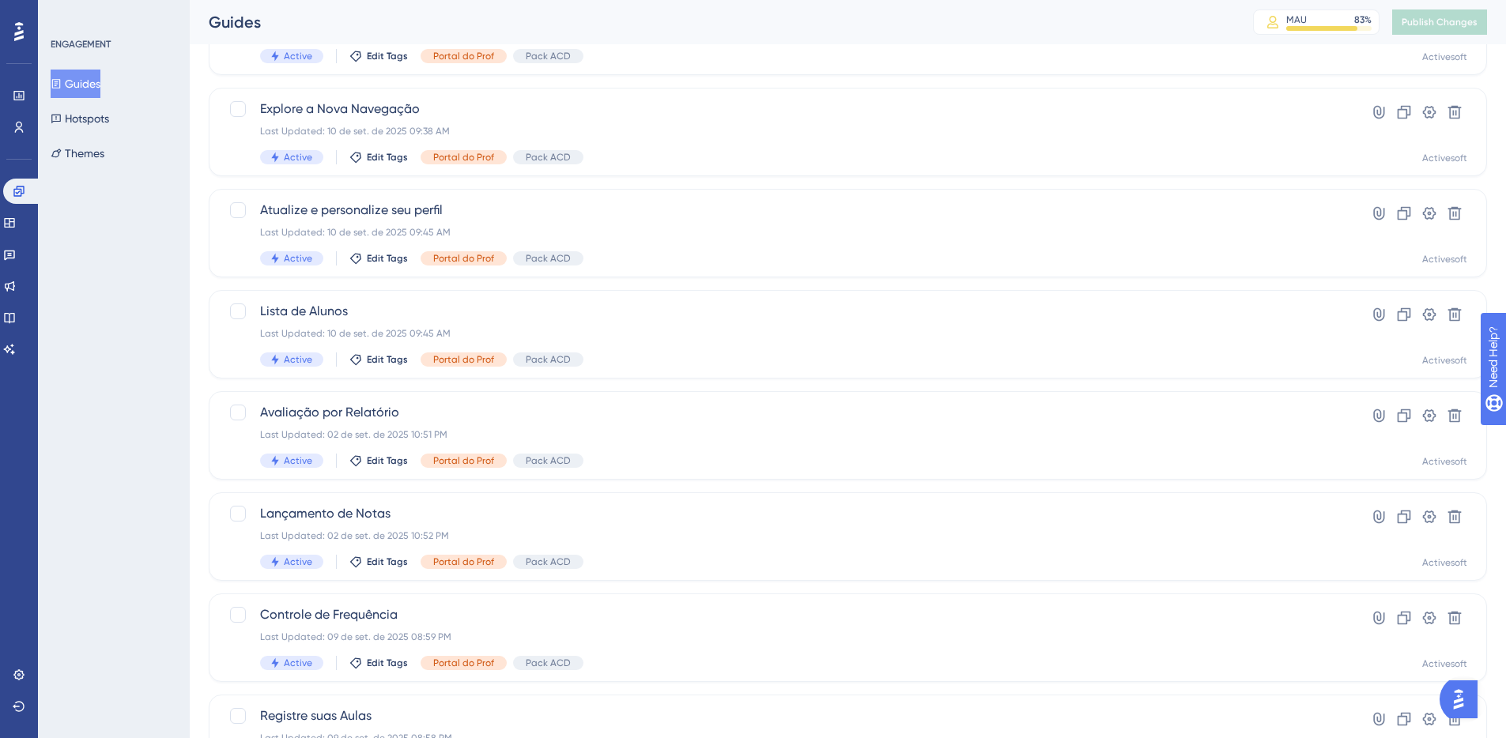
scroll to position [293, 0]
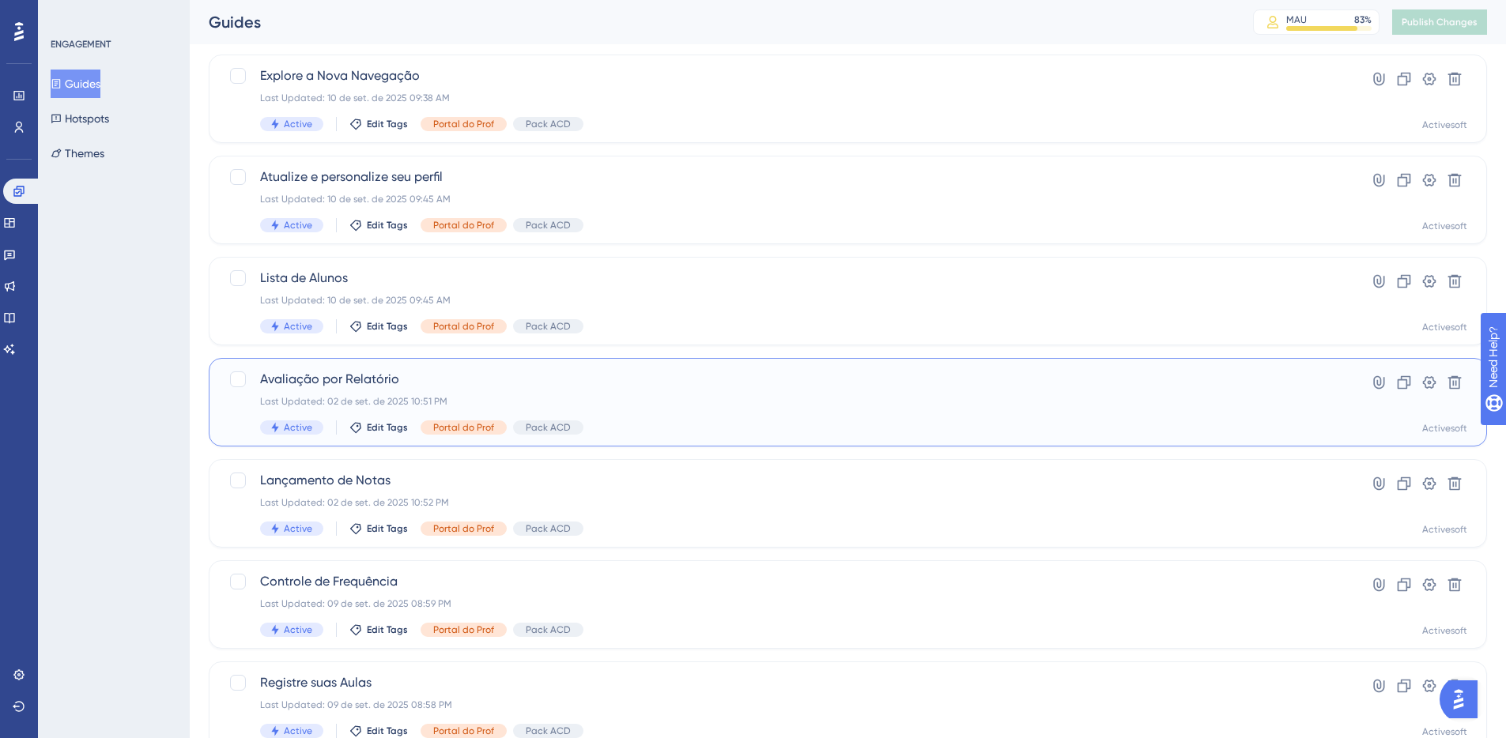
click at [339, 385] on span "Avaliação por Relatório" at bounding box center [784, 379] width 1049 height 19
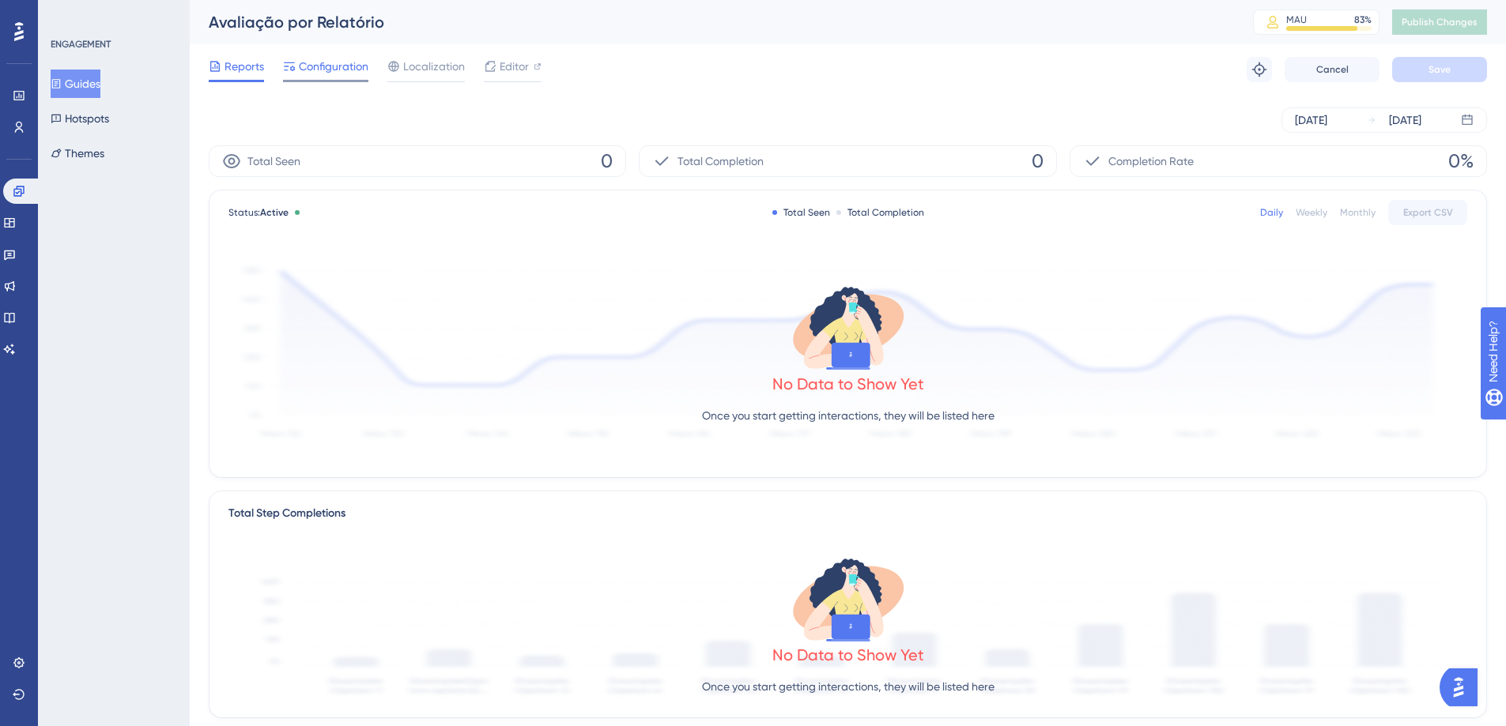
click at [317, 65] on span "Configuration" at bounding box center [334, 66] width 70 height 19
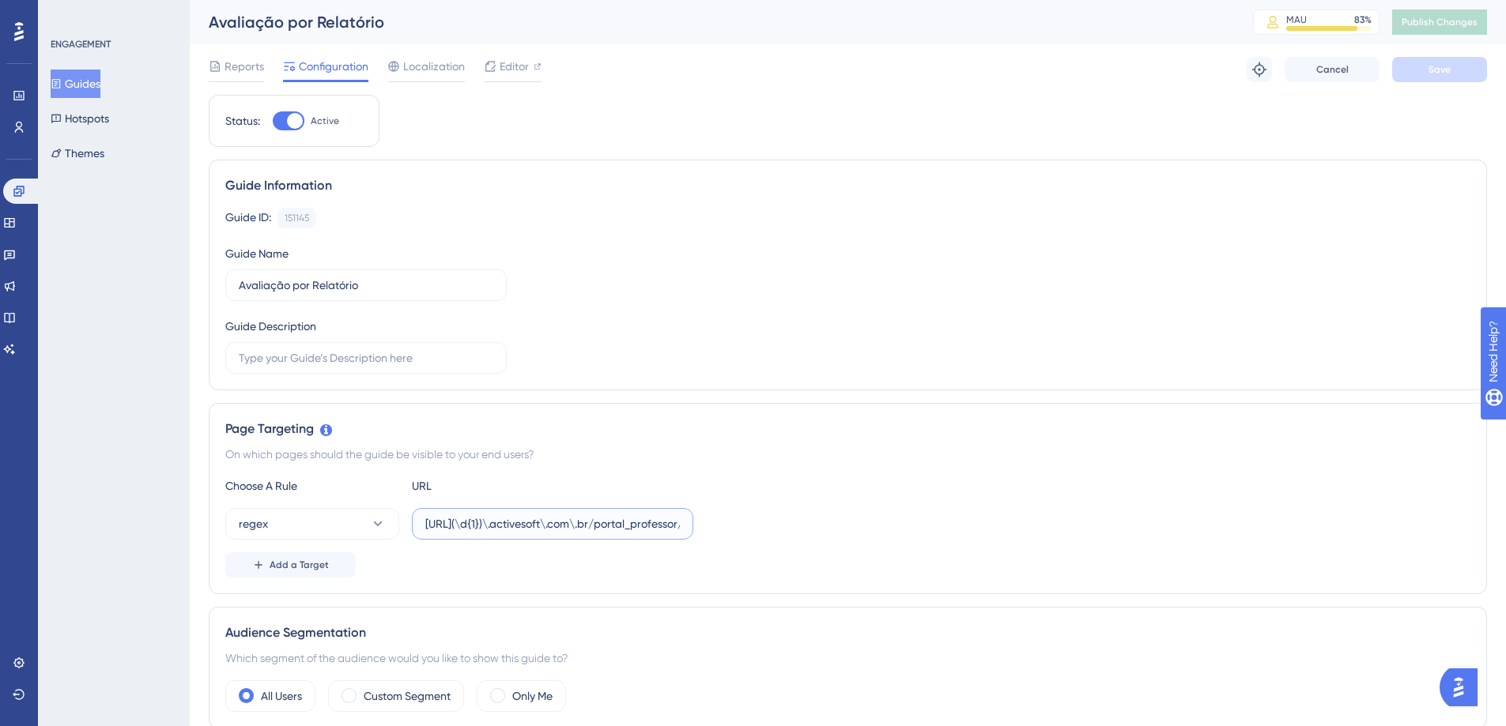
click at [484, 519] on input "[URL](\d{1})\.activesoft\.com\.br/portal_professor/" at bounding box center [552, 523] width 255 height 17
click at [513, 523] on input "[URL](\d{1})\.activesoft\.com\.br/portal_professor/" at bounding box center [552, 523] width 255 height 17
type input "[URL](\d{2})\.activesoft\.com\.br/portal_professor/"
click at [1430, 72] on span "Save" at bounding box center [1439, 69] width 22 height 13
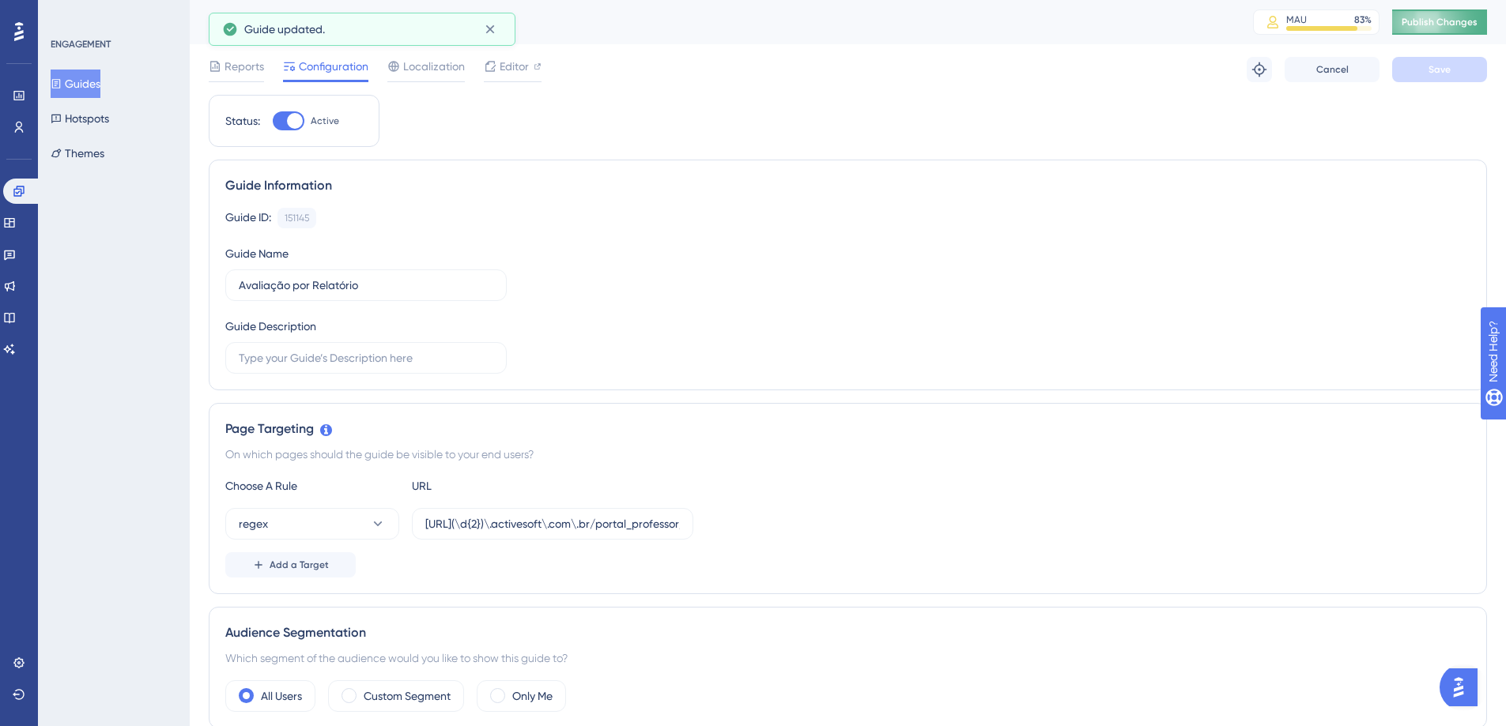
click at [1427, 26] on span "Publish Changes" at bounding box center [1439, 22] width 76 height 13
click at [83, 84] on button "Guides" at bounding box center [76, 84] width 50 height 28
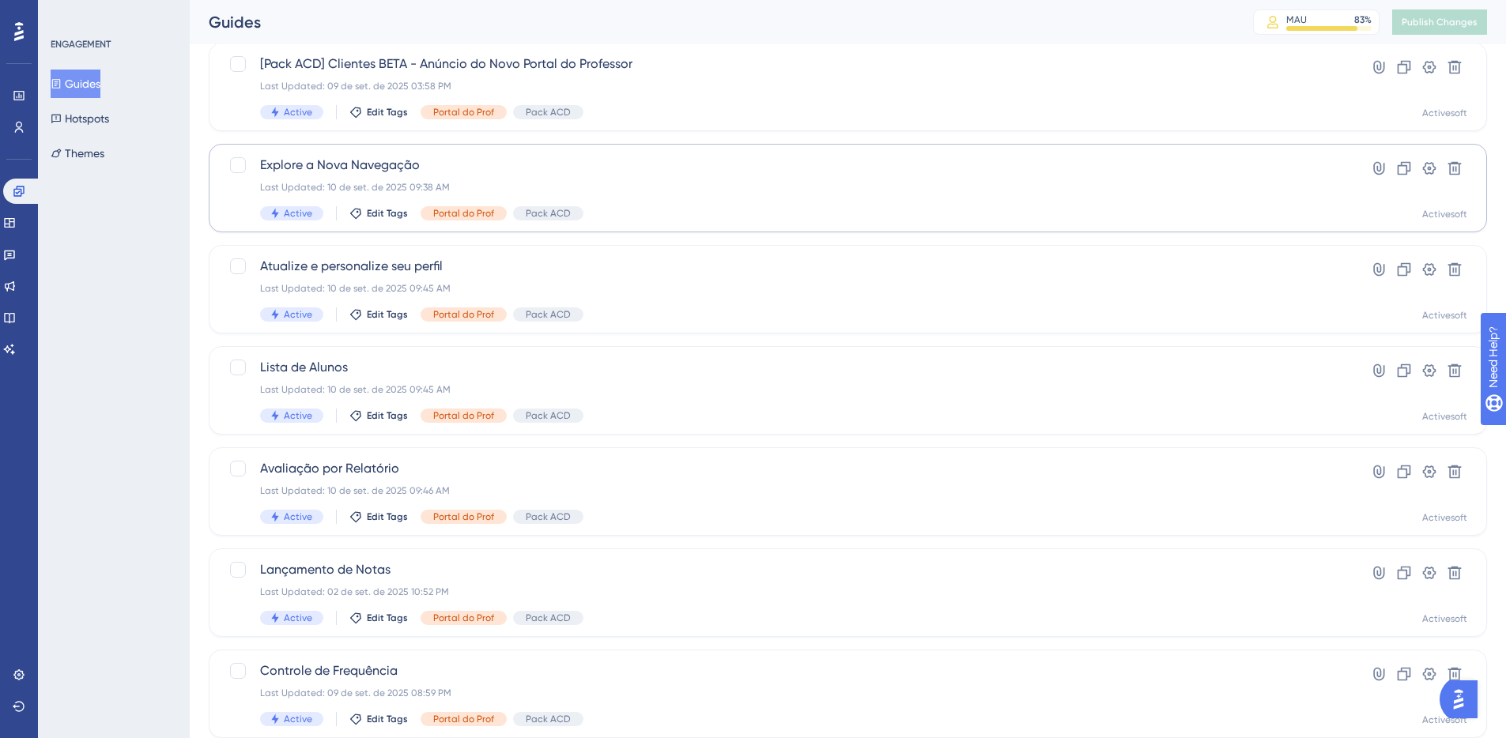
scroll to position [424, 0]
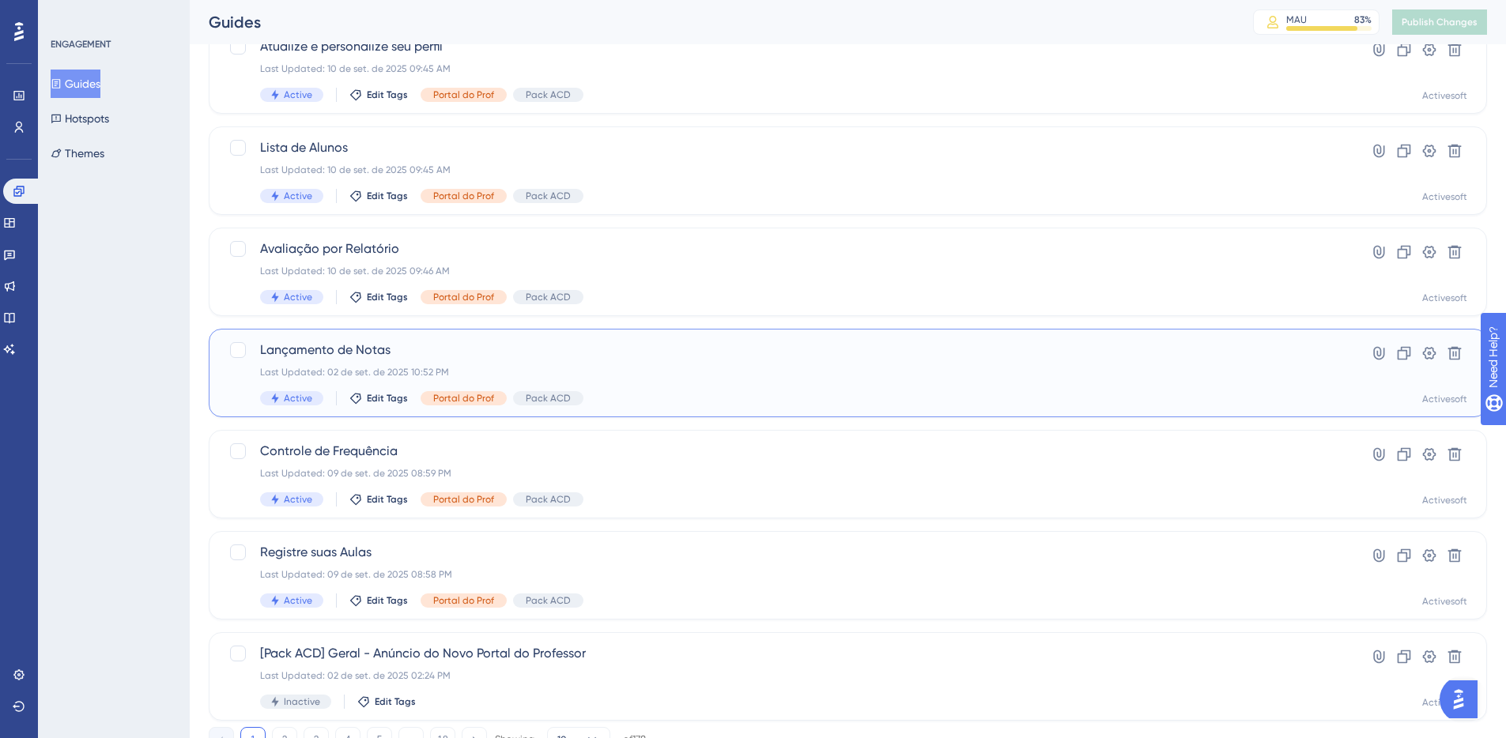
click at [413, 350] on span "Lançamento de Notas" at bounding box center [784, 350] width 1049 height 19
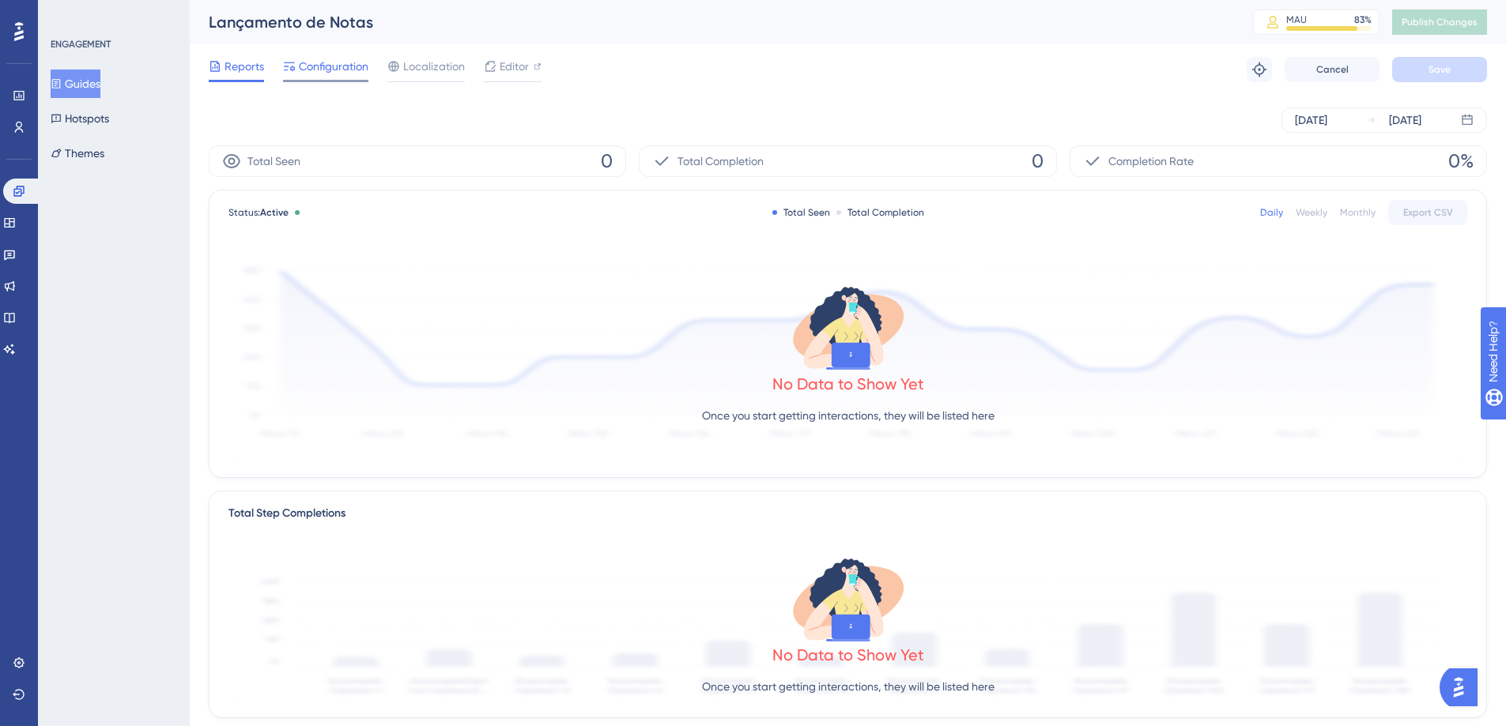
click at [340, 73] on span "Configuration" at bounding box center [334, 66] width 70 height 19
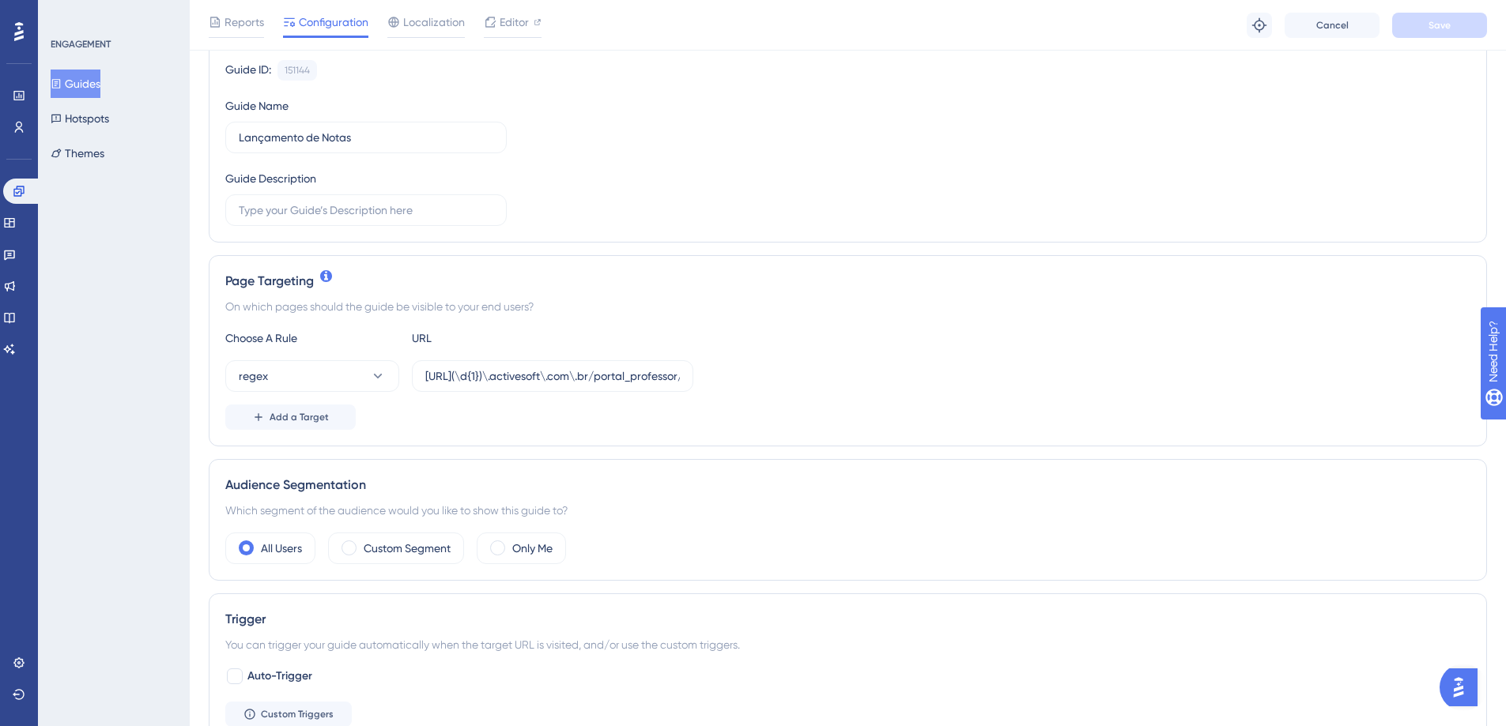
scroll to position [245, 0]
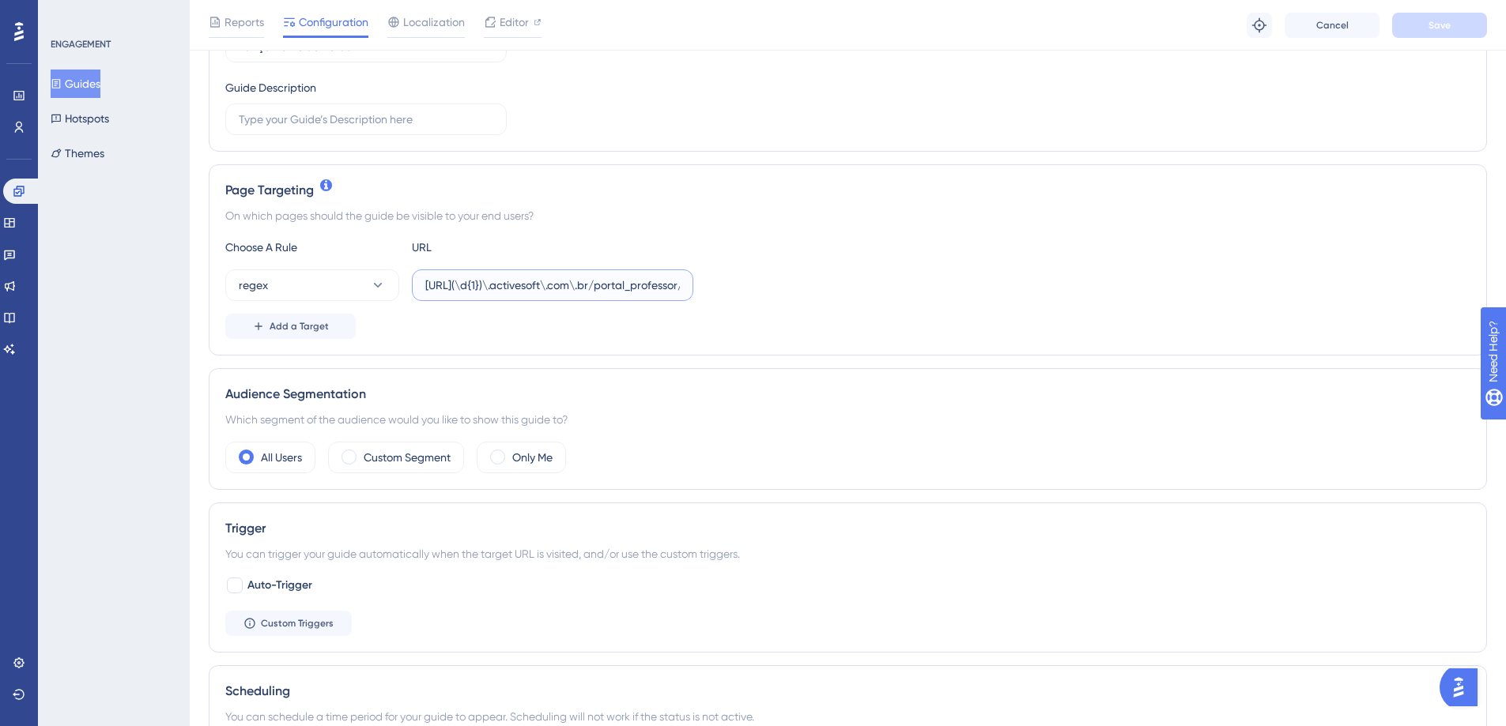
click at [484, 282] on input "[URL](\d{1})\.activesoft\.com\.br/portal_professor/" at bounding box center [552, 285] width 255 height 17
click at [508, 285] on input "[URL](\d{1})\.activesoft\.com\.br/portal_professor/" at bounding box center [552, 285] width 255 height 17
click at [512, 283] on input "[URL](\d{1})\.activesoft\.com\.br/portal_professor/" at bounding box center [552, 285] width 255 height 17
type input "[URL](\d{2})\.activesoft\.com\.br/portal_professor/"
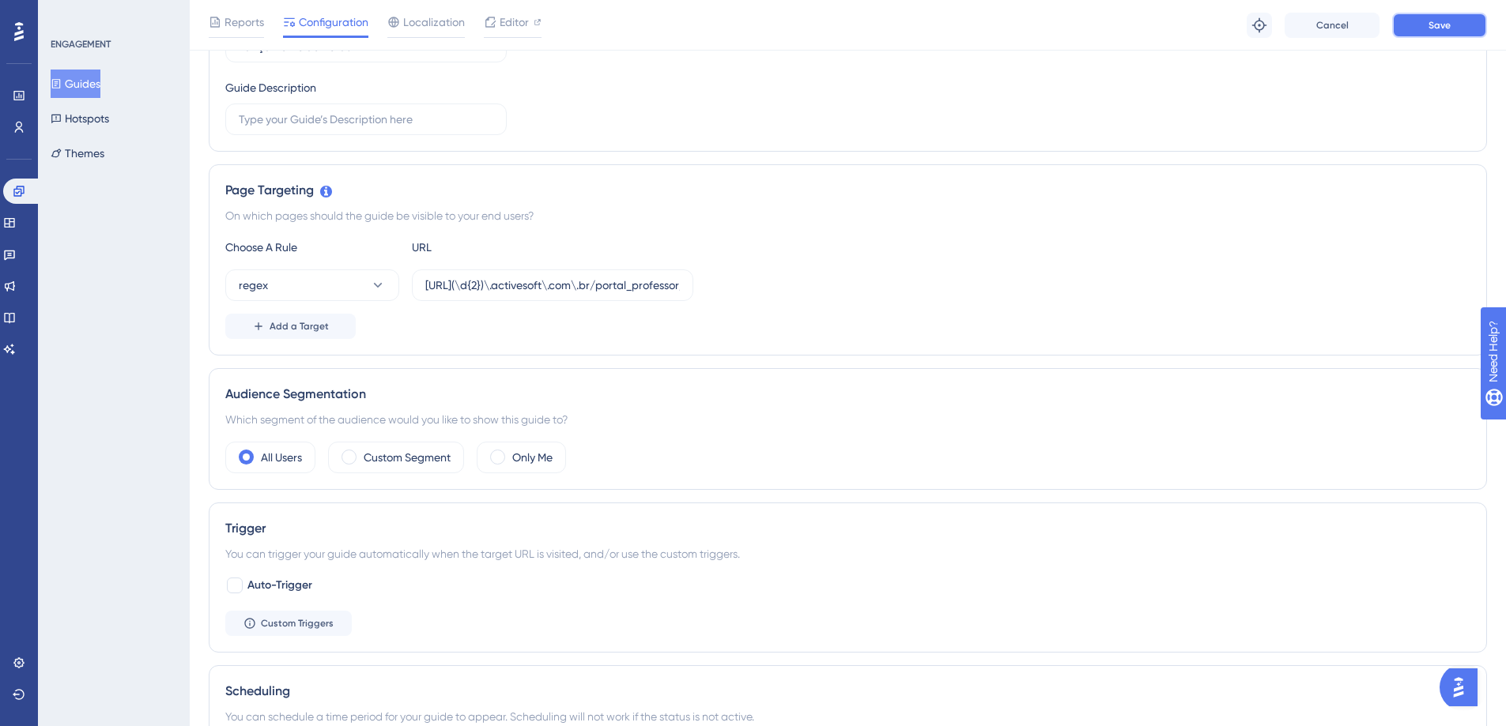
click at [1442, 13] on button "Save" at bounding box center [1439, 25] width 95 height 25
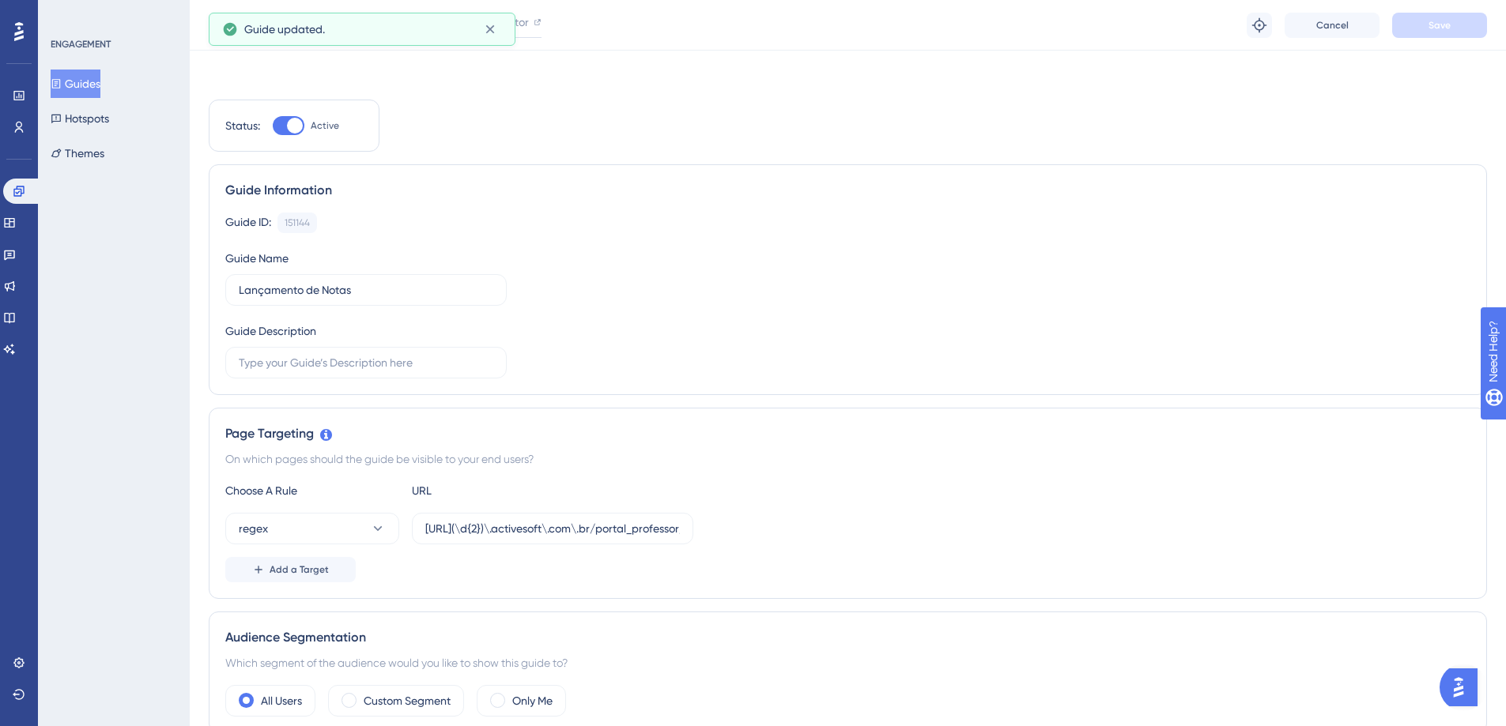
scroll to position [0, 0]
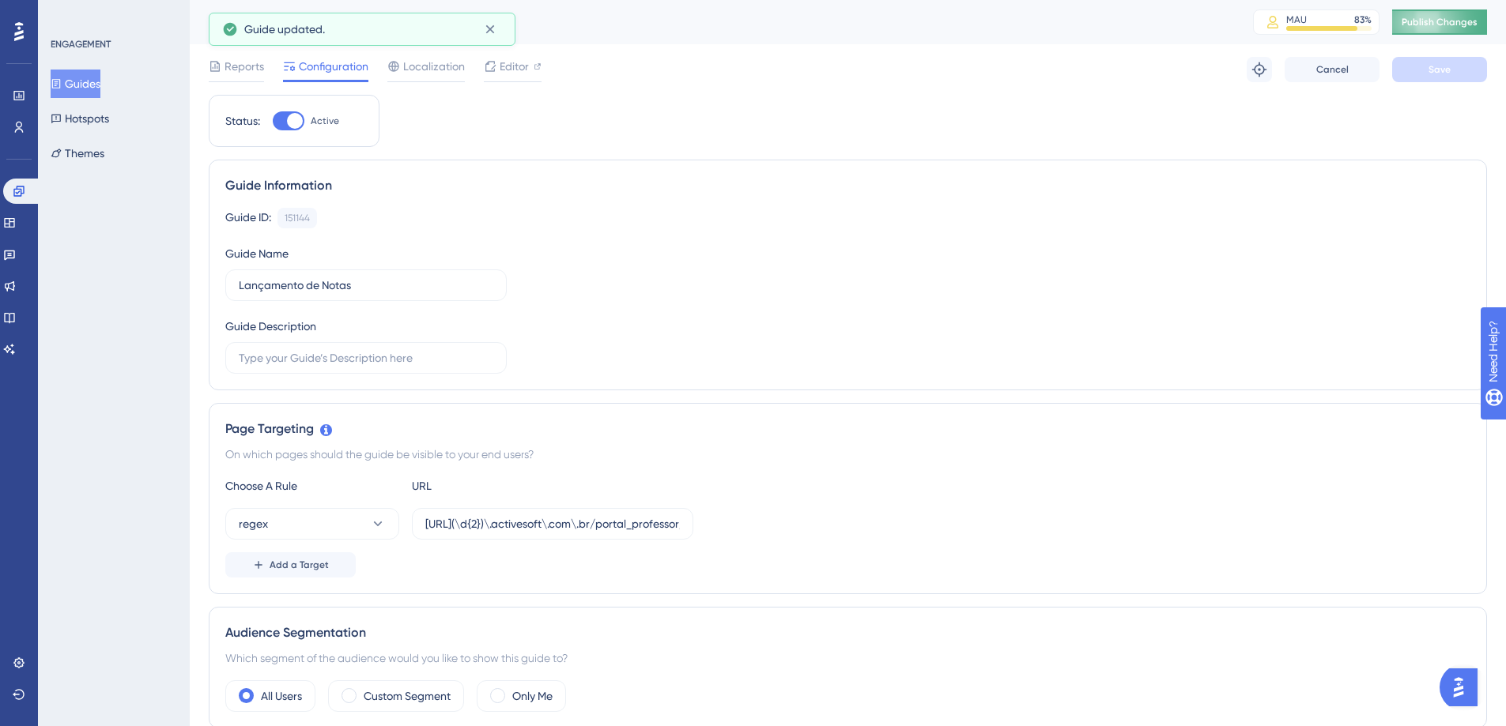
click at [1411, 23] on button "Publish Changes" at bounding box center [1439, 21] width 95 height 25
click at [81, 83] on button "Guides" at bounding box center [76, 84] width 50 height 28
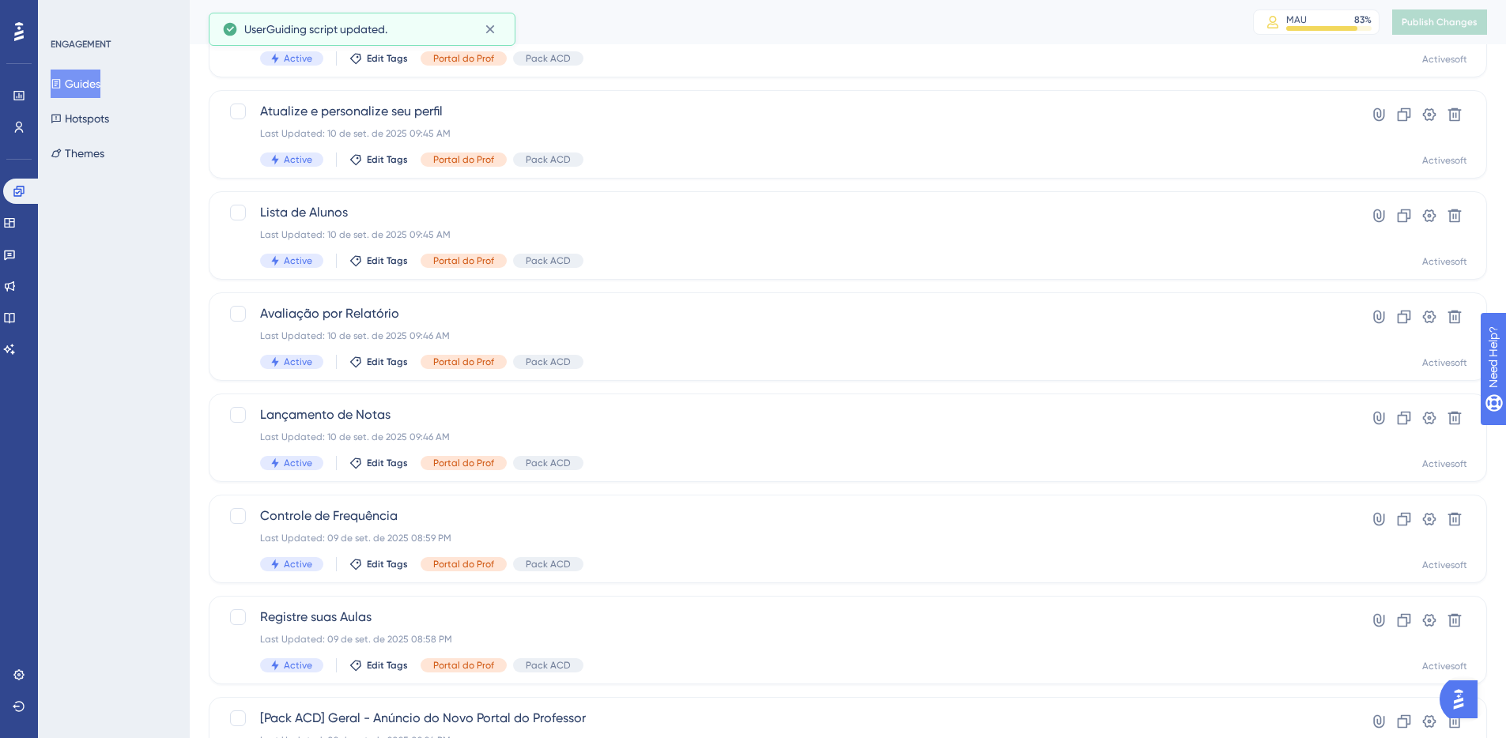
scroll to position [361, 0]
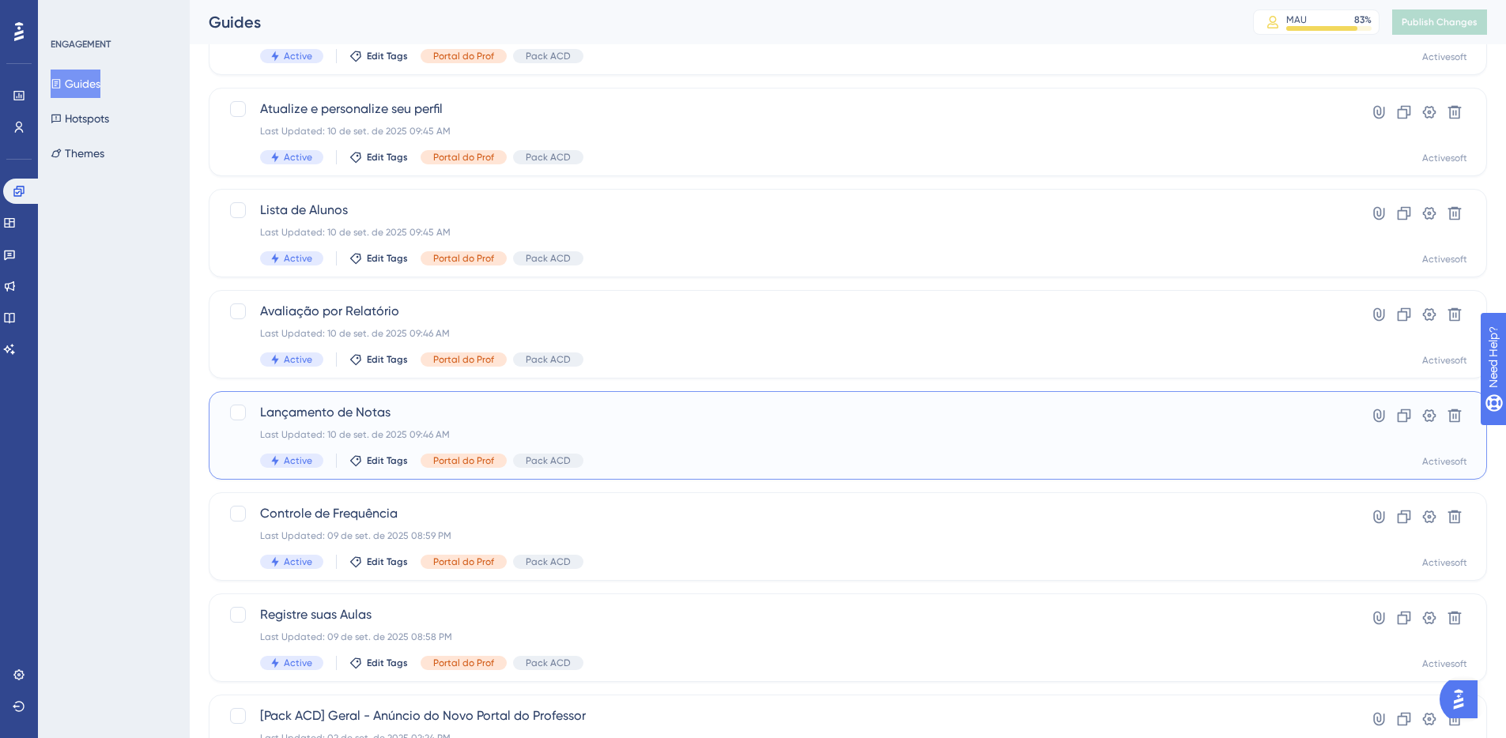
click at [366, 411] on span "Lançamento de Notas" at bounding box center [784, 412] width 1049 height 19
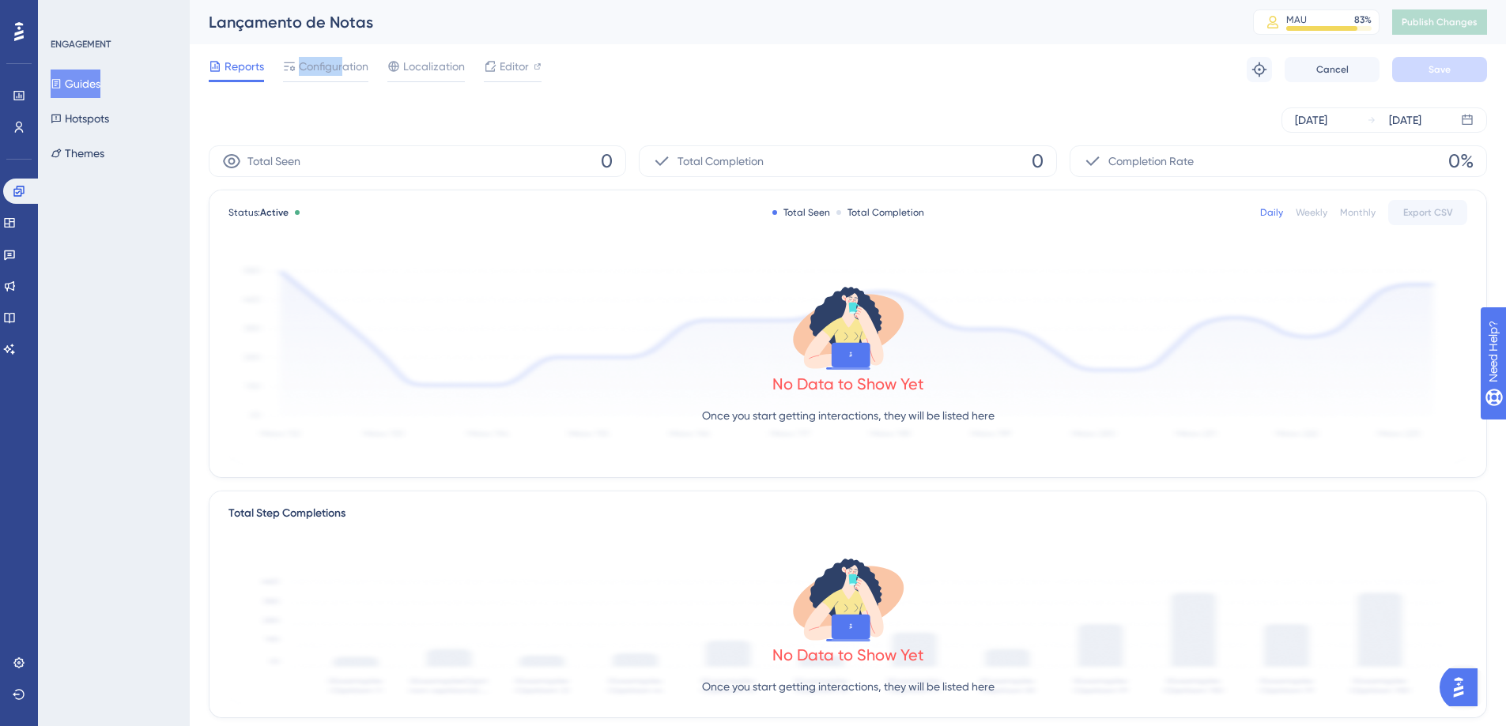
click at [345, 56] on div "Reports Configuration Localization Editor Troubleshoot Cancel Save" at bounding box center [848, 69] width 1278 height 51
click at [364, 77] on div "Configuration" at bounding box center [325, 69] width 85 height 25
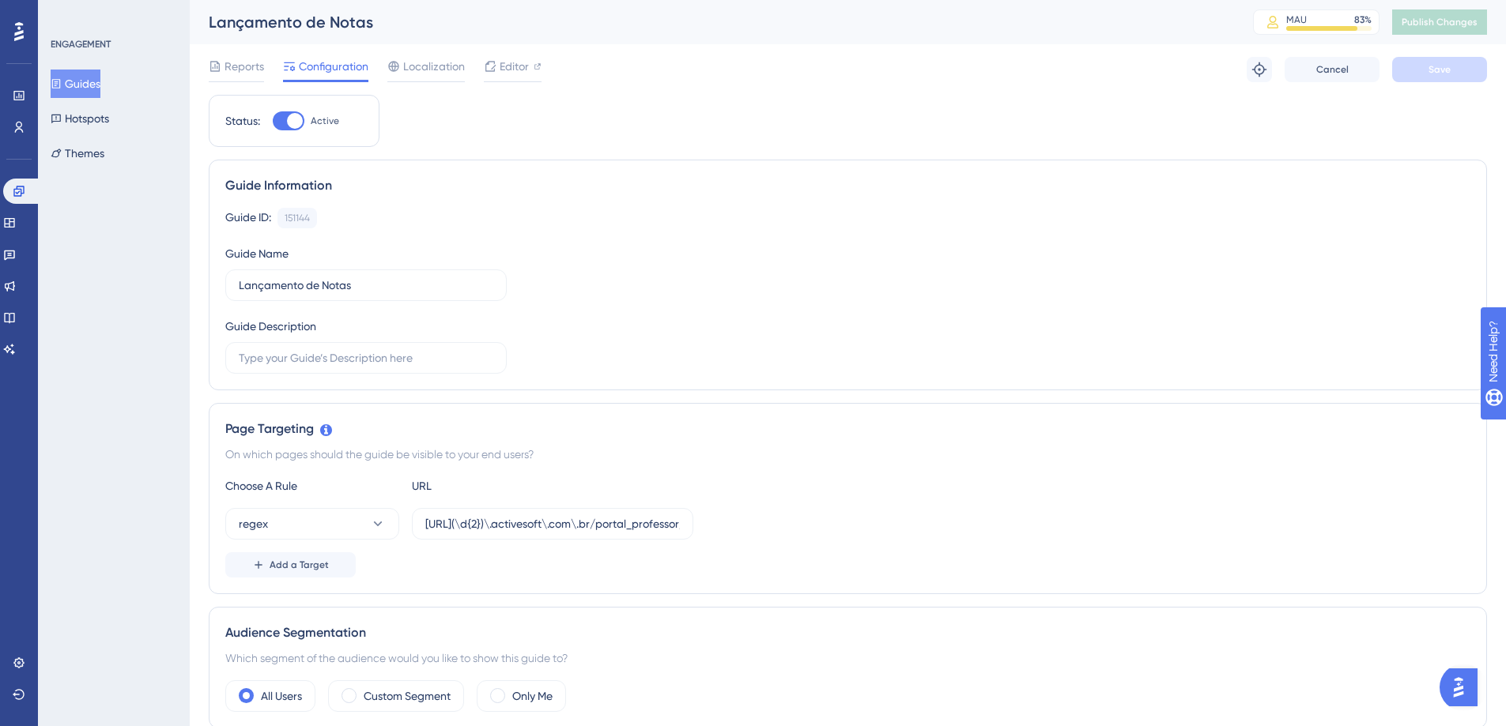
click at [89, 81] on button "Guides" at bounding box center [76, 84] width 50 height 28
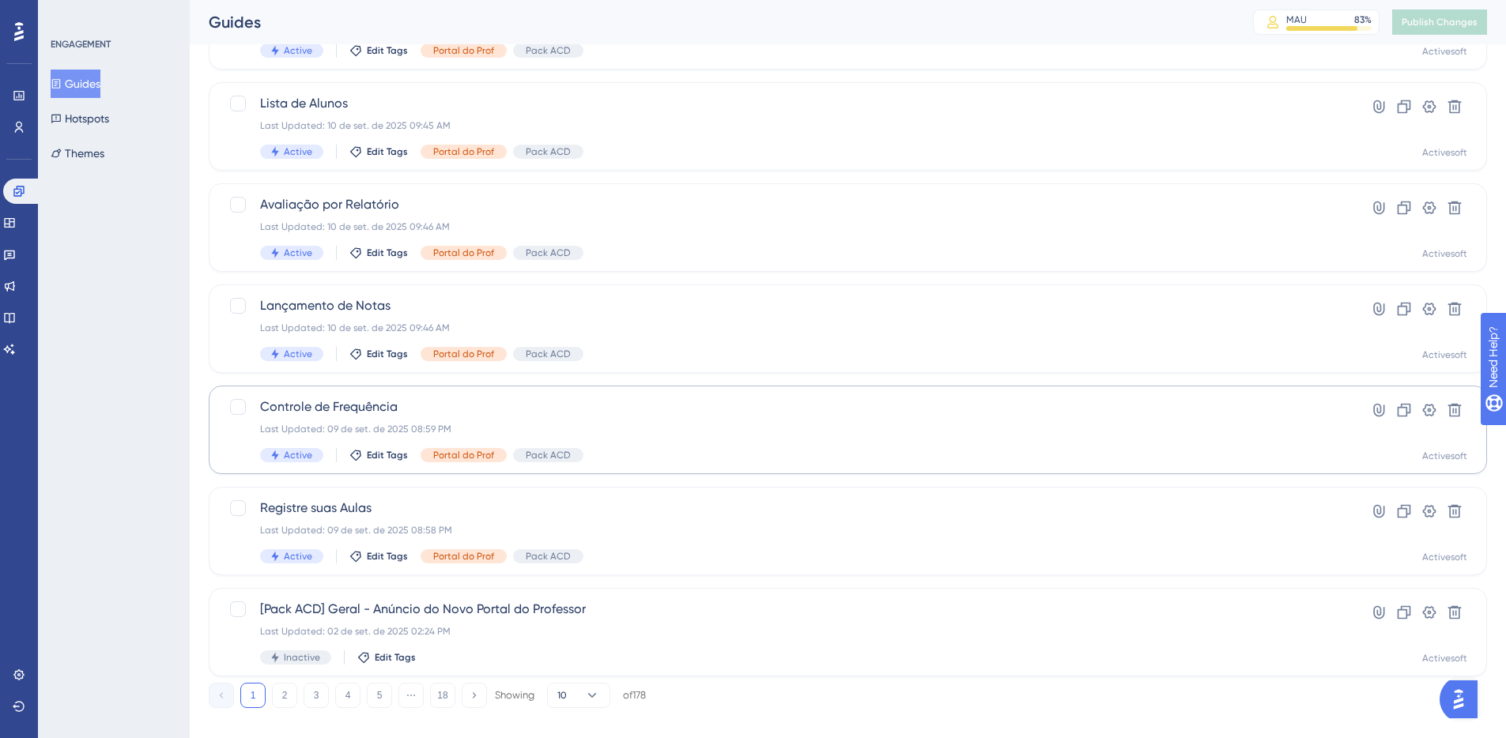
scroll to position [471, 0]
click at [373, 410] on span "Controle de Frequência" at bounding box center [784, 403] width 1049 height 19
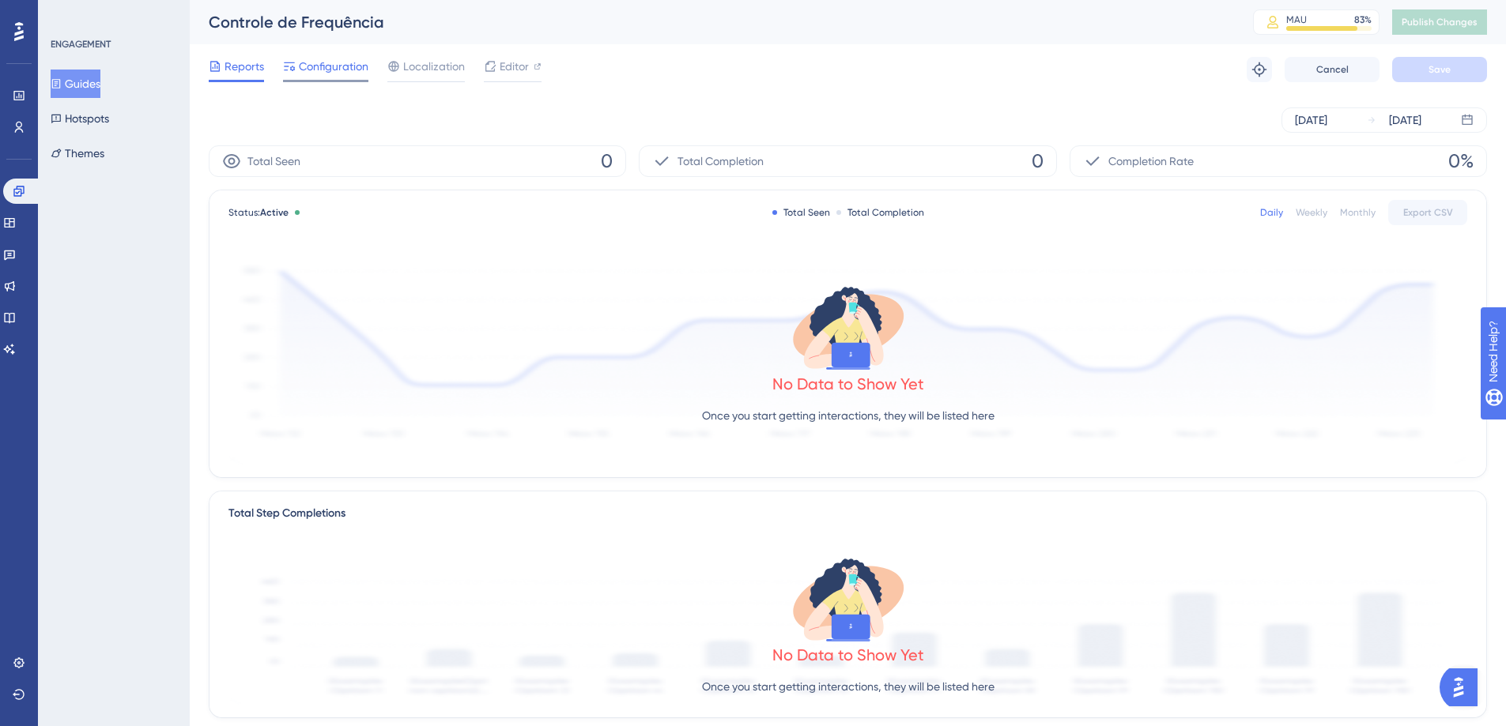
click at [319, 70] on span "Configuration" at bounding box center [334, 66] width 70 height 19
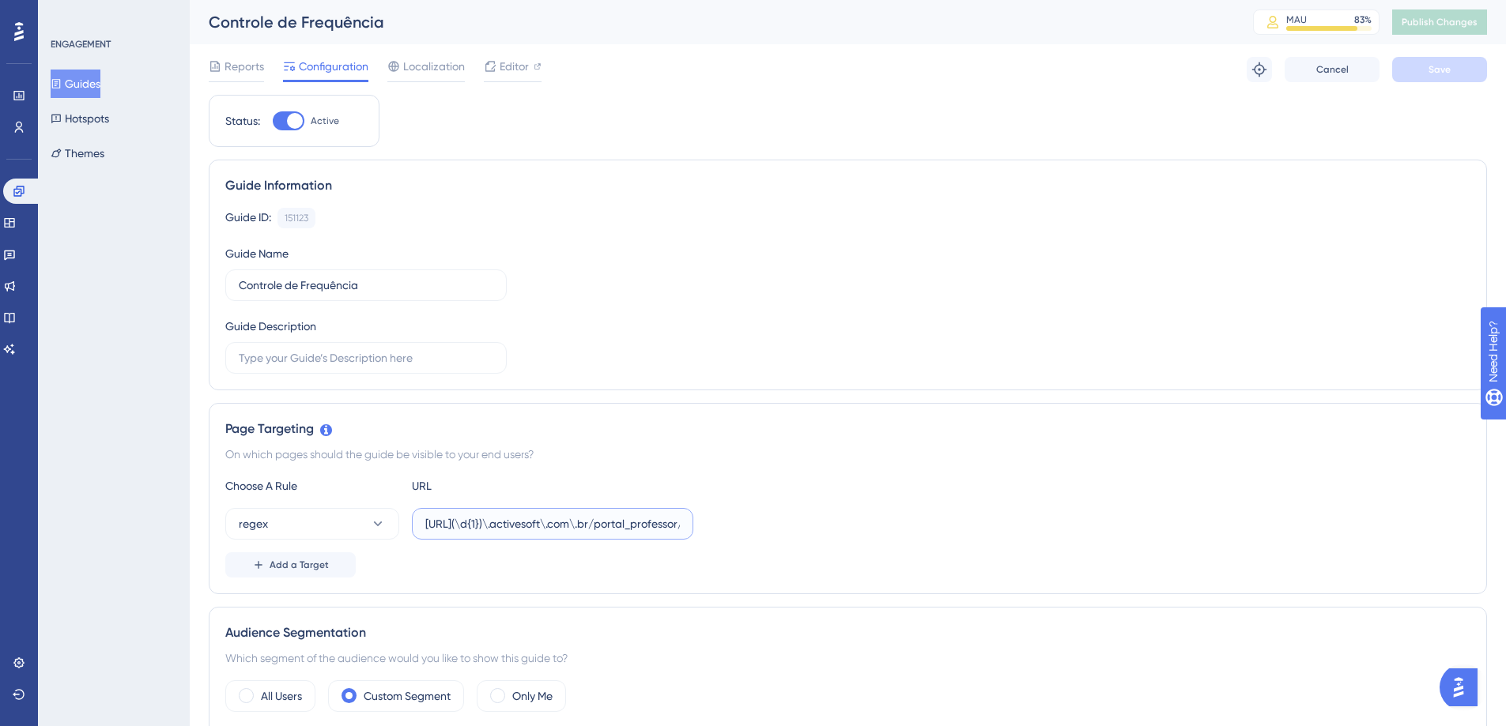
click at [475, 524] on input "[URL](\d{1})\.activesoft\.com\.br/portal_professor/" at bounding box center [552, 523] width 255 height 17
click at [511, 520] on input "[URL](\d{1})\.activesoft\.com\.br/portal_professor/" at bounding box center [552, 523] width 255 height 17
type input "[URL](\d{2})\.activesoft\.com\.br/portal_professor/"
click at [1425, 77] on button "Save" at bounding box center [1439, 69] width 95 height 25
click at [1450, 32] on button "Publish Changes" at bounding box center [1439, 21] width 95 height 25
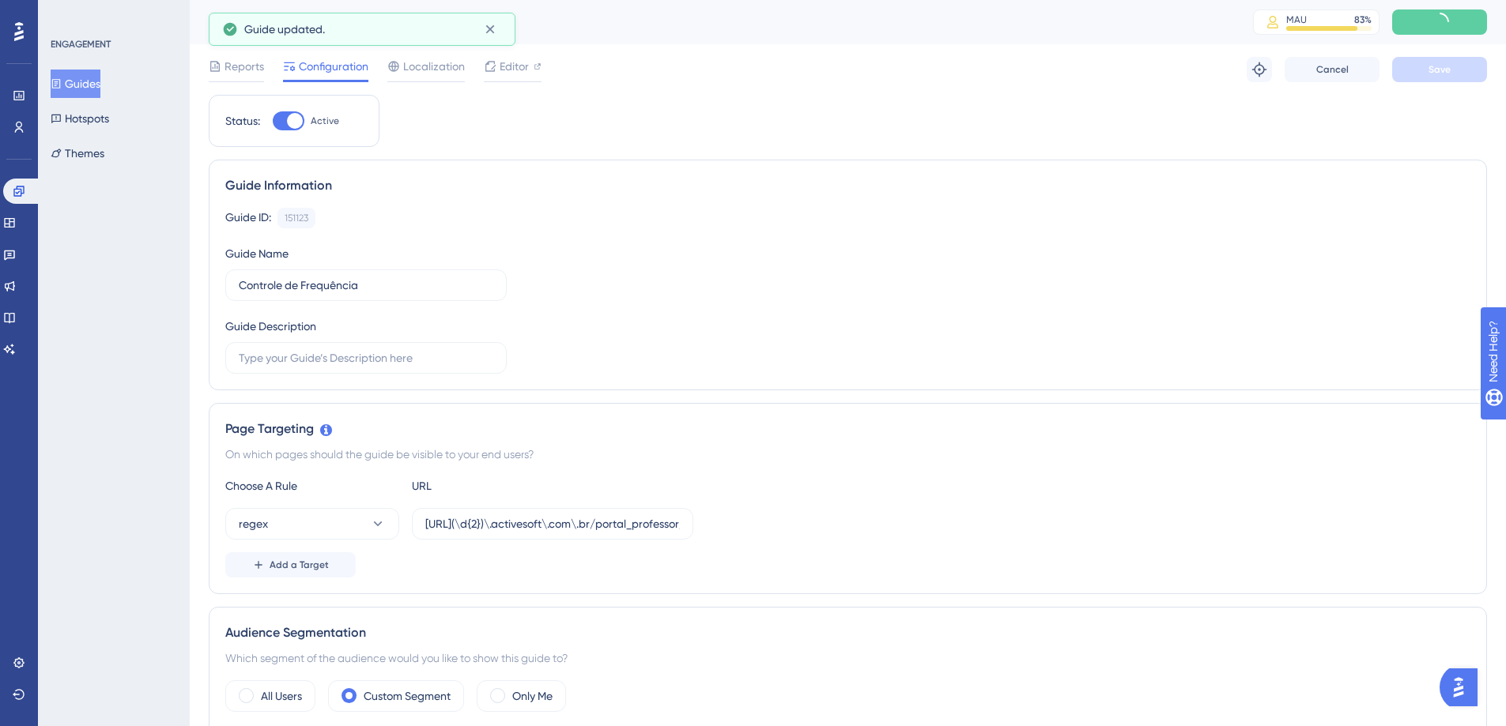
click at [78, 75] on button "Guides" at bounding box center [76, 84] width 50 height 28
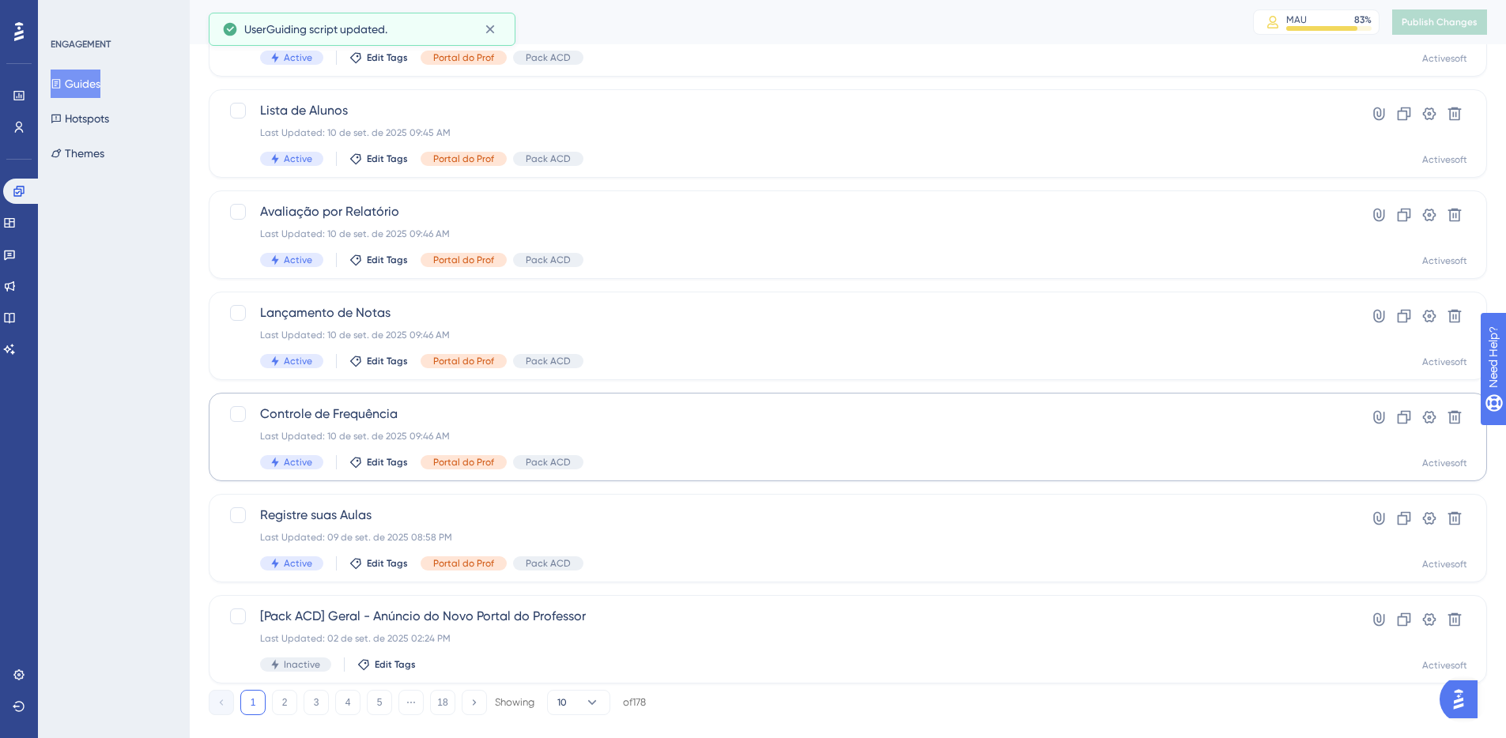
scroll to position [462, 0]
click at [348, 518] on span "Registre suas Aulas" at bounding box center [784, 513] width 1049 height 19
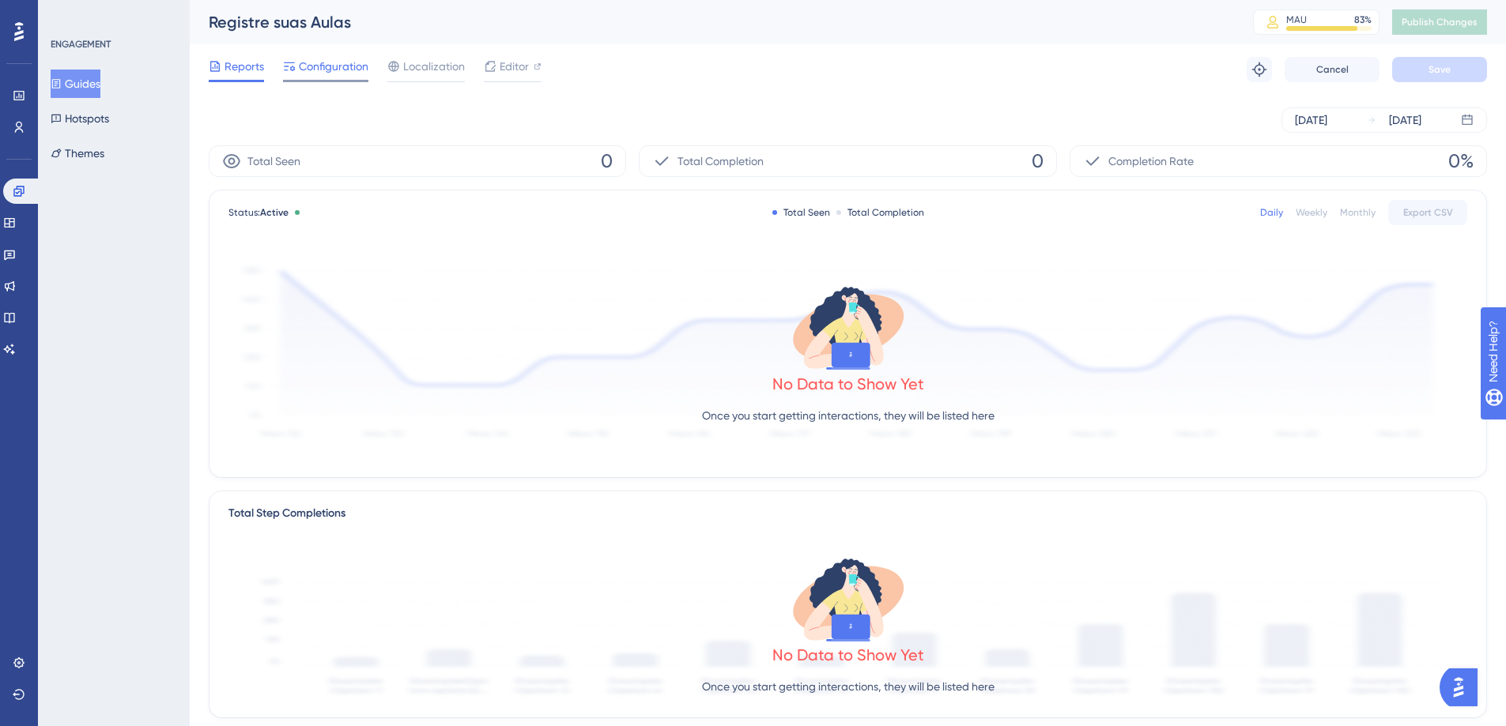
click at [333, 62] on span "Configuration" at bounding box center [334, 66] width 70 height 19
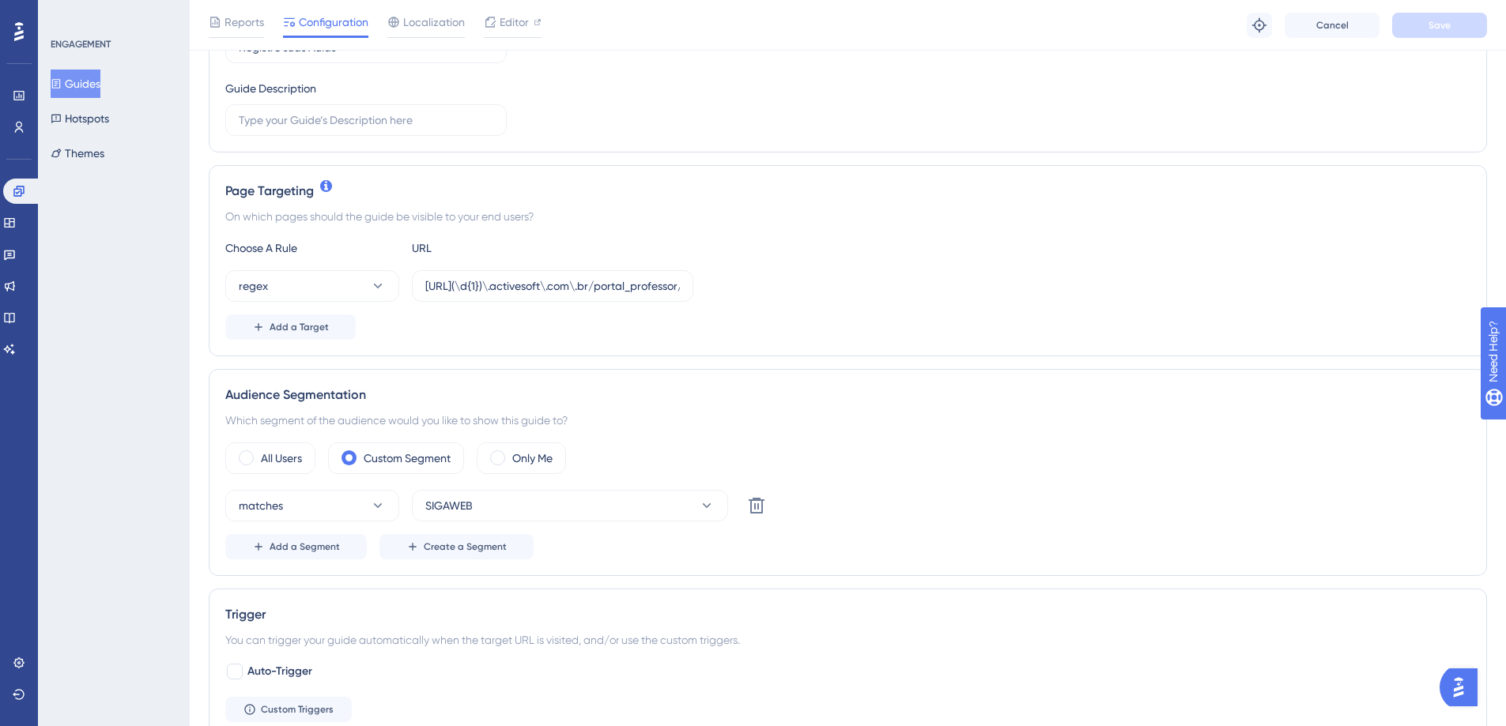
scroll to position [335, 0]
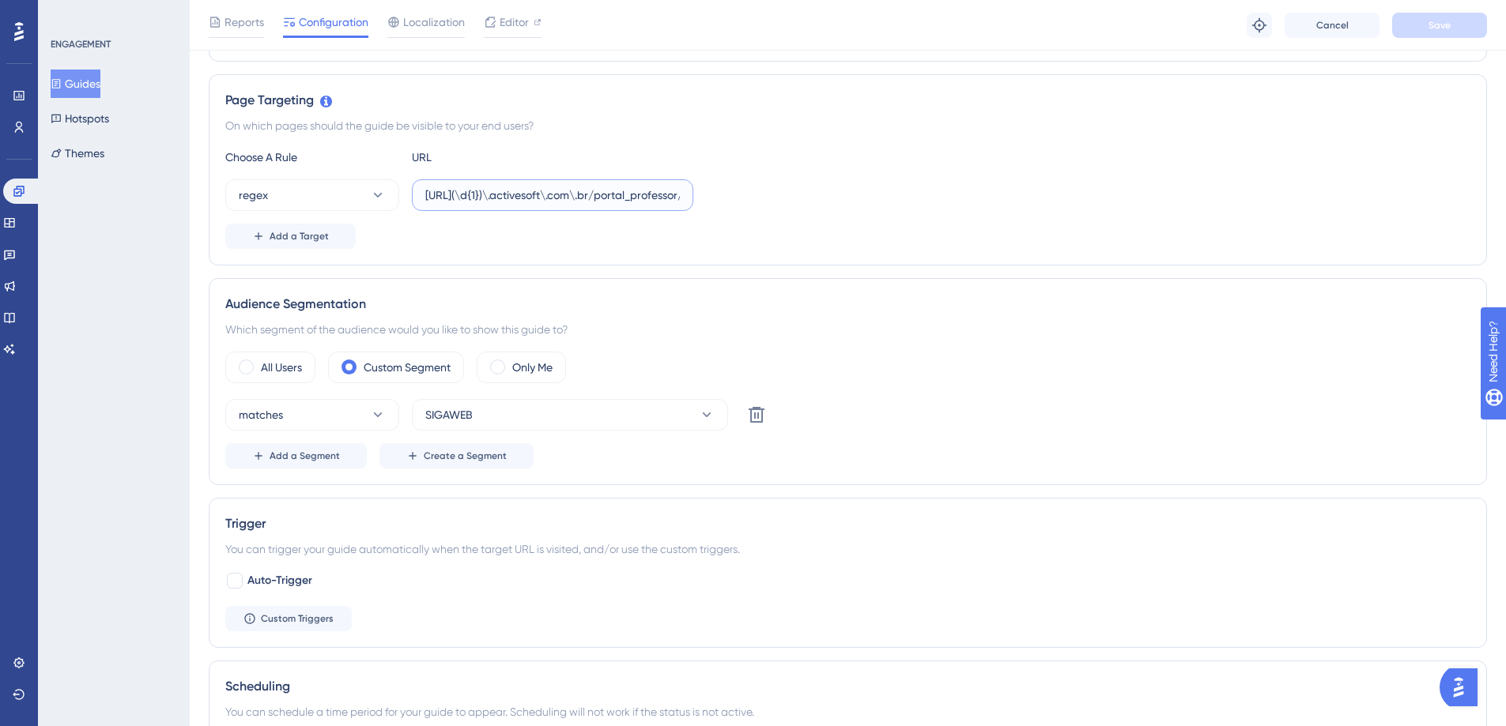
click at [511, 194] on input "[URL](\d{1})\.activesoft\.com\.br/portal_professor/" at bounding box center [552, 195] width 255 height 17
type input "[URL](\d{2})\.activesoft\.com\.br/portal_professor/"
click at [1435, 28] on span "Save" at bounding box center [1439, 25] width 22 height 13
click at [247, 364] on span at bounding box center [246, 367] width 15 height 15
click at [258, 362] on input "radio" at bounding box center [258, 362] width 0 height 0
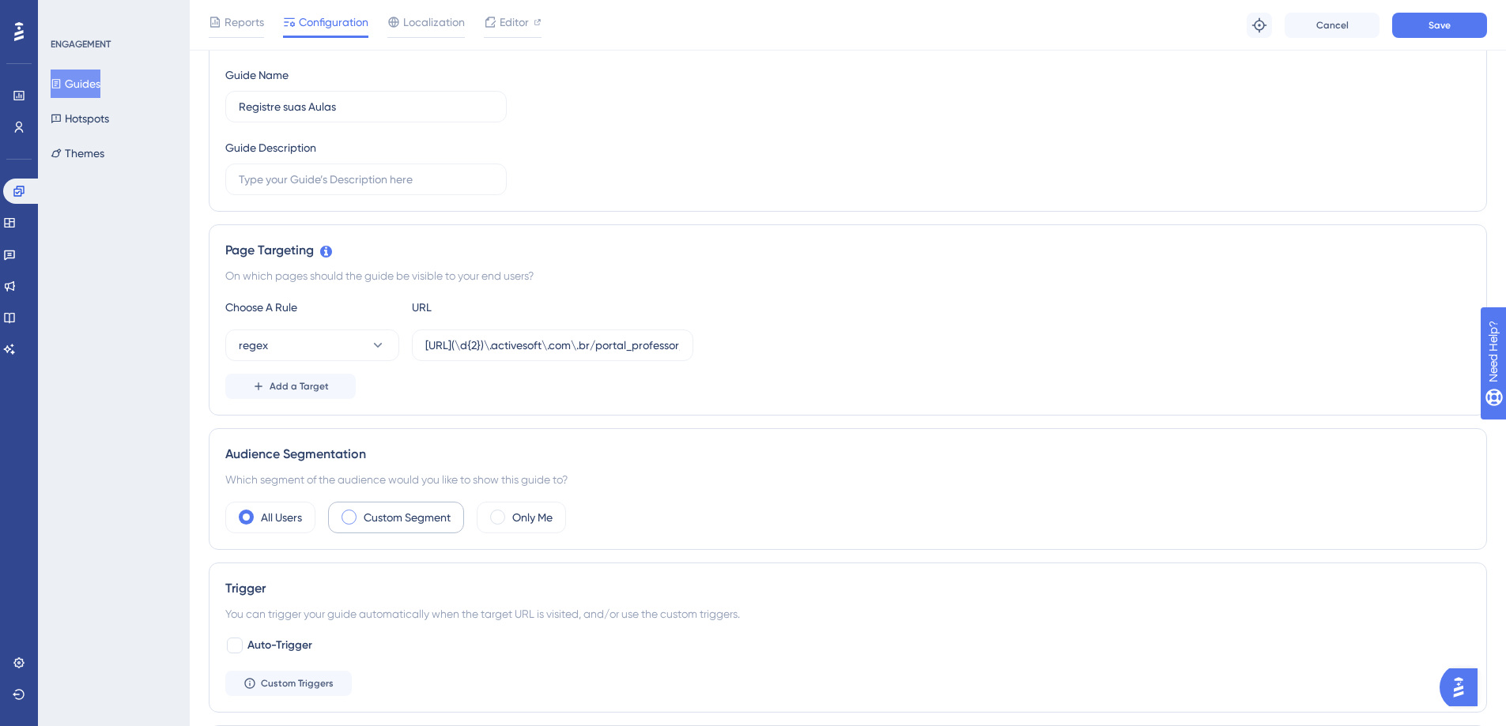
scroll to position [0, 0]
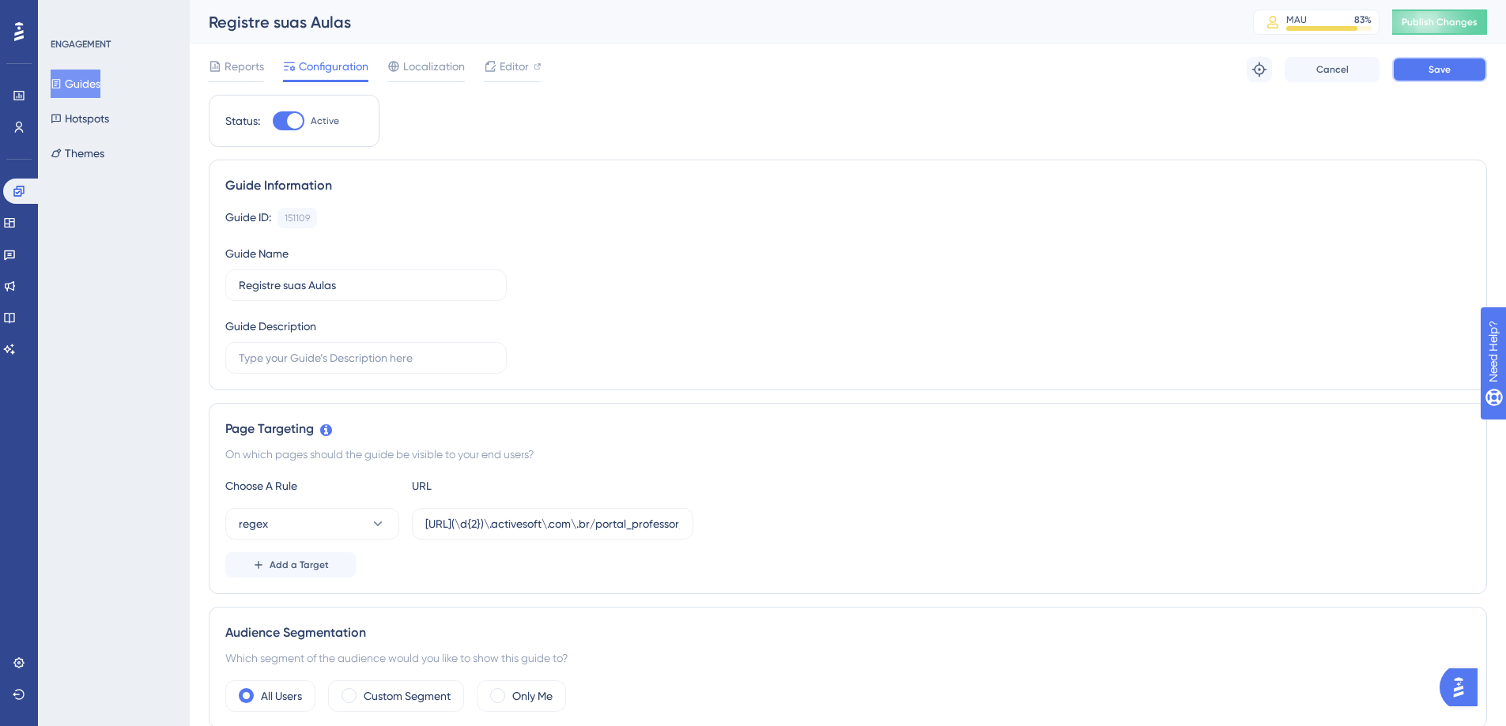
click at [1455, 68] on button "Save" at bounding box center [1439, 69] width 95 height 25
click at [93, 91] on button "Guides" at bounding box center [76, 84] width 50 height 28
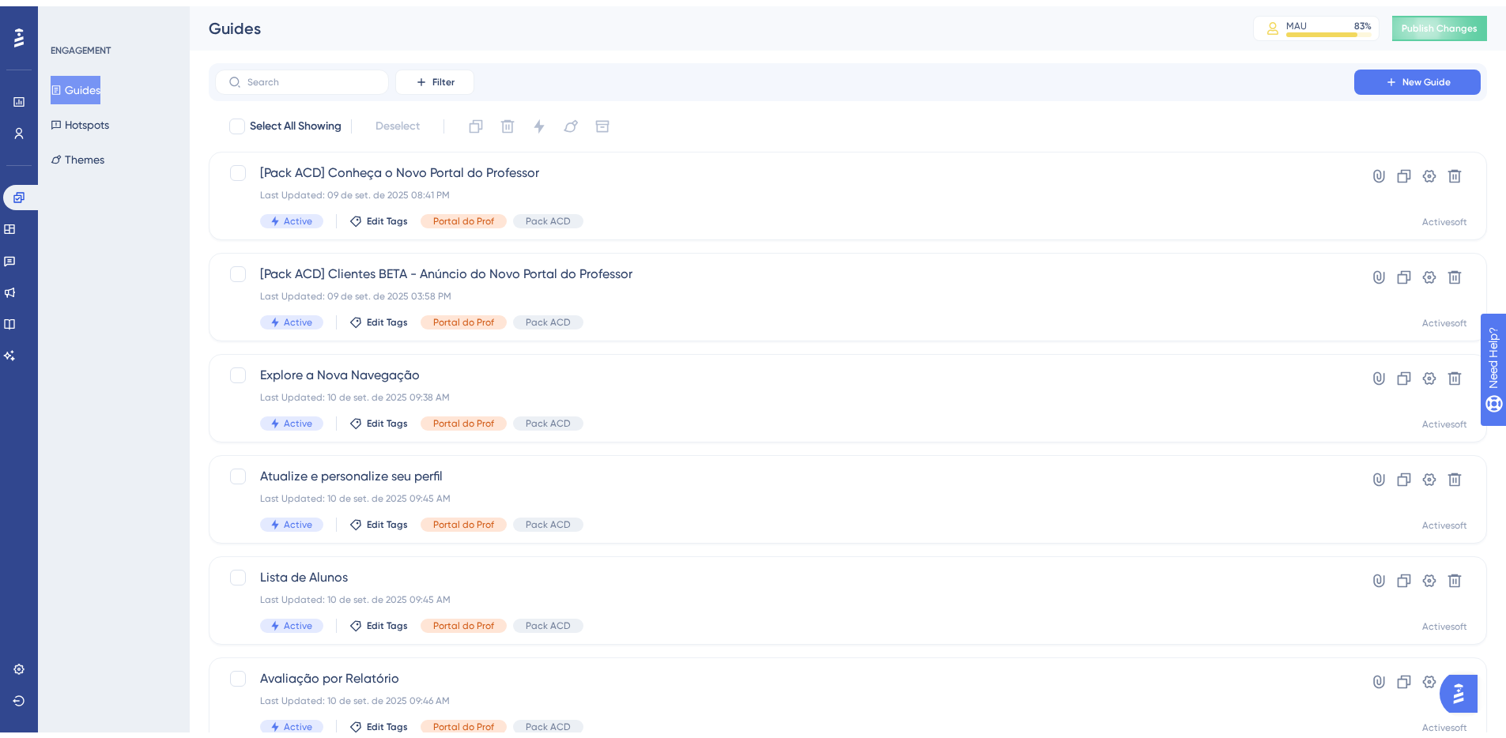
scroll to position [488, 0]
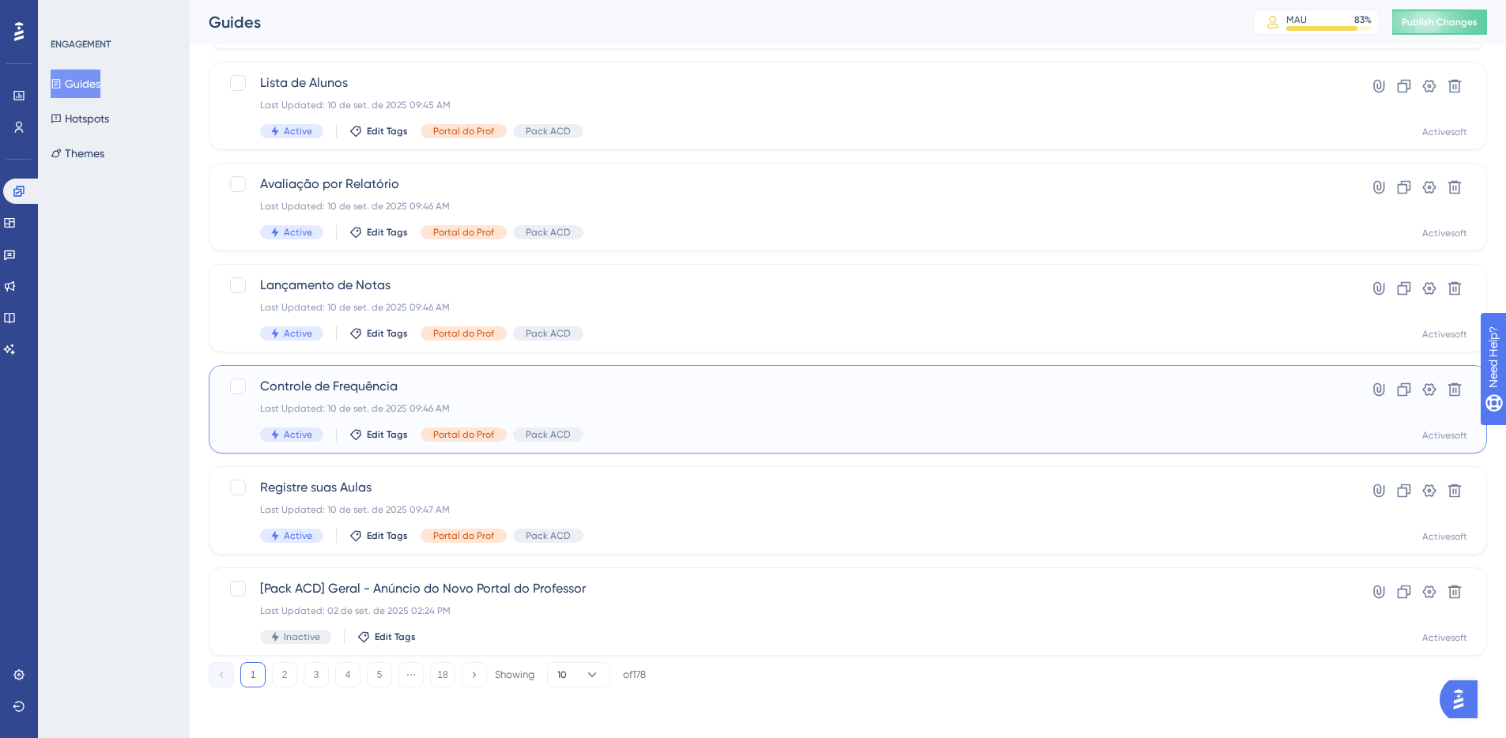
click at [341, 382] on span "Controle de Frequência" at bounding box center [784, 386] width 1049 height 19
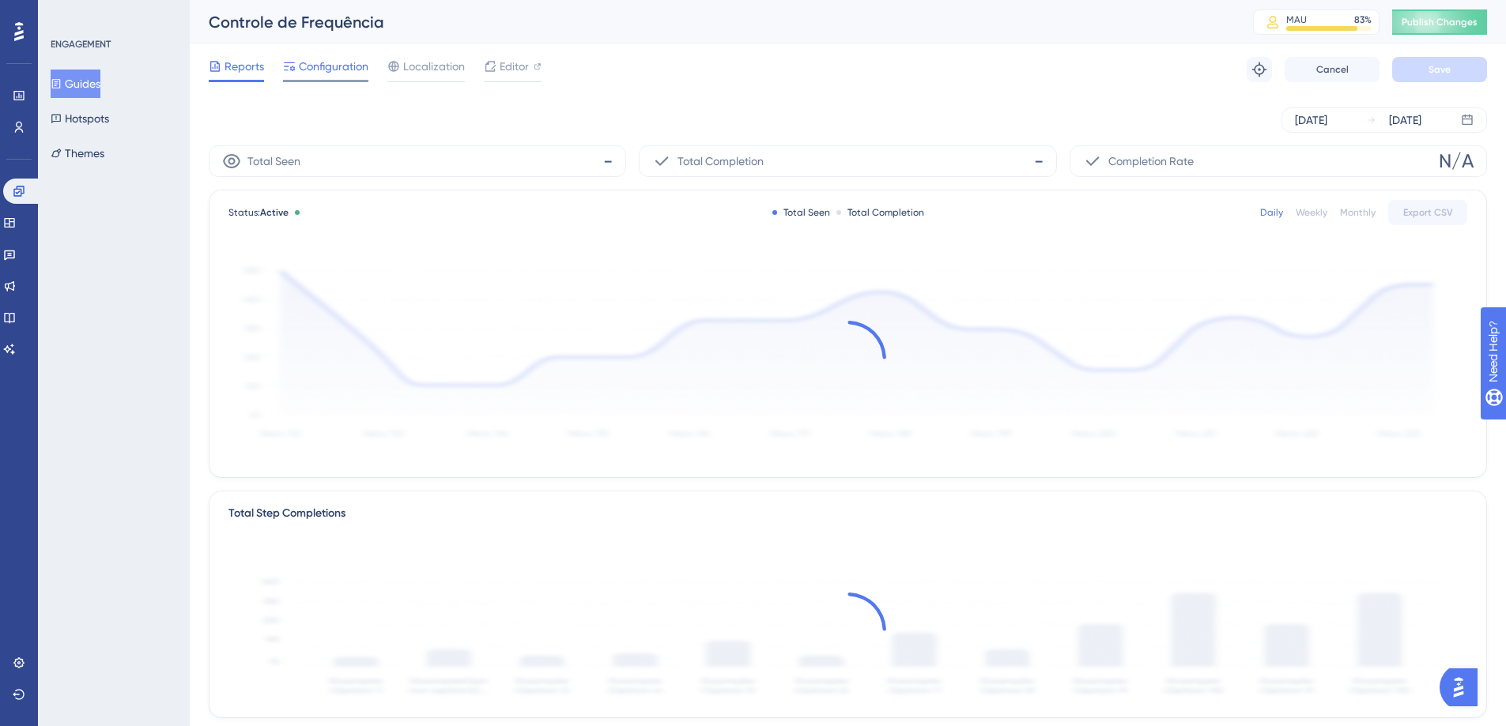
click at [319, 67] on span "Configuration" at bounding box center [334, 66] width 70 height 19
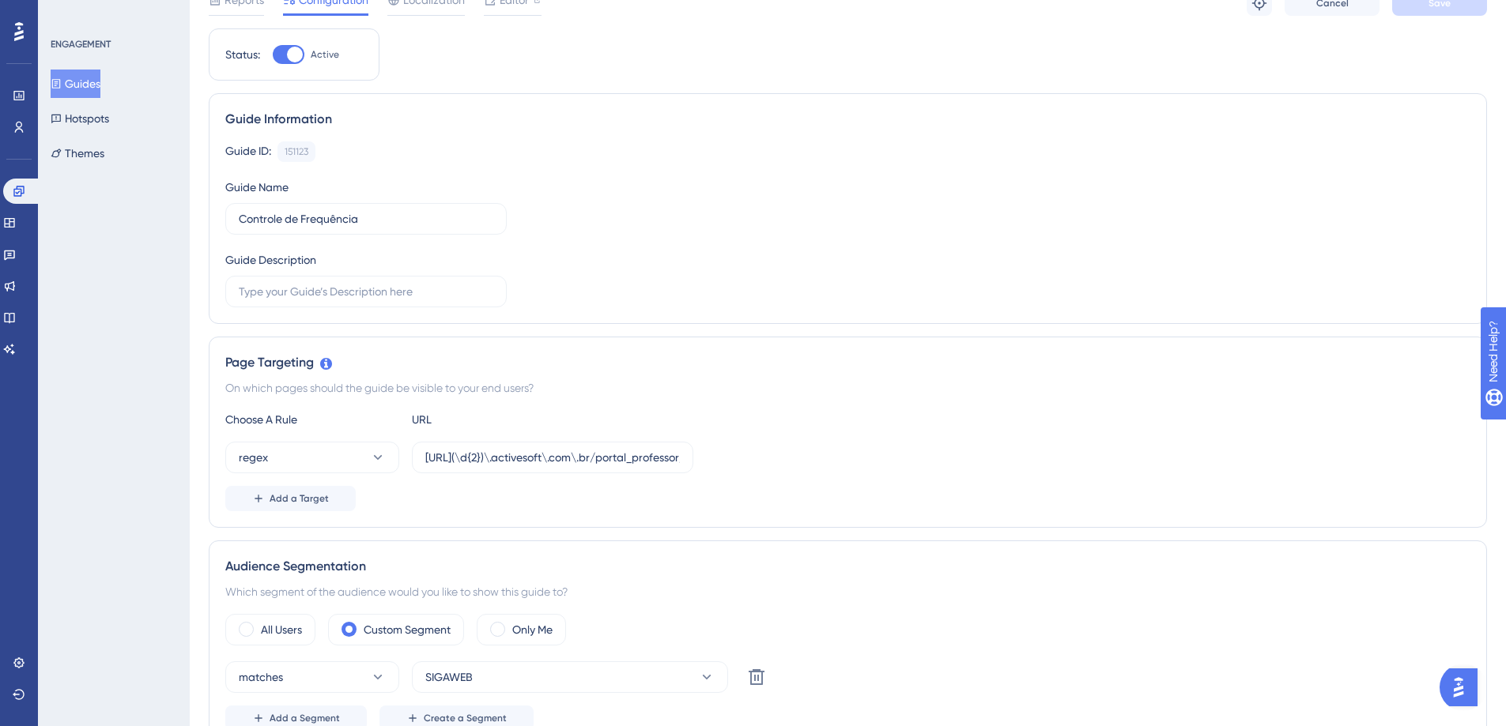
scroll to position [67, 0]
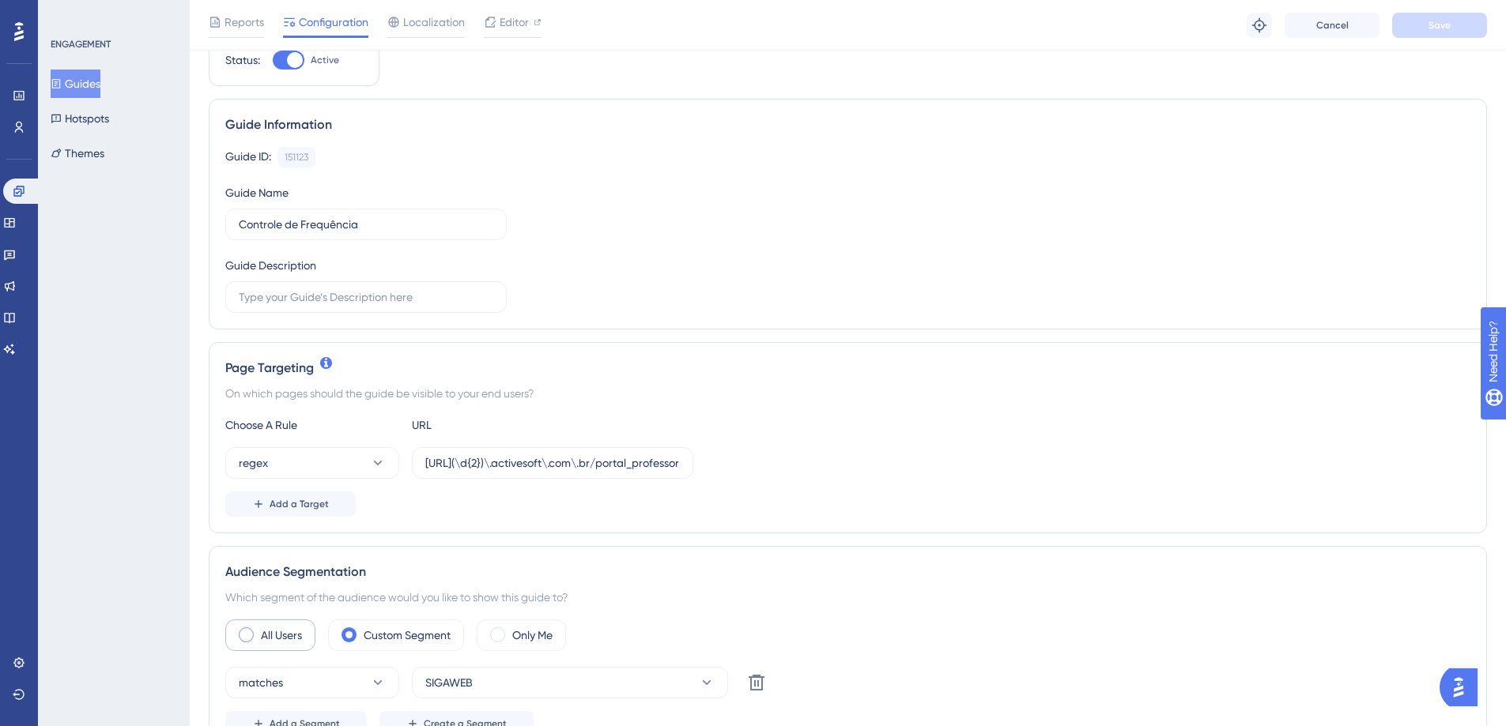
click at [267, 638] on label "All Users" at bounding box center [281, 635] width 41 height 19
click at [1427, 29] on button "Save" at bounding box center [1439, 25] width 95 height 25
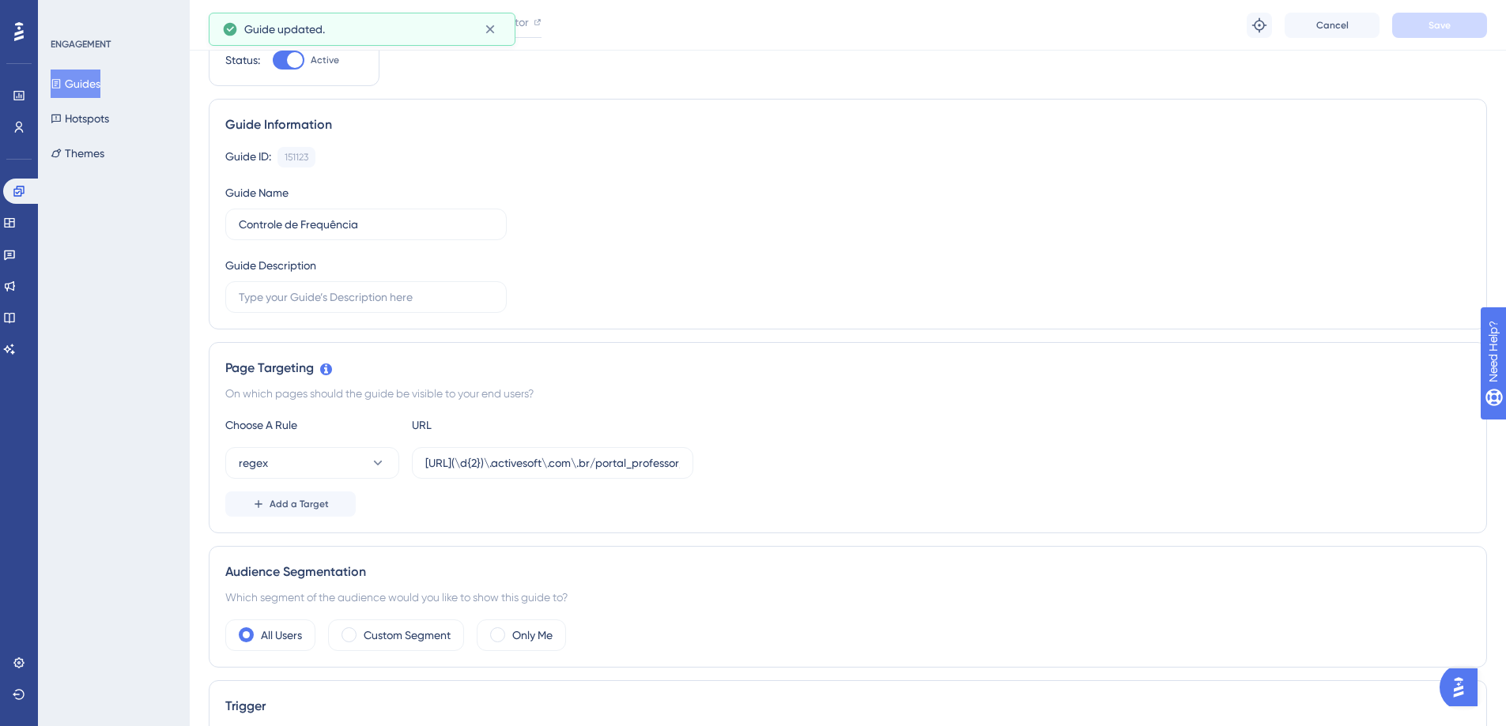
click at [86, 80] on button "Guides" at bounding box center [76, 84] width 50 height 28
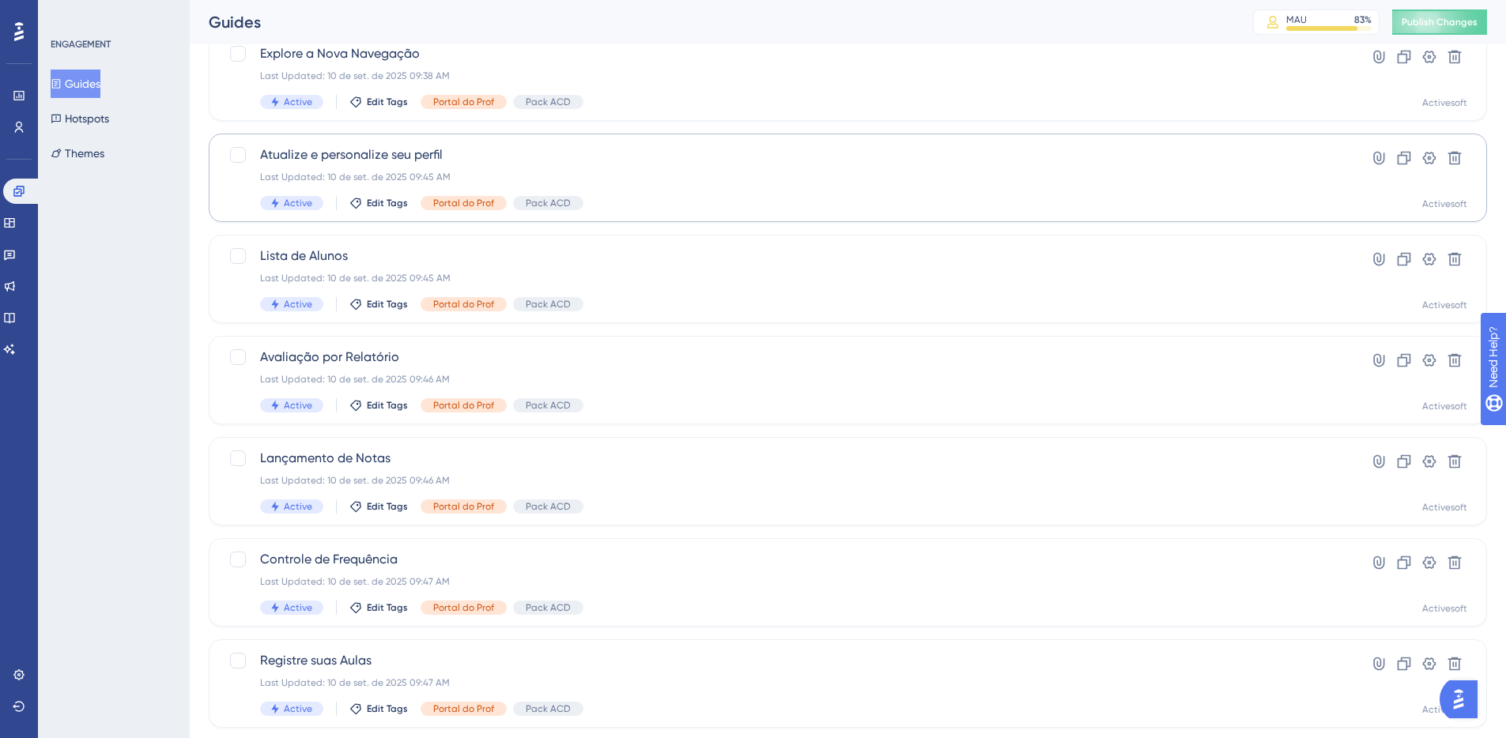
scroll to position [317, 0]
click at [390, 481] on div "Last Updated: 10 de set. de 2025 09:46 AM" at bounding box center [784, 479] width 1049 height 13
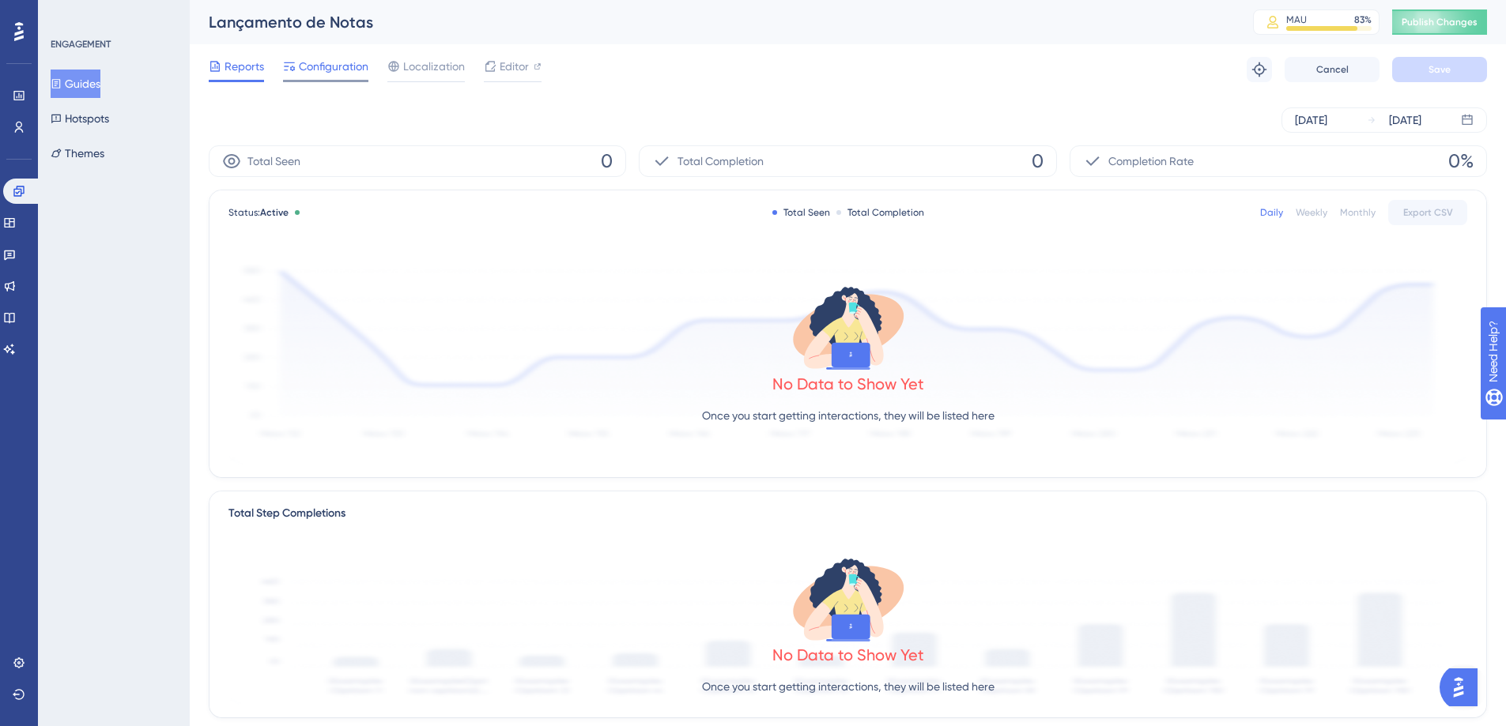
click at [314, 67] on span "Configuration" at bounding box center [334, 66] width 70 height 19
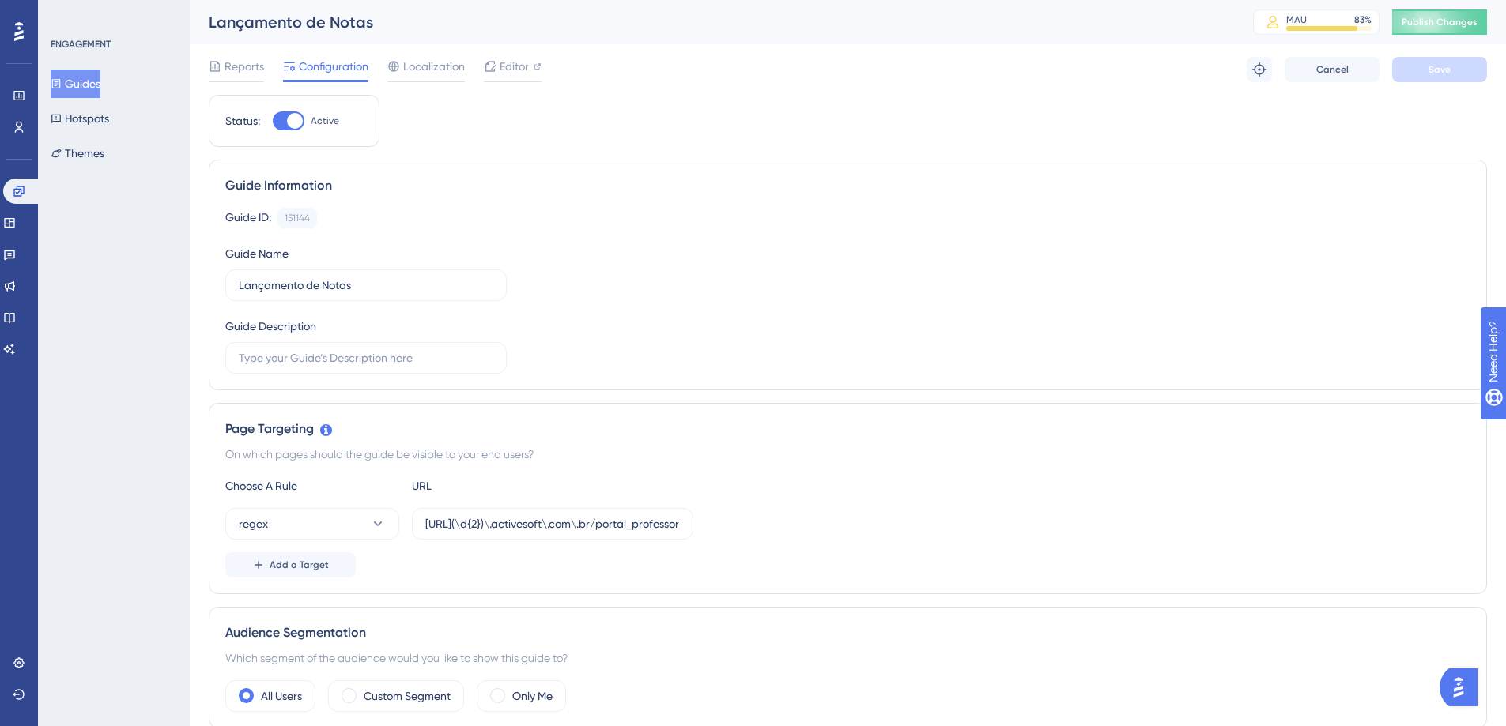
click at [89, 95] on button "Guides" at bounding box center [76, 84] width 50 height 28
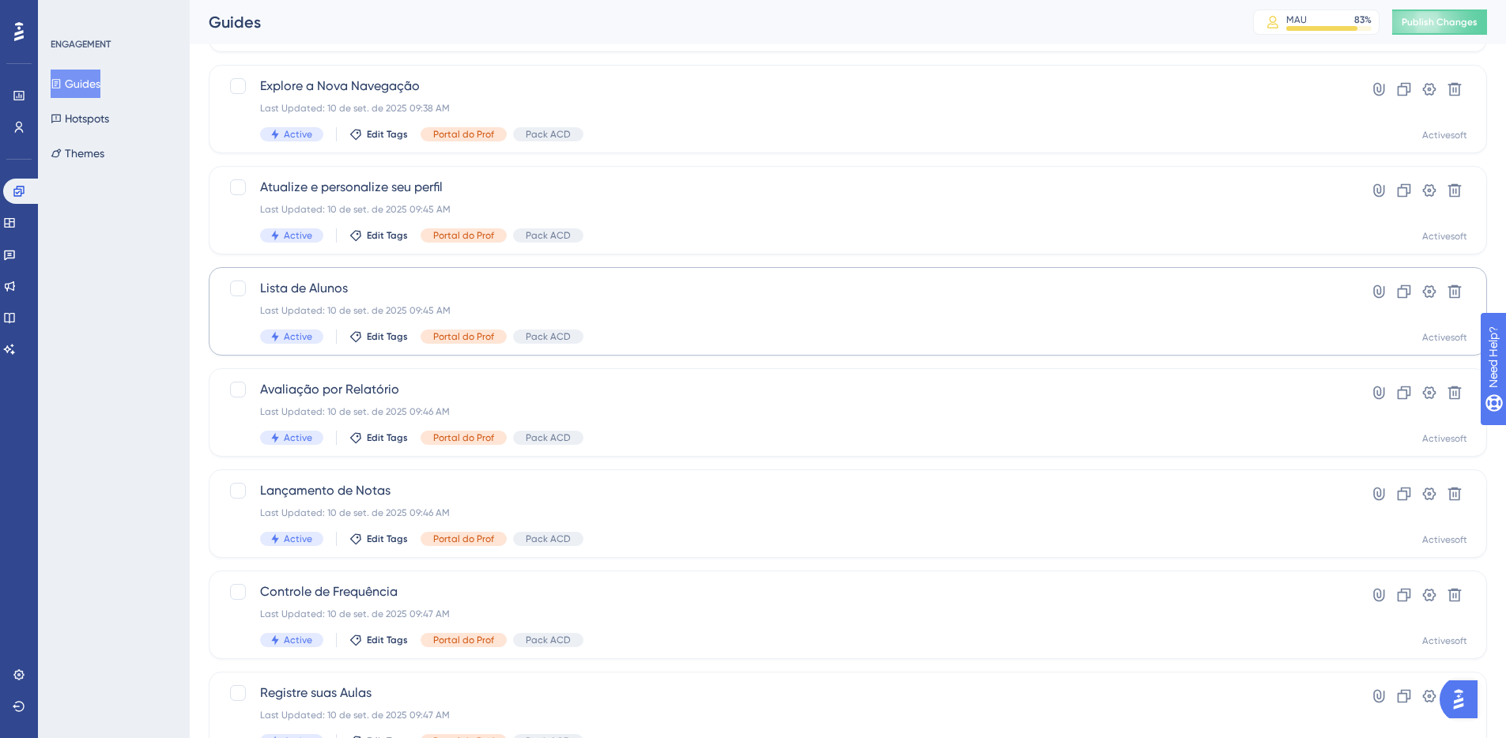
scroll to position [285, 0]
click at [324, 280] on span "Lista de Alunos" at bounding box center [784, 286] width 1049 height 19
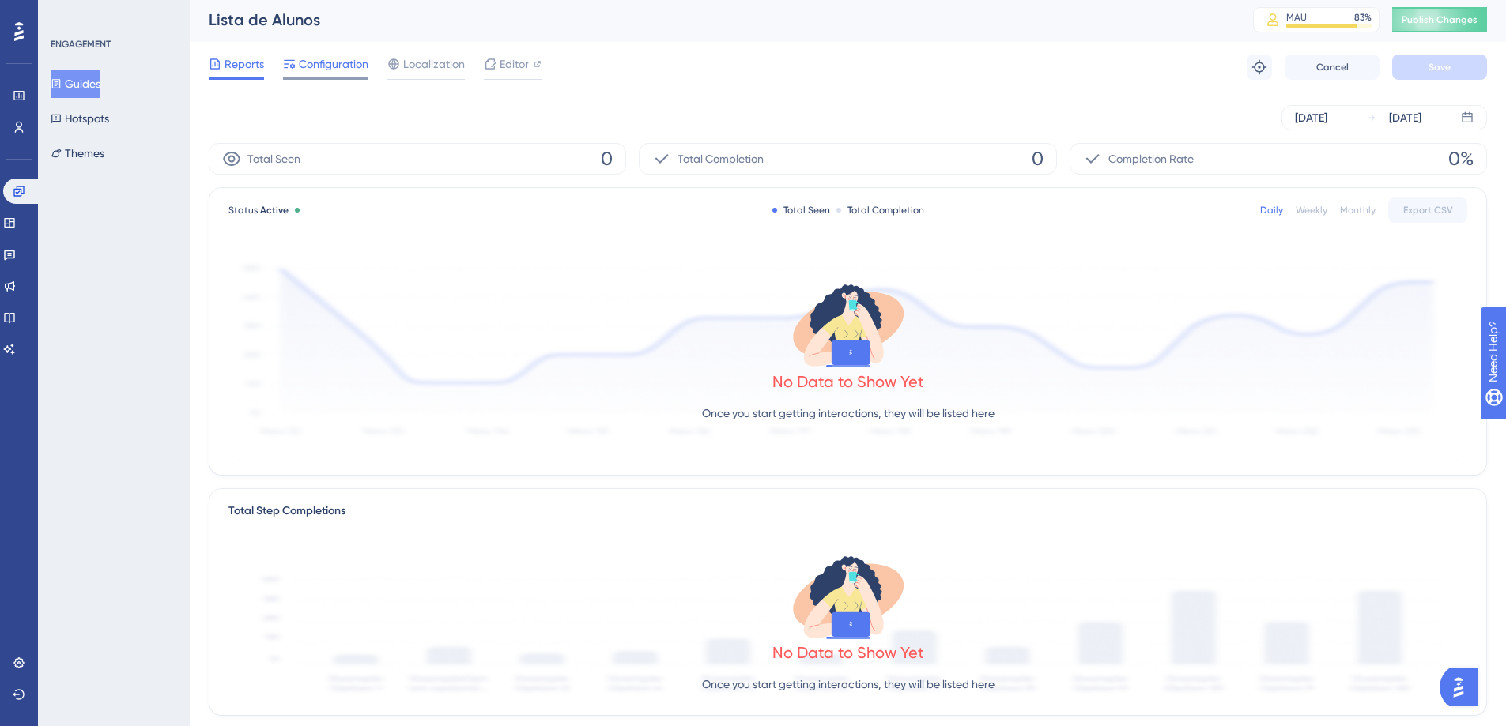
scroll to position [3, 0]
click at [304, 72] on span "Configuration" at bounding box center [334, 63] width 70 height 19
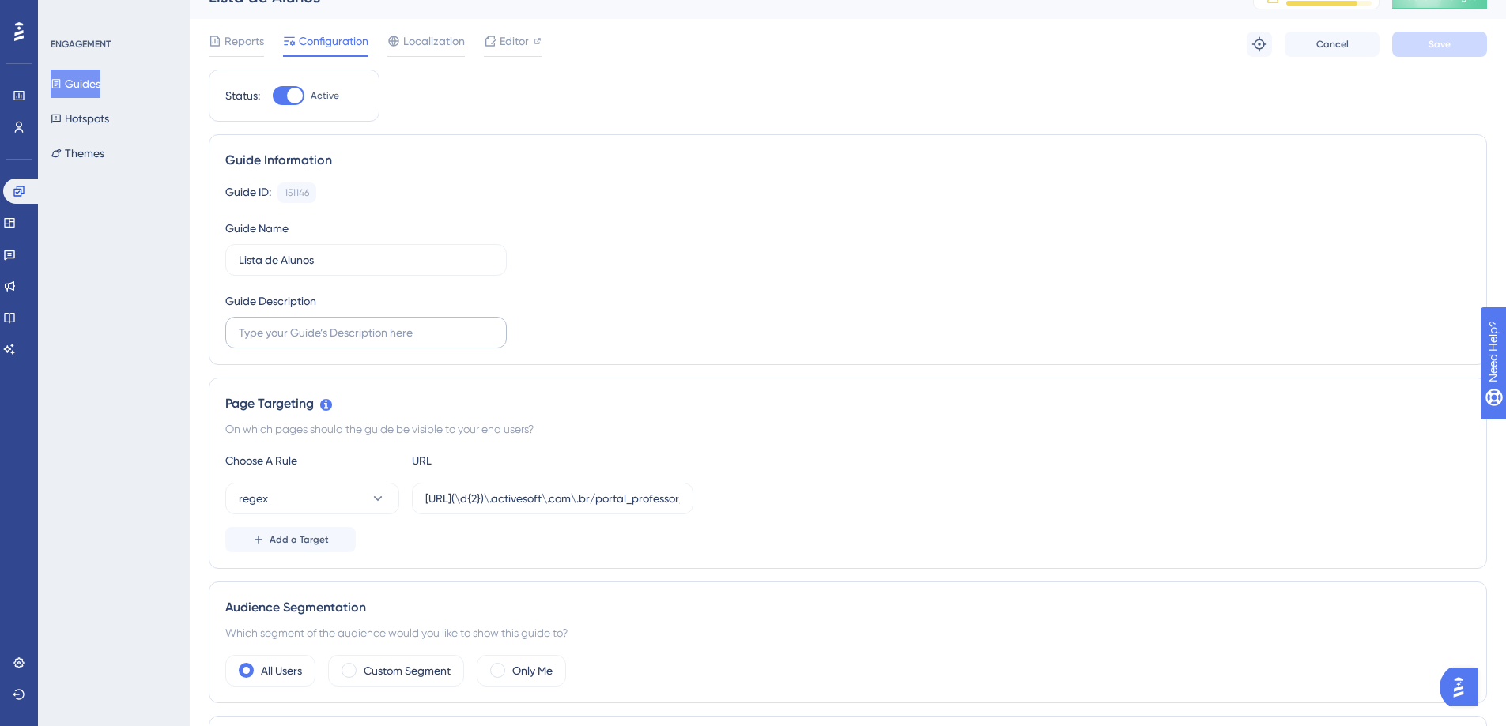
scroll to position [40, 0]
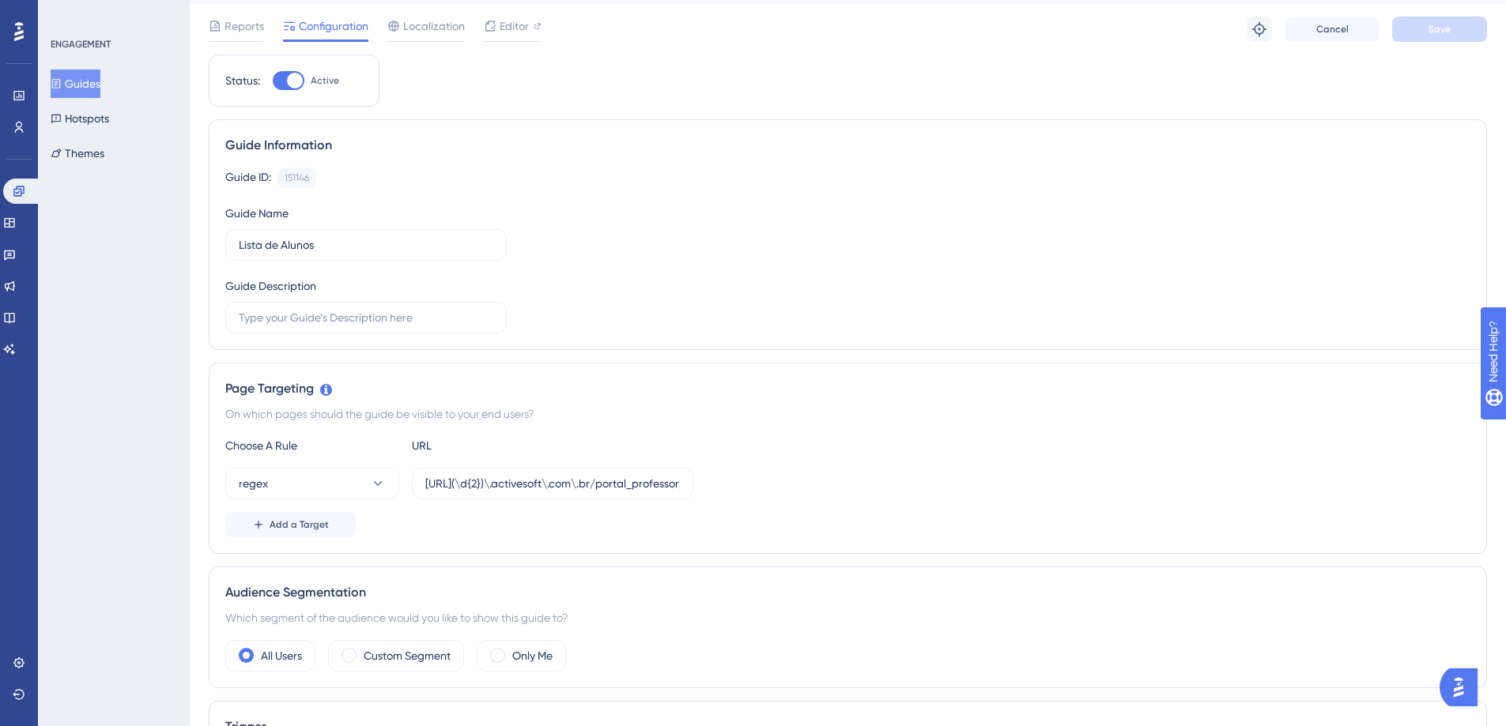
click at [89, 79] on button "Guides" at bounding box center [76, 84] width 50 height 28
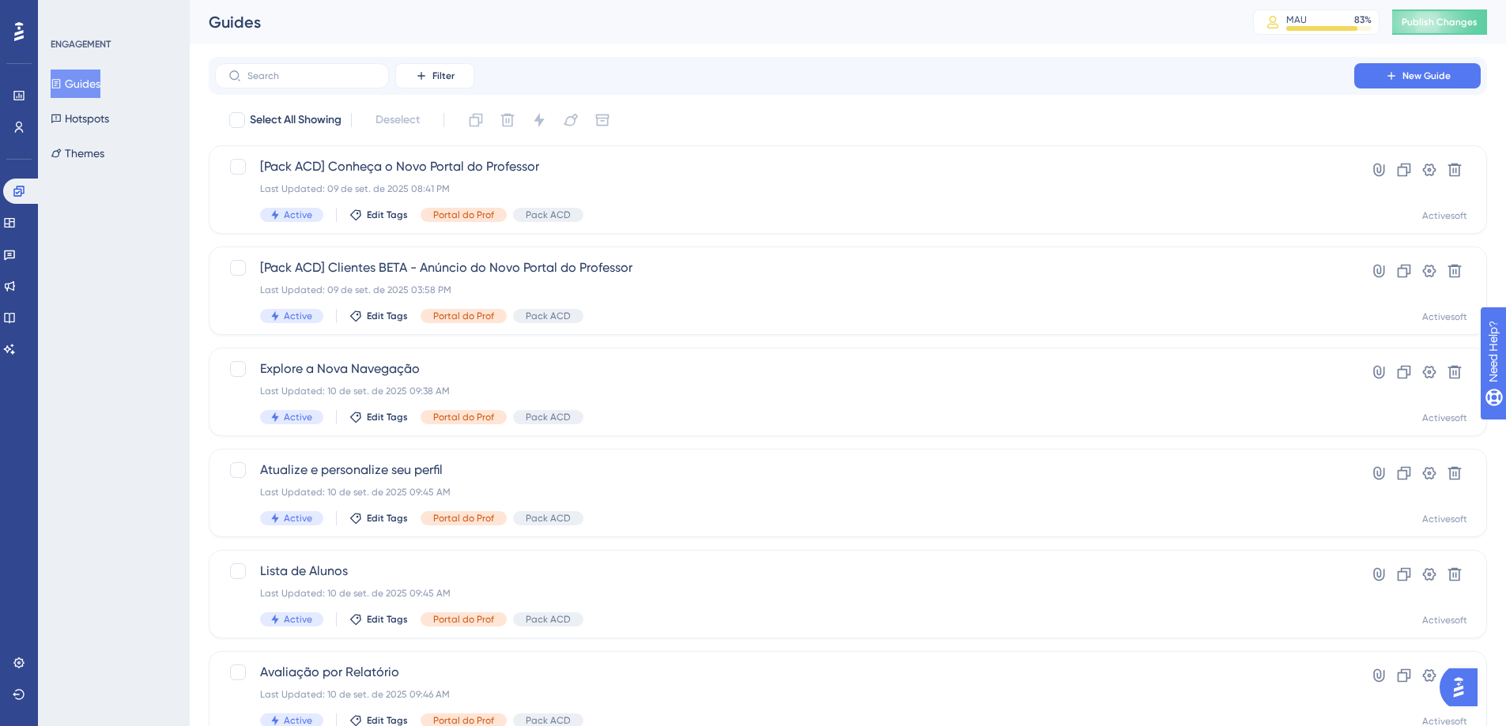
click at [75, 77] on button "Guides" at bounding box center [76, 84] width 50 height 28
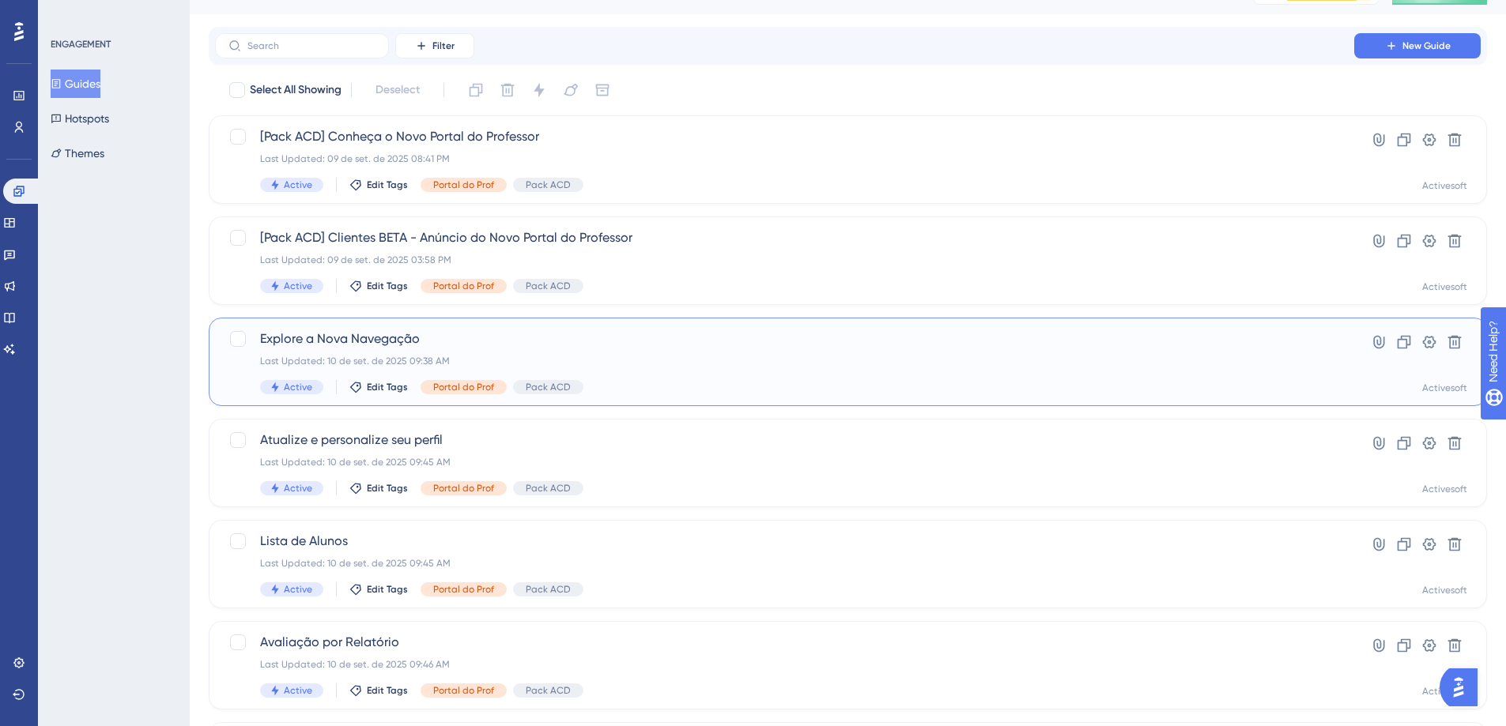
click at [380, 336] on span "Explore a Nova Navegação" at bounding box center [784, 339] width 1049 height 19
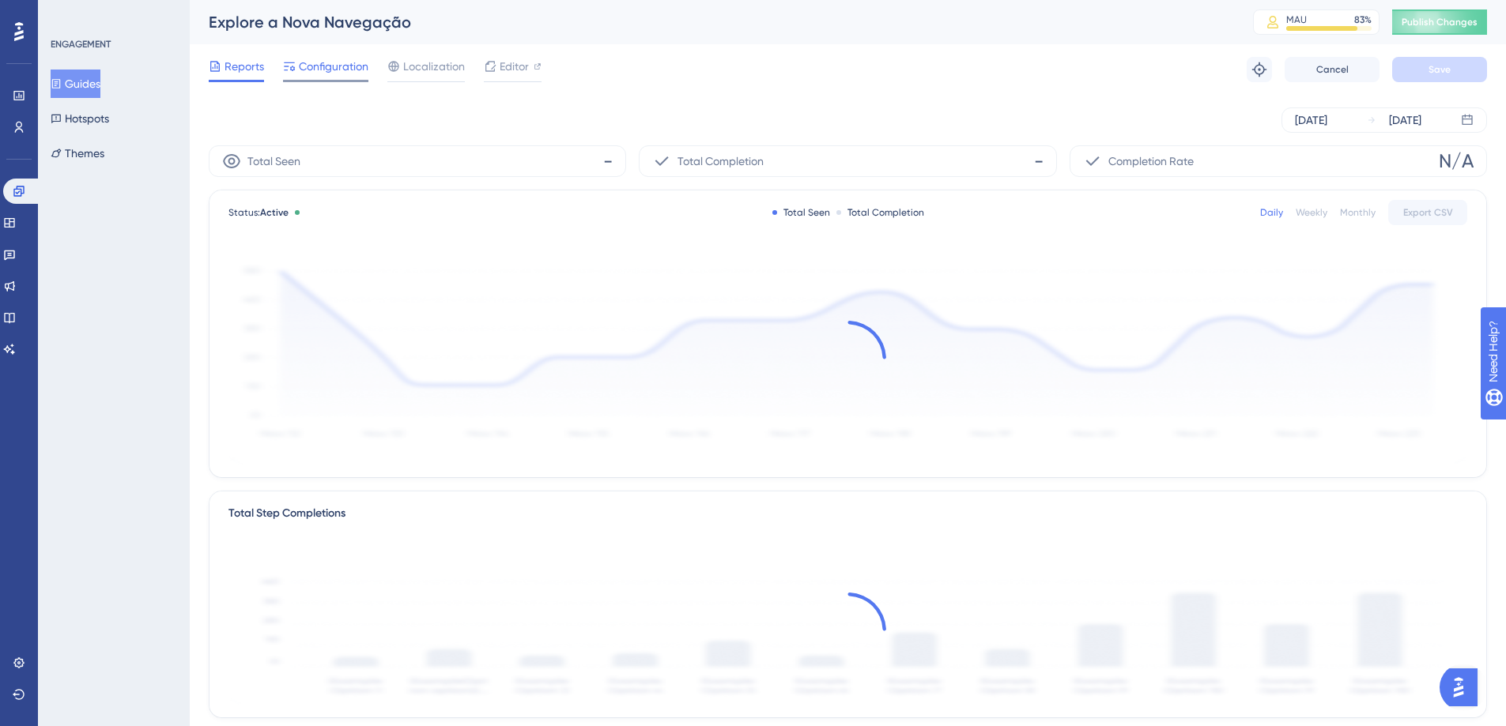
click at [338, 69] on span "Configuration" at bounding box center [334, 66] width 70 height 19
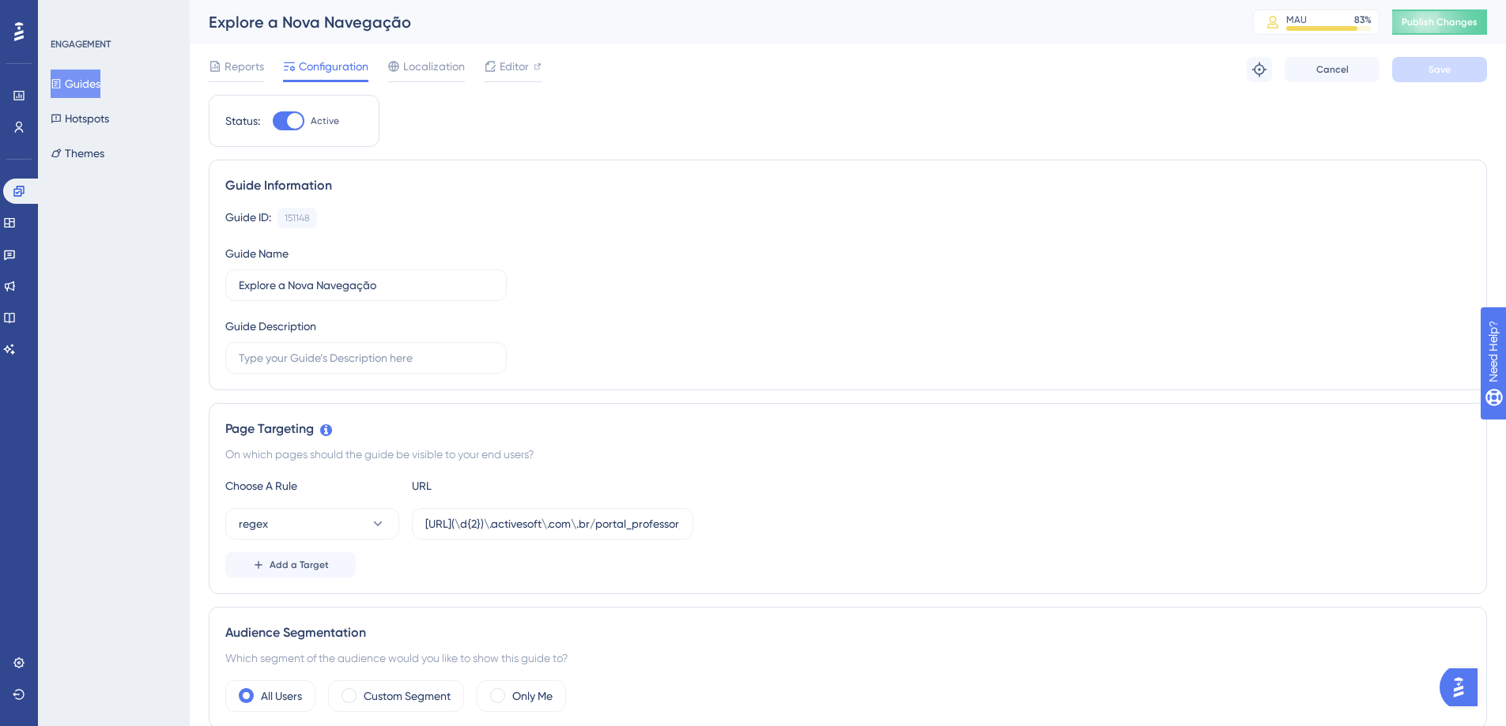
click at [75, 85] on button "Guides" at bounding box center [76, 84] width 50 height 28
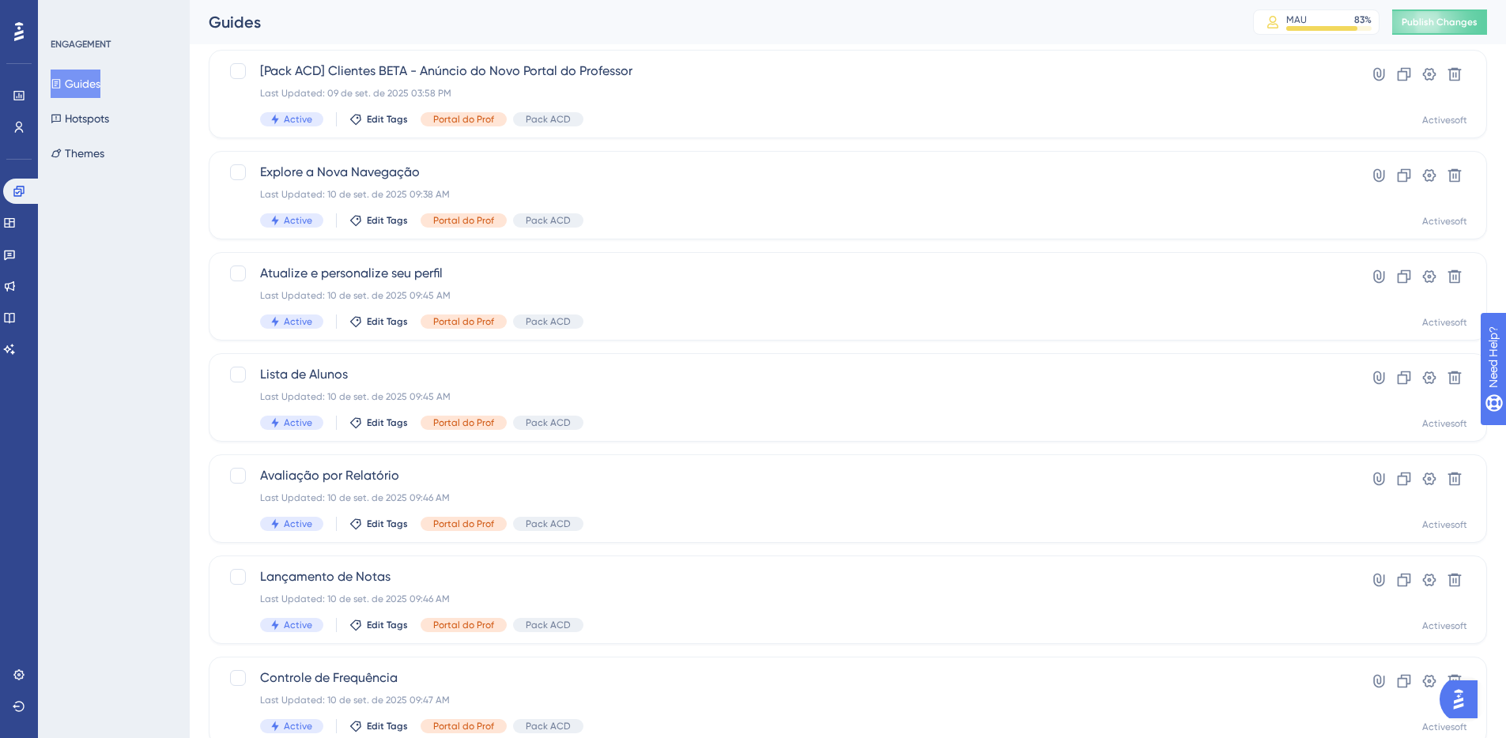
scroll to position [391, 0]
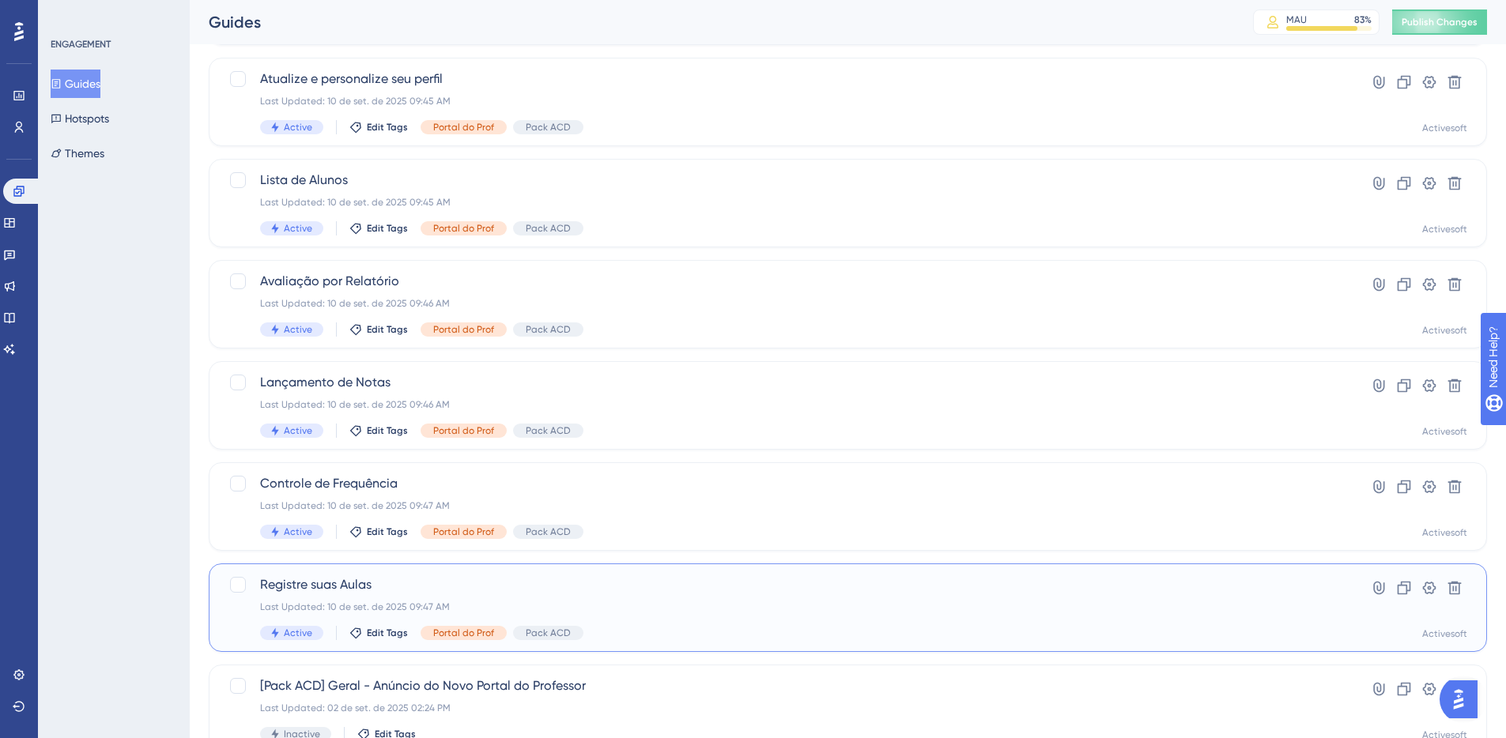
click at [378, 590] on span "Registre suas Aulas" at bounding box center [784, 584] width 1049 height 19
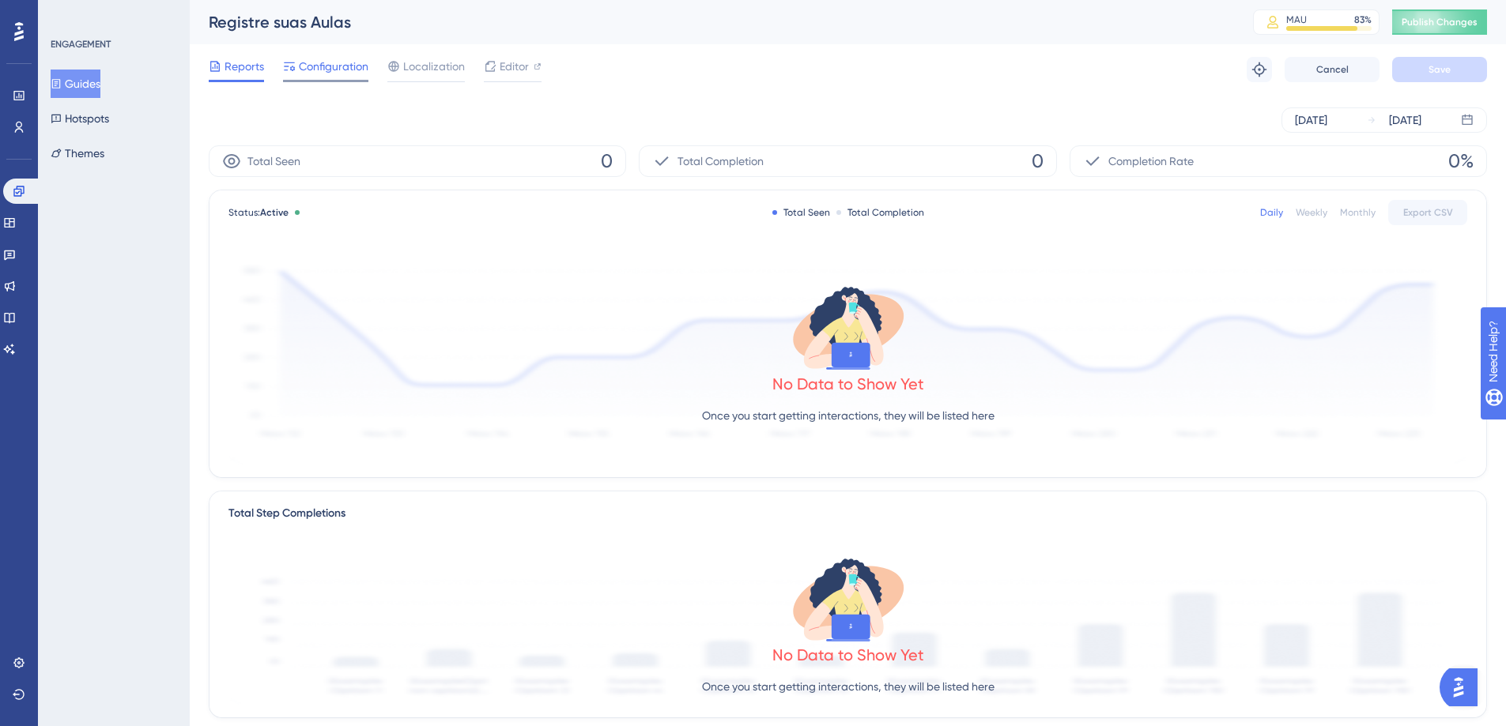
click at [304, 71] on span "Configuration" at bounding box center [334, 66] width 70 height 19
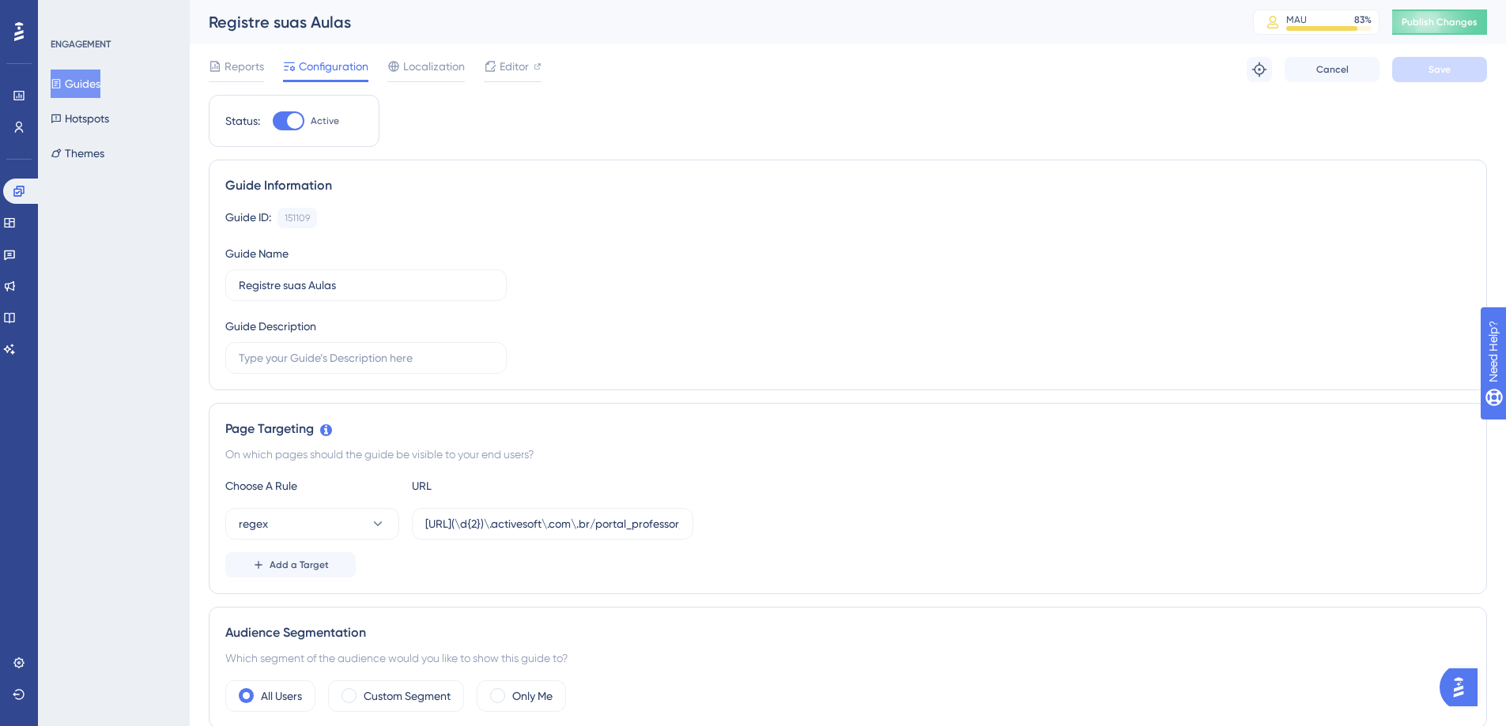
click at [94, 80] on button "Guides" at bounding box center [76, 84] width 50 height 28
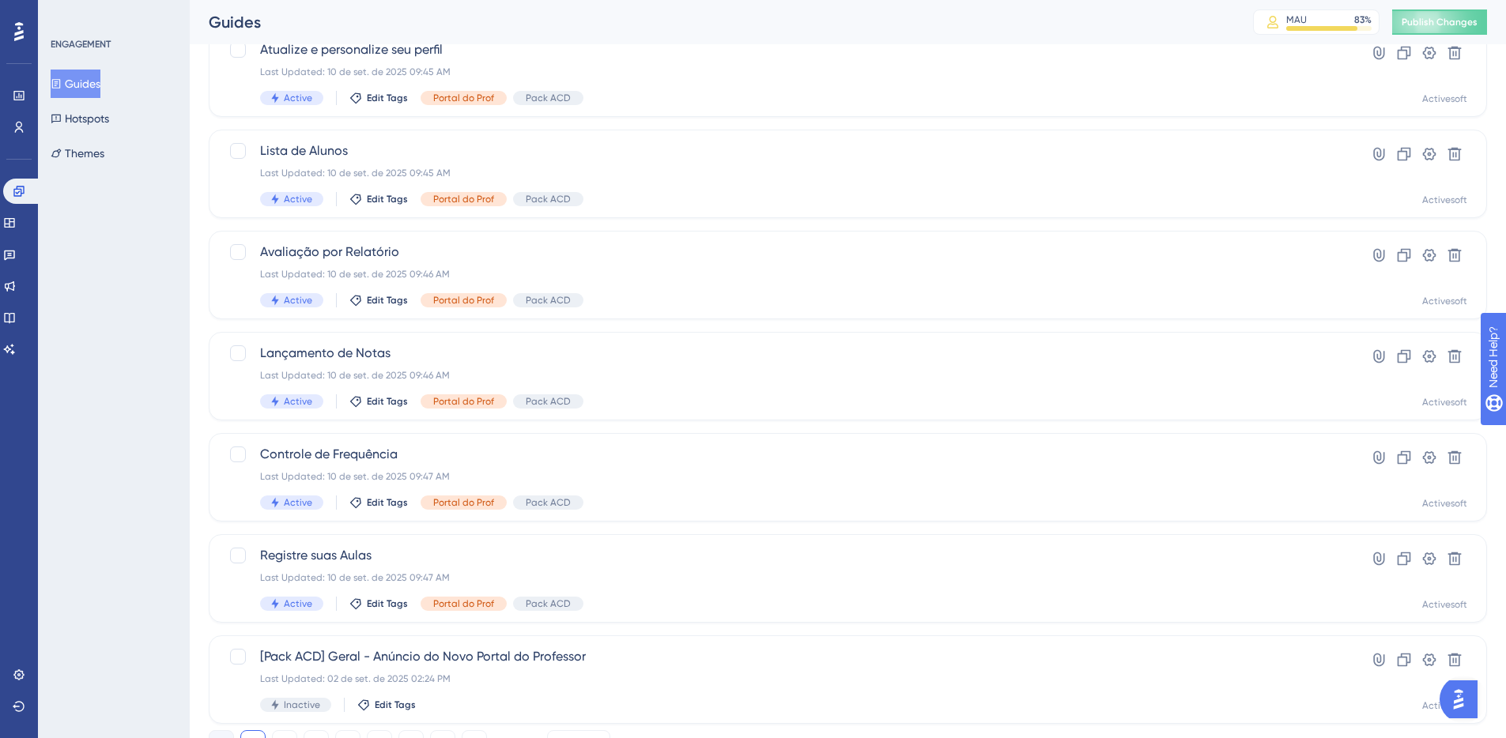
scroll to position [488, 0]
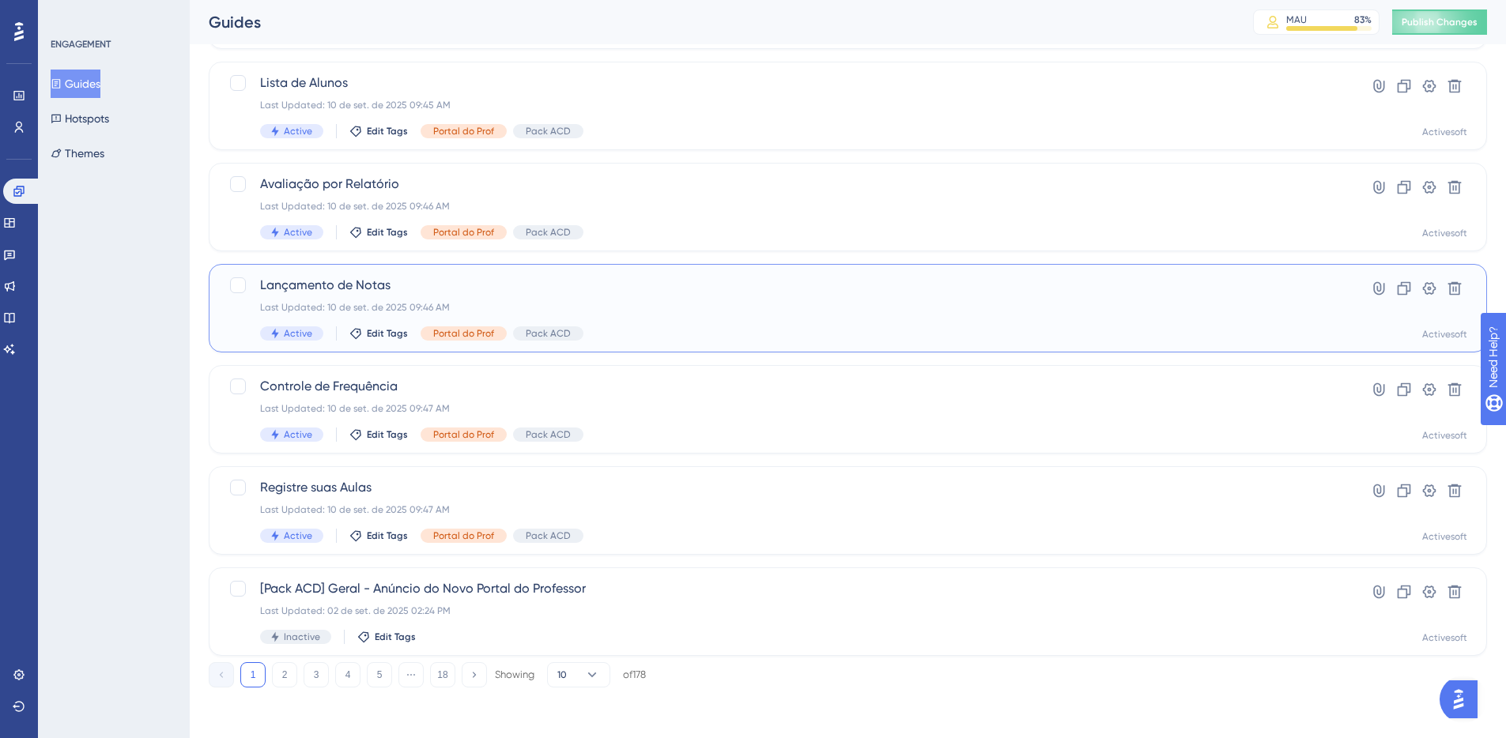
click at [354, 285] on span "Lançamento de Notas" at bounding box center [784, 285] width 1049 height 19
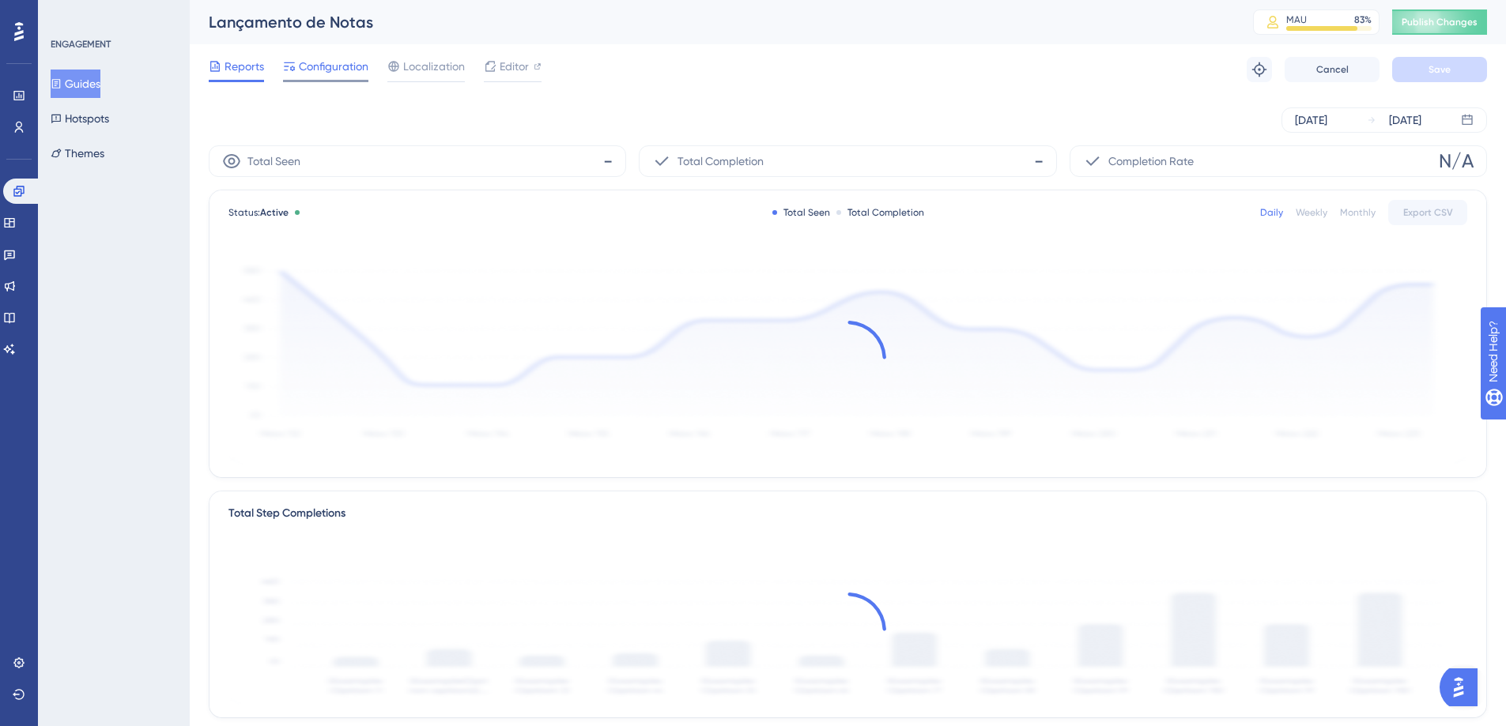
click at [349, 67] on span "Configuration" at bounding box center [334, 66] width 70 height 19
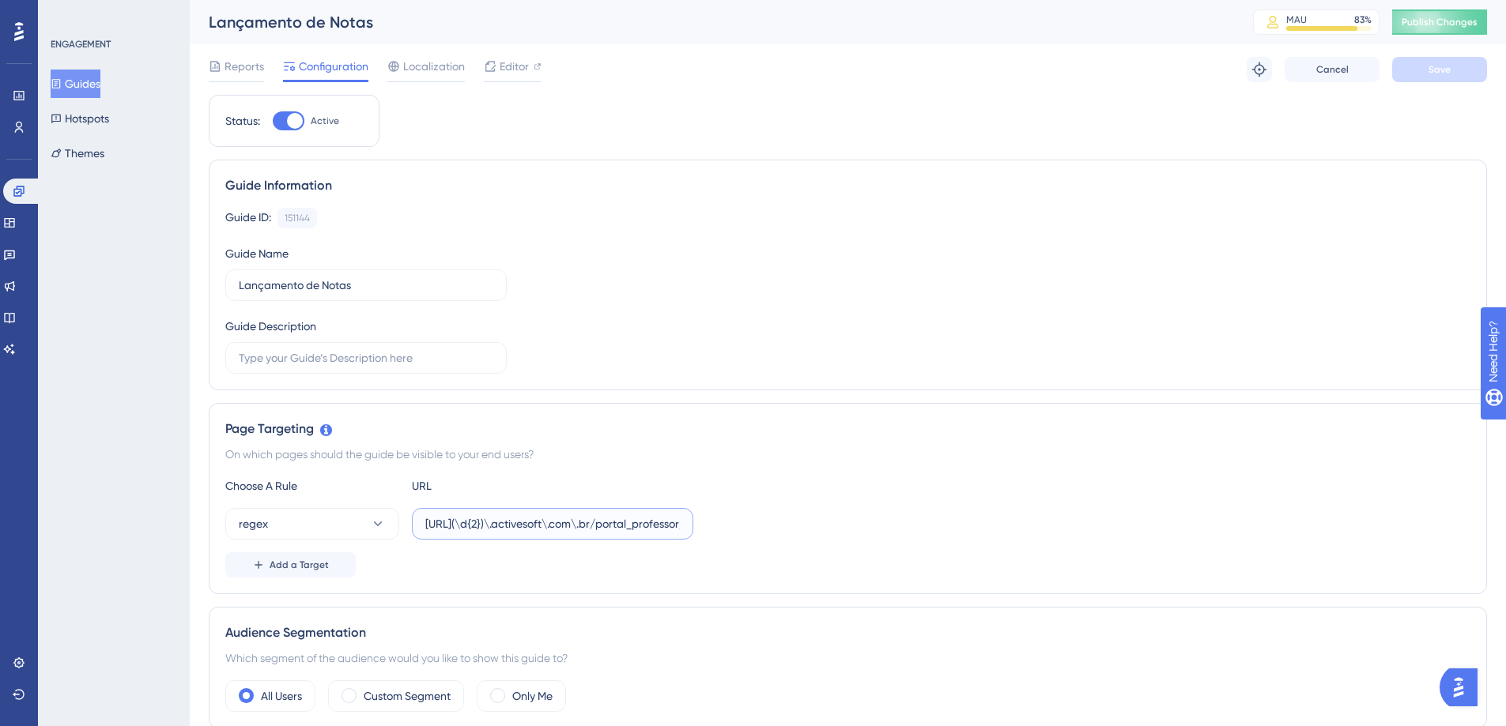
click at [485, 522] on input "[URL](\d{2})\.activesoft\.com\.br/portal_professor/" at bounding box center [552, 523] width 255 height 17
click at [21, 190] on icon at bounding box center [18, 191] width 10 height 10
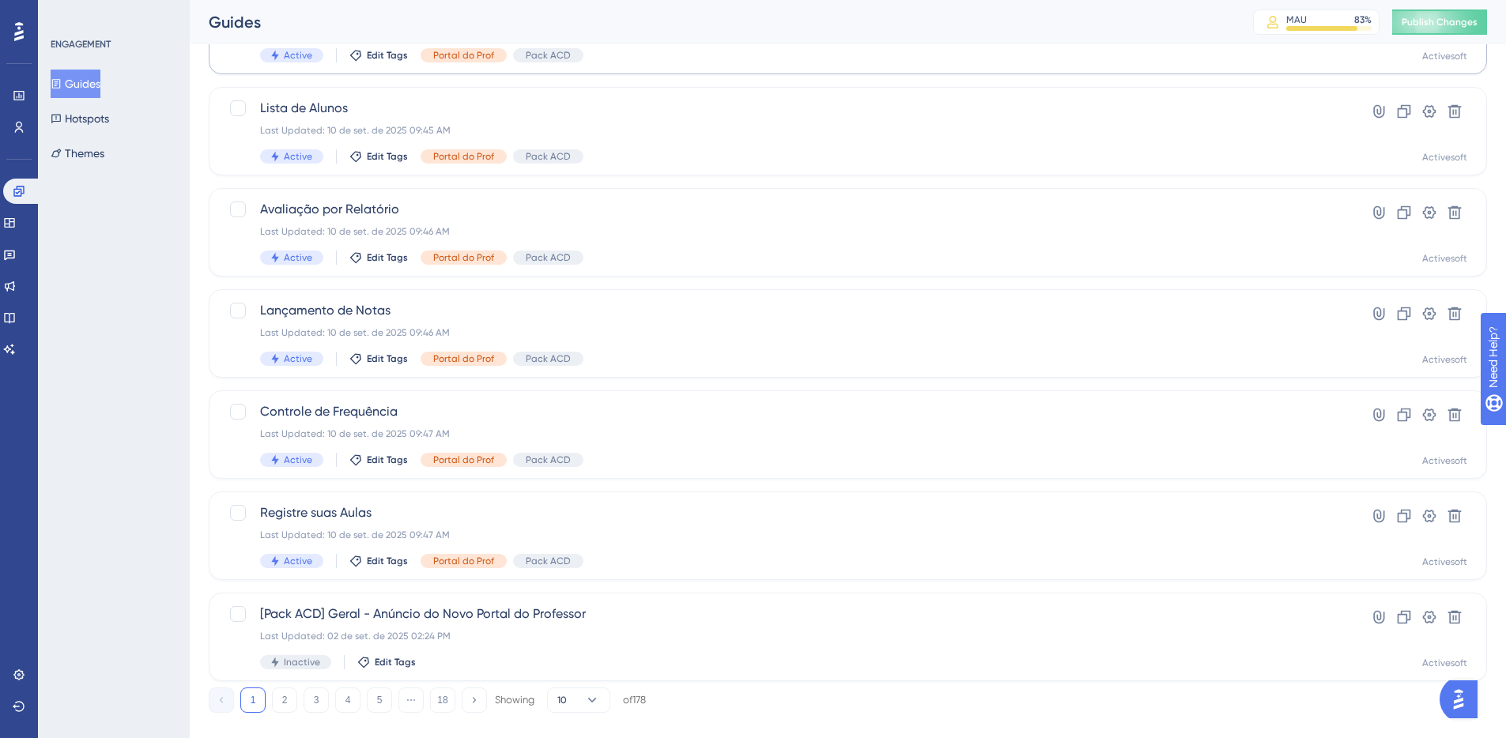
scroll to position [488, 0]
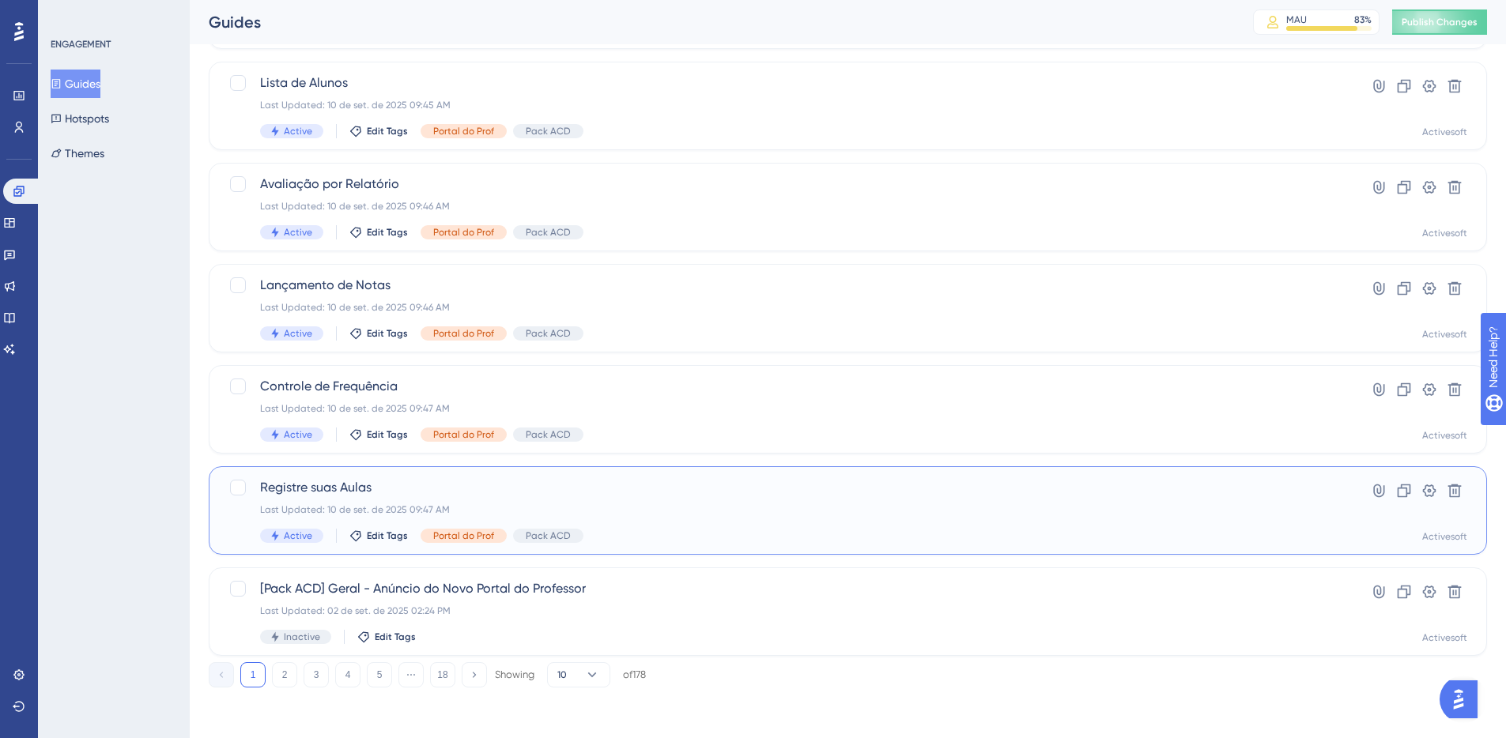
click at [404, 495] on span "Registre suas Aulas" at bounding box center [784, 487] width 1049 height 19
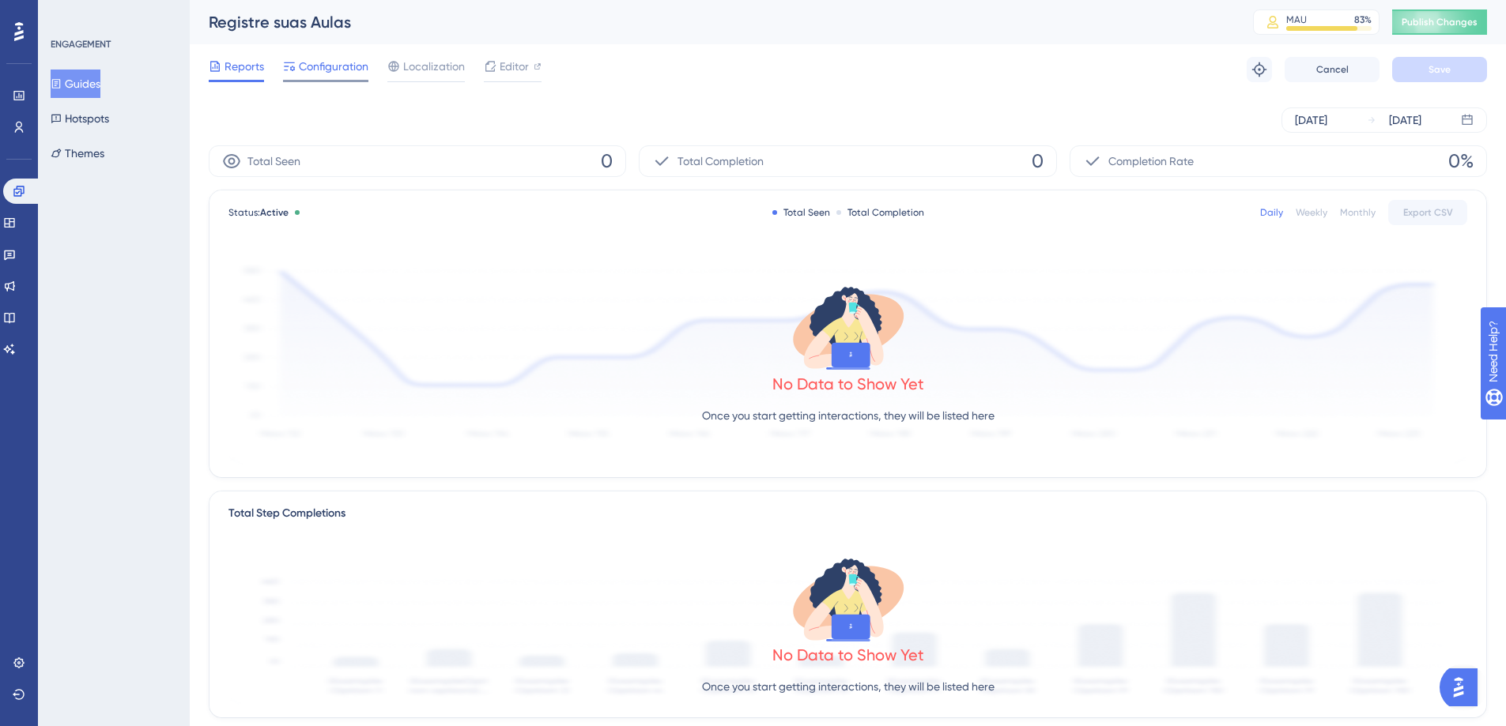
click at [322, 65] on span "Configuration" at bounding box center [334, 66] width 70 height 19
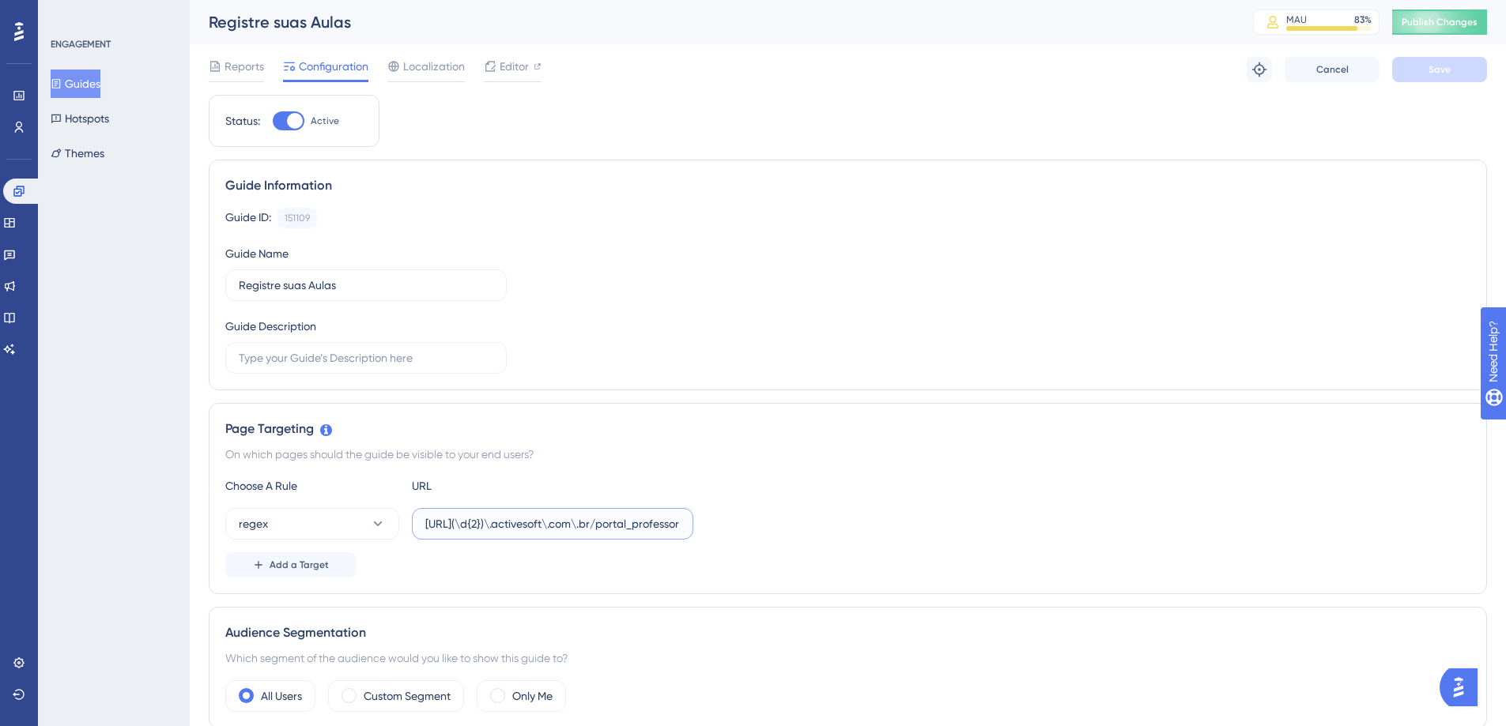
click at [566, 521] on input "[URL](\d{2})\.activesoft\.com\.br/portal_professor/" at bounding box center [552, 523] width 255 height 17
click at [567, 521] on input "[URL](\d{2})\.activesoft\.com\.br/portal_professor/" at bounding box center [552, 523] width 255 height 17
click at [951, 108] on div "Status: Active Guide Information Guide ID: 151109 Copy Guide Name Registre suas…" at bounding box center [848, 737] width 1278 height 1285
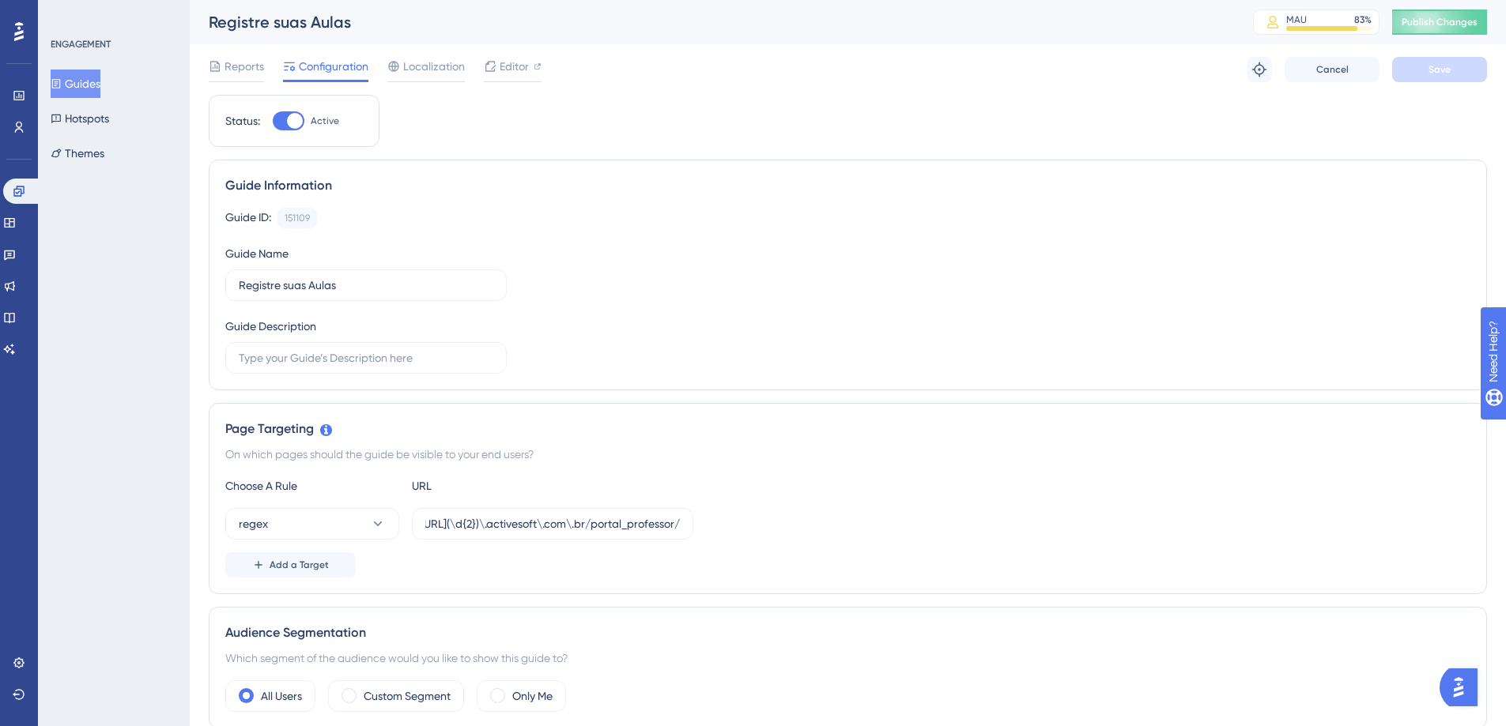
scroll to position [0, 0]
click at [1433, 14] on button "Publish Changes" at bounding box center [1439, 21] width 95 height 25
click at [1344, 81] on button "Cancel" at bounding box center [1331, 69] width 95 height 25
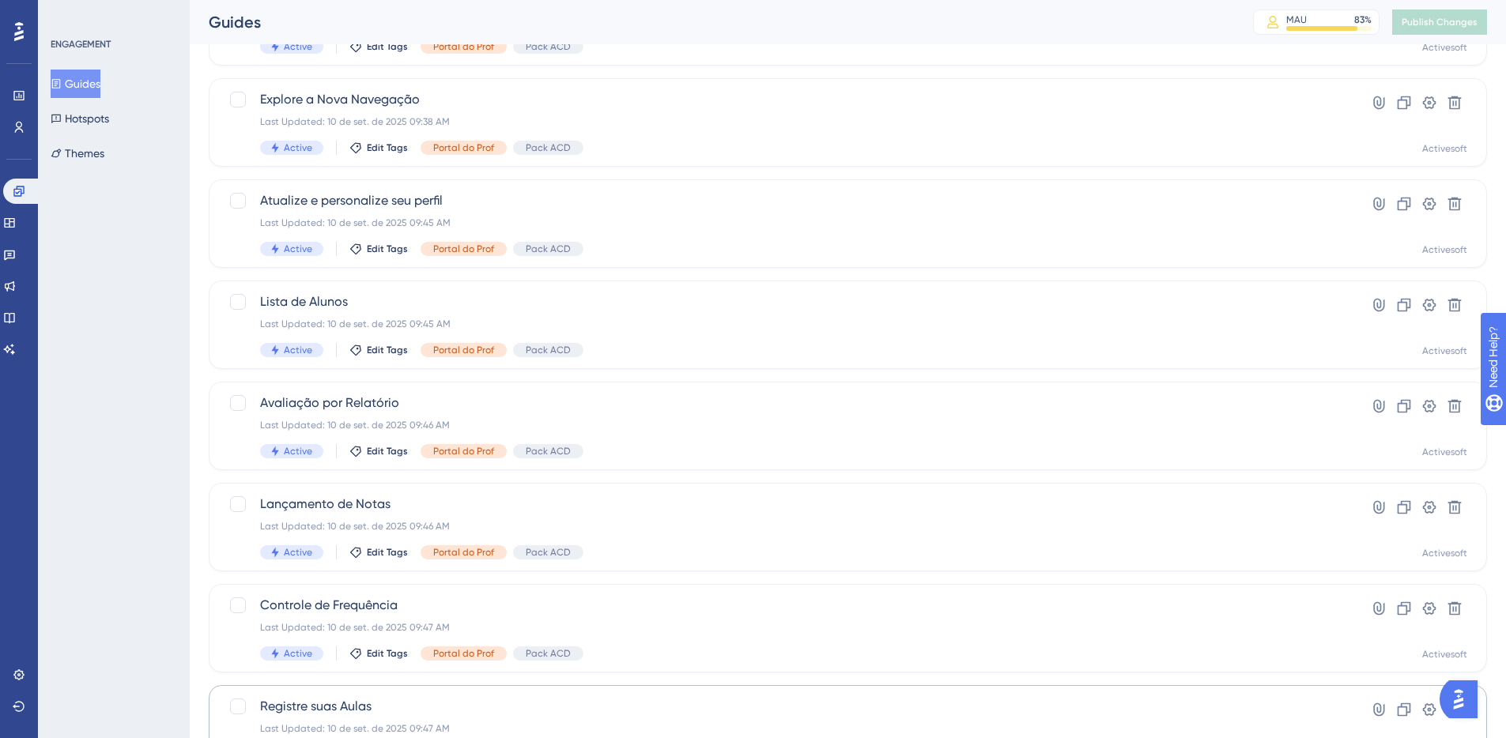
scroll to position [488, 0]
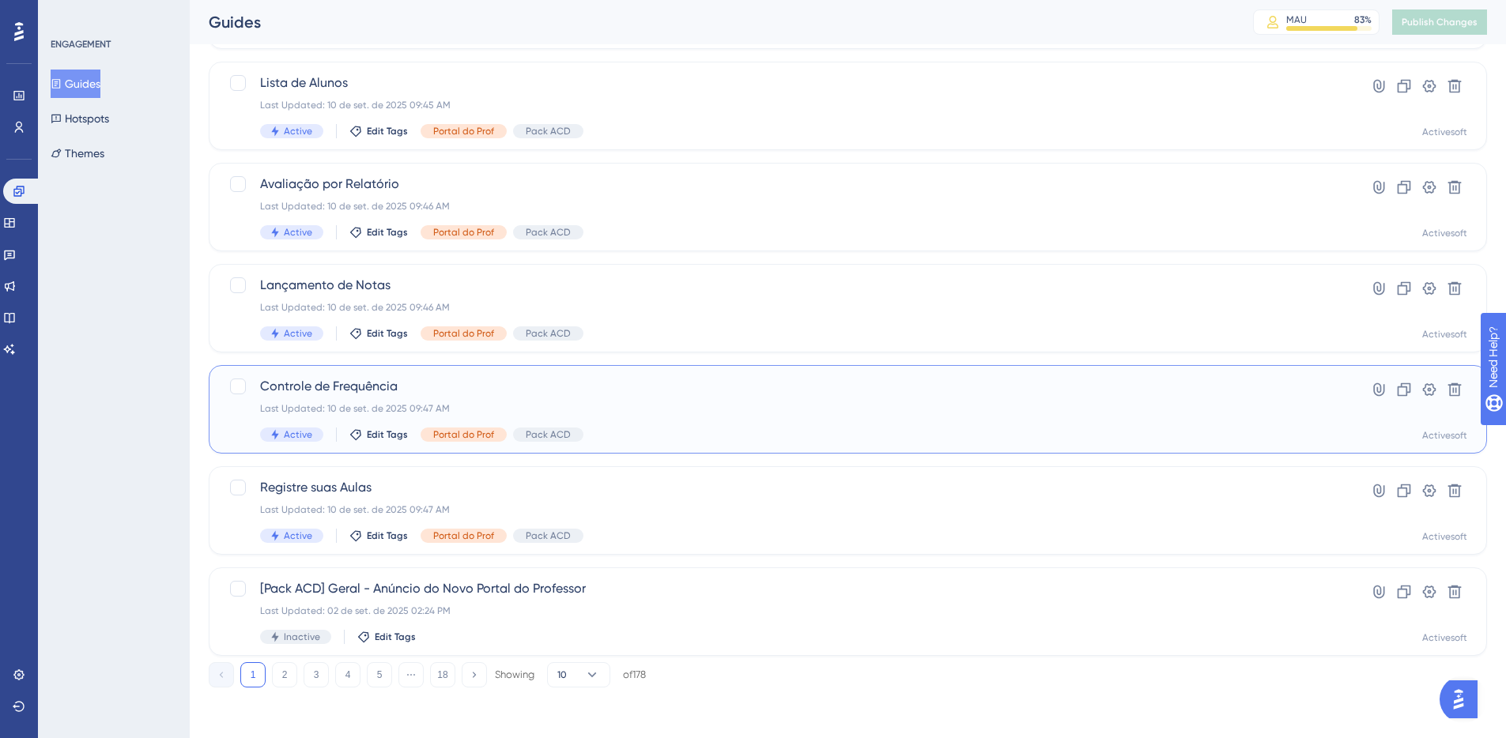
click at [386, 375] on div "Controle de Frequência Last Updated: 10 de set. de 2025 09:47 AM Active Edit Ta…" at bounding box center [848, 409] width 1278 height 89
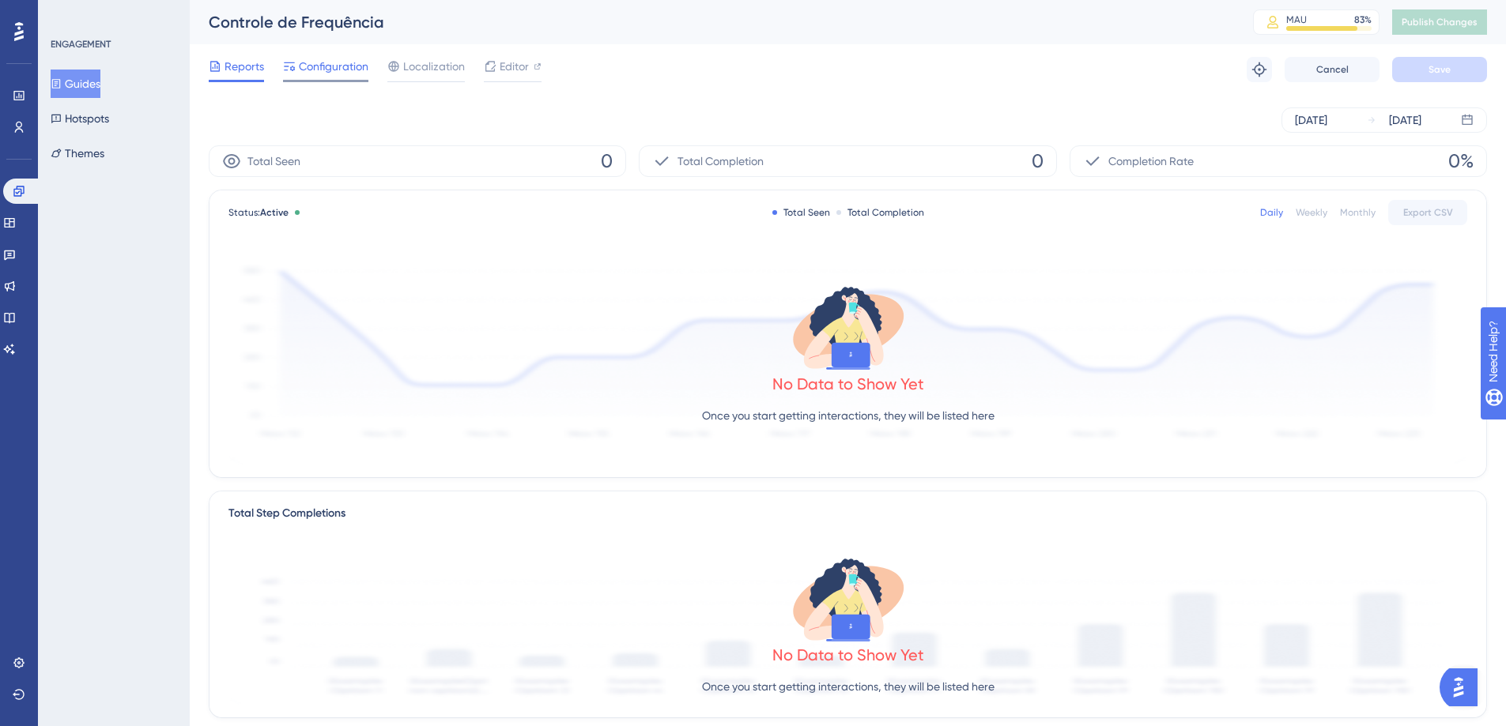
click at [355, 59] on span "Configuration" at bounding box center [334, 66] width 70 height 19
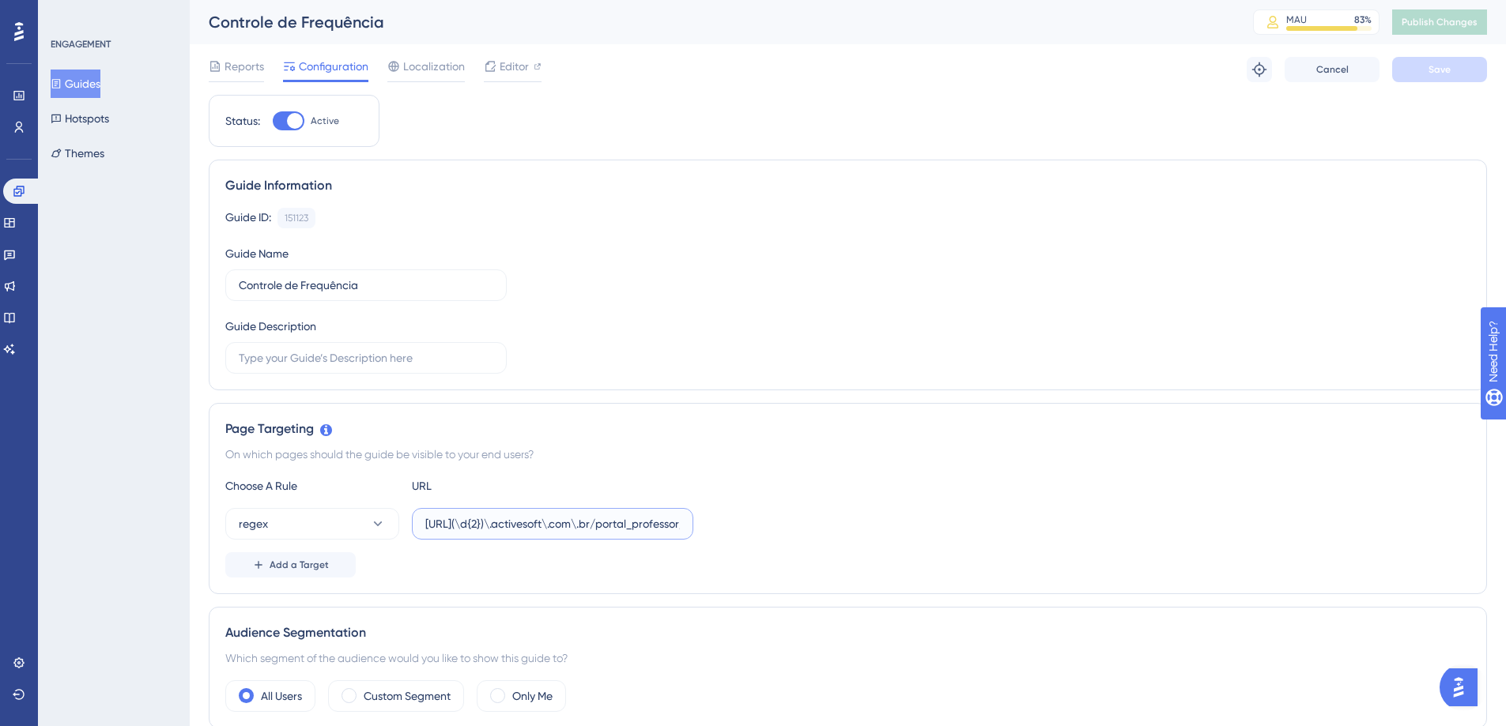
click at [551, 522] on input "[URL](\d{2})\.activesoft\.com\.br/portal_professor/" at bounding box center [552, 523] width 255 height 17
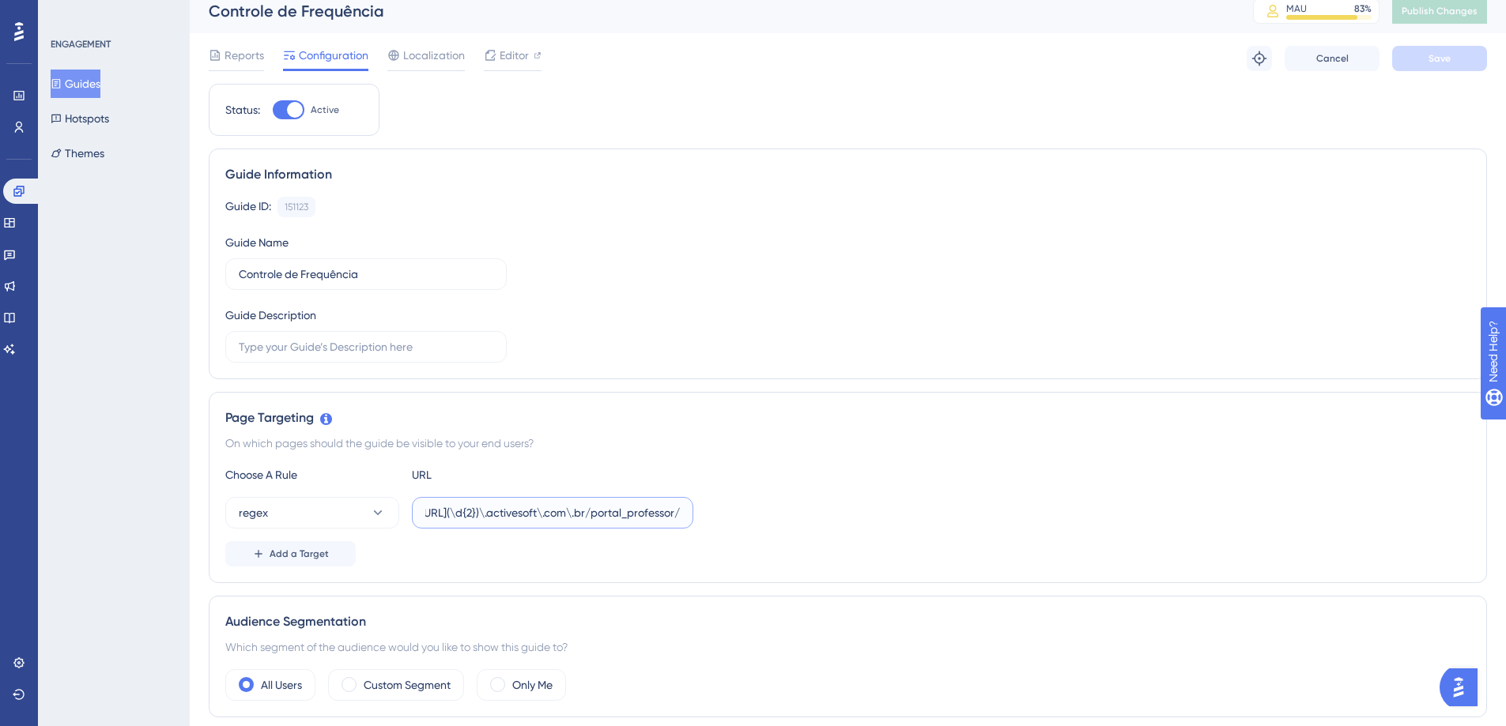
scroll to position [30, 0]
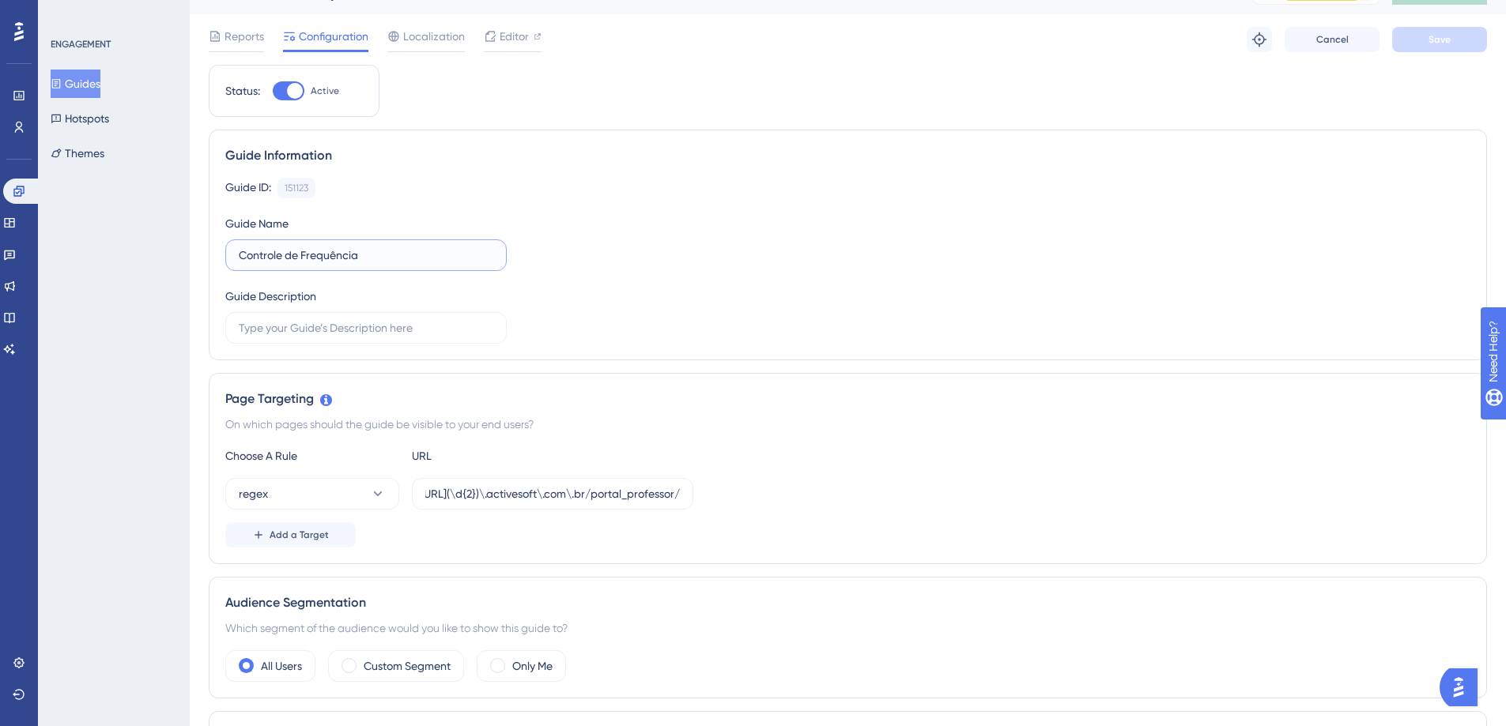
click at [371, 247] on input "Controle de Frequência" at bounding box center [366, 255] width 255 height 17
click at [369, 253] on input "Controle de Frequência" at bounding box center [366, 255] width 255 height 17
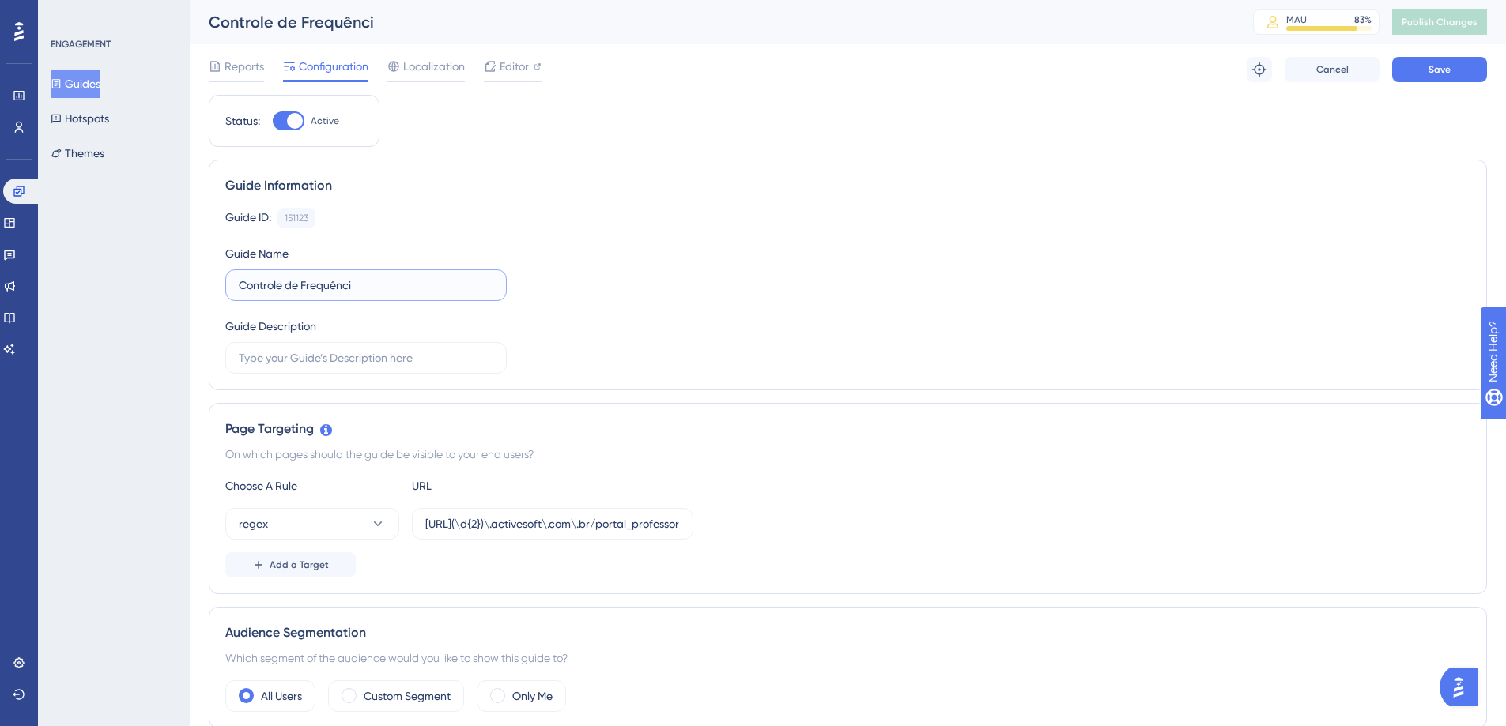
click at [363, 288] on input "Controle de Frequênci" at bounding box center [366, 285] width 255 height 17
type input "Controle de Frequência"
click at [1463, 35] on div "Controle de Frequência MAU 83 % Click to see add-on and upgrade options Publish…" at bounding box center [848, 22] width 1316 height 44
click at [85, 77] on button "Guides" at bounding box center [76, 84] width 50 height 28
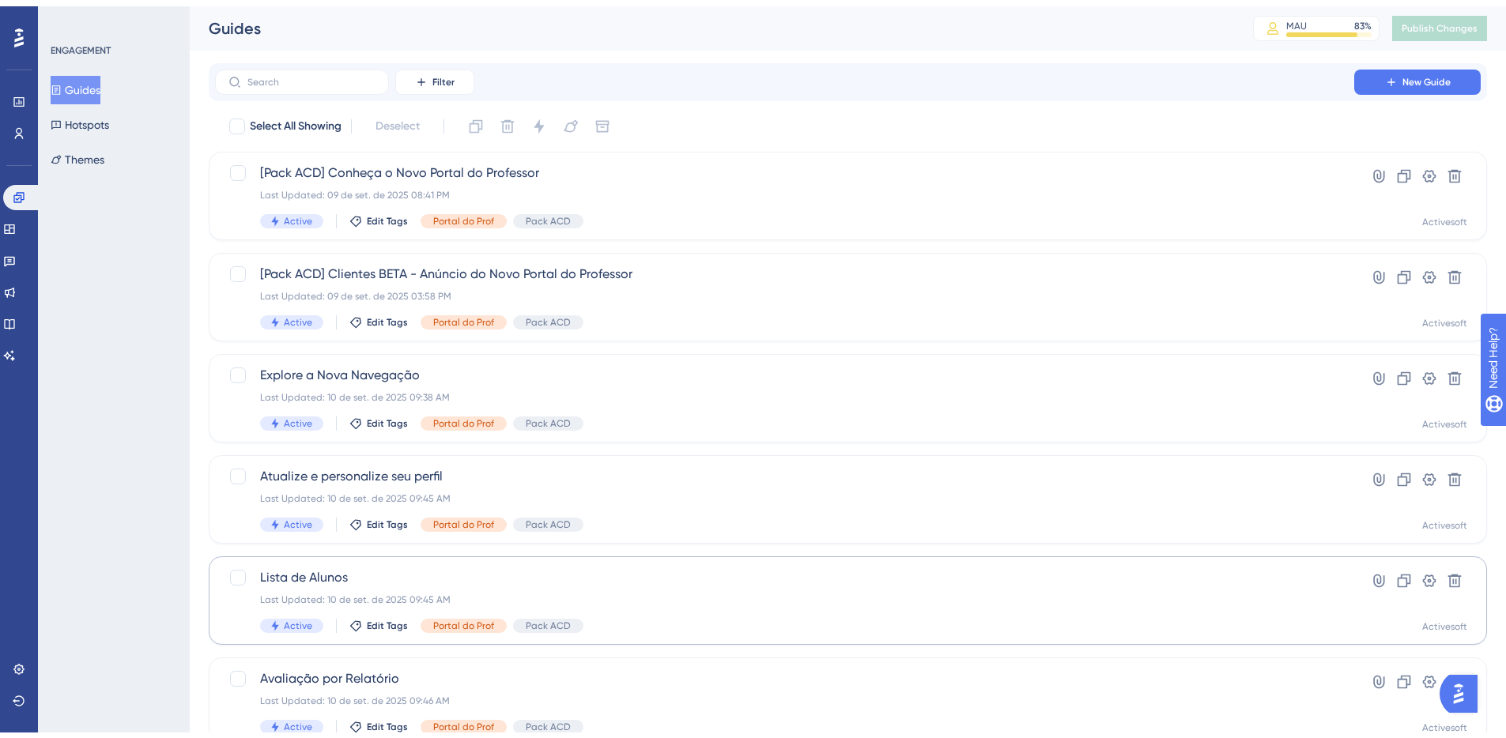
scroll to position [243, 0]
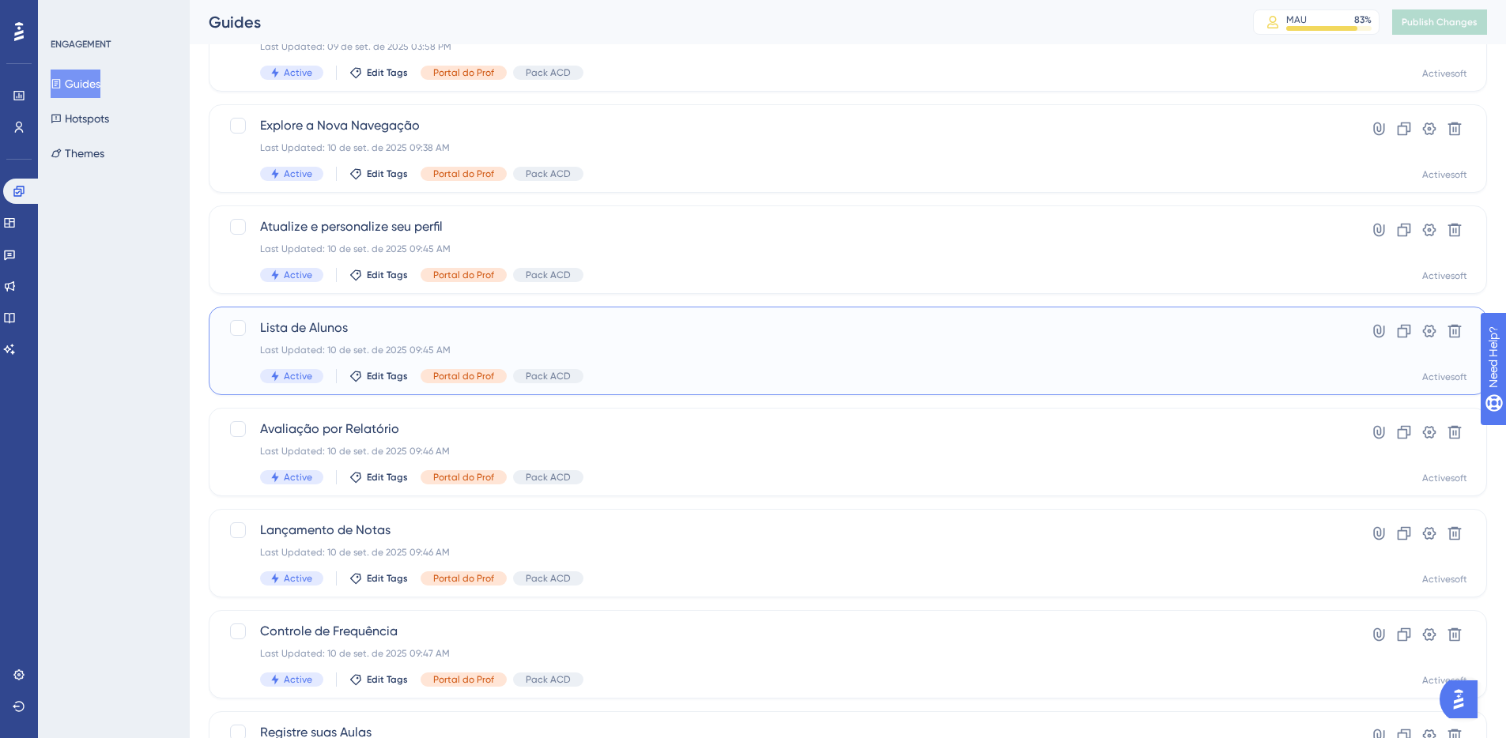
click at [338, 330] on span "Lista de Alunos" at bounding box center [784, 328] width 1049 height 19
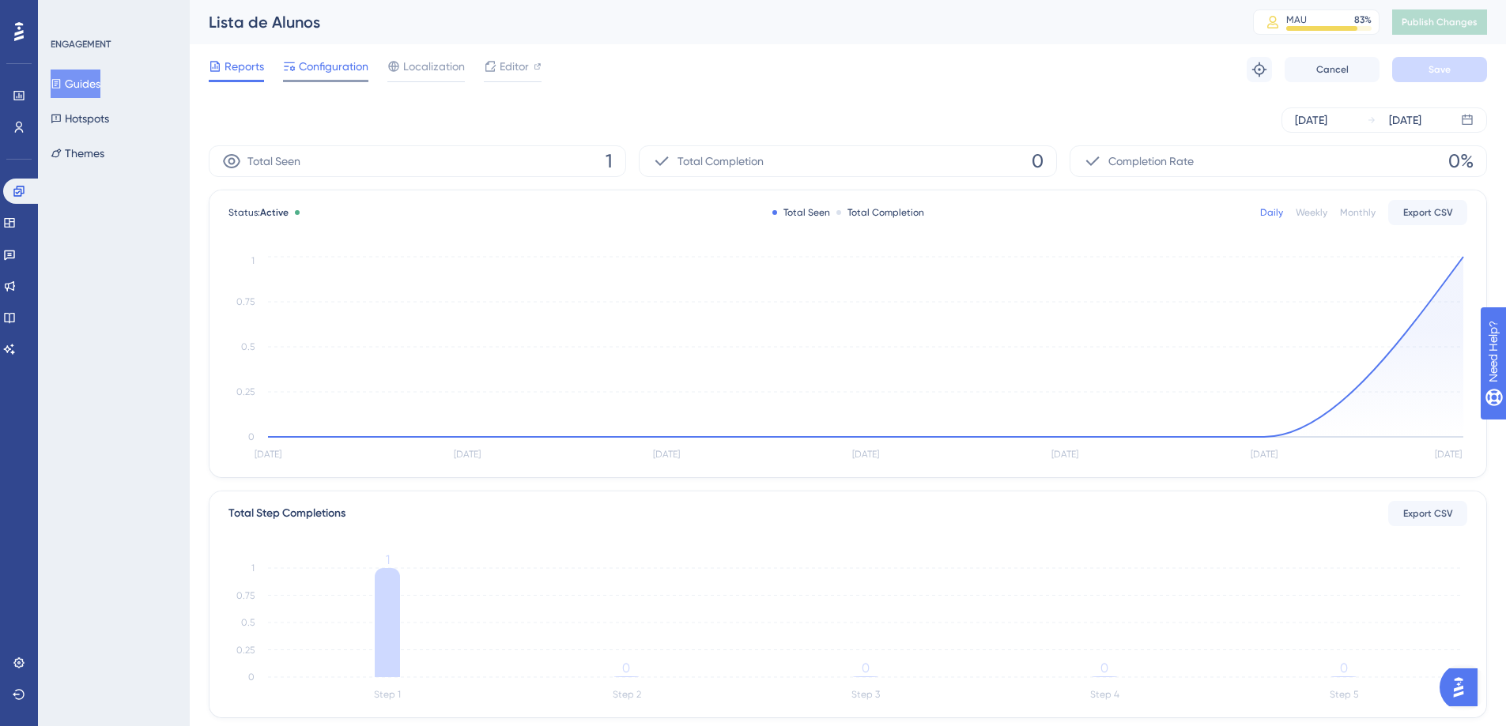
click at [324, 66] on span "Configuration" at bounding box center [334, 66] width 70 height 19
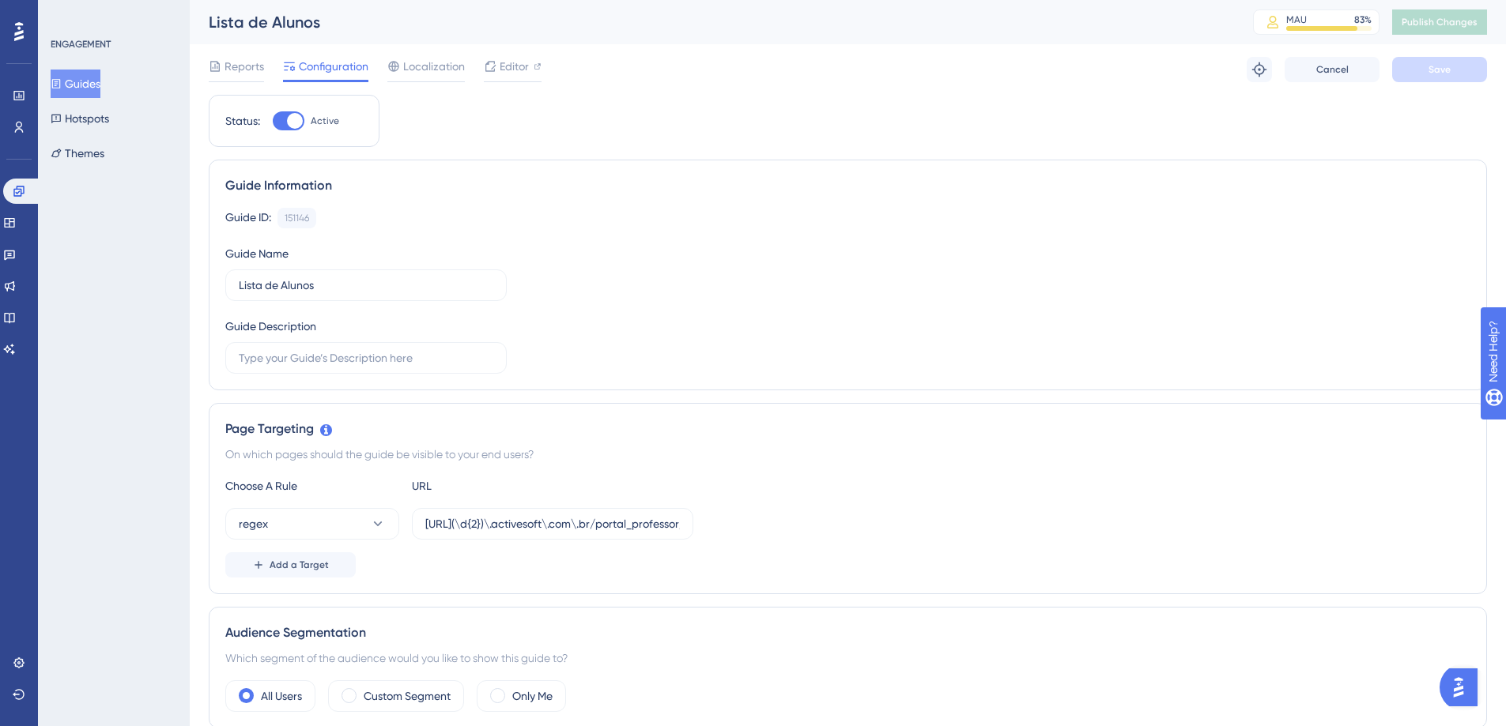
scroll to position [3, 0]
click at [16, 224] on icon at bounding box center [9, 223] width 13 height 13
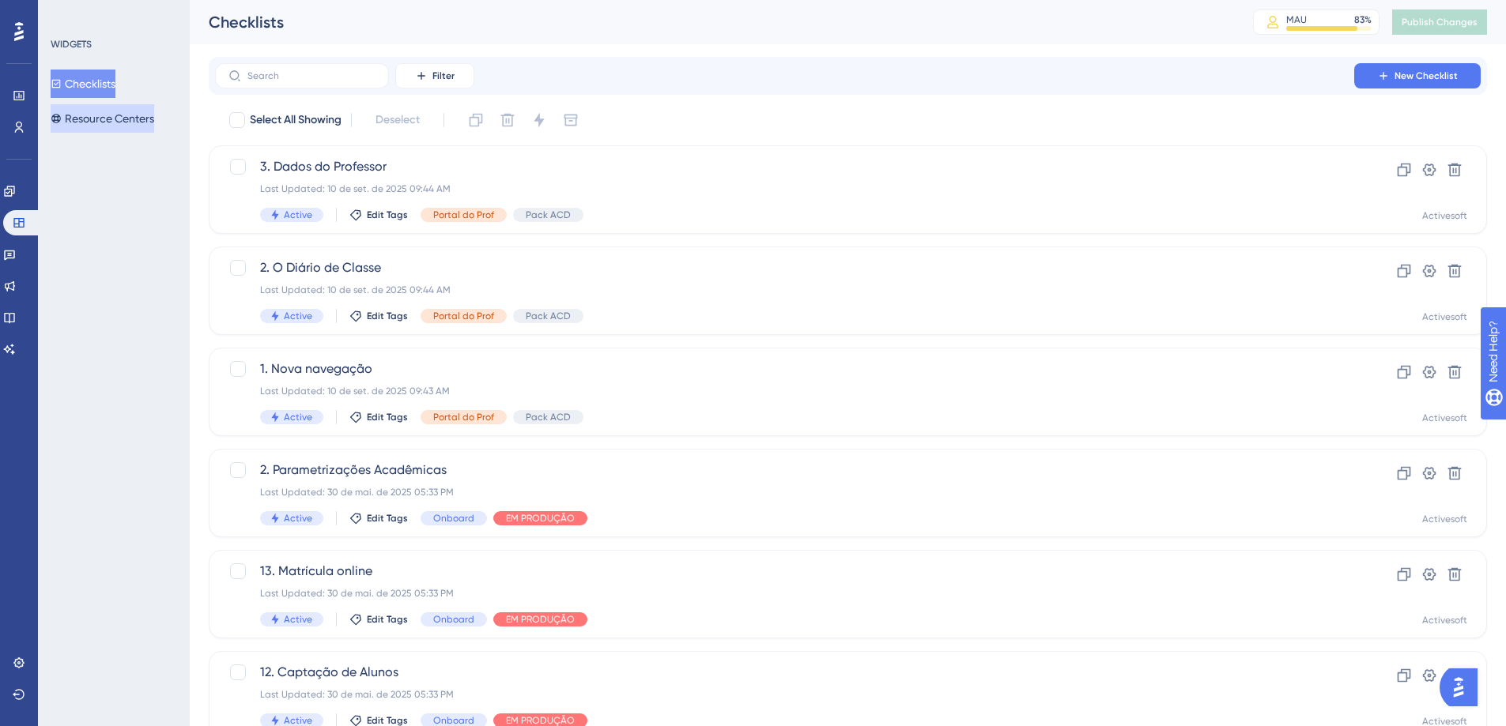
click at [105, 115] on button "Resource Centers" at bounding box center [103, 118] width 104 height 28
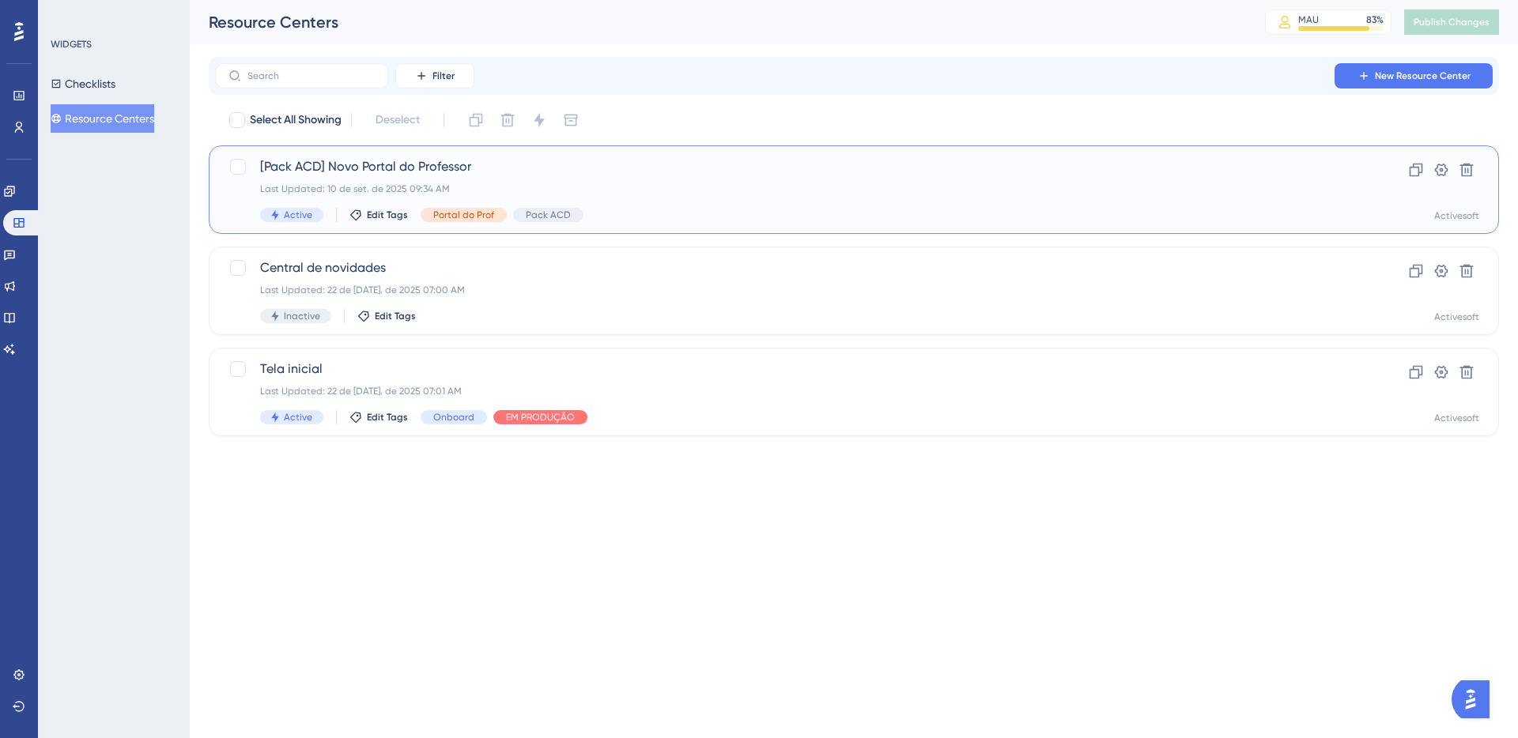
click at [460, 175] on span "[Pack ACD] Novo Portal do Professor" at bounding box center [790, 166] width 1061 height 19
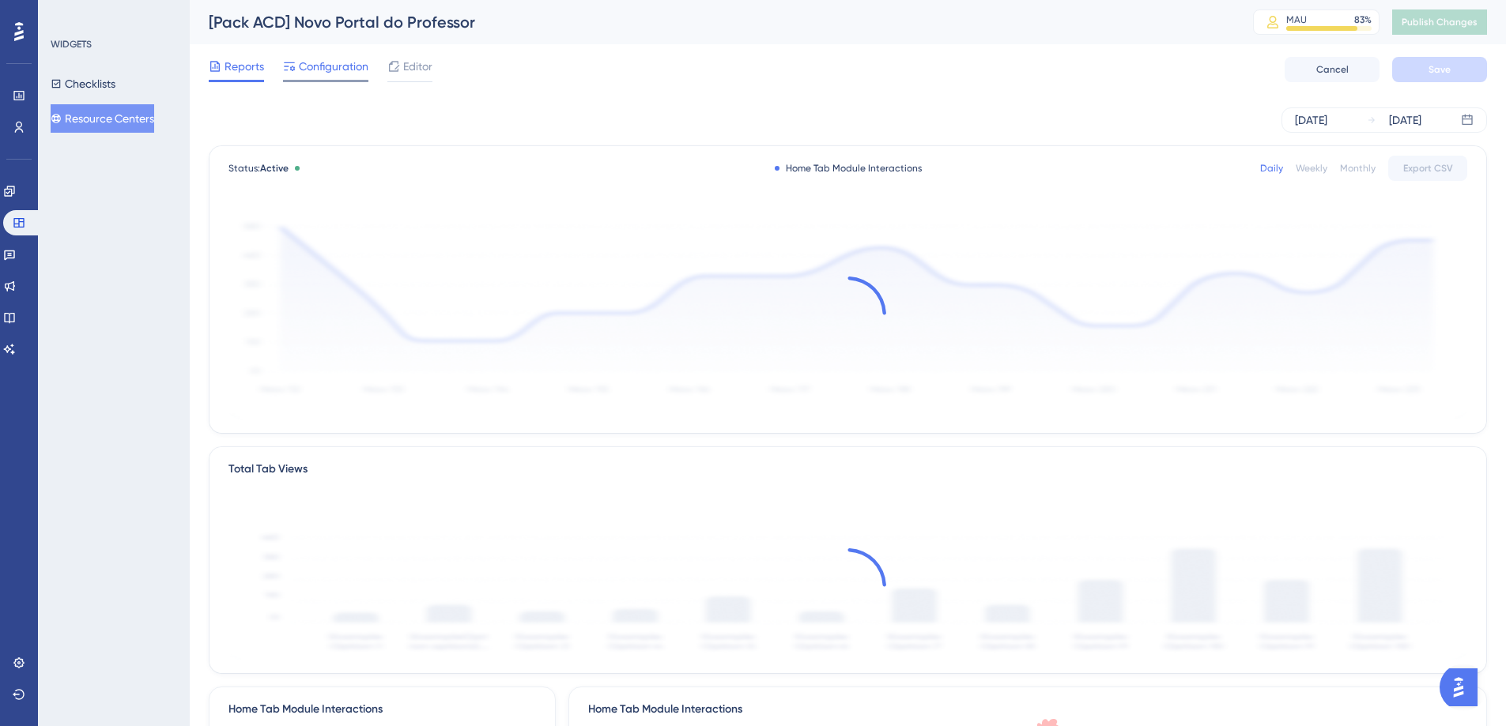
click at [331, 70] on span "Configuration" at bounding box center [334, 66] width 70 height 19
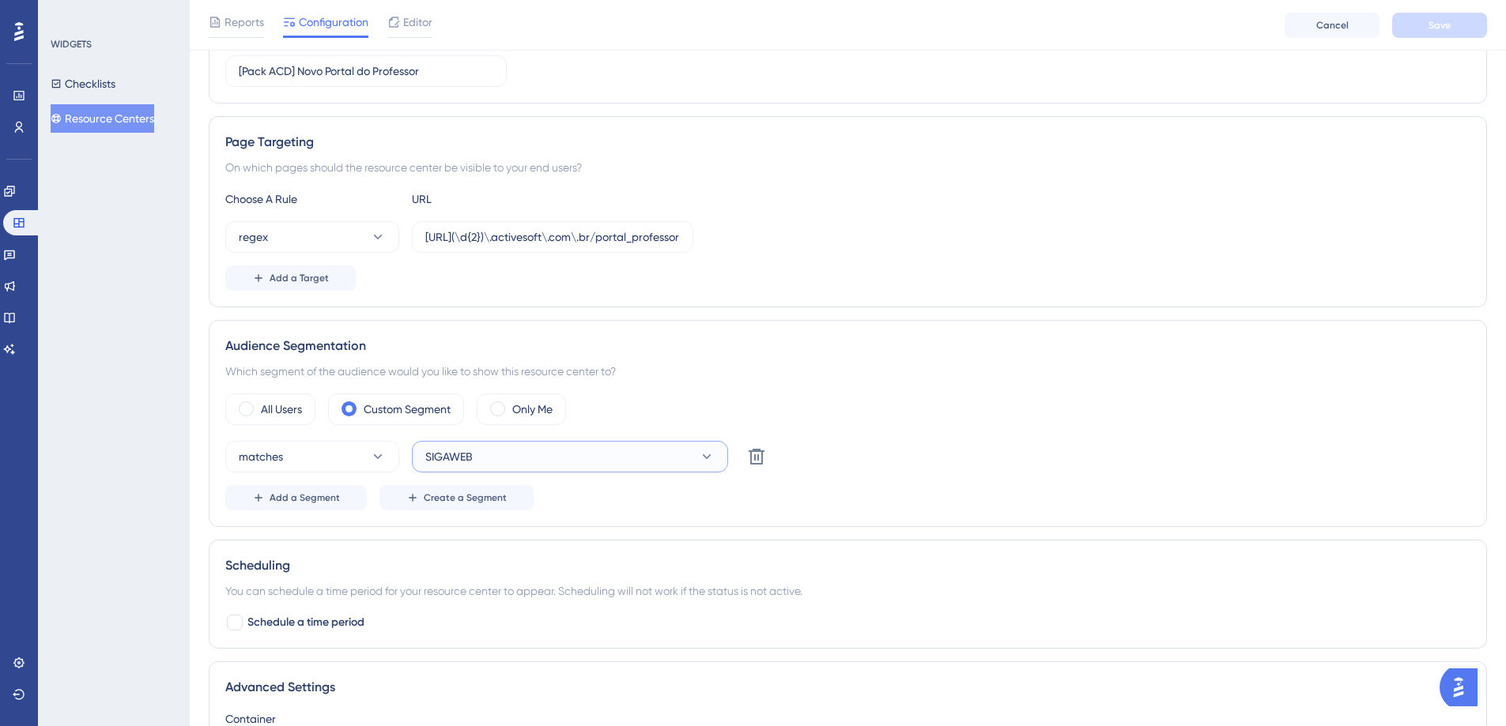
click at [491, 463] on button "SIGAWEB" at bounding box center [570, 457] width 316 height 32
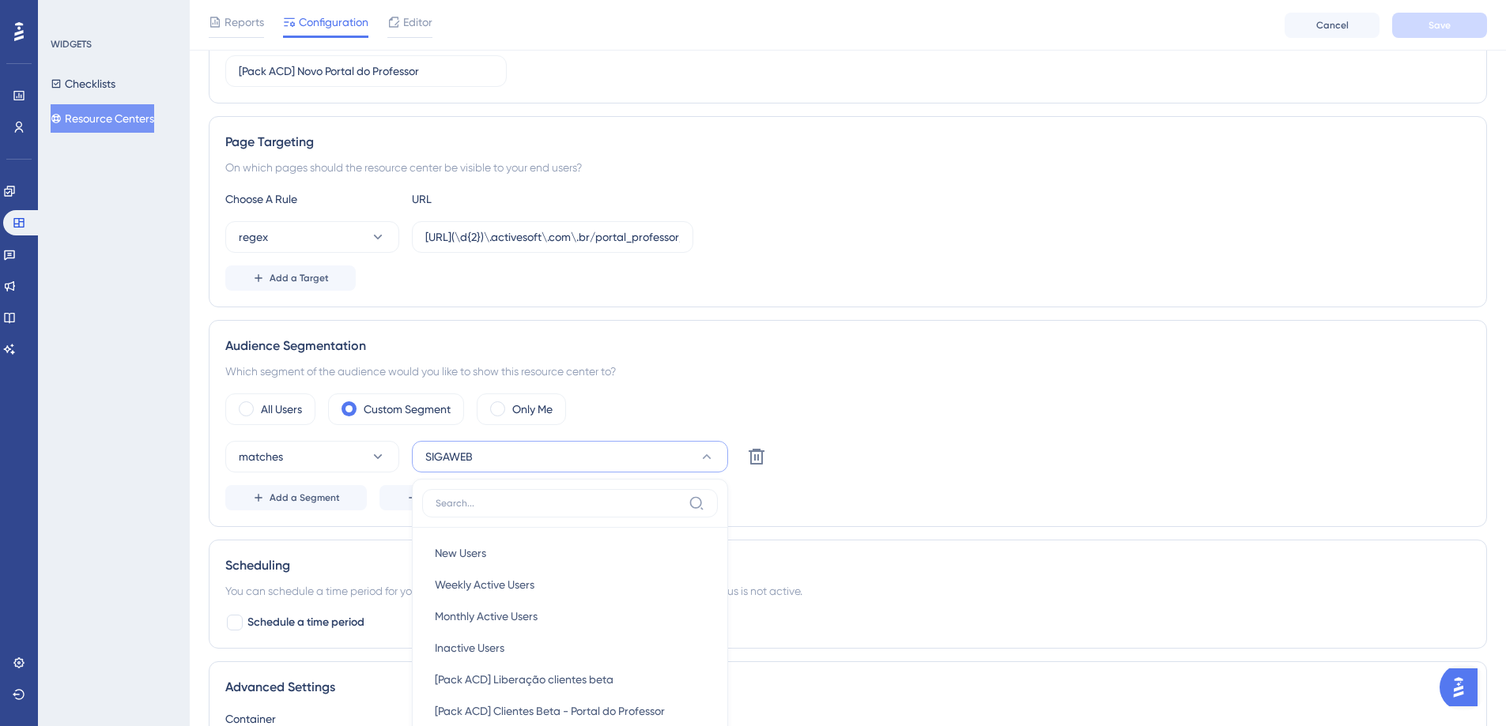
scroll to position [492, 0]
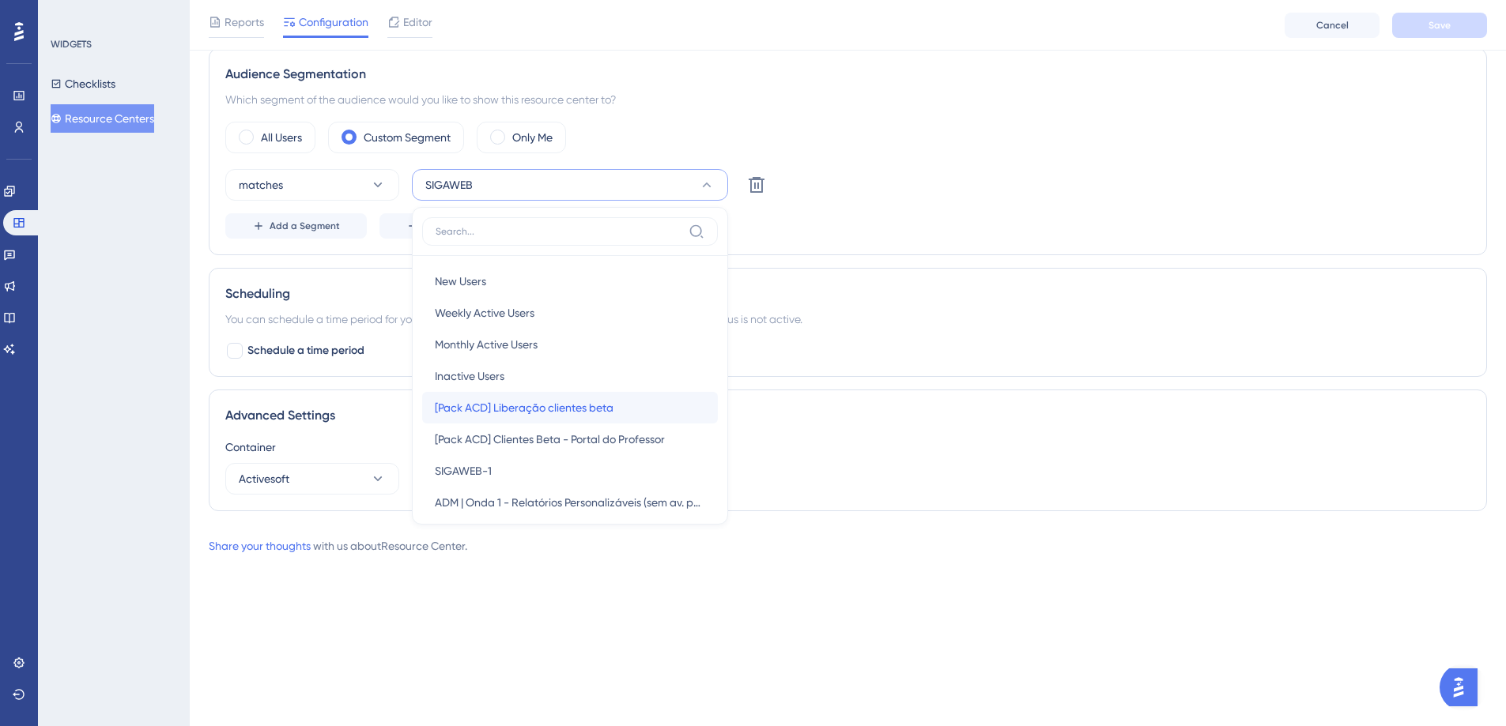
click at [549, 402] on span "[Pack ACD] Liberação clientes beta" at bounding box center [524, 407] width 179 height 19
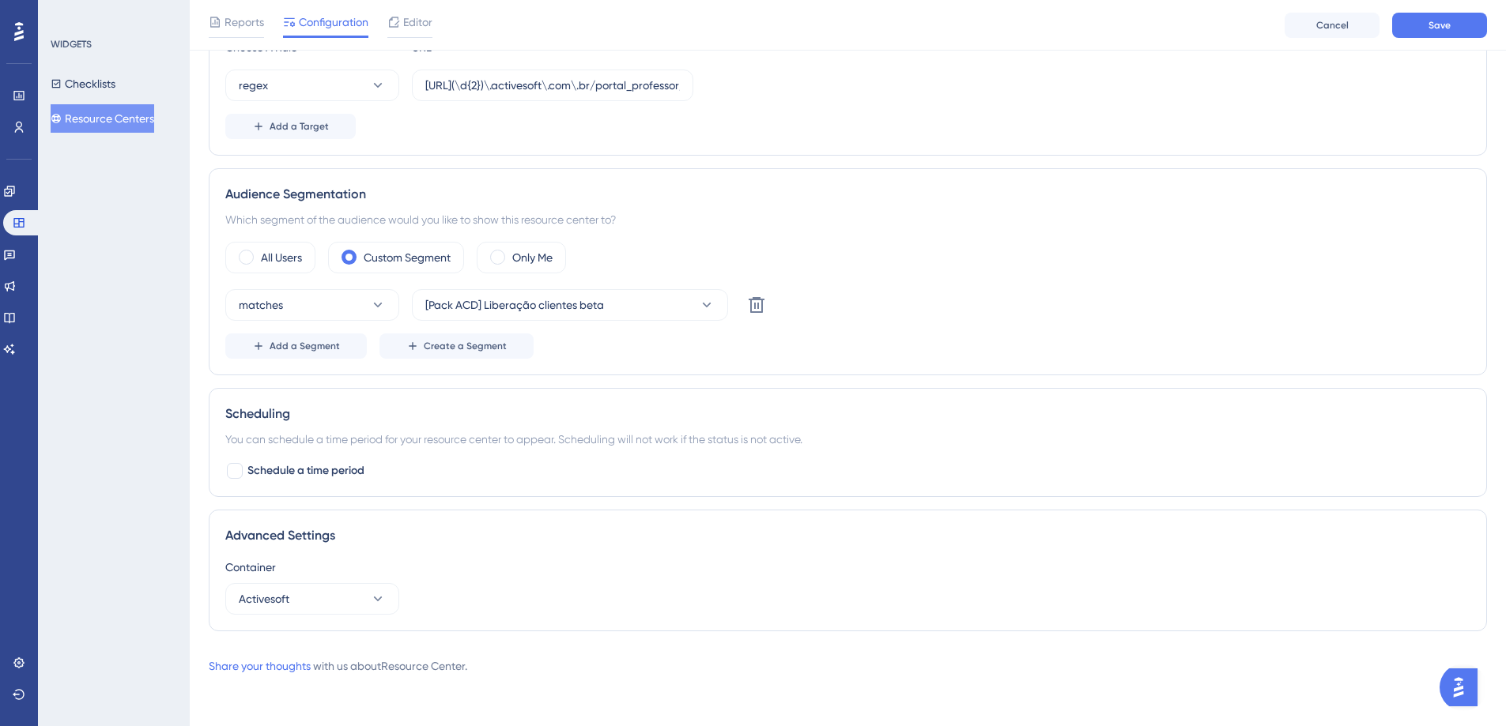
scroll to position [372, 0]
click at [311, 348] on span "Add a Segment" at bounding box center [305, 346] width 70 height 13
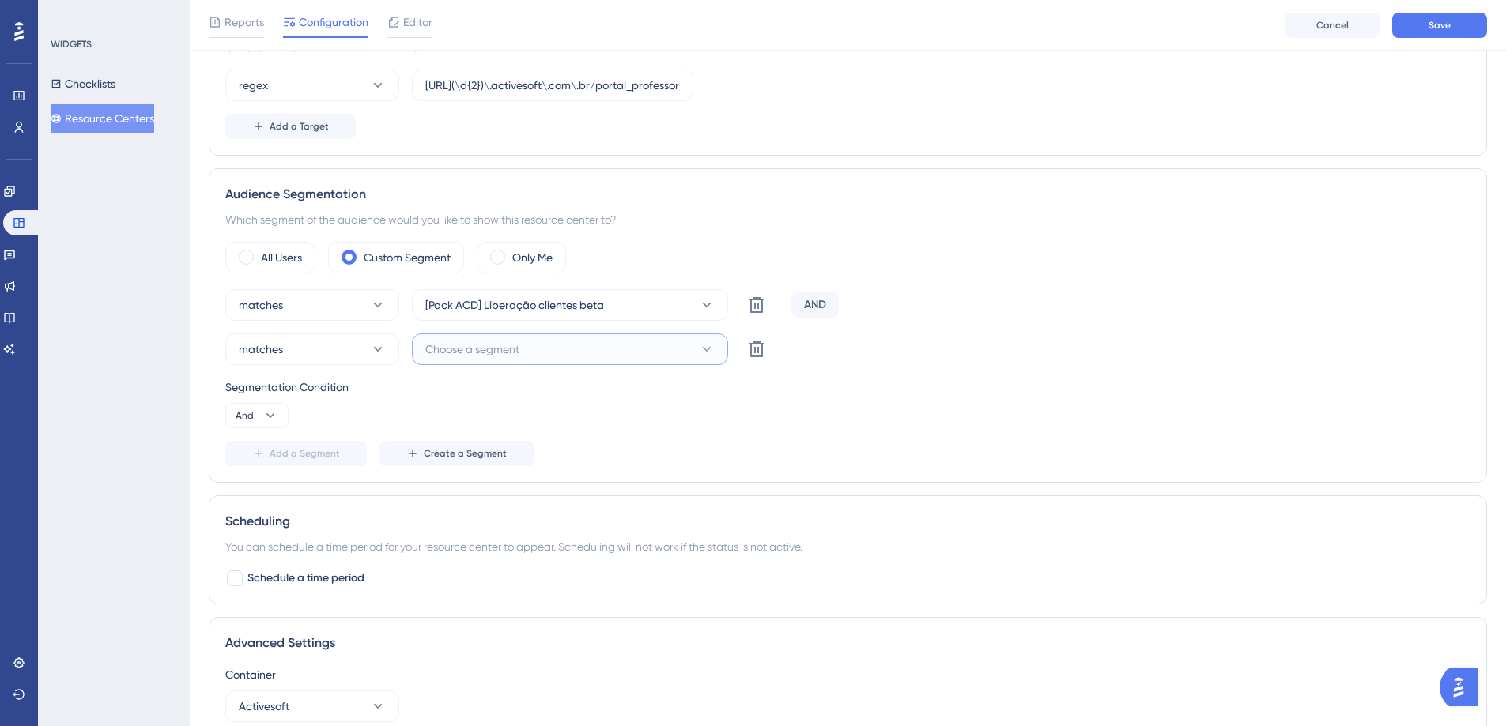
click at [481, 348] on span "Choose a segment" at bounding box center [472, 349] width 94 height 19
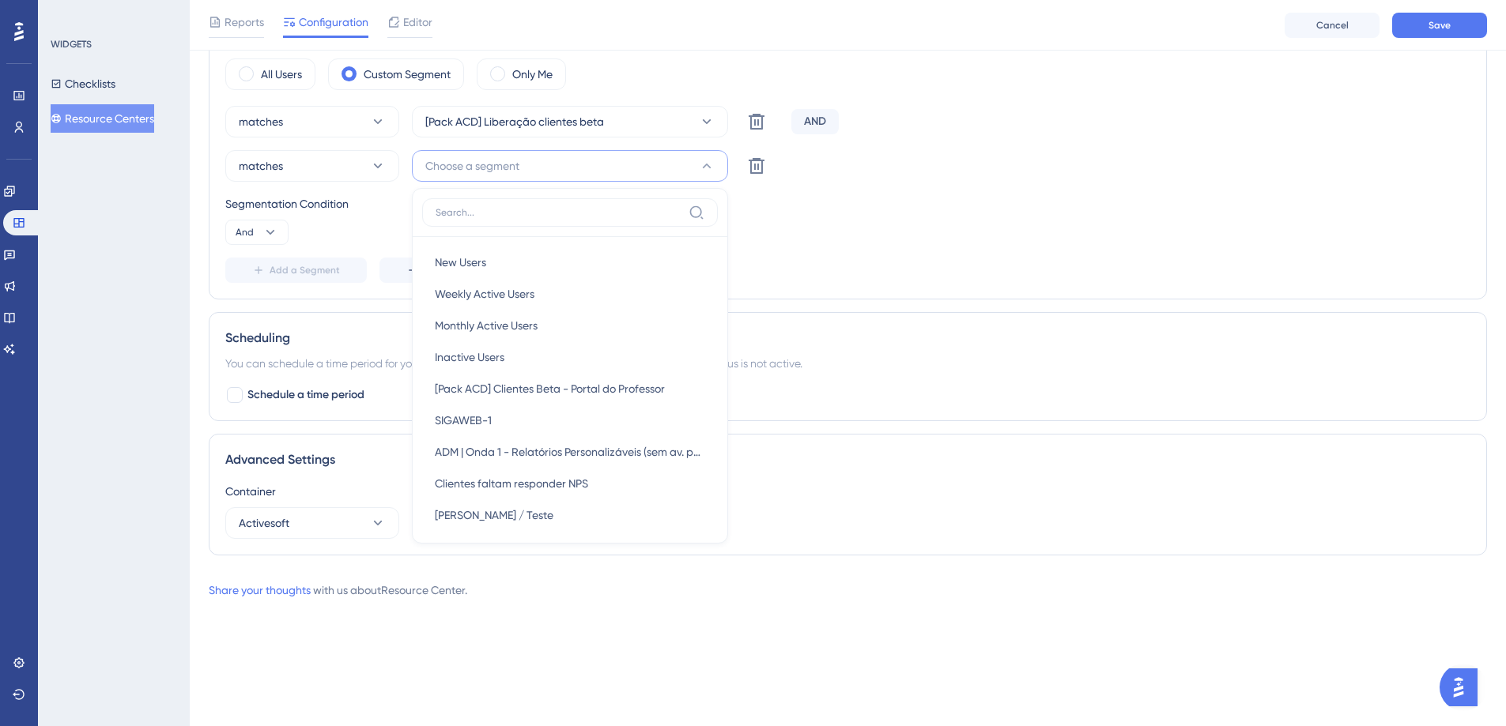
scroll to position [924, 0]
click at [518, 510] on div "SIGAWEB SIGAWEB" at bounding box center [570, 508] width 270 height 32
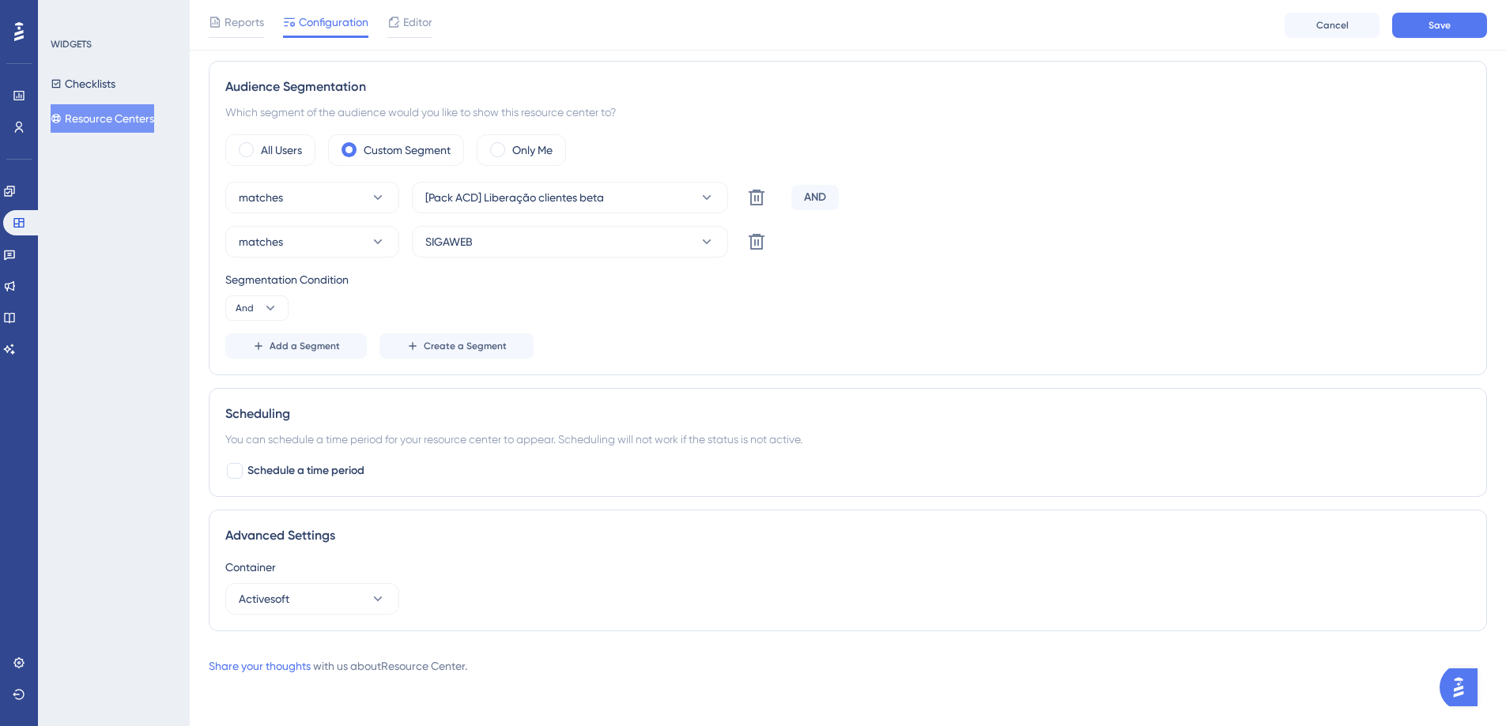
click at [810, 190] on div "AND" at bounding box center [814, 197] width 47 height 25
click at [829, 200] on div "AND" at bounding box center [814, 197] width 47 height 25
click at [256, 312] on button "And" at bounding box center [256, 308] width 63 height 25
click at [255, 389] on div "Or Or" at bounding box center [257, 385] width 30 height 32
click at [703, 318] on div "Segmentation Condition Or" at bounding box center [847, 295] width 1245 height 51
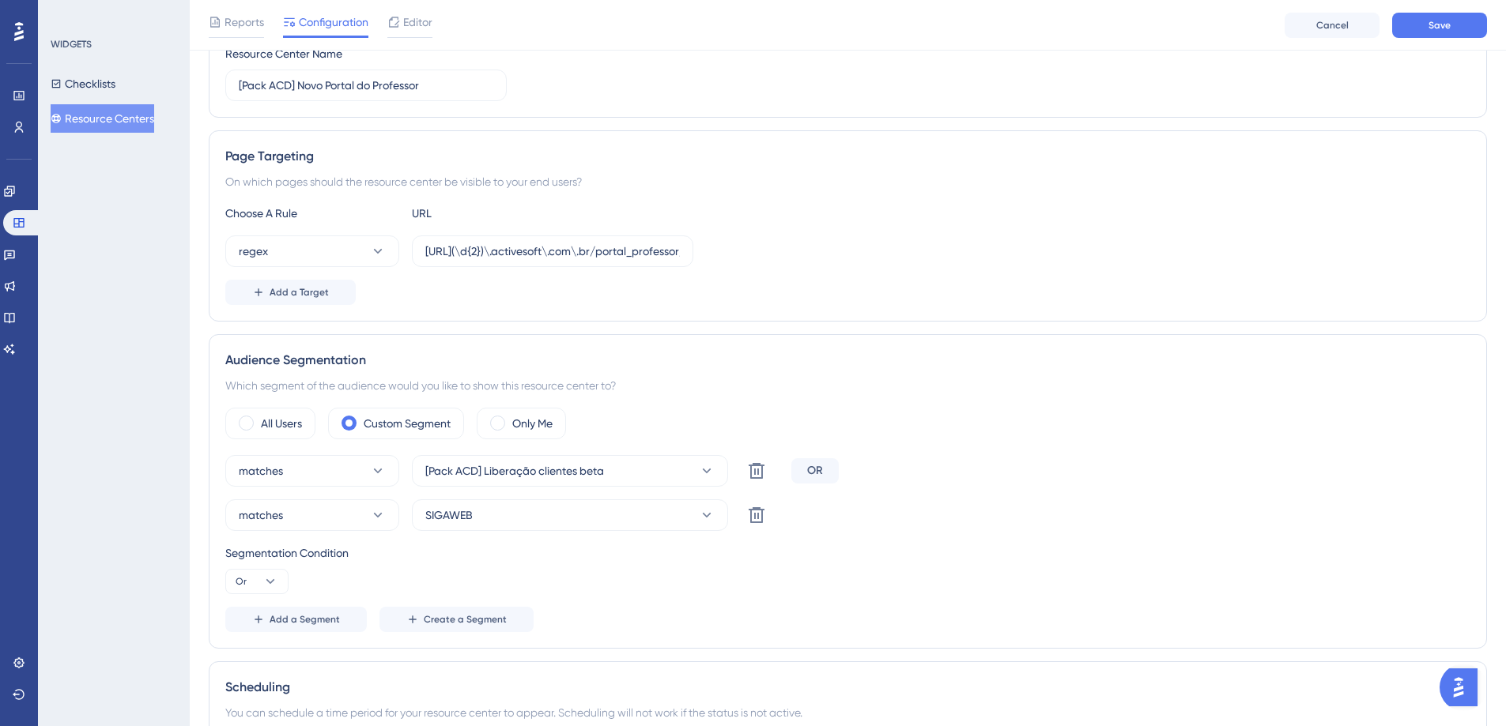
scroll to position [0, 0]
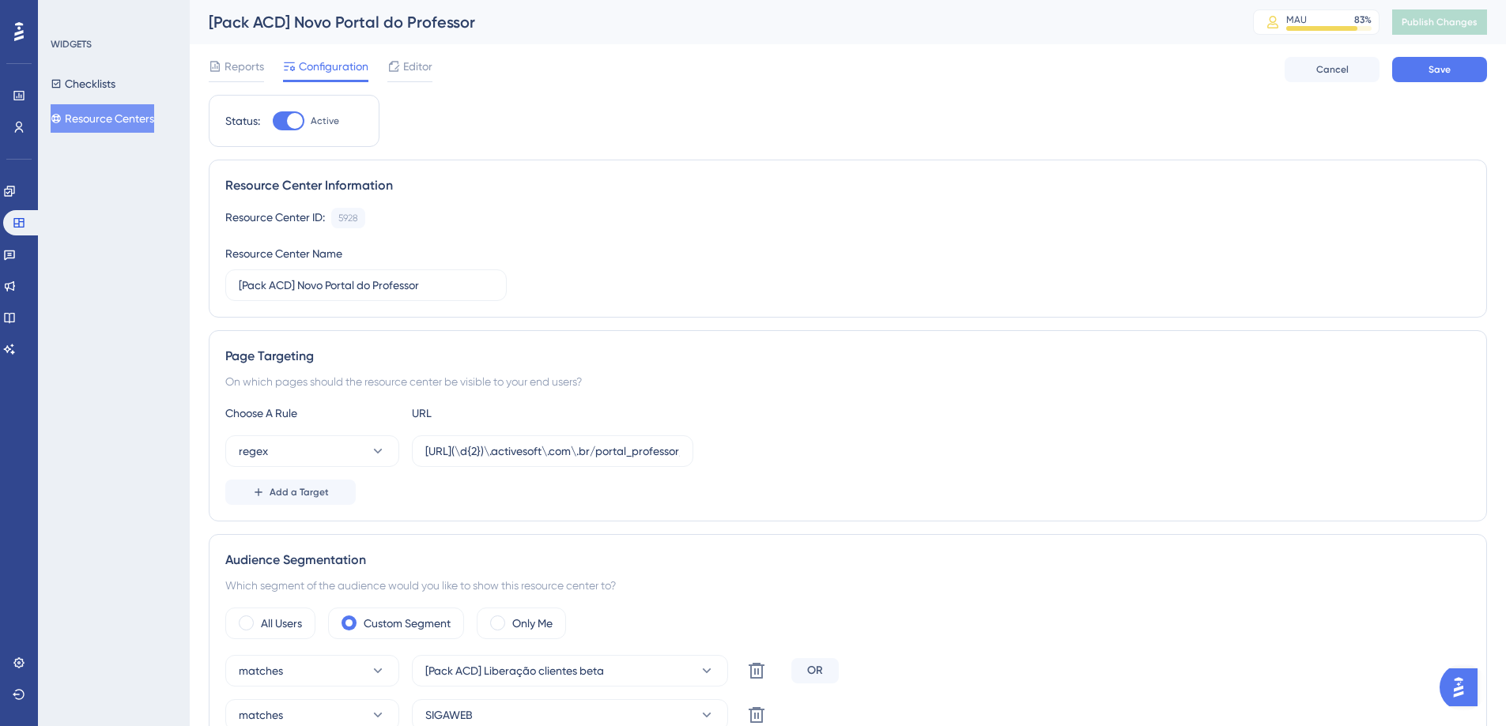
click at [283, 116] on div at bounding box center [289, 120] width 32 height 19
click at [273, 121] on input "Active" at bounding box center [272, 121] width 1 height 1
checkbox input "false"
click at [1410, 68] on button "Save" at bounding box center [1439, 69] width 95 height 25
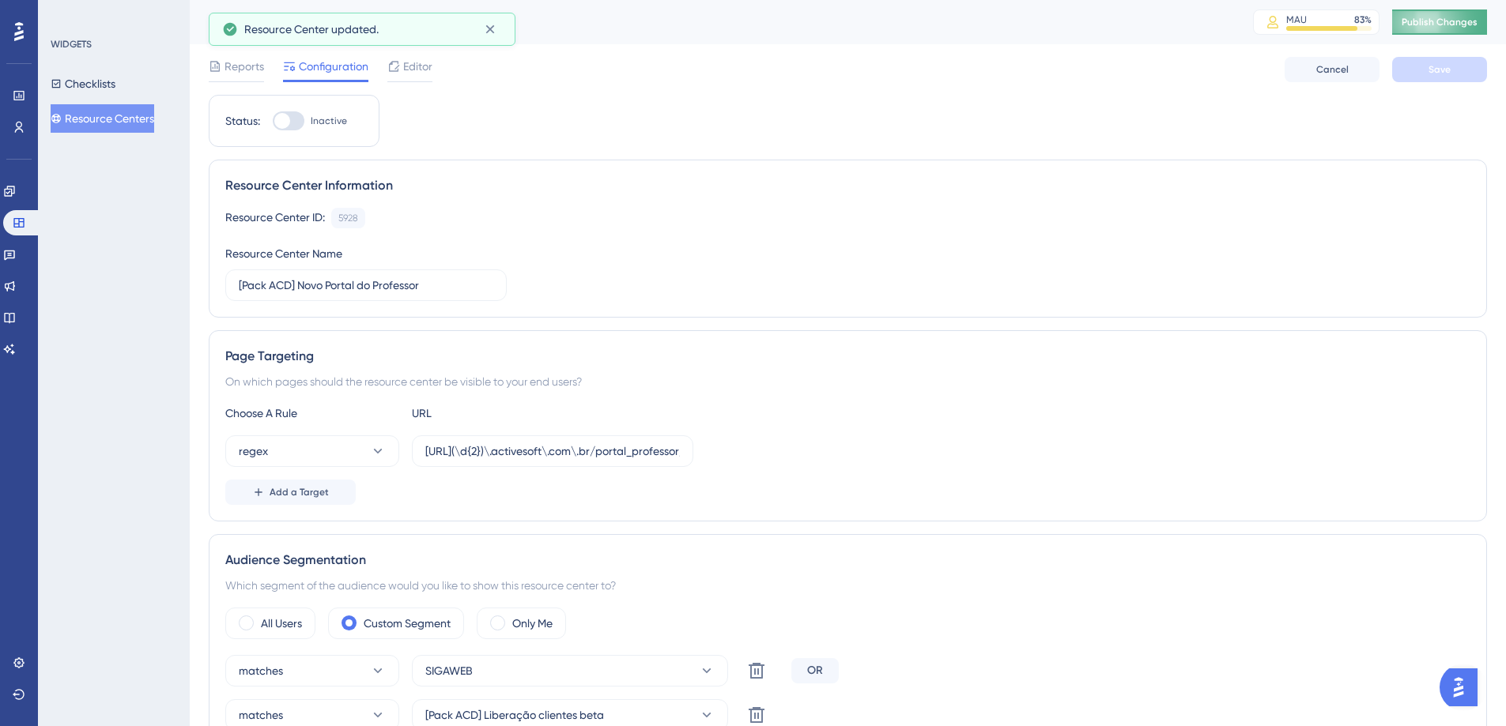
click at [1453, 25] on span "Publish Changes" at bounding box center [1439, 22] width 76 height 13
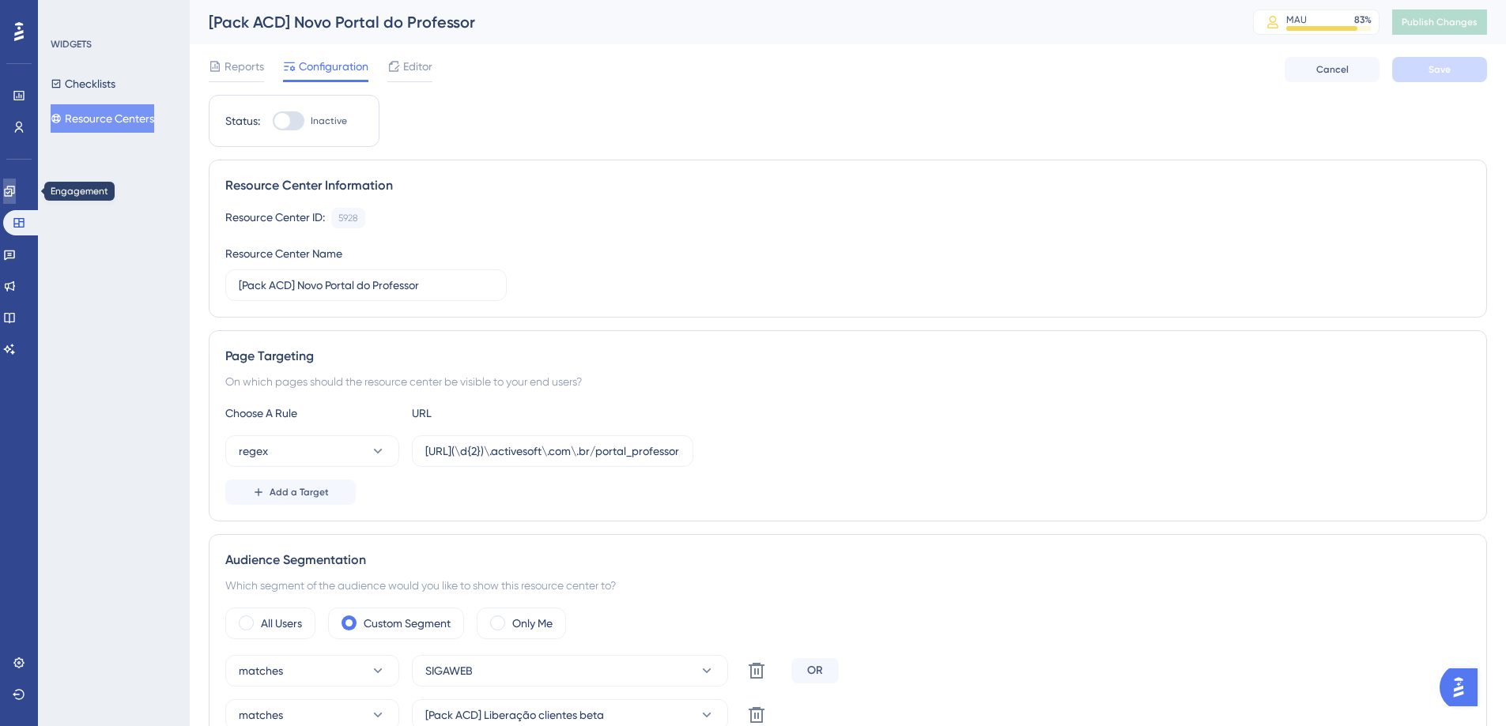
click at [12, 187] on link at bounding box center [9, 191] width 13 height 25
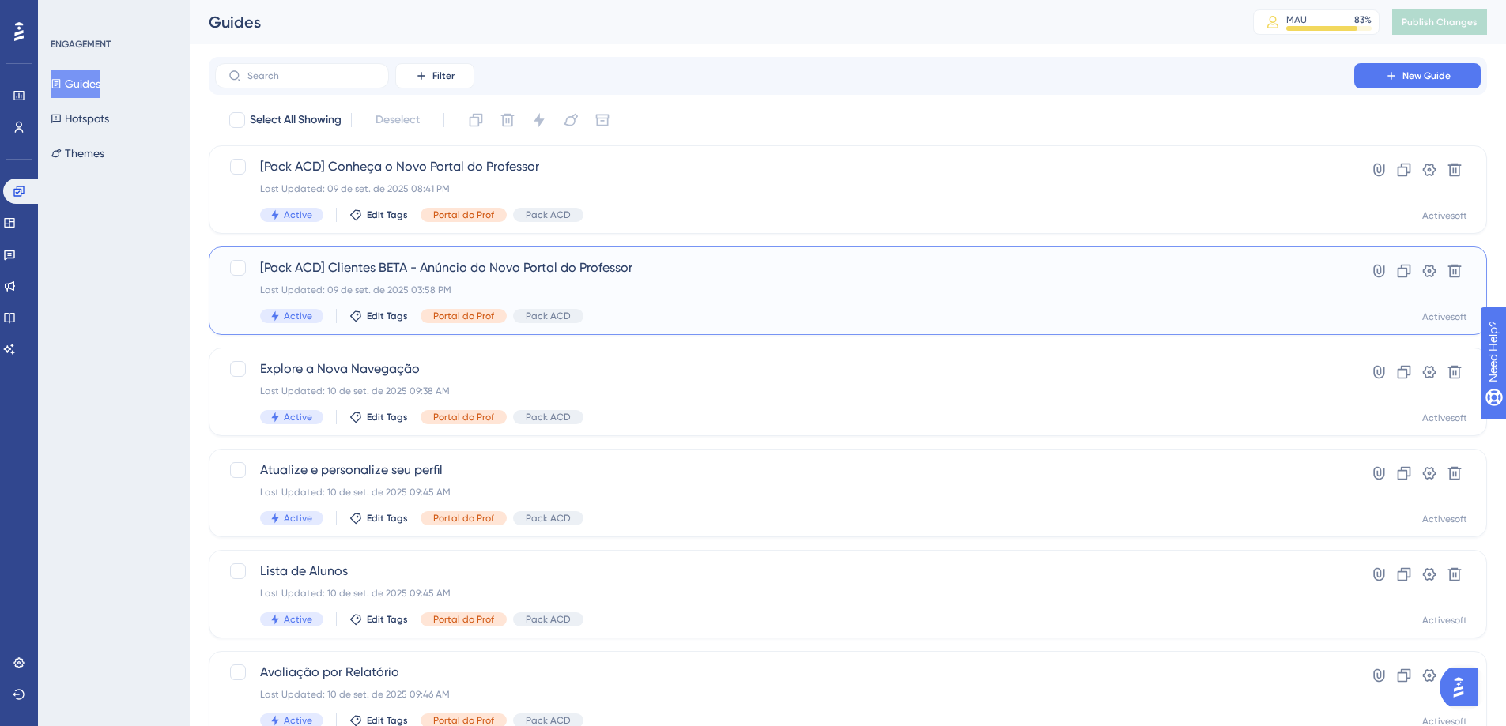
click at [528, 264] on span "[Pack ACD] Clientes BETA - Anúncio do Novo Portal do Professor" at bounding box center [784, 267] width 1049 height 19
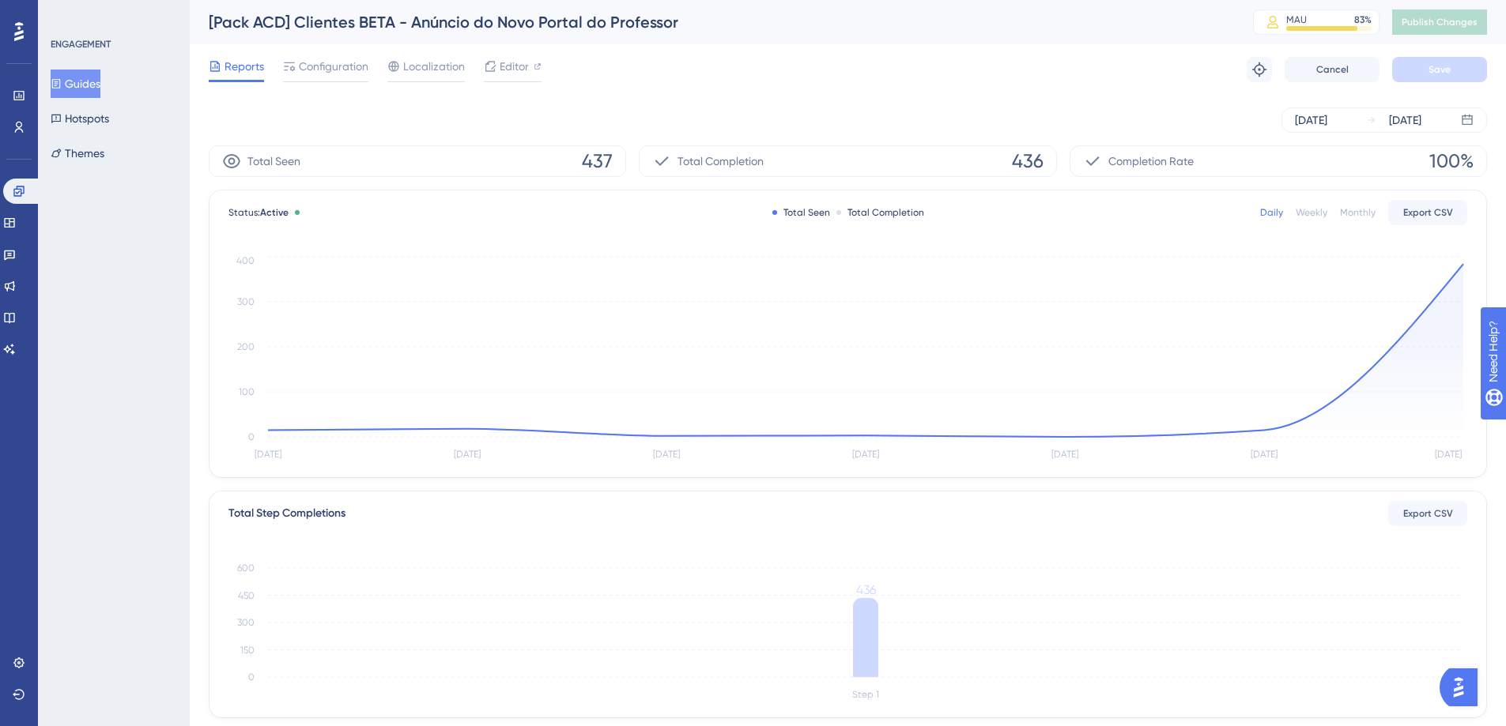
click at [93, 80] on button "Guides" at bounding box center [76, 84] width 50 height 28
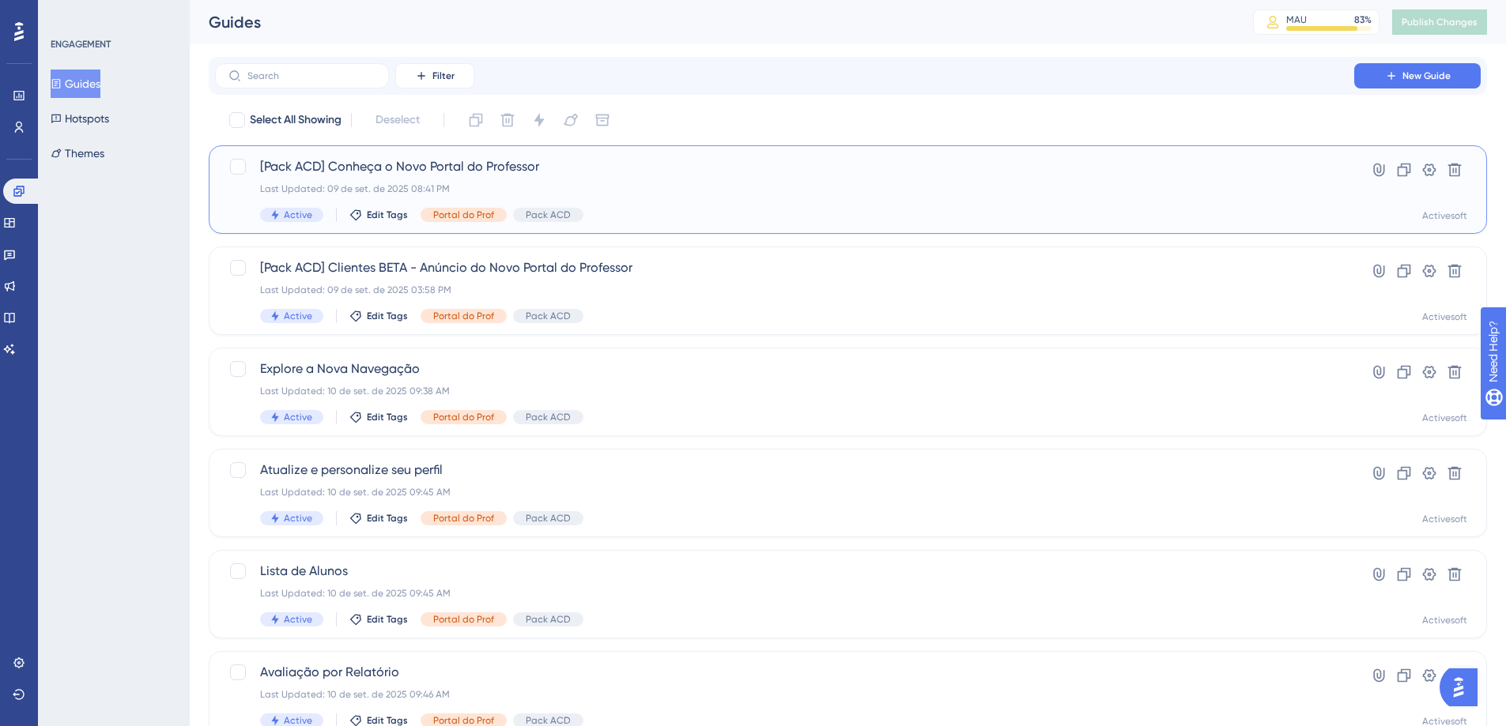
click at [441, 168] on span "[Pack ACD] Conheça o Novo Portal do Professor" at bounding box center [784, 166] width 1049 height 19
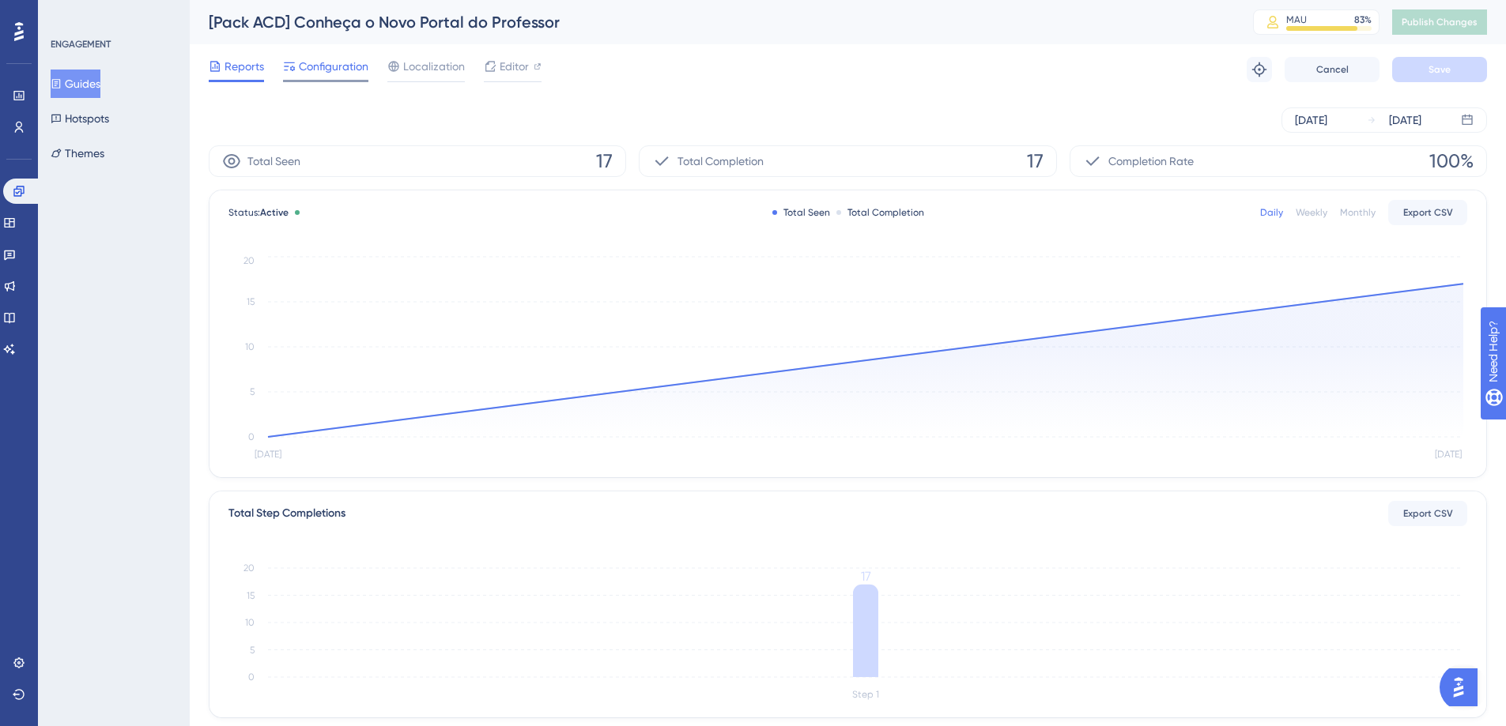
click at [326, 70] on span "Configuration" at bounding box center [334, 66] width 70 height 19
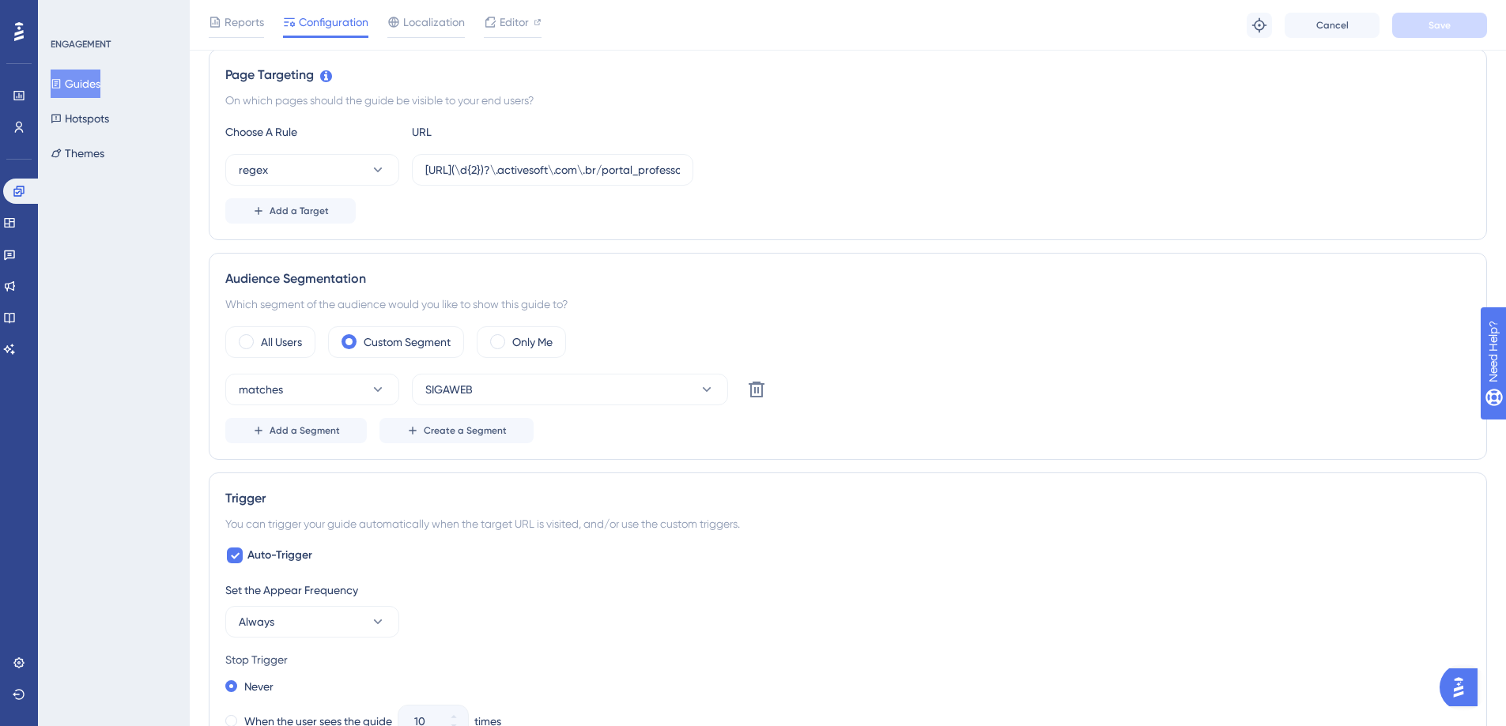
scroll to position [361, 0]
click at [321, 432] on span "Add a Segment" at bounding box center [305, 430] width 70 height 13
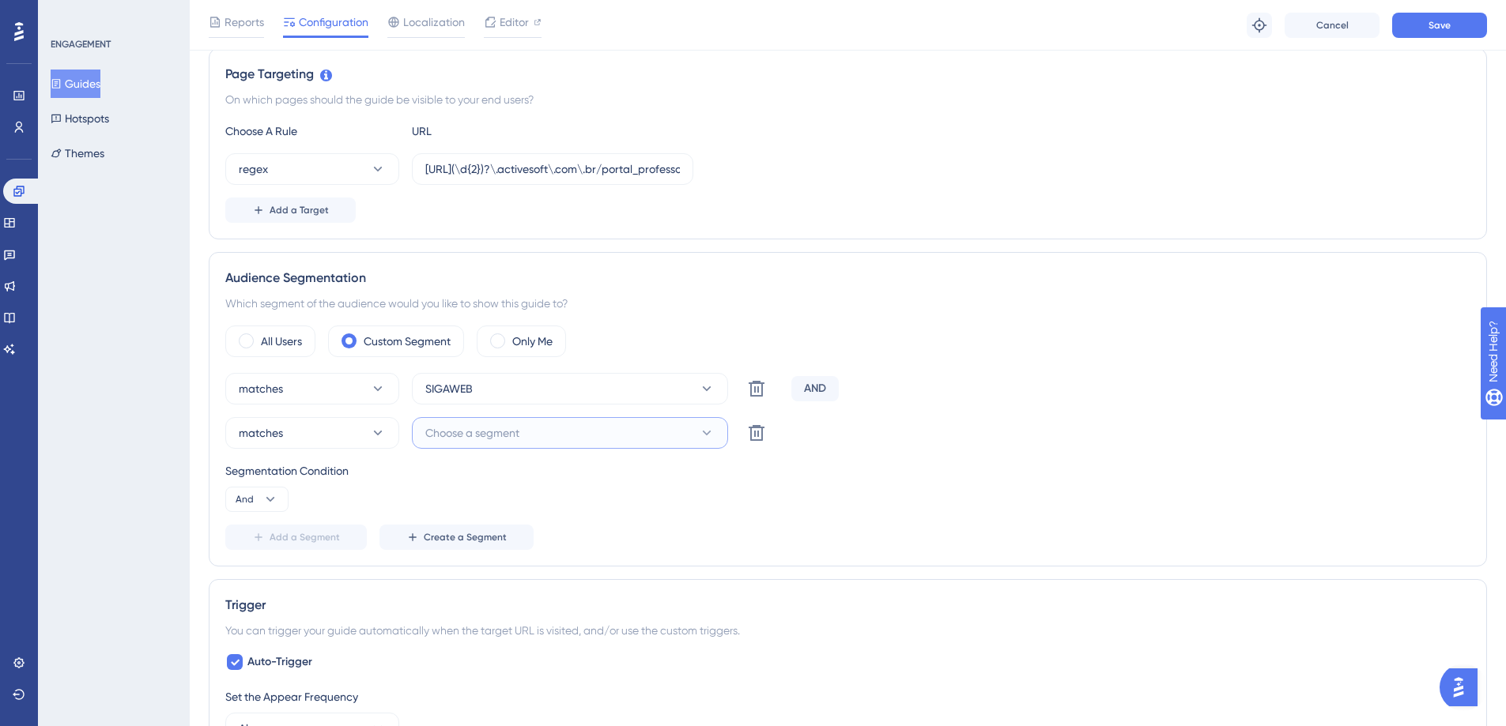
click at [474, 428] on span "Choose a segment" at bounding box center [472, 433] width 94 height 19
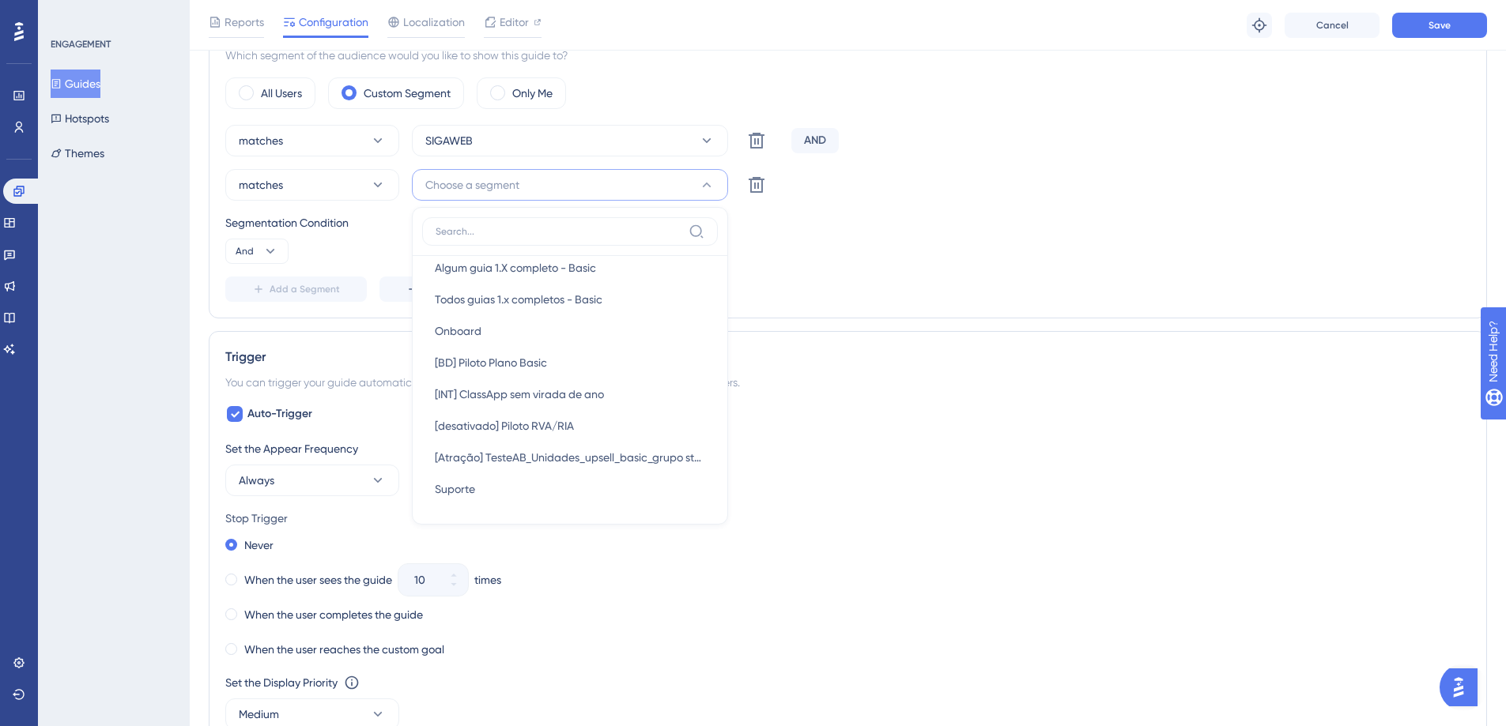
scroll to position [0, 0]
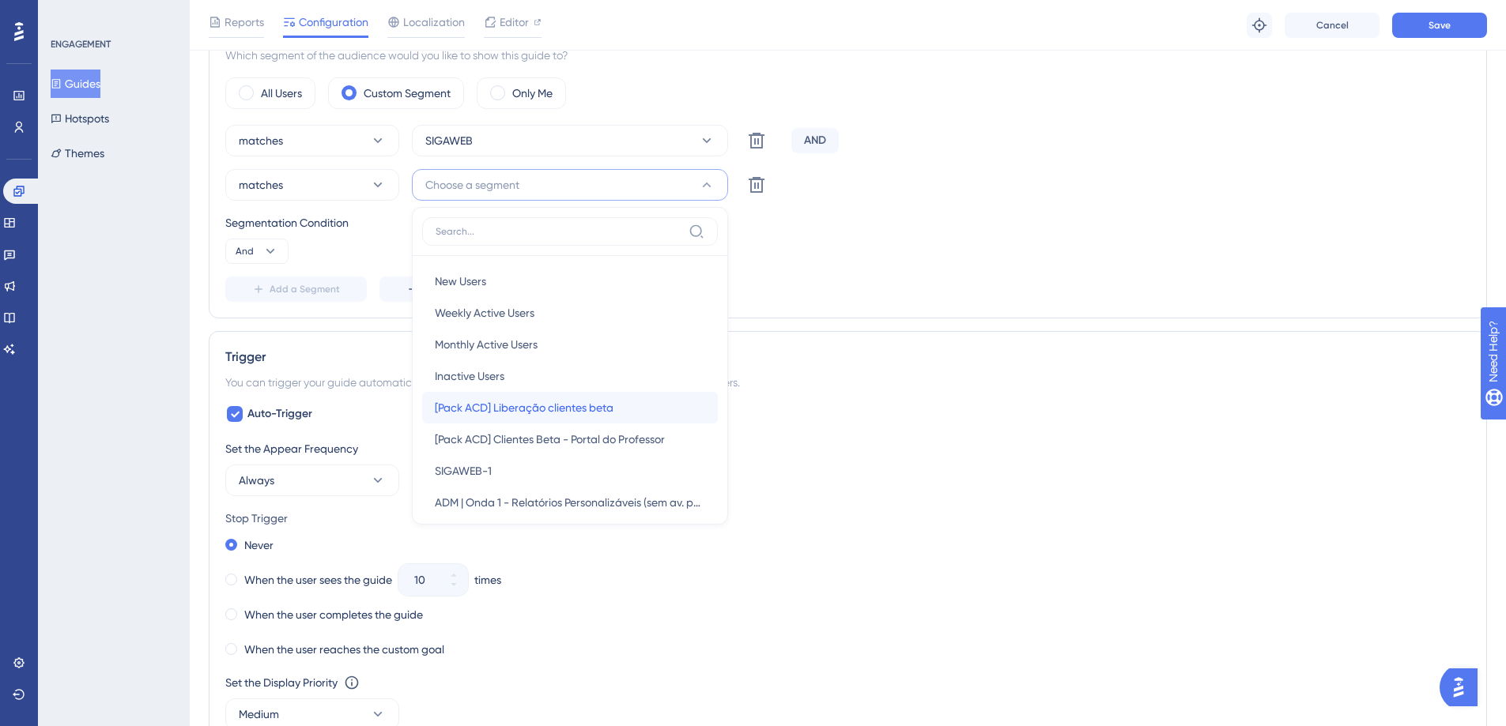
click at [556, 404] on span "[Pack ACD] Liberação clientes beta" at bounding box center [524, 407] width 179 height 19
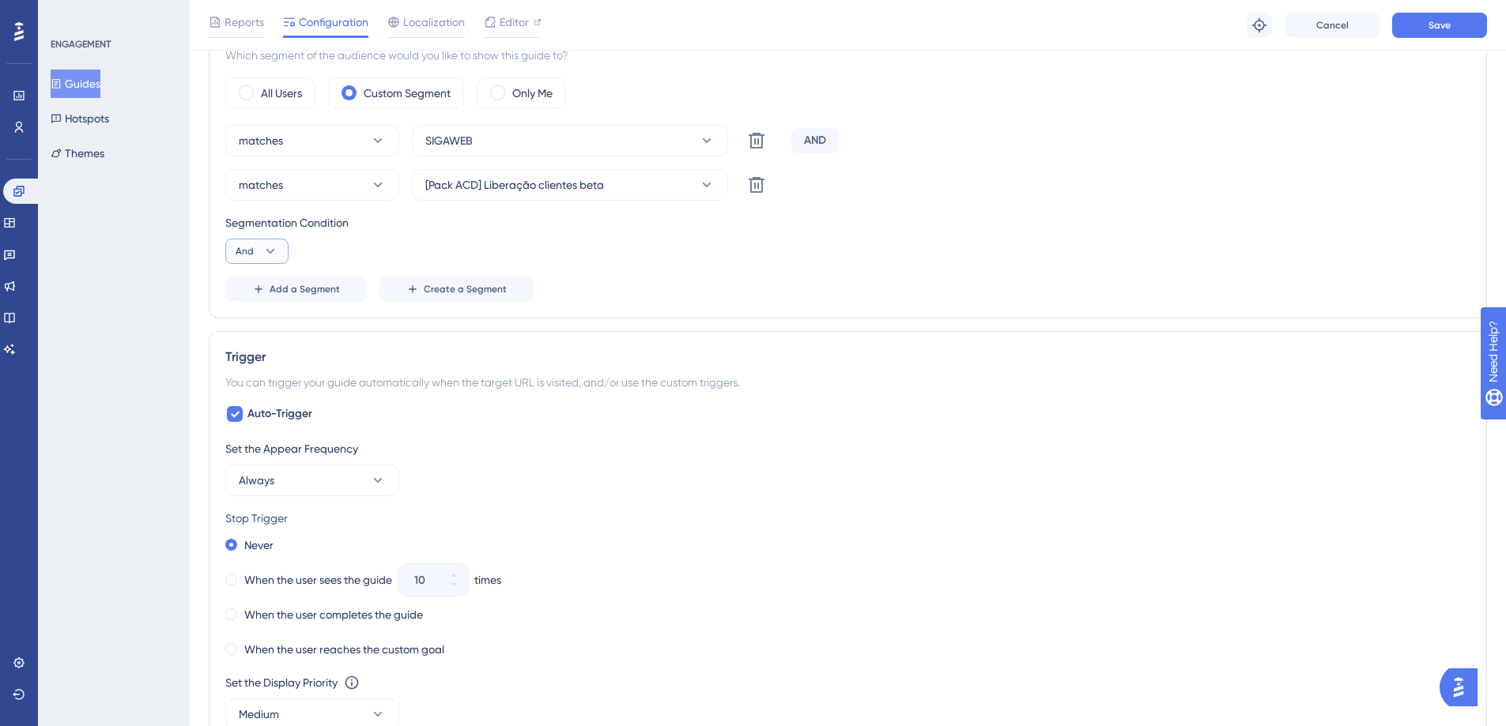
click at [252, 252] on span "And" at bounding box center [245, 251] width 18 height 13
click at [260, 326] on div "Or Or" at bounding box center [257, 328] width 30 height 32
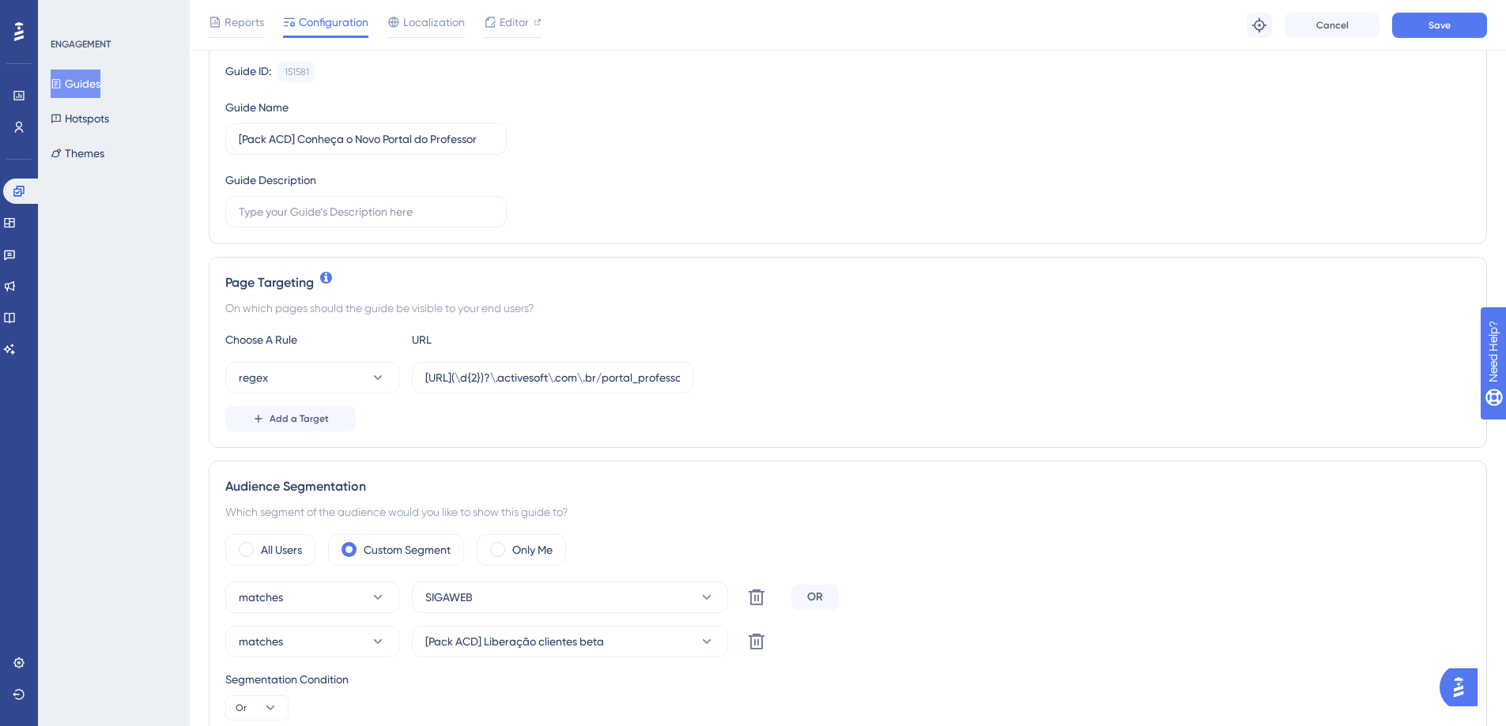
scroll to position [168, 0]
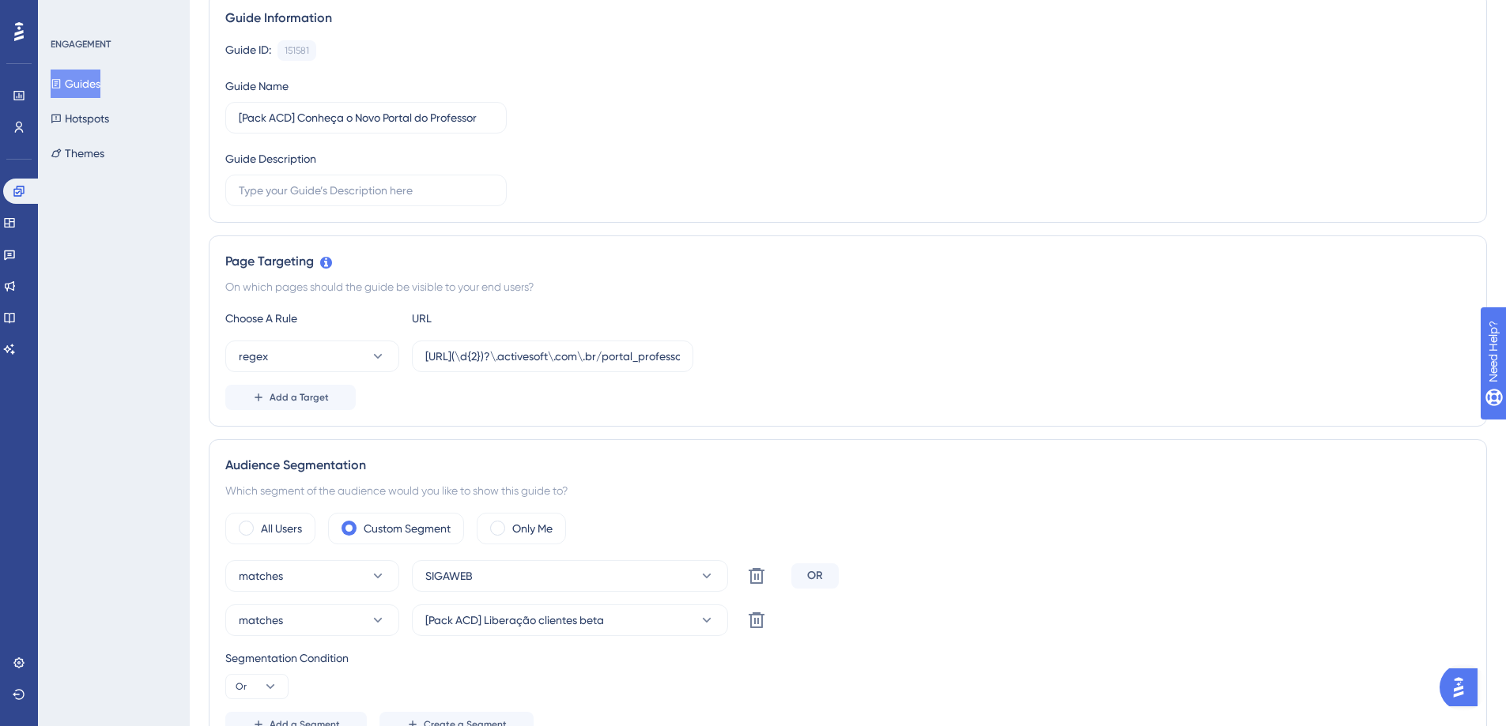
scroll to position [0, 0]
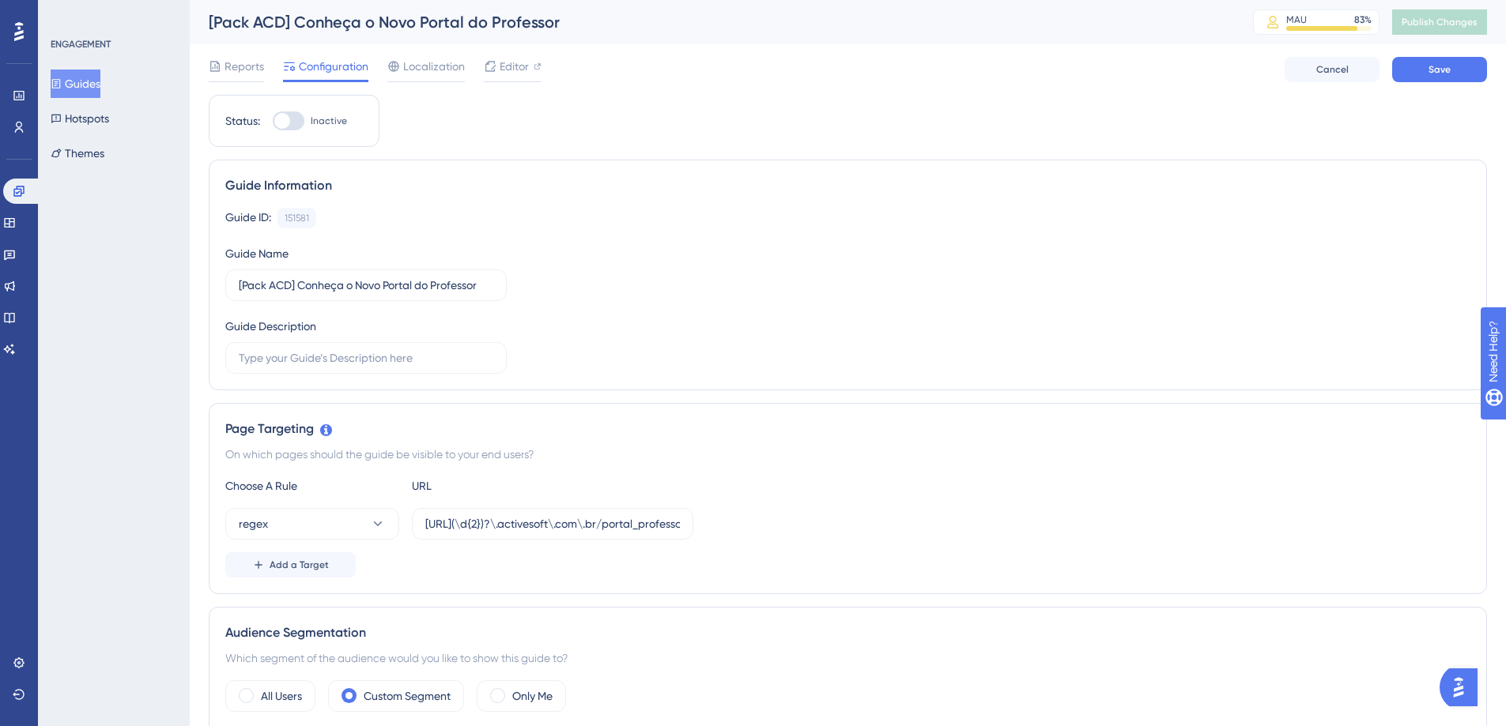
click at [281, 128] on div at bounding box center [289, 120] width 32 height 19
click at [273, 122] on input "Inactive" at bounding box center [272, 121] width 1 height 1
click at [281, 116] on div at bounding box center [289, 120] width 32 height 19
click at [273, 121] on input "Active" at bounding box center [272, 121] width 1 height 1
checkbox input "false"
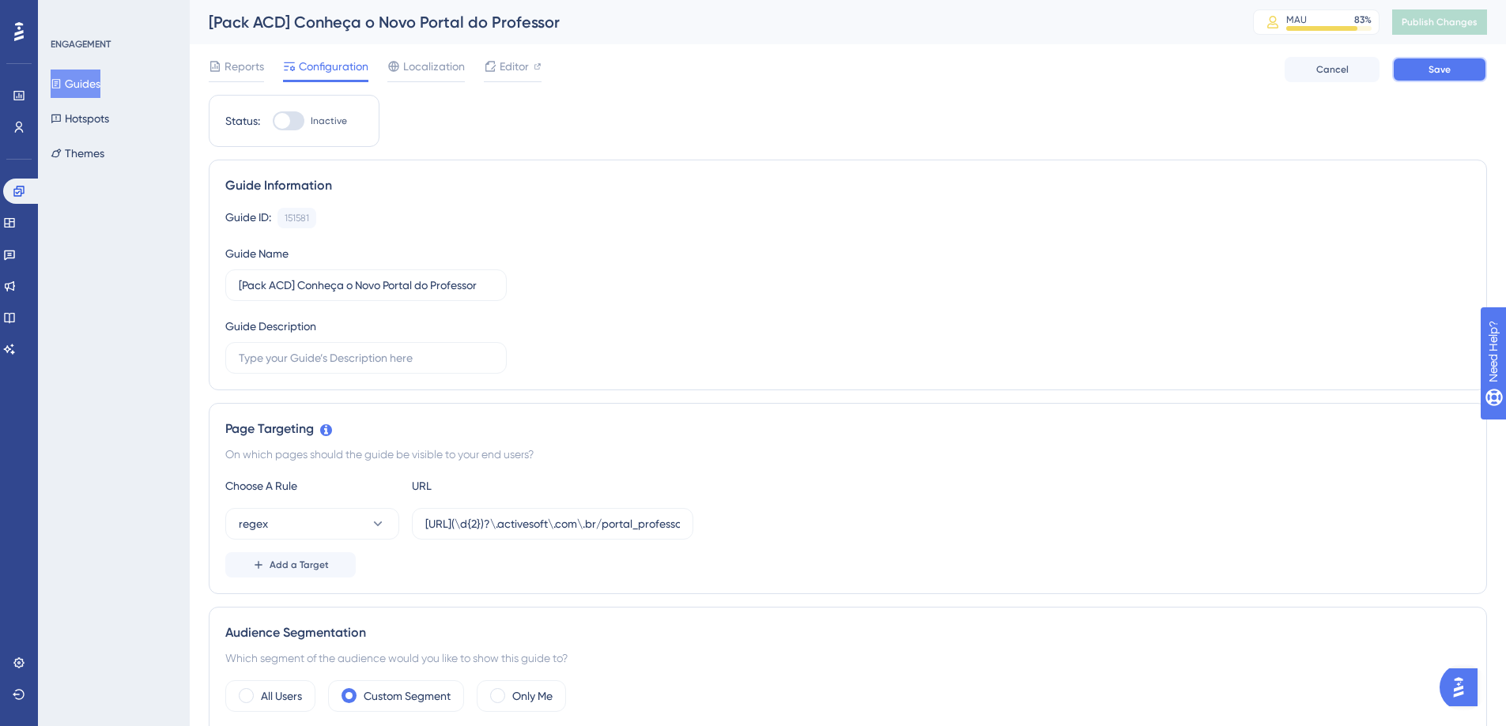
click at [1424, 72] on button "Save" at bounding box center [1439, 69] width 95 height 25
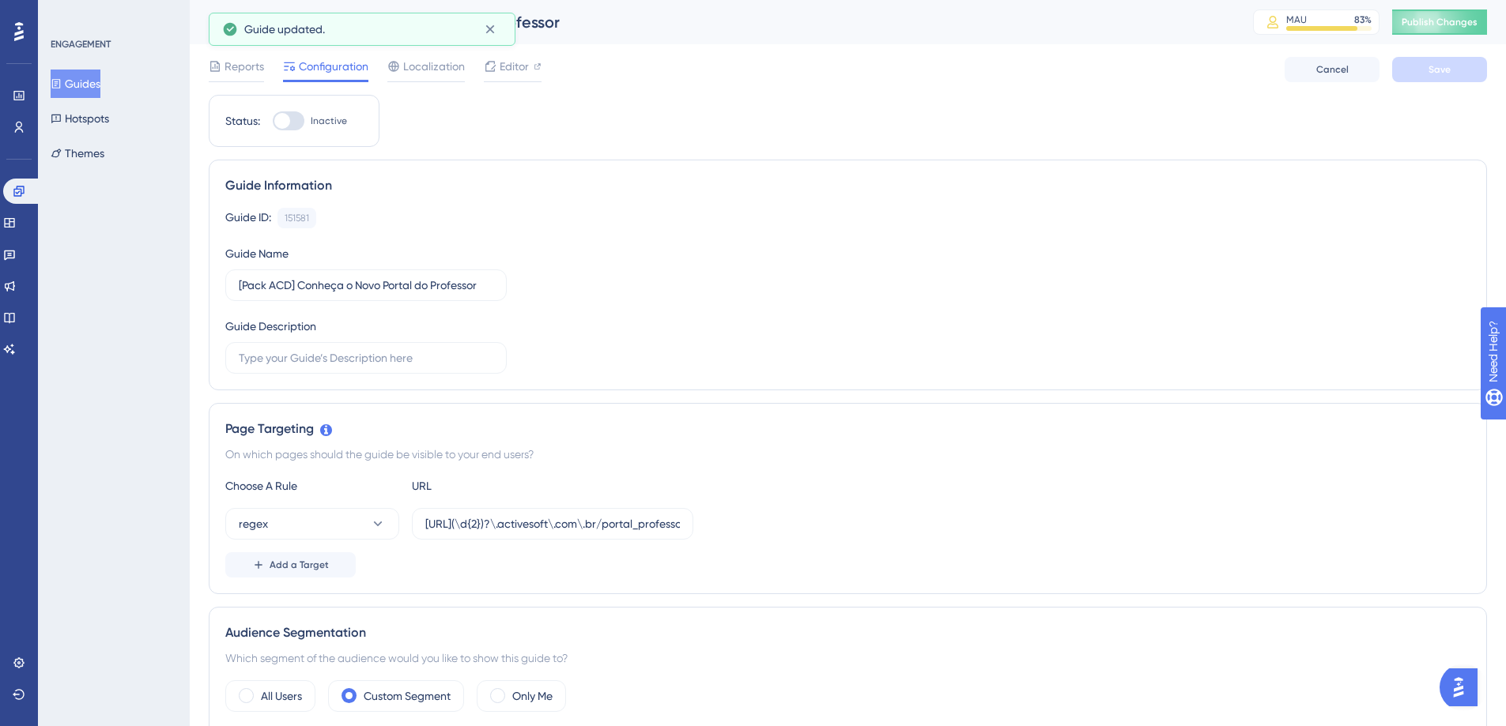
click at [1435, 24] on span "Publish Changes" at bounding box center [1439, 22] width 76 height 13
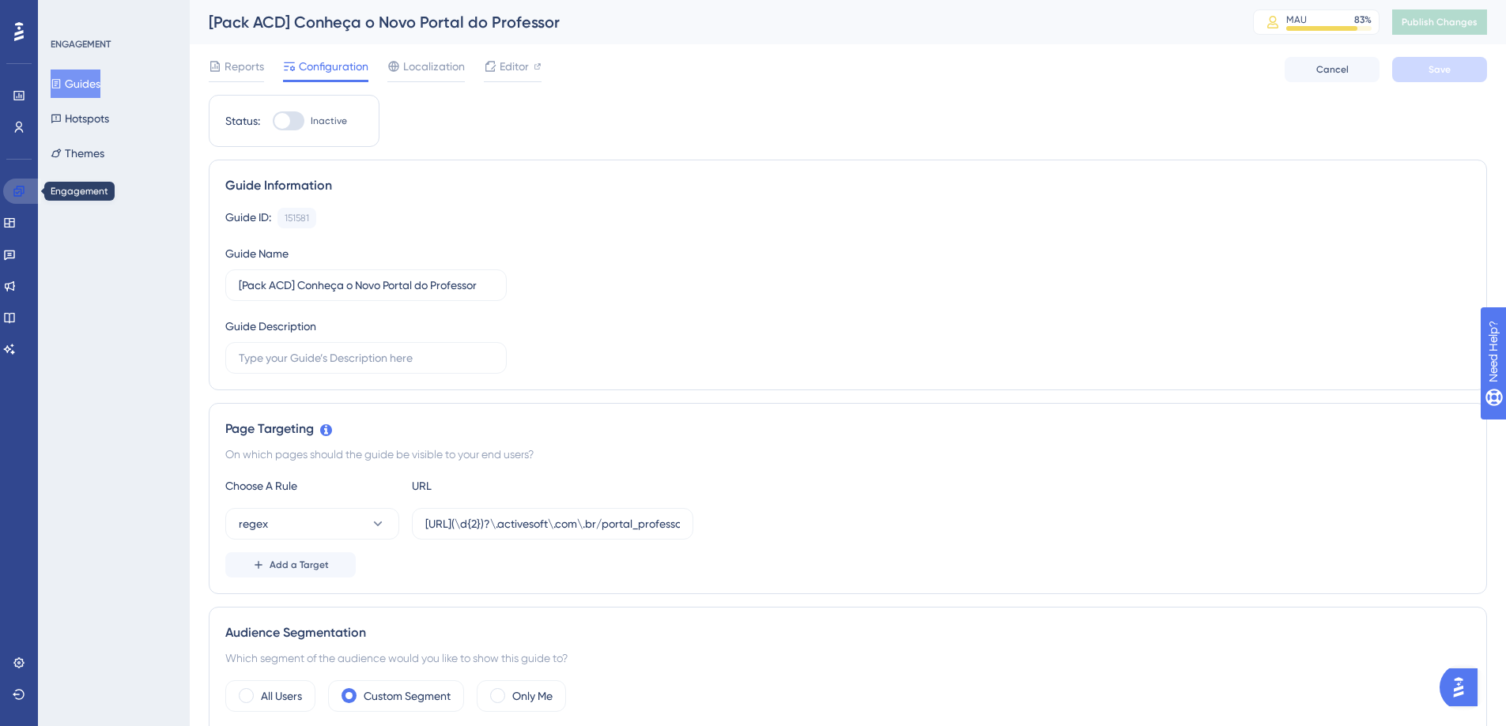
click at [27, 190] on link at bounding box center [22, 191] width 38 height 25
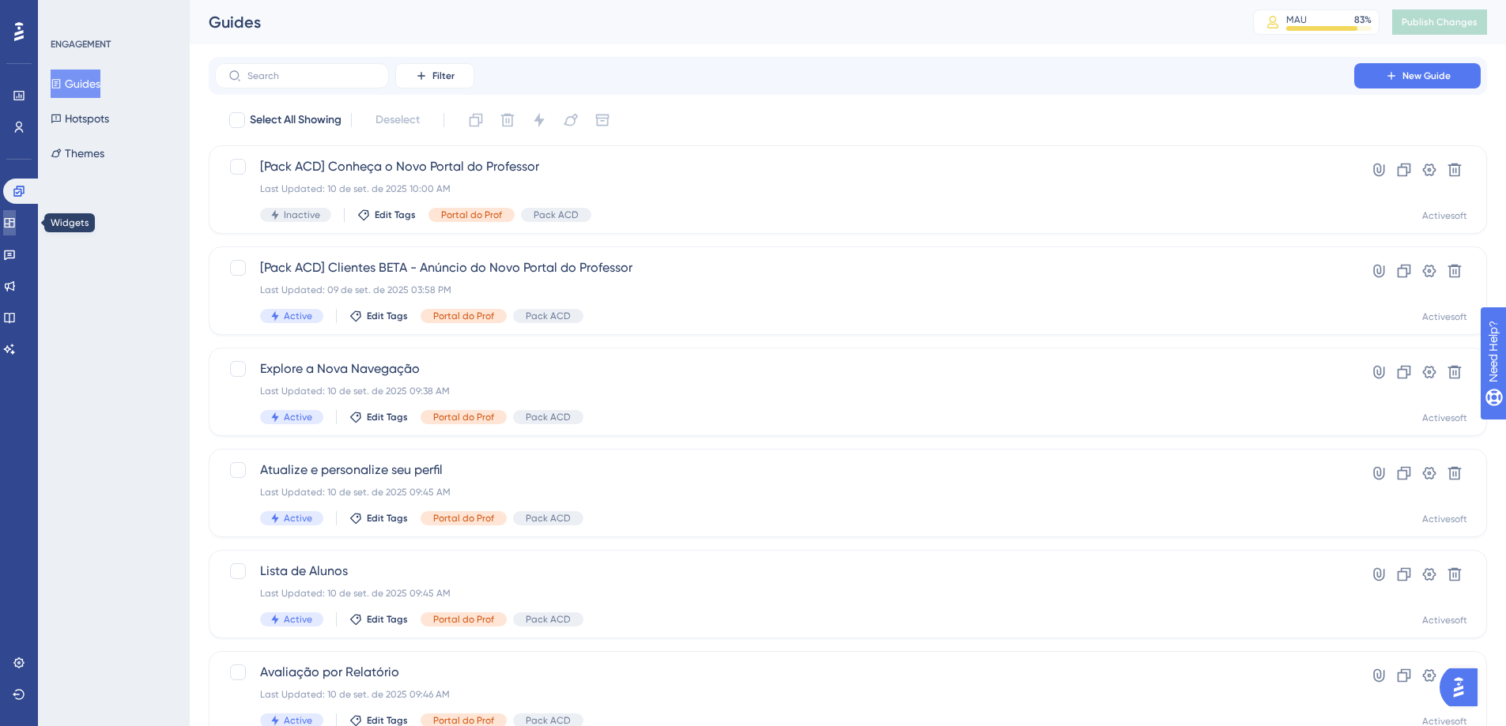
drag, startPoint x: 15, startPoint y: 221, endPoint x: 33, endPoint y: 224, distance: 18.3
click at [16, 221] on icon at bounding box center [9, 223] width 13 height 13
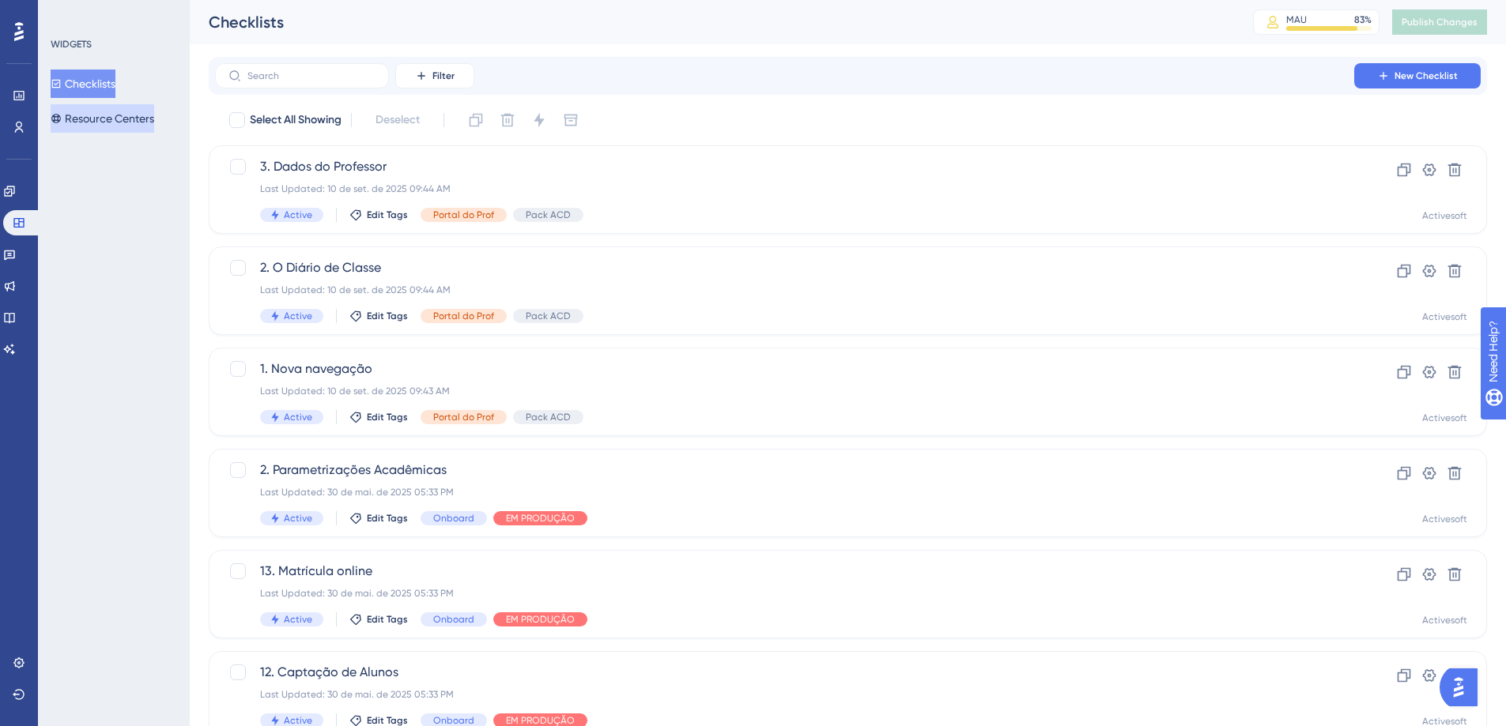
click at [100, 108] on button "Resource Centers" at bounding box center [103, 118] width 104 height 28
click at [106, 122] on button "Resource Centers" at bounding box center [103, 118] width 104 height 28
